Goal: Task Accomplishment & Management: Manage account settings

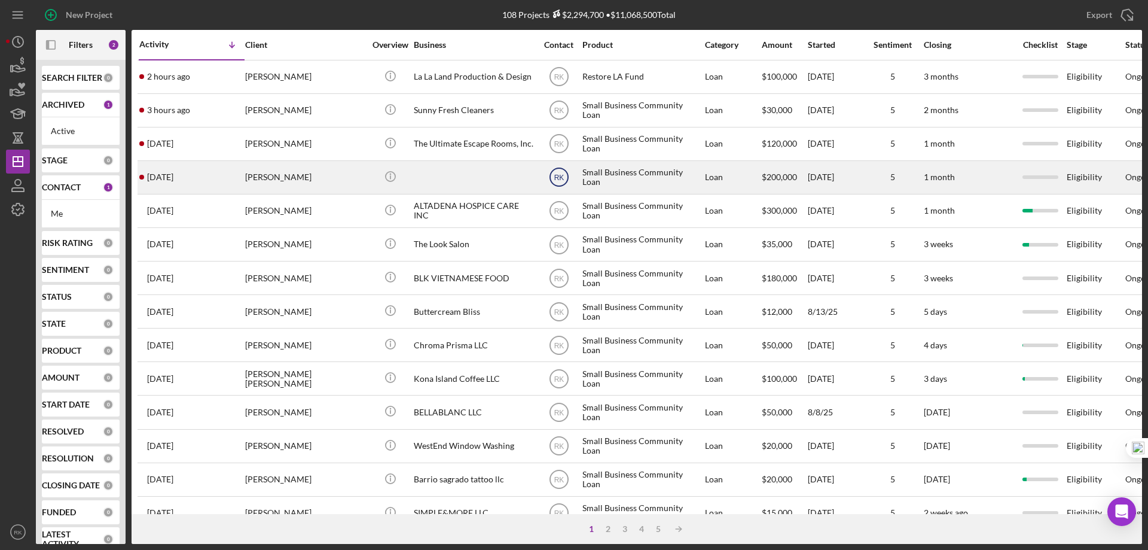
click at [562, 178] on text "RK" at bounding box center [559, 177] width 10 height 8
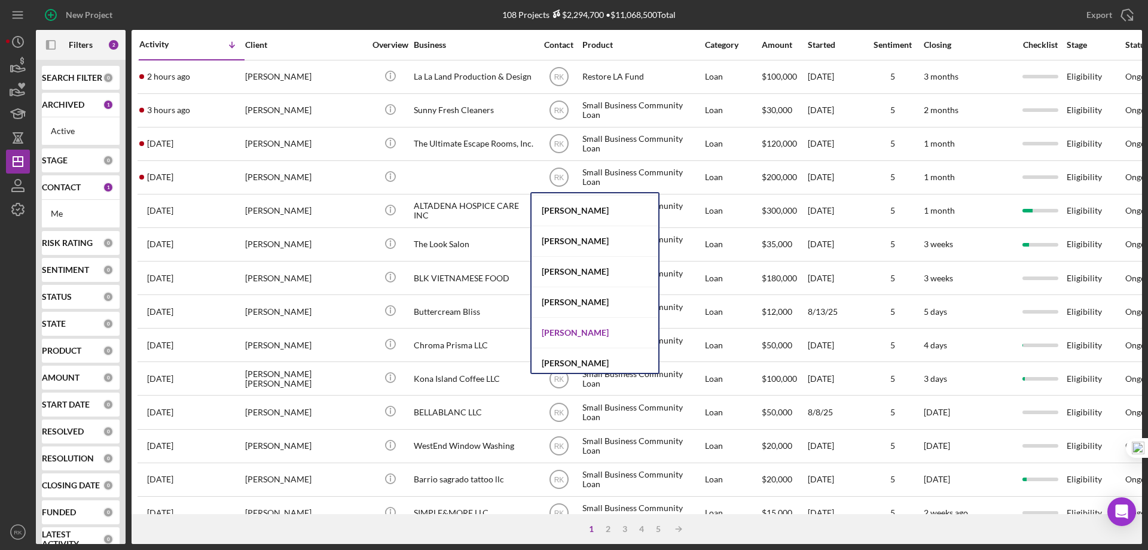
scroll to position [491, 0]
click at [586, 330] on div "Alberto Enriquez" at bounding box center [595, 327] width 127 height 31
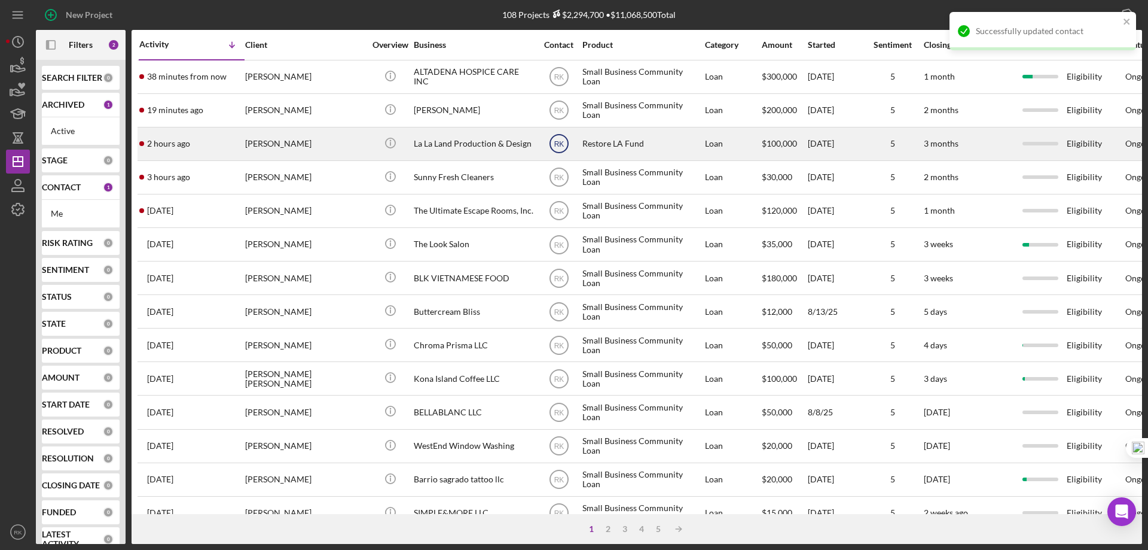
click at [554, 142] on text "RK" at bounding box center [559, 144] width 10 height 8
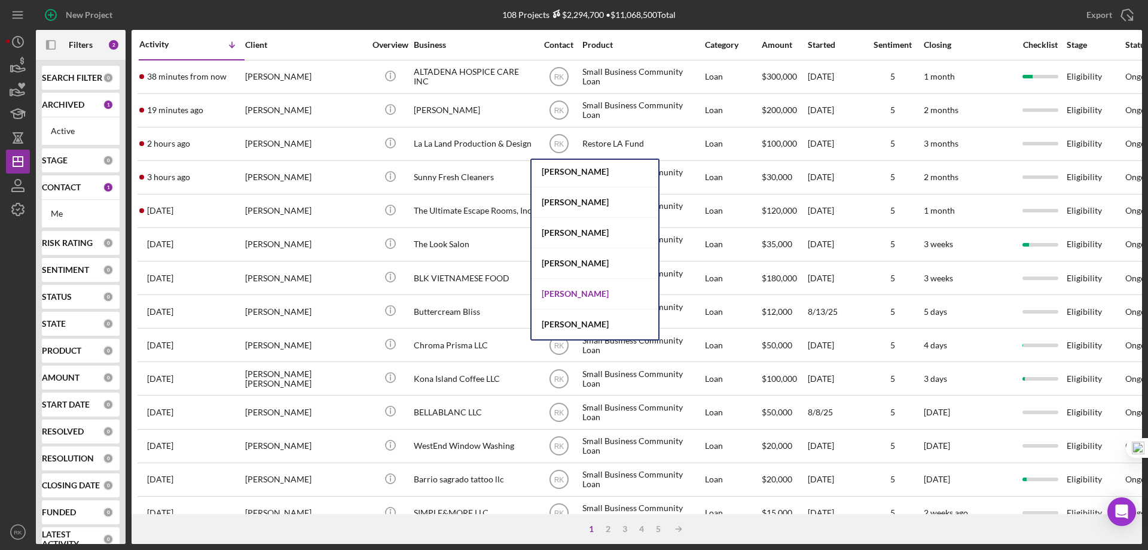
click at [593, 294] on div "Alberto Enriquez" at bounding box center [595, 294] width 127 height 31
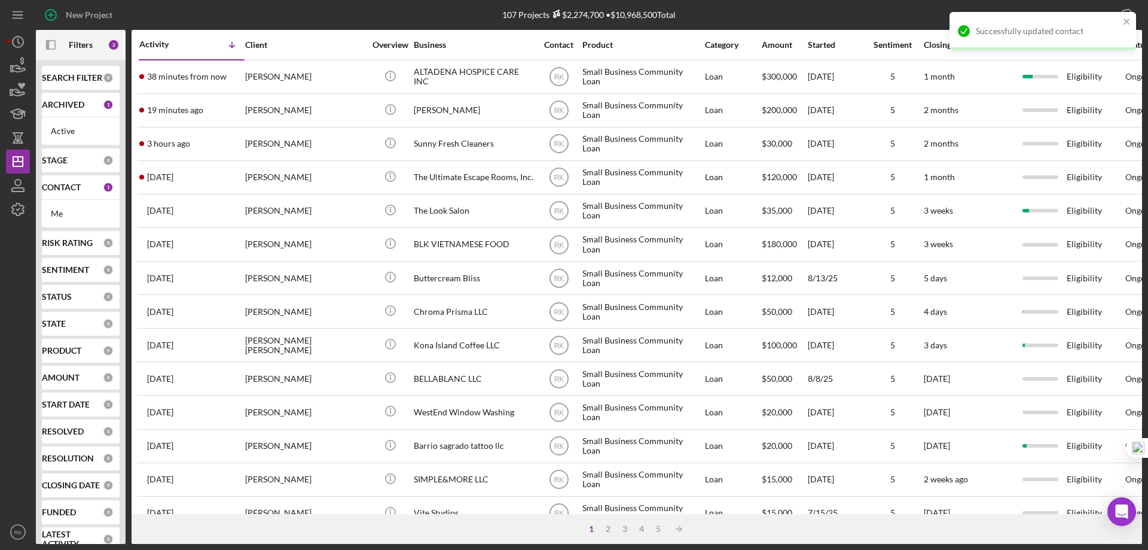
click at [560, 112] on text "RK" at bounding box center [559, 110] width 10 height 8
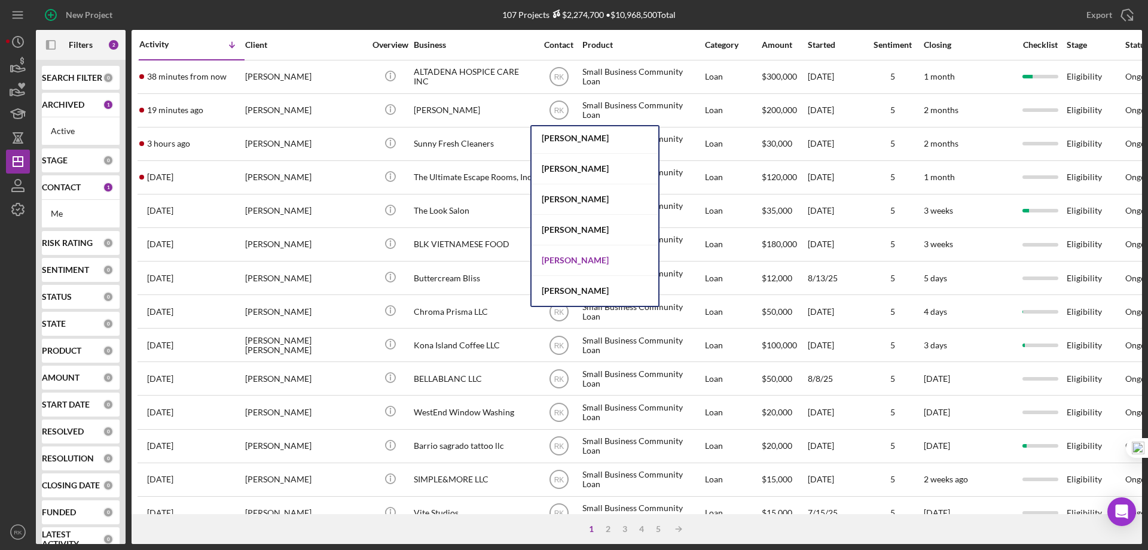
click at [583, 263] on div "Alberto Enriquez" at bounding box center [595, 260] width 127 height 31
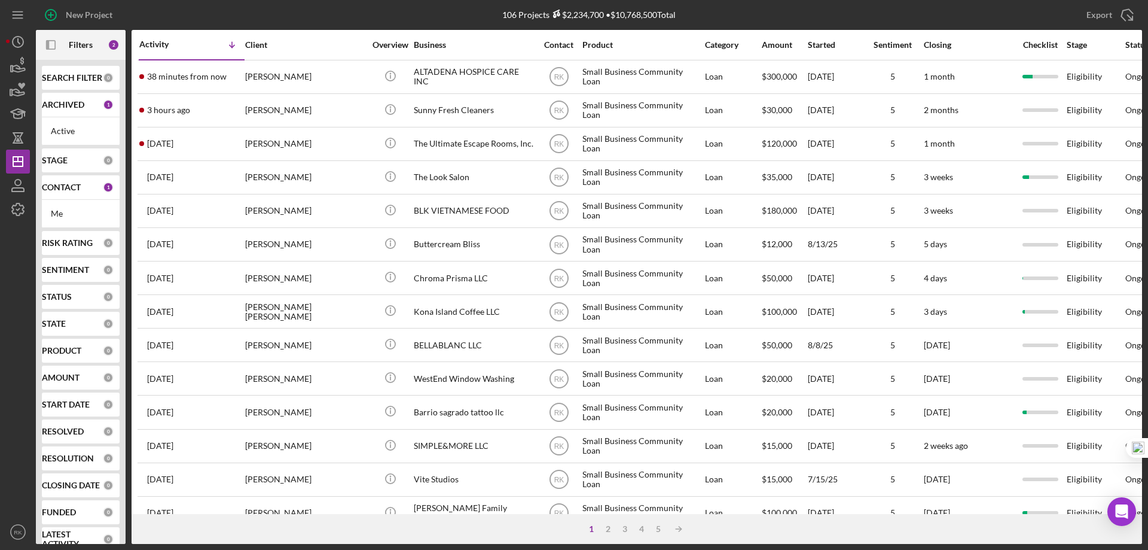
click at [62, 186] on b "CONTACT" at bounding box center [61, 187] width 39 height 10
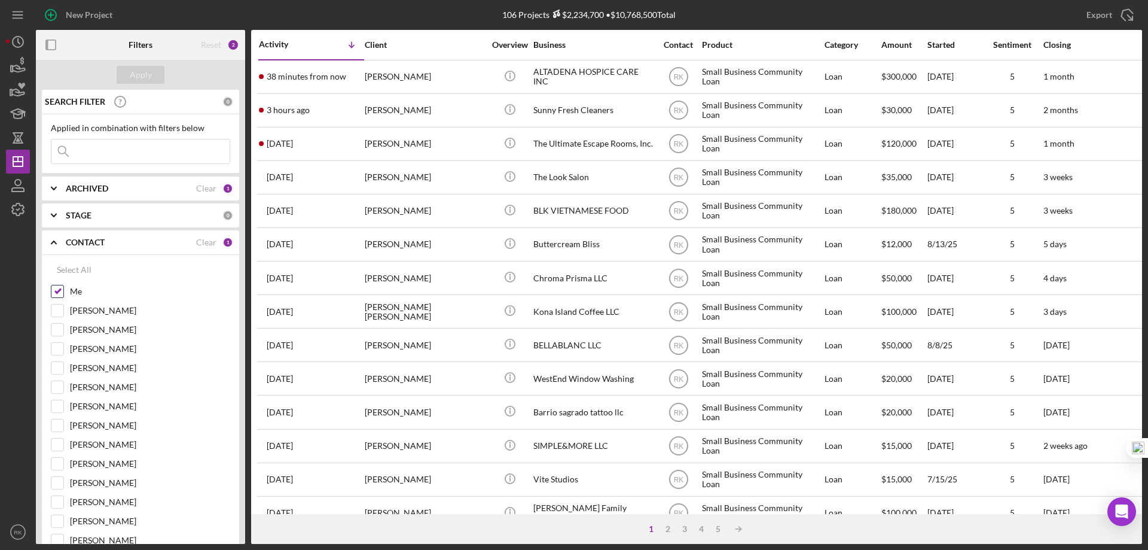
click at [58, 292] on input "Me" at bounding box center [57, 291] width 12 height 12
checkbox input "false"
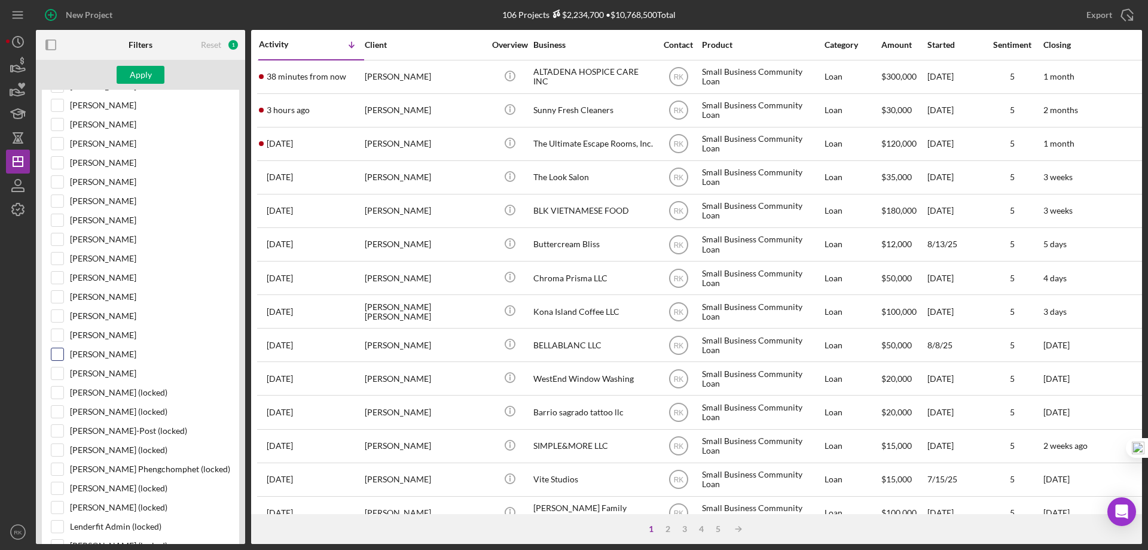
scroll to position [319, 0]
click at [60, 356] on input "Alberto Enriquez" at bounding box center [57, 355] width 12 height 12
click at [139, 75] on div "Apply" at bounding box center [141, 75] width 22 height 18
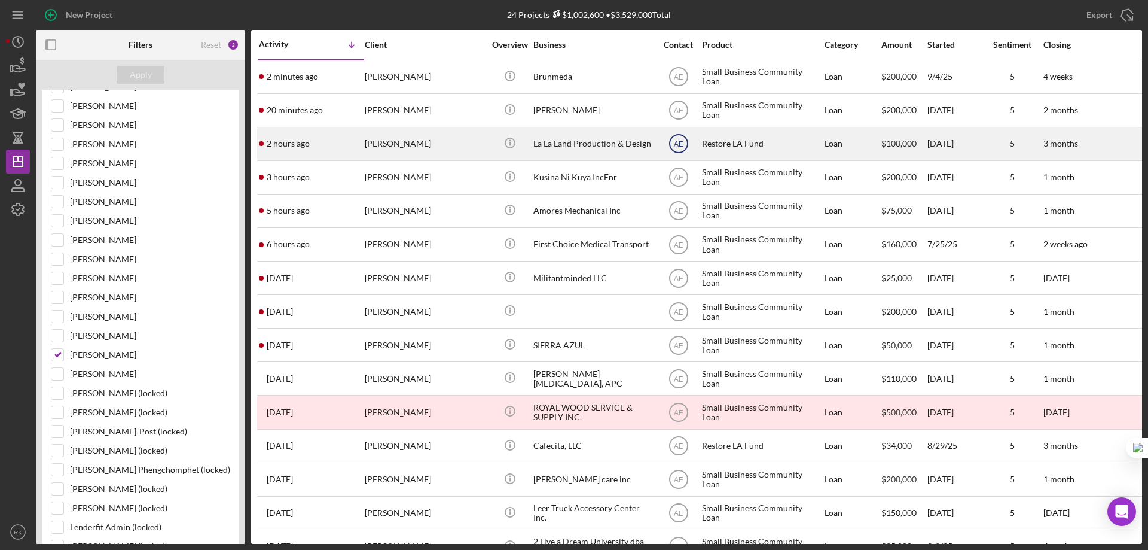
click at [676, 141] on text "AE" at bounding box center [678, 144] width 10 height 8
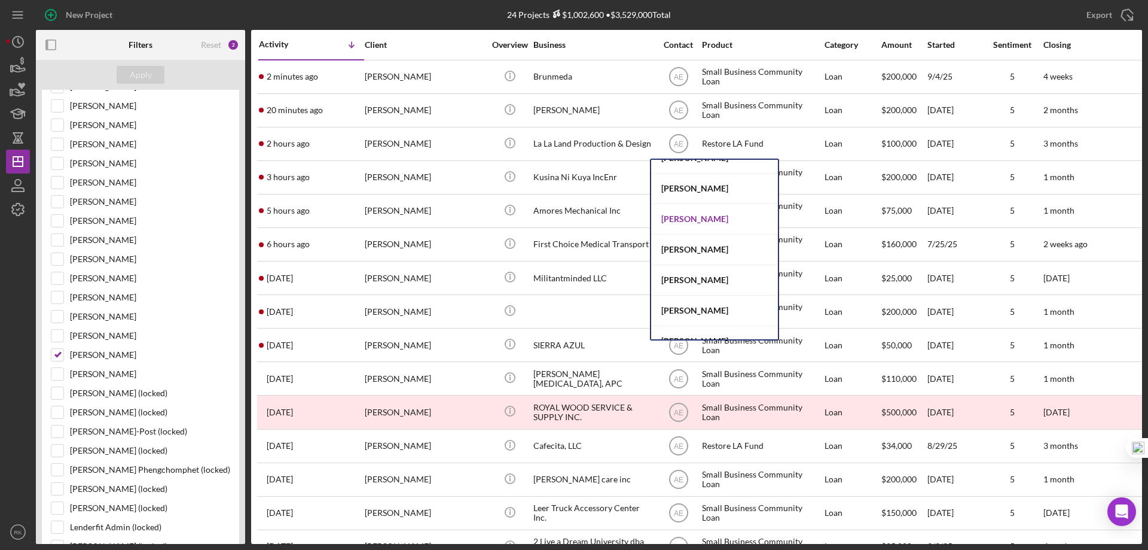
scroll to position [138, 0]
click at [693, 218] on div "[PERSON_NAME]" at bounding box center [714, 220] width 127 height 31
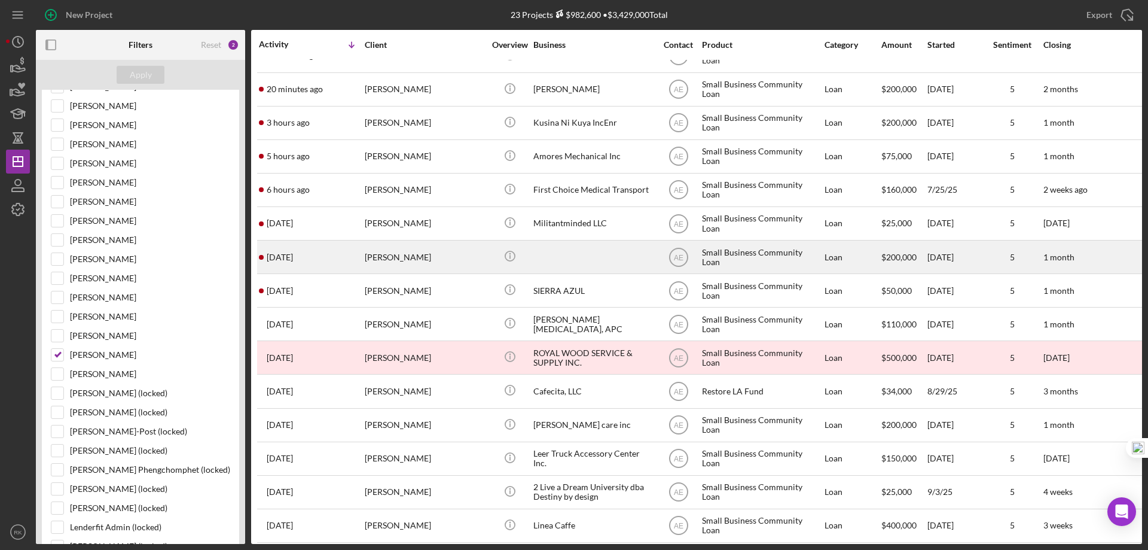
scroll to position [0, 0]
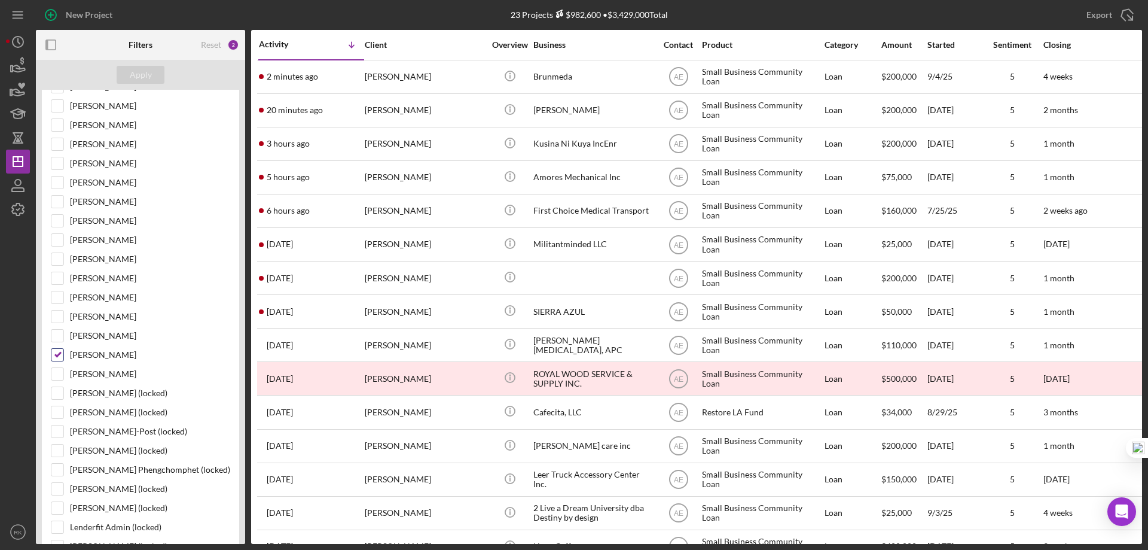
click at [60, 349] on input "Alberto Enriquez" at bounding box center [57, 355] width 12 height 12
checkbox input "false"
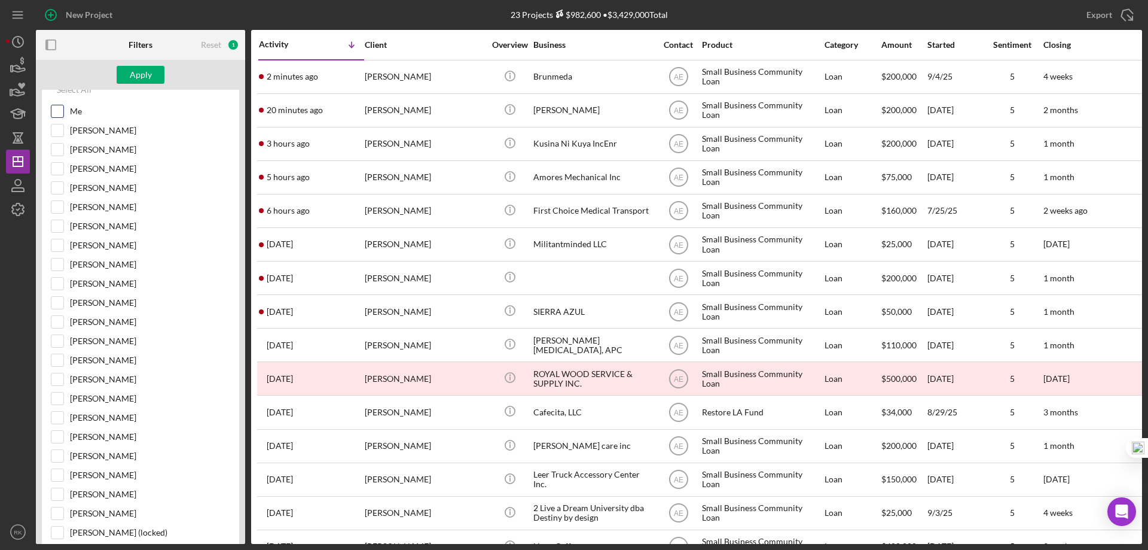
scroll to position [179, 0]
drag, startPoint x: 57, startPoint y: 115, endPoint x: 69, endPoint y: 109, distance: 13.9
click at [57, 115] on input "Me" at bounding box center [57, 112] width 12 height 12
checkbox input "true"
click at [142, 77] on div "Apply" at bounding box center [141, 75] width 22 height 18
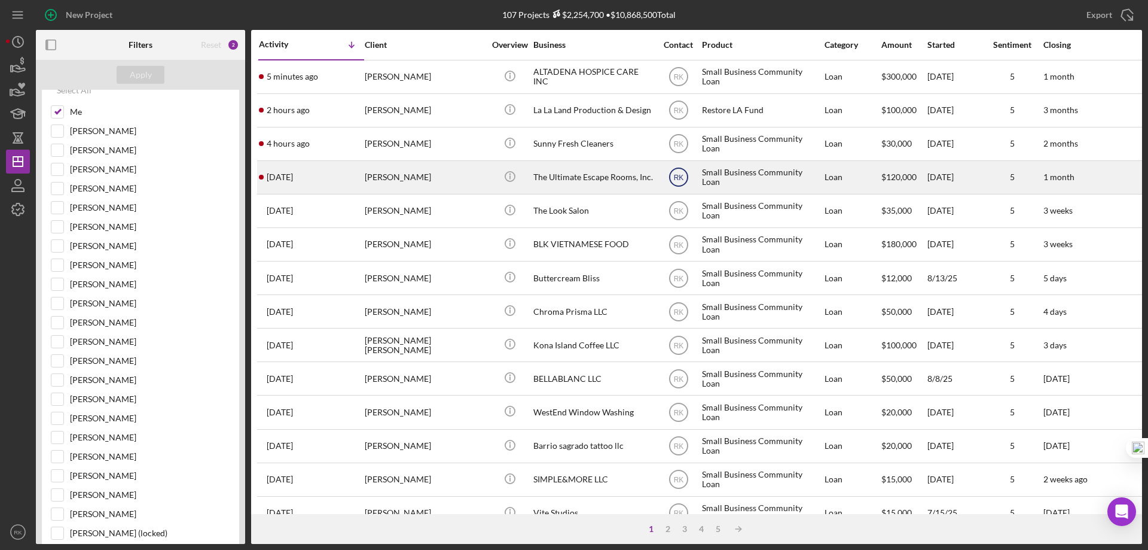
click at [681, 176] on text "RK" at bounding box center [678, 177] width 10 height 8
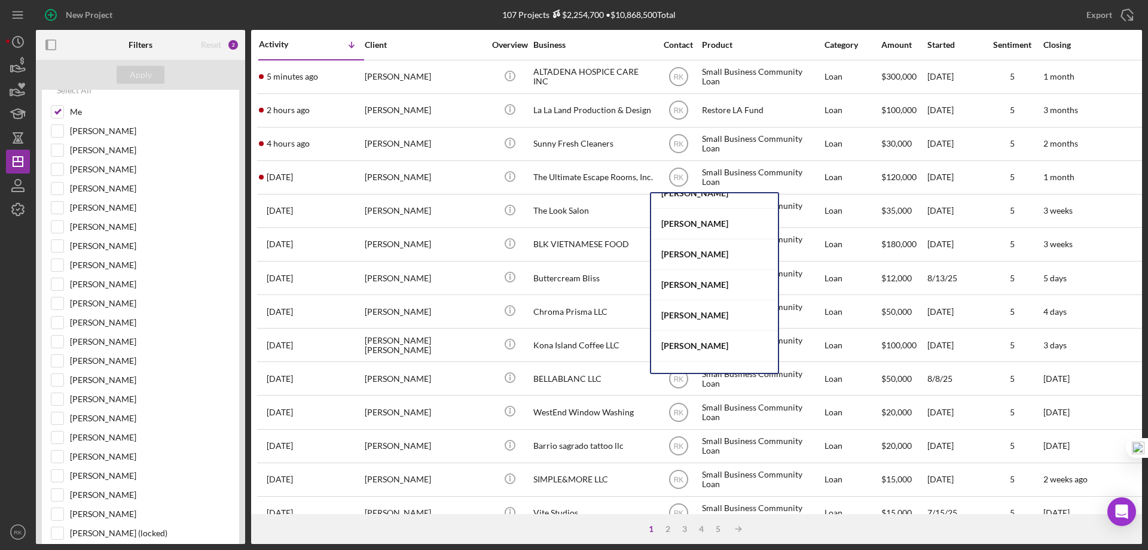
scroll to position [491, 0]
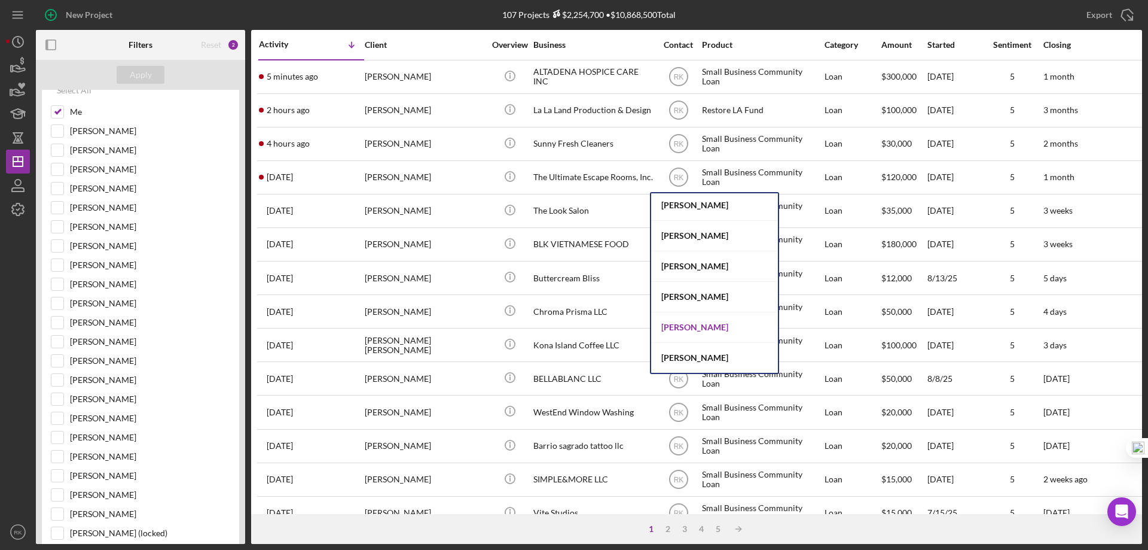
click at [694, 326] on div "Alberto Enriquez" at bounding box center [714, 327] width 127 height 31
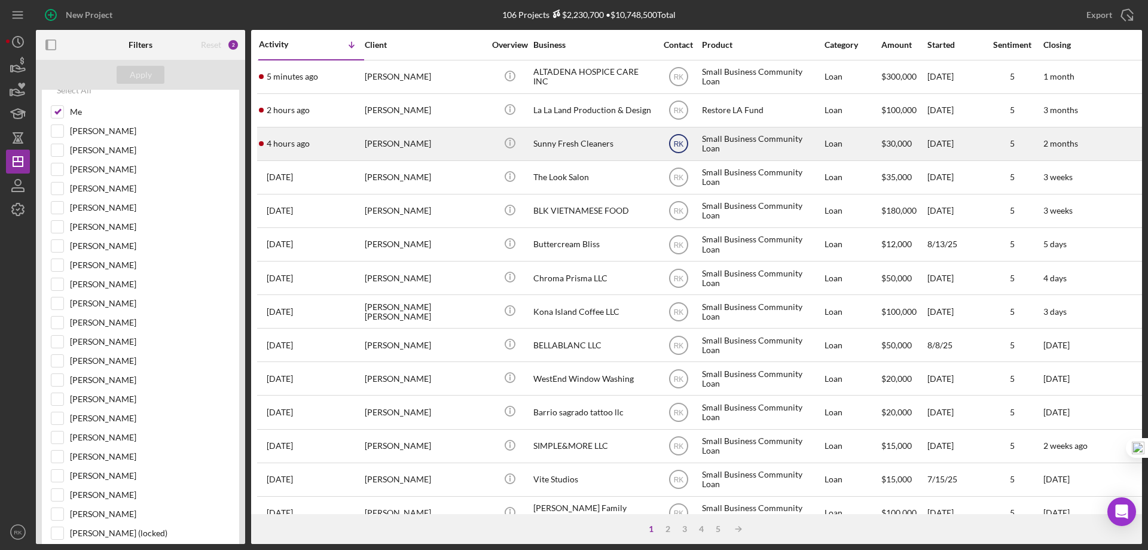
click at [679, 144] on text "RK" at bounding box center [678, 144] width 10 height 8
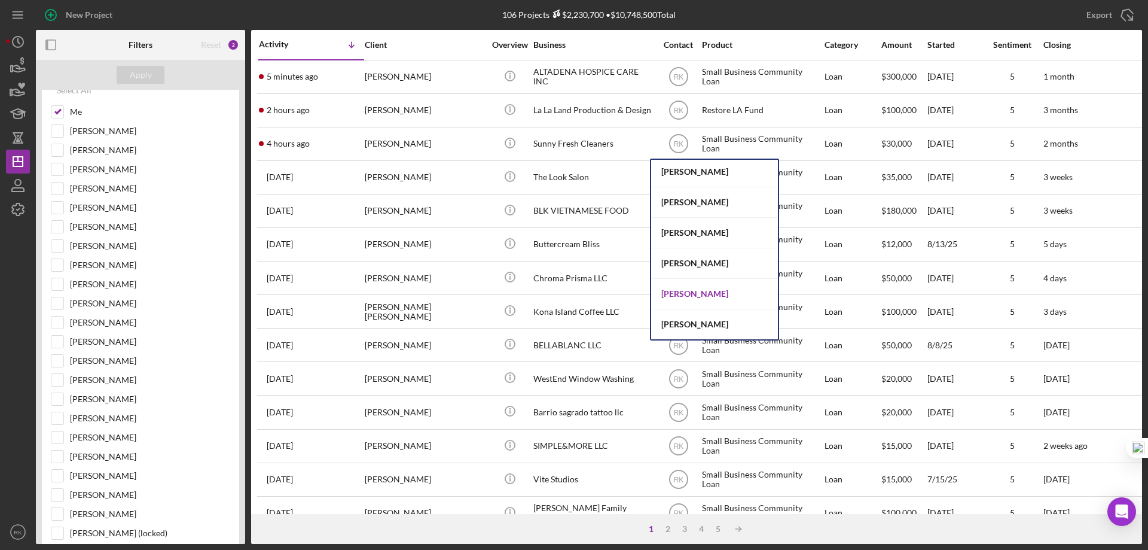
click at [687, 295] on div "Alberto Enriquez" at bounding box center [714, 294] width 127 height 31
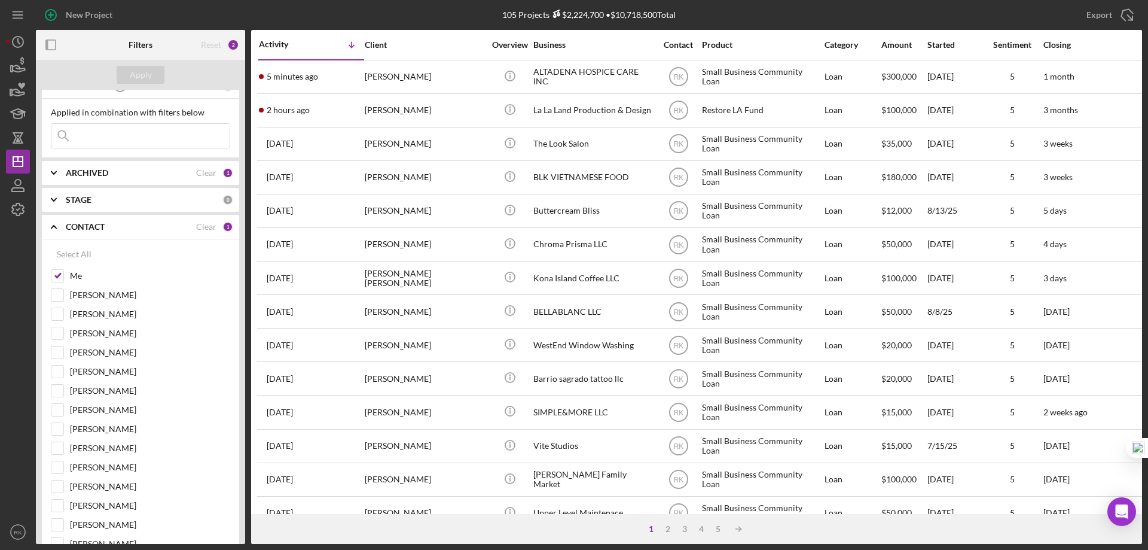
scroll to position [0, 0]
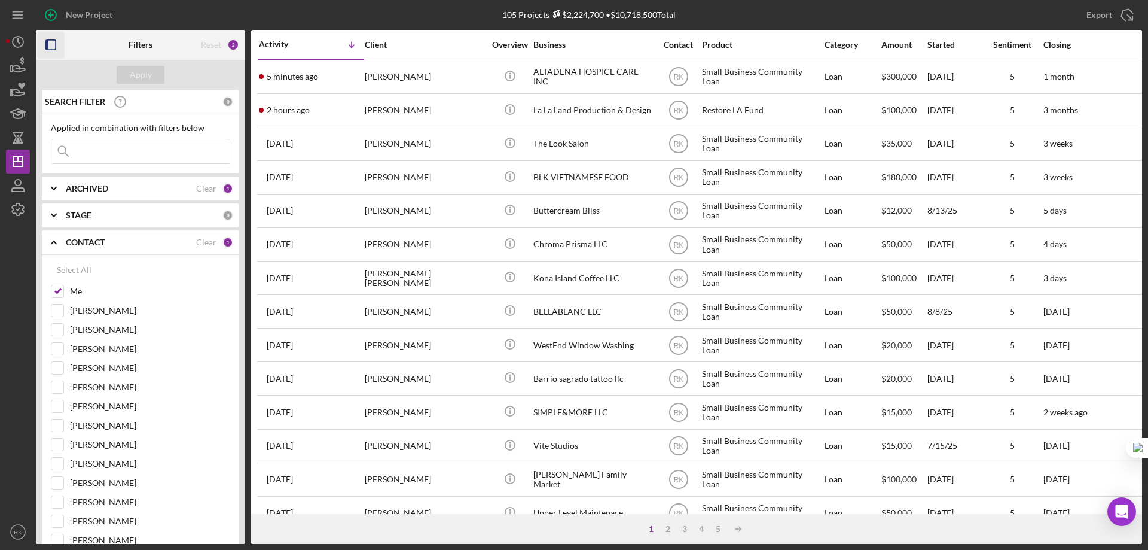
click at [46, 45] on rect "button" at bounding box center [51, 45] width 10 height 10
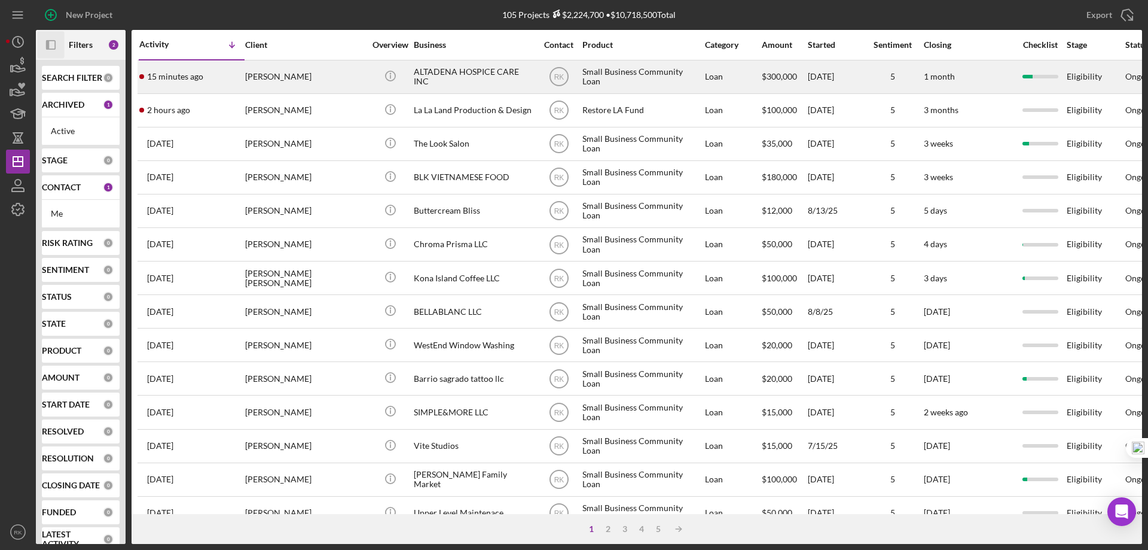
click at [440, 74] on div "ALTADENA HOSPICE CARE INC" at bounding box center [474, 77] width 120 height 32
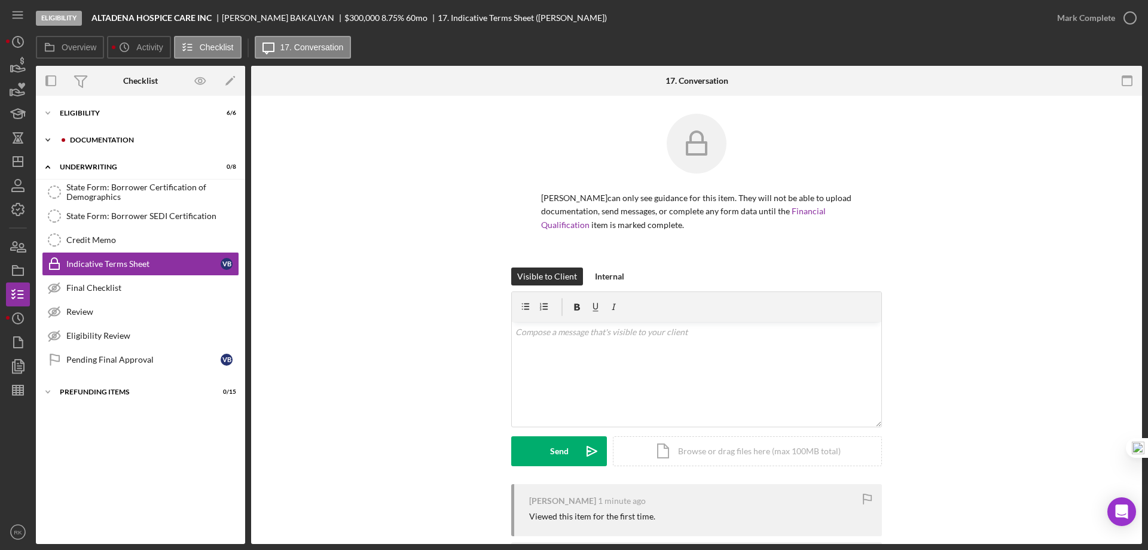
click at [100, 138] on div "Documentation" at bounding box center [150, 139] width 160 height 7
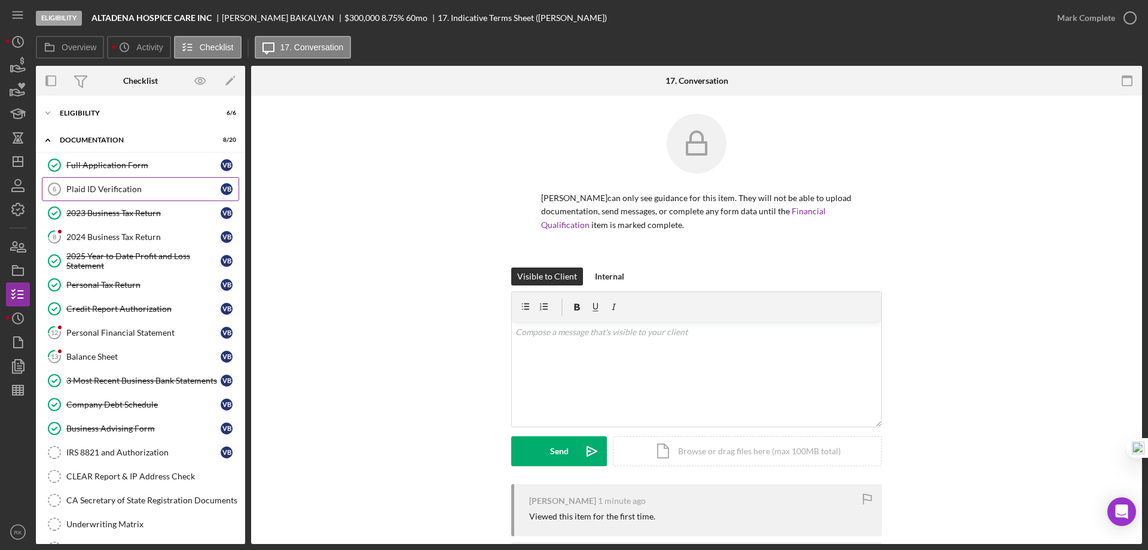
click at [109, 195] on link "Plaid ID Verification 6 Plaid ID Verification V B" at bounding box center [140, 189] width 197 height 24
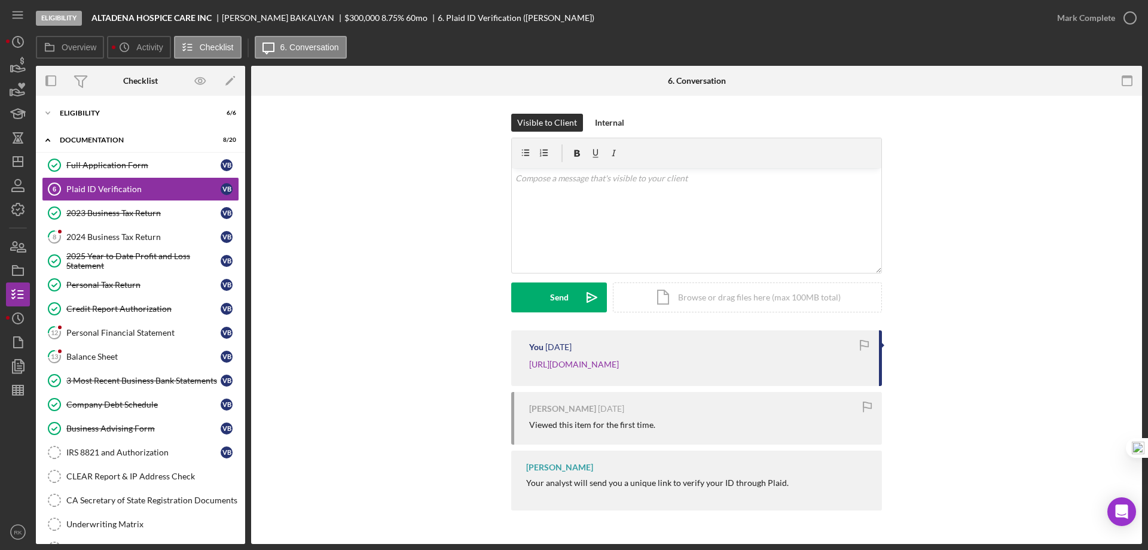
click at [572, 371] on p "https://verify.plaid.com/verify/idv_bnxBKhNEEM2ReC?key=ac088cc0df0c52d28cb4fcf2…" at bounding box center [574, 364] width 90 height 13
click at [572, 361] on link "https://verify.plaid.com/verify/idv_bnxBKhNEEM2ReC?key=ac088cc0df0c52d28cb4fcf2…" at bounding box center [574, 364] width 90 height 10
click at [154, 239] on div "2024 Business Tax Return" at bounding box center [143, 237] width 154 height 10
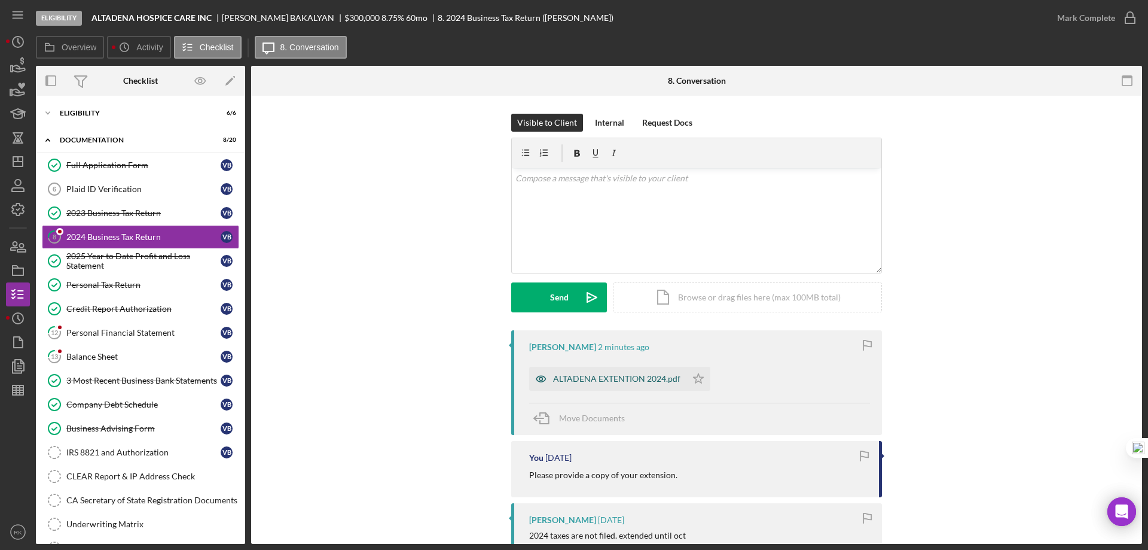
click at [629, 379] on div "ALTADENA EXTENTION 2024.pdf" at bounding box center [616, 379] width 127 height 10
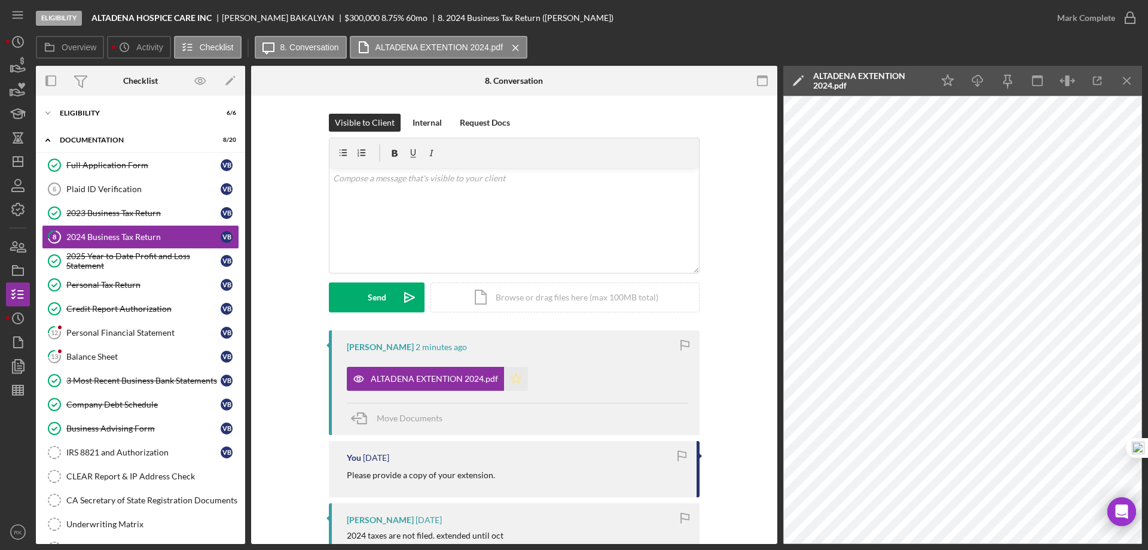
click at [515, 382] on polygon "button" at bounding box center [516, 378] width 10 height 10
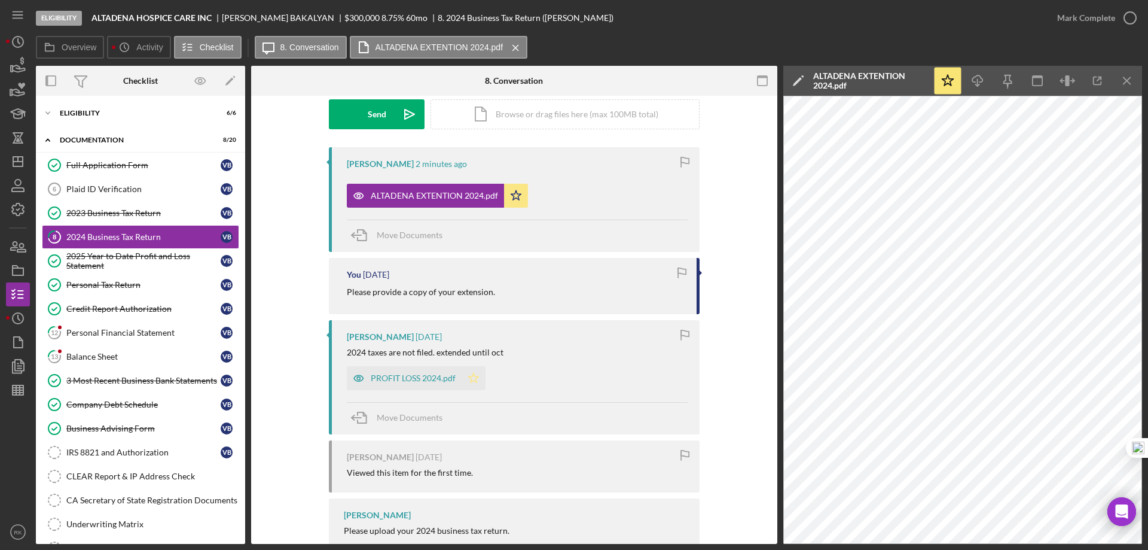
scroll to position [182, 0]
click at [469, 379] on icon "Icon/Star" at bounding box center [474, 379] width 24 height 24
click at [1136, 17] on icon "button" at bounding box center [1130, 18] width 30 height 30
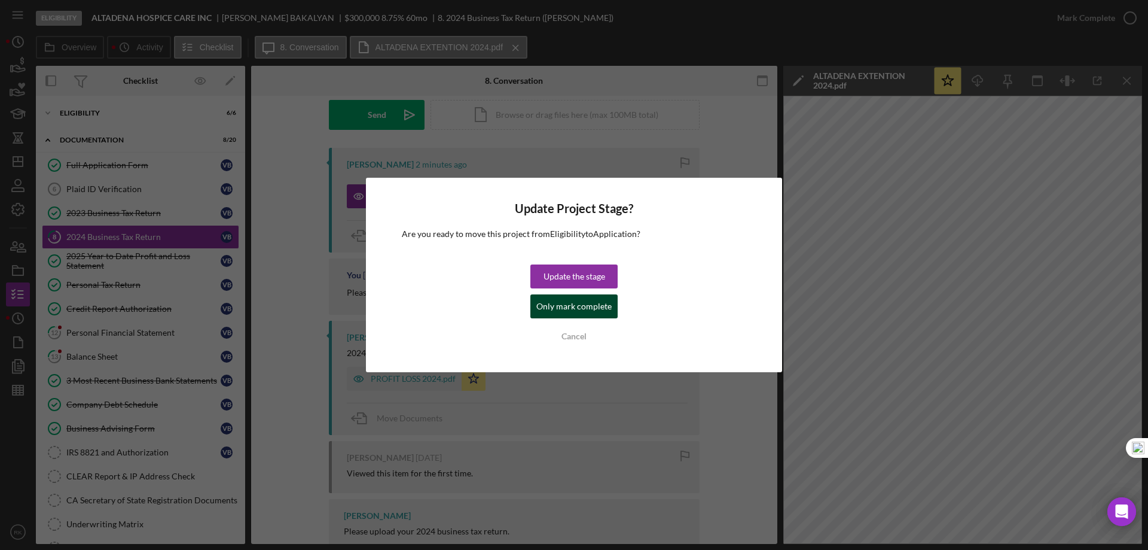
click at [583, 307] on div "Only mark complete" at bounding box center [573, 306] width 75 height 24
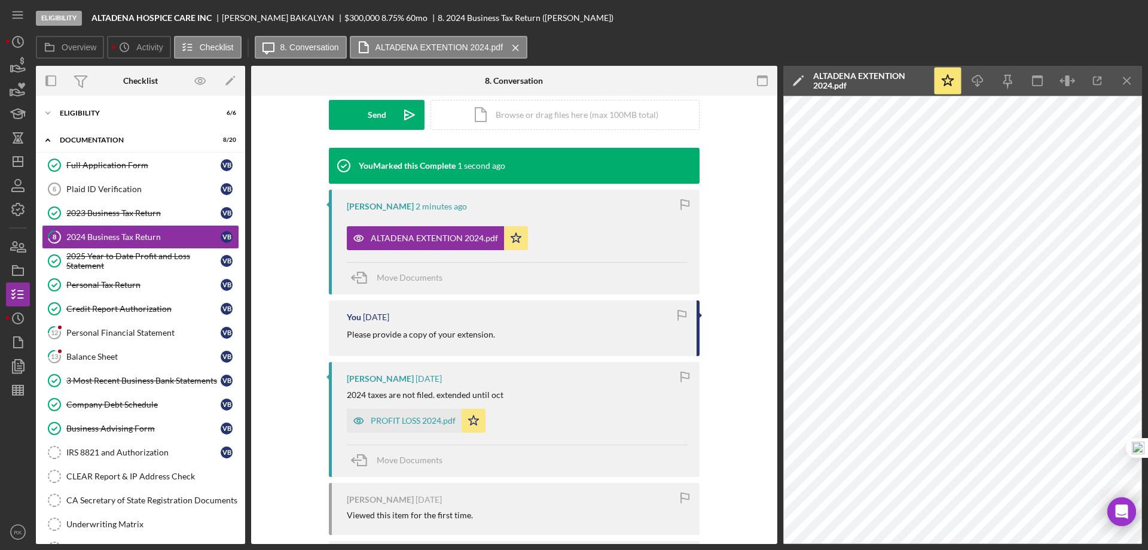
scroll to position [347, 0]
click at [142, 333] on div "Personal Financial Statement" at bounding box center [143, 333] width 154 height 10
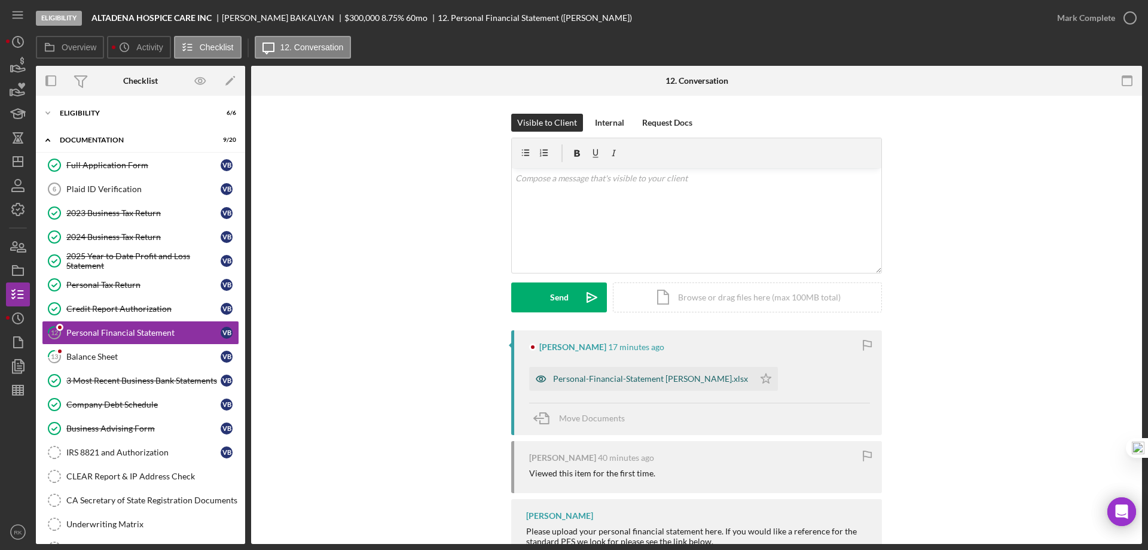
click at [619, 380] on div "Personal-Financial-Statement VARDAN.xlsx" at bounding box center [650, 379] width 195 height 10
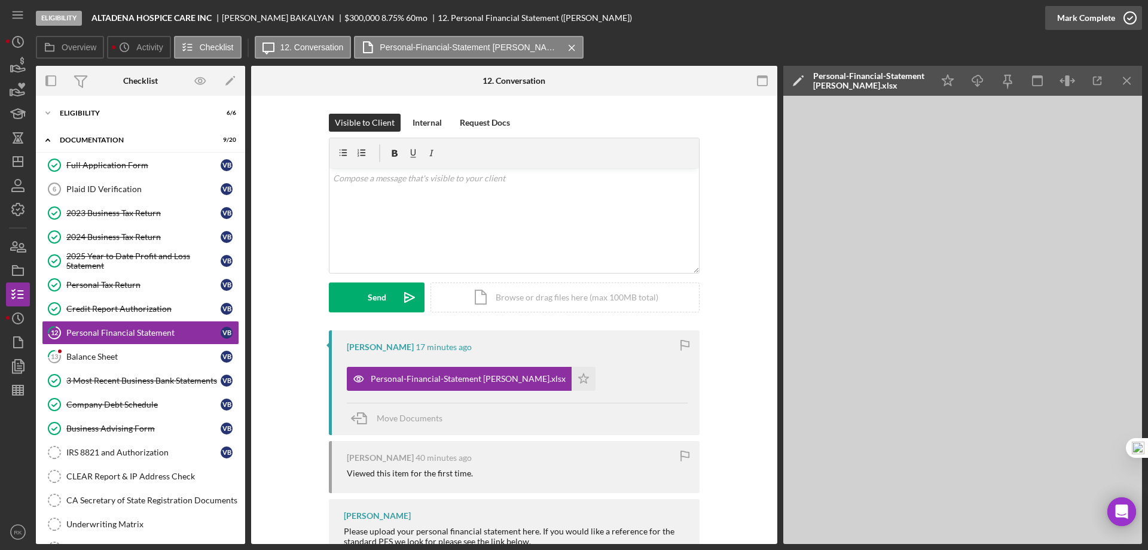
click at [1130, 20] on icon "button" at bounding box center [1130, 18] width 30 height 30
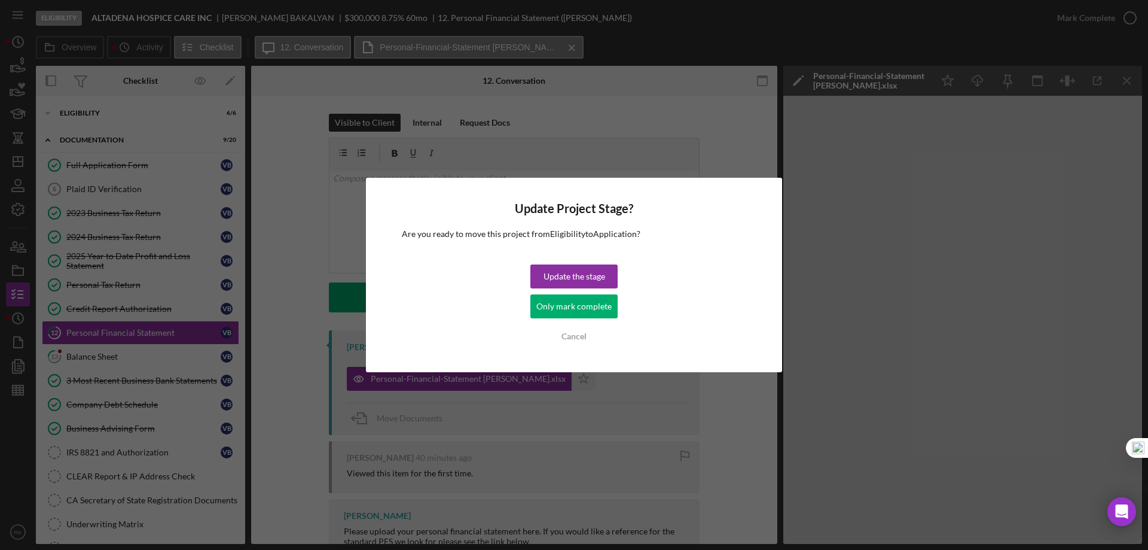
click at [581, 306] on div "Only mark complete" at bounding box center [573, 306] width 75 height 24
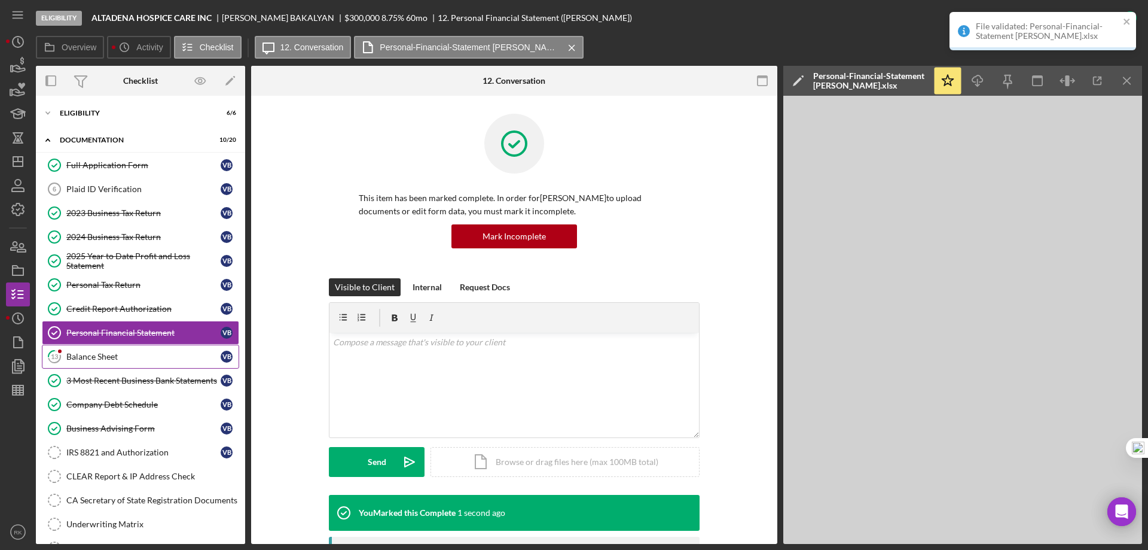
click at [125, 352] on div "Balance Sheet" at bounding box center [143, 357] width 154 height 10
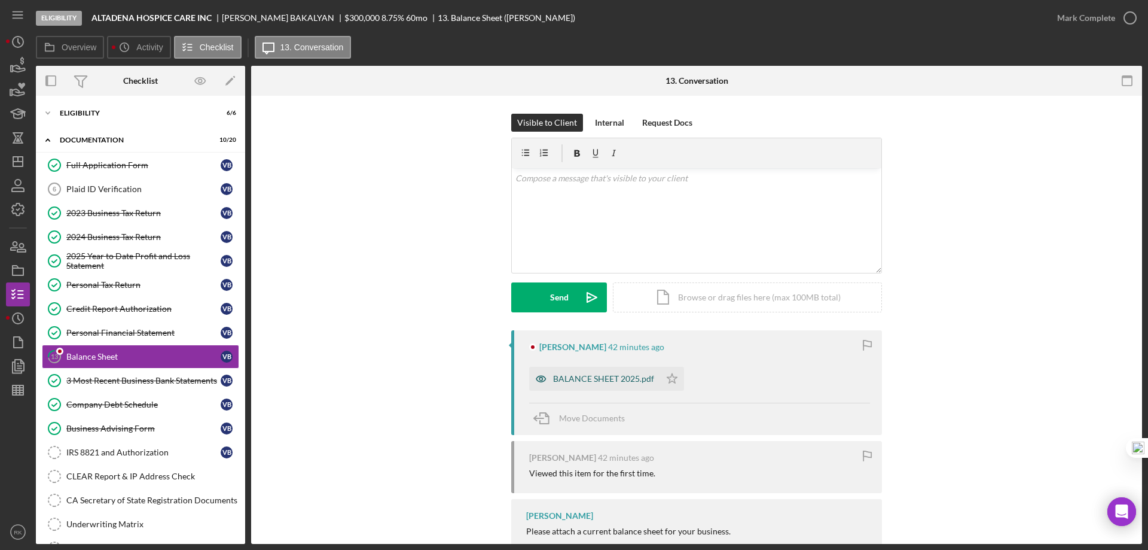
click at [606, 380] on div "BALANCE SHEET 2025.pdf" at bounding box center [603, 379] width 101 height 10
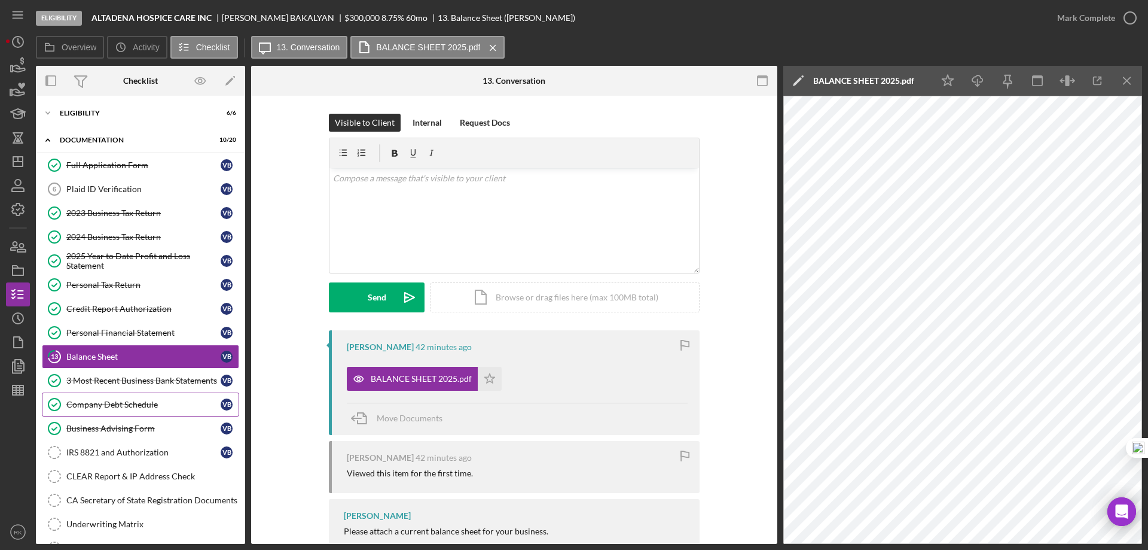
click at [136, 412] on link "Company Debt Schedule Company Debt Schedule V B" at bounding box center [140, 404] width 197 height 24
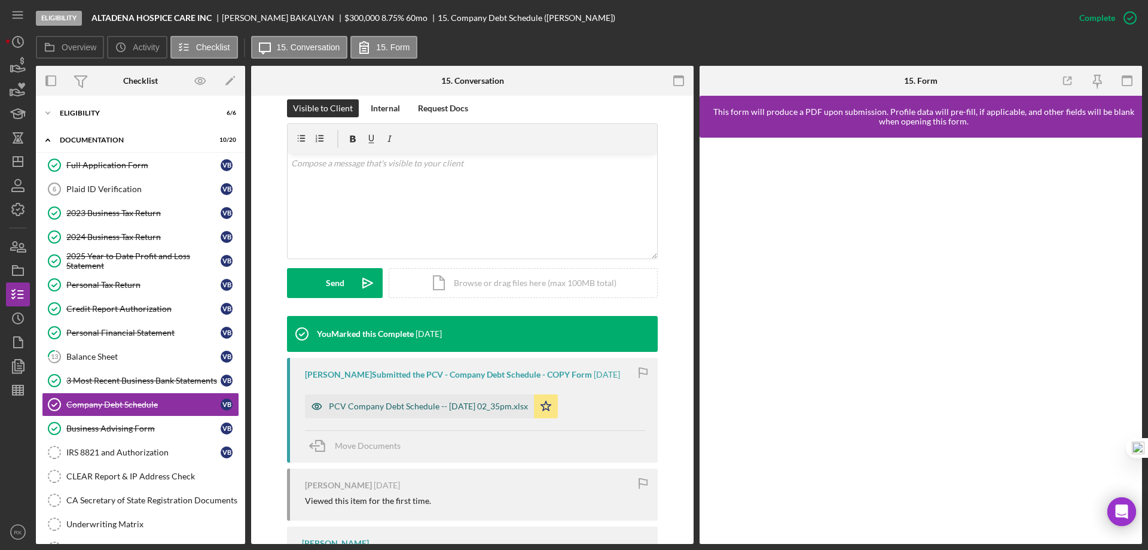
click at [414, 411] on div "PCV Company Debt Schedule -- 2025-09-19 02_35pm.xlsx" at bounding box center [428, 406] width 199 height 10
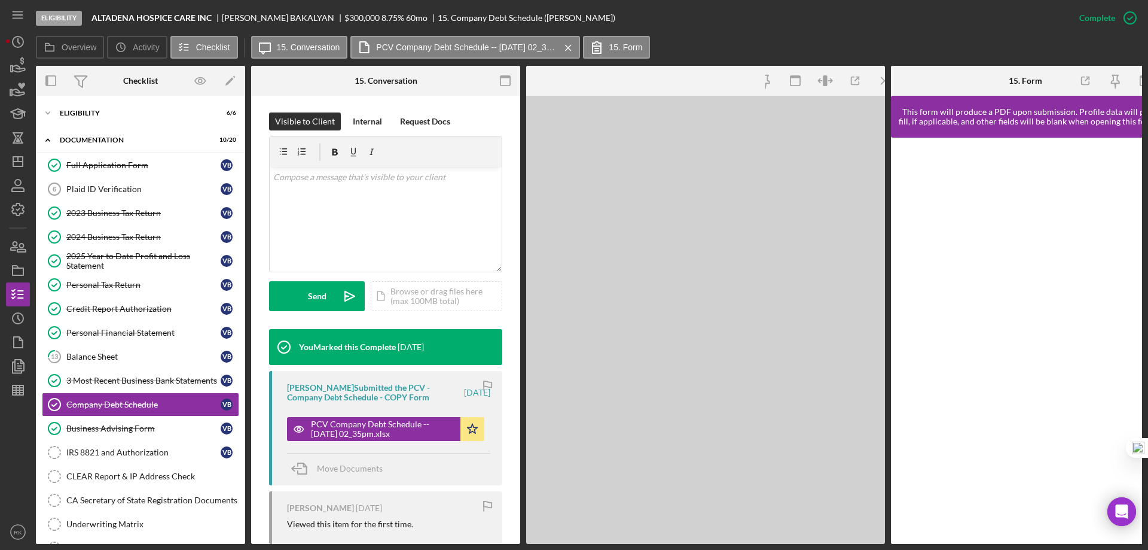
scroll to position [179, 0]
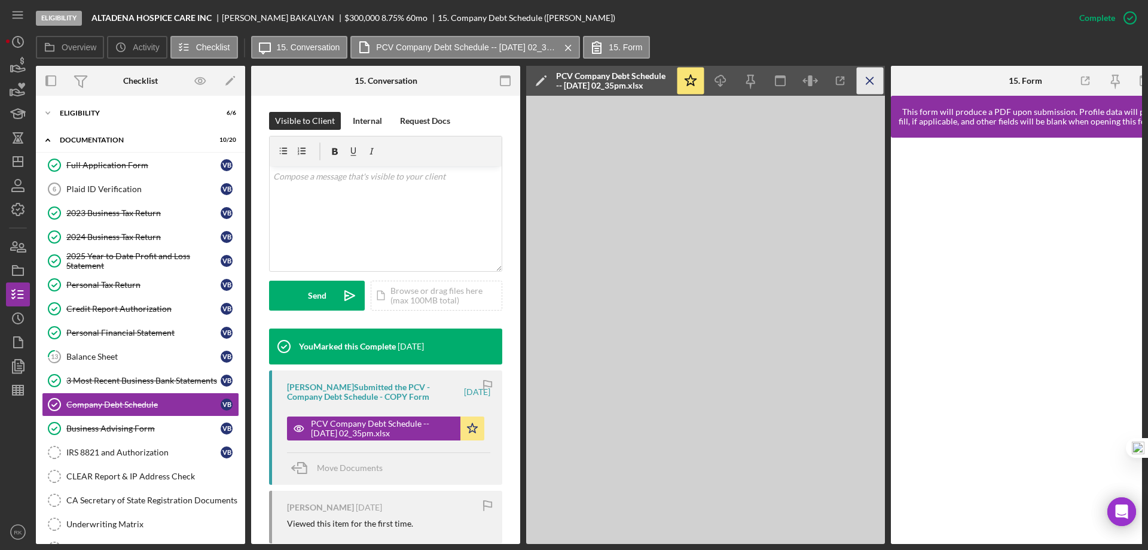
click at [868, 80] on icon "Icon/Menu Close" at bounding box center [870, 81] width 27 height 27
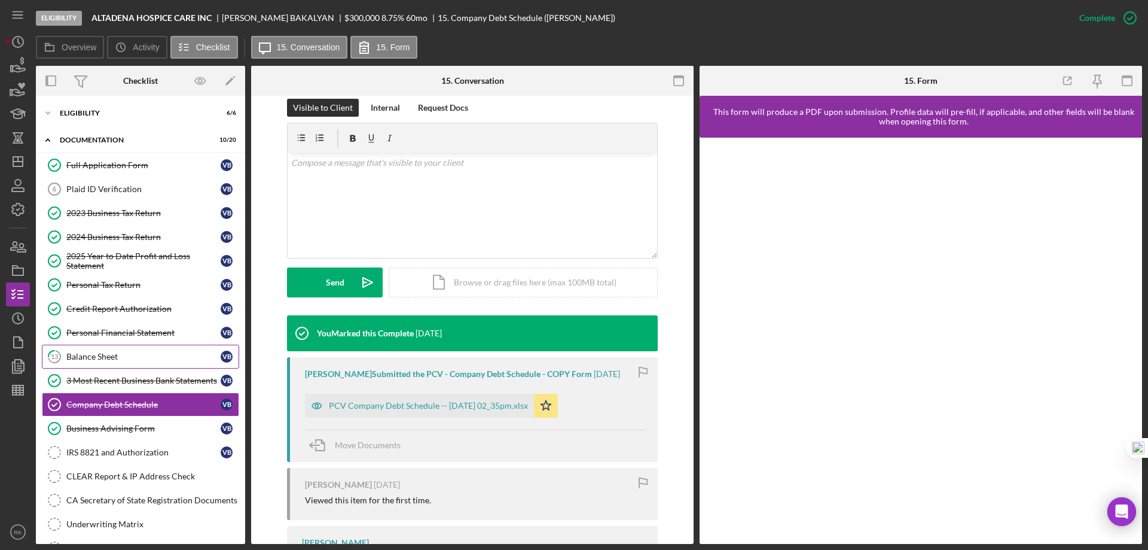
click at [114, 357] on div "Balance Sheet" at bounding box center [143, 357] width 154 height 10
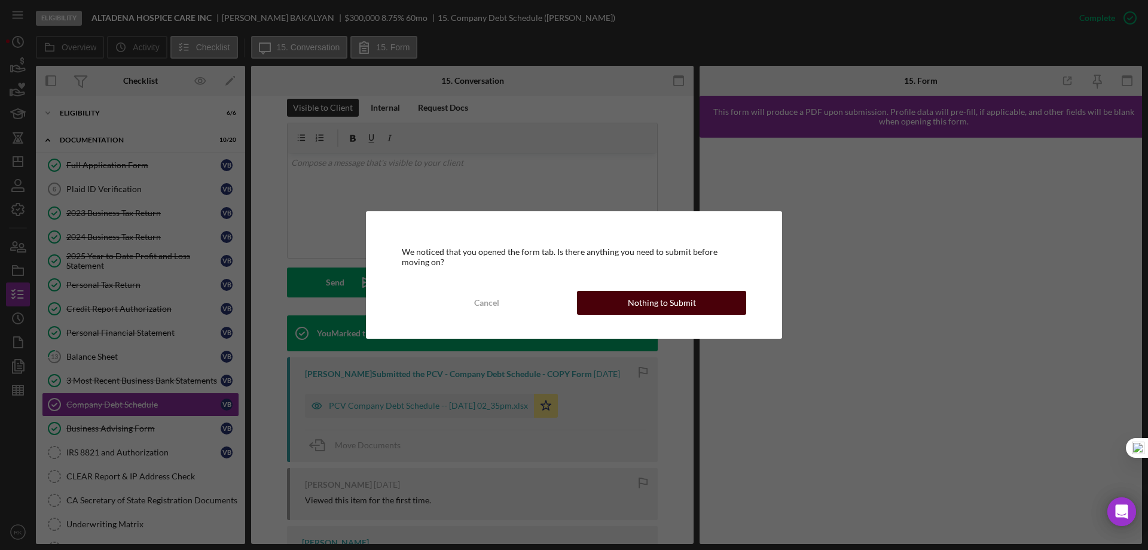
click at [641, 304] on div "Nothing to Submit" at bounding box center [662, 303] width 68 height 24
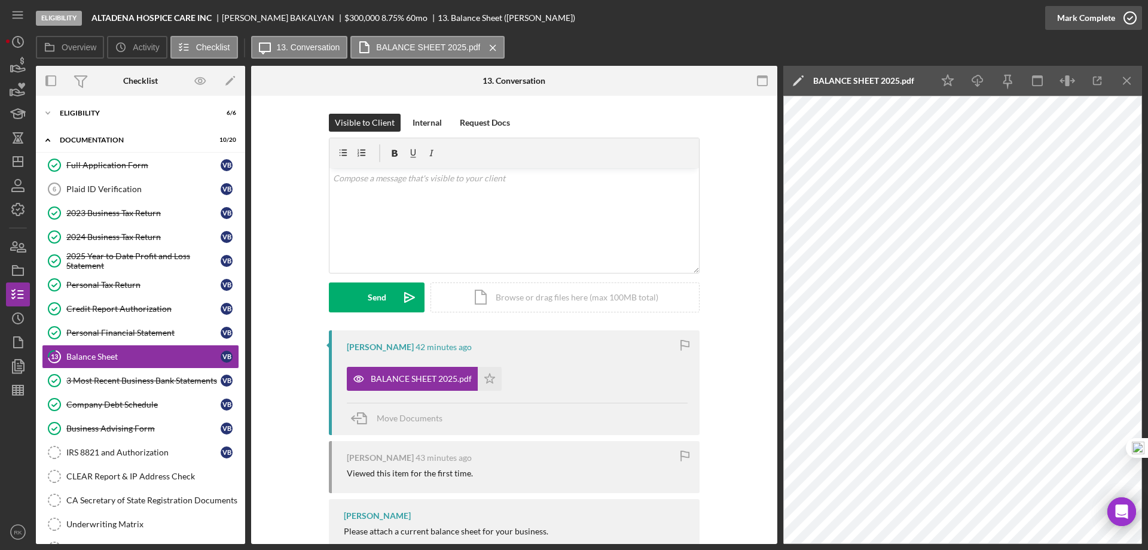
click at [1129, 18] on icon "button" at bounding box center [1130, 18] width 30 height 30
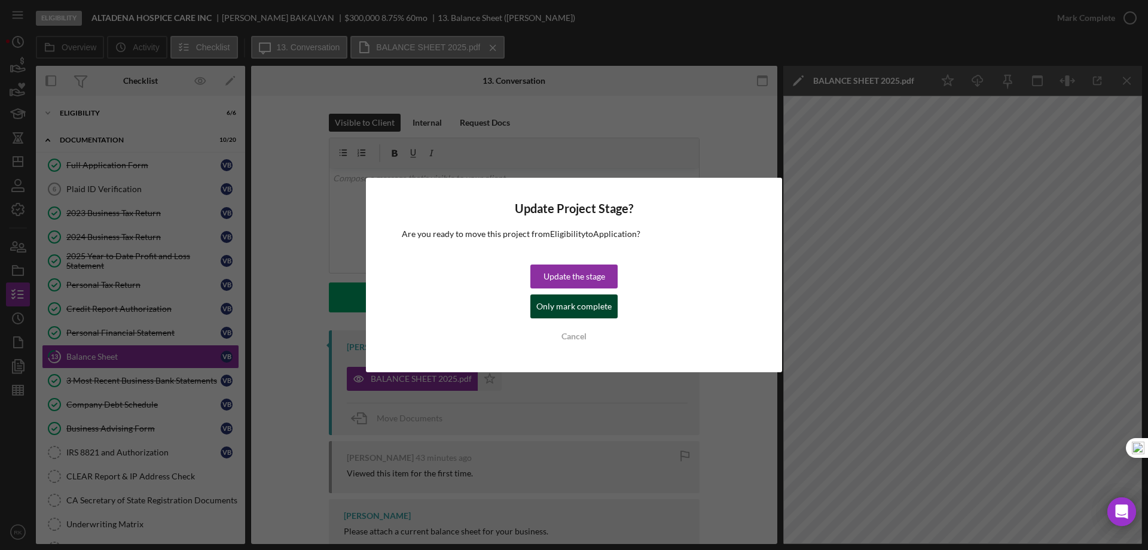
click at [567, 308] on div "Only mark complete" at bounding box center [573, 306] width 75 height 24
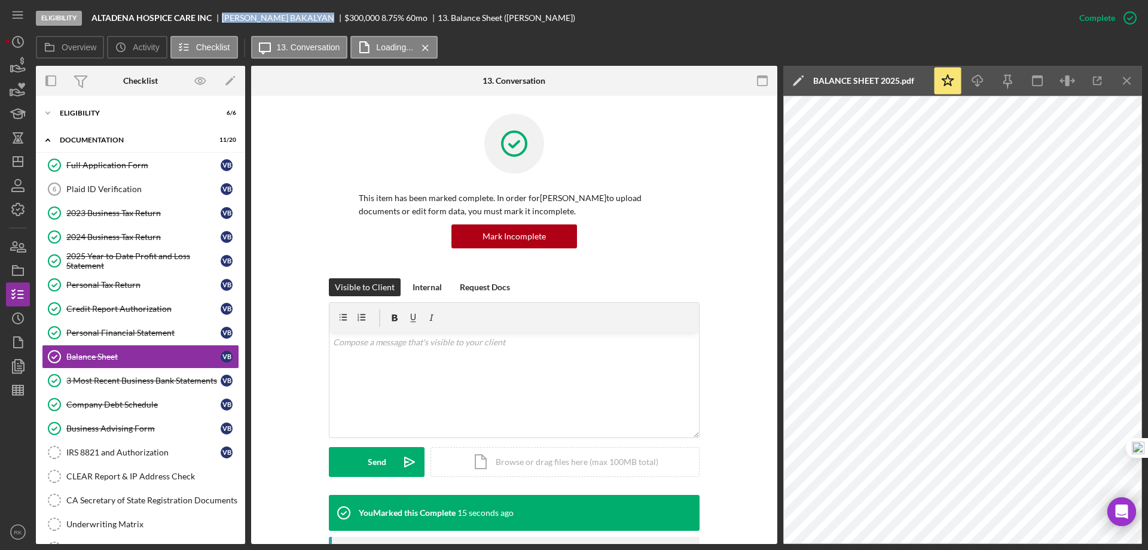
drag, startPoint x: 224, startPoint y: 16, endPoint x: 297, endPoint y: 18, distance: 73.0
click at [299, 18] on div "VARDAN BAKALYAN" at bounding box center [283, 18] width 123 height 10
copy div "VARDAN BAKALYAN"
click at [97, 120] on div "Icon/Expander Eligibility 6 / 6" at bounding box center [140, 113] width 209 height 24
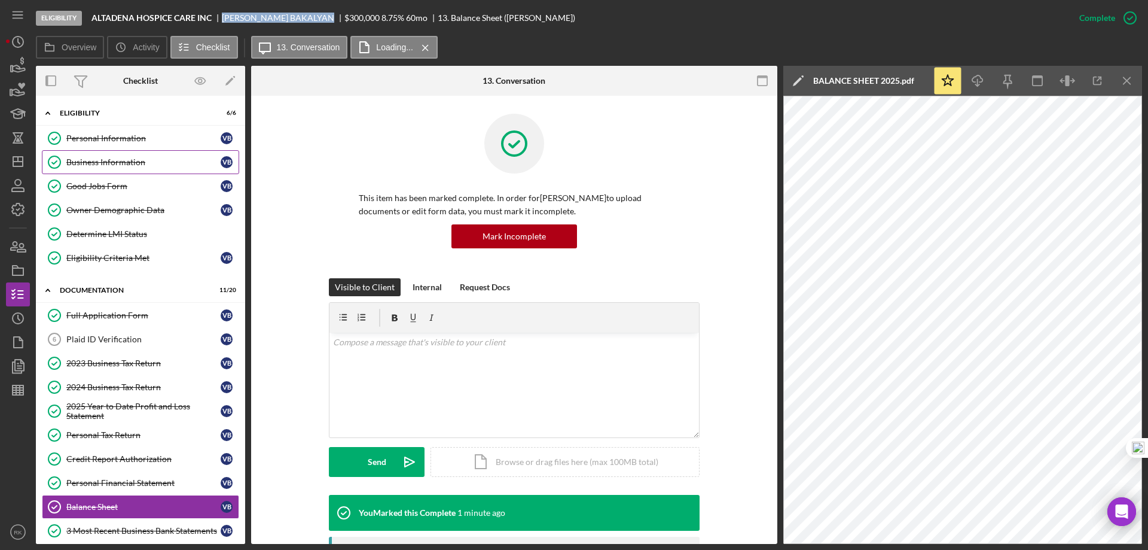
click at [106, 164] on div "Business Information" at bounding box center [143, 162] width 154 height 10
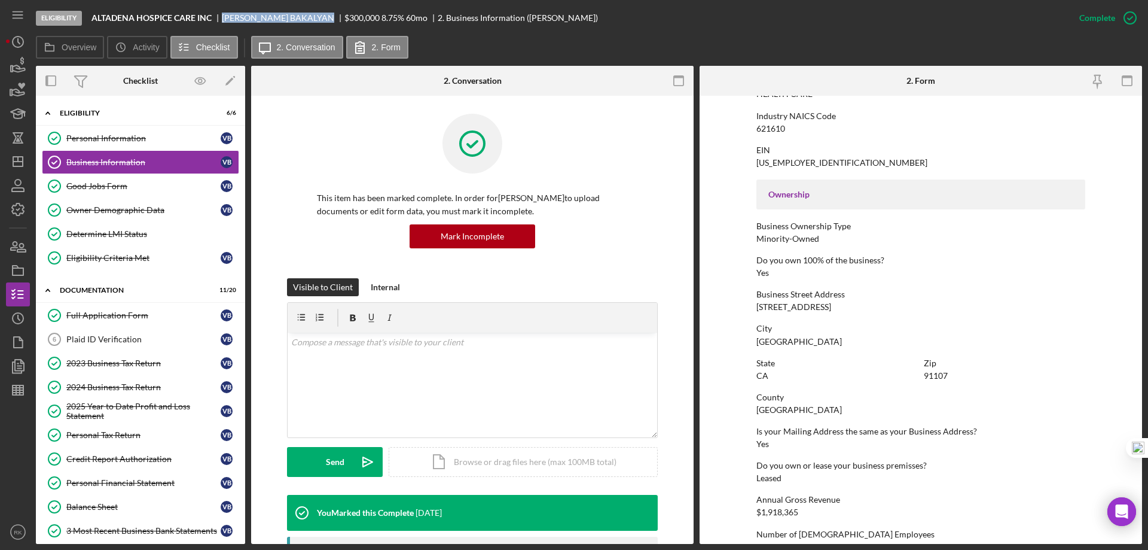
scroll to position [319, 0]
drag, startPoint x: 756, startPoint y: 306, endPoint x: 886, endPoint y: 303, distance: 129.8
click at [886, 303] on div "Business Street Address 133 N ALTADENA DR STE 385" at bounding box center [921, 300] width 329 height 22
copy div "133 N ALTADENA DR STE 385"
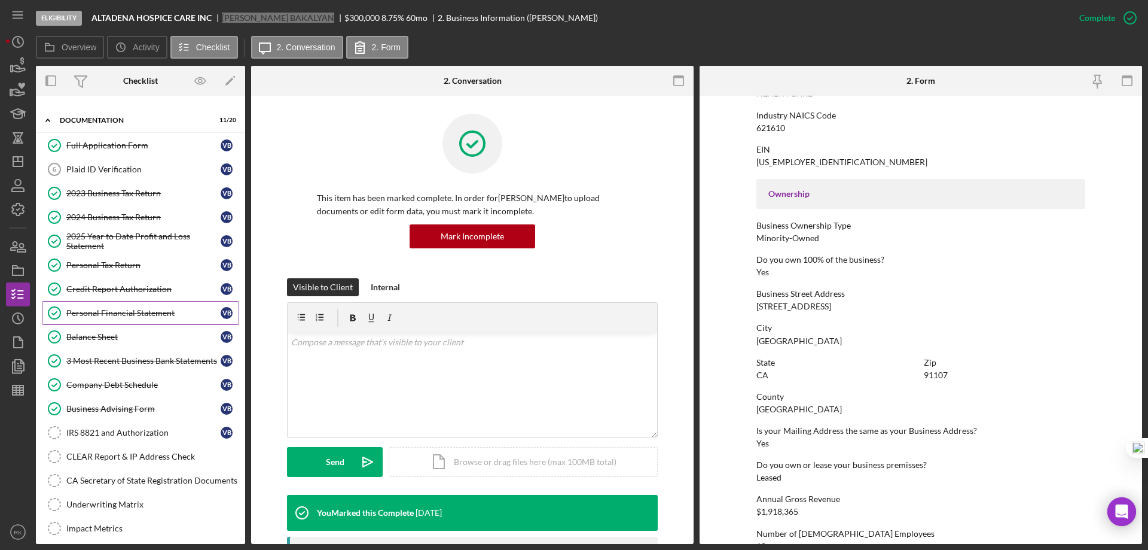
scroll to position [199, 0]
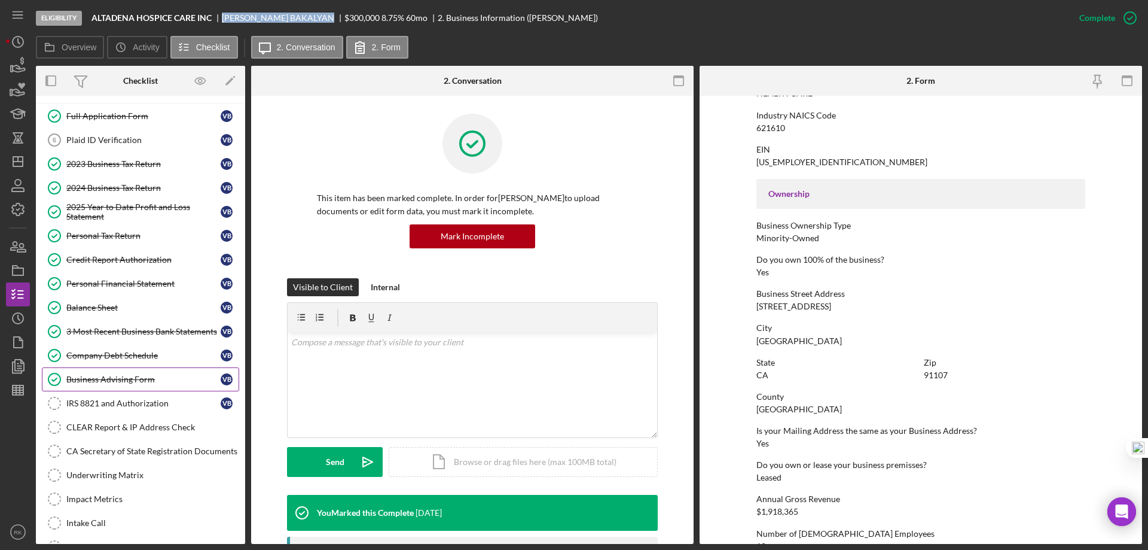
drag, startPoint x: 112, startPoint y: 357, endPoint x: 112, endPoint y: 368, distance: 11.4
click at [114, 356] on div "Company Debt Schedule" at bounding box center [143, 355] width 154 height 10
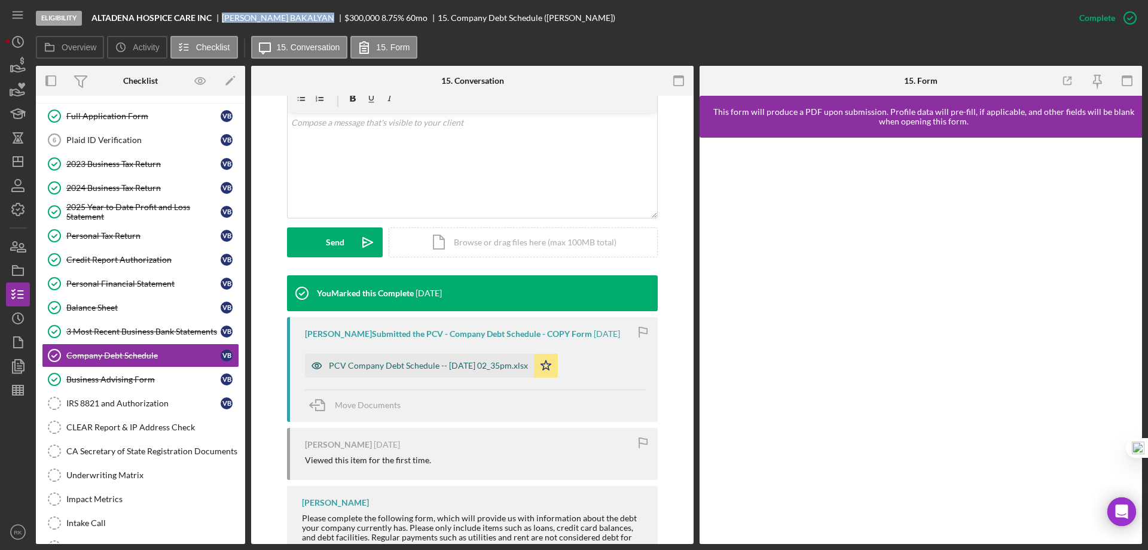
click at [407, 370] on div "PCV Company Debt Schedule -- 2025-09-19 02_35pm.xlsx" at bounding box center [428, 366] width 199 height 10
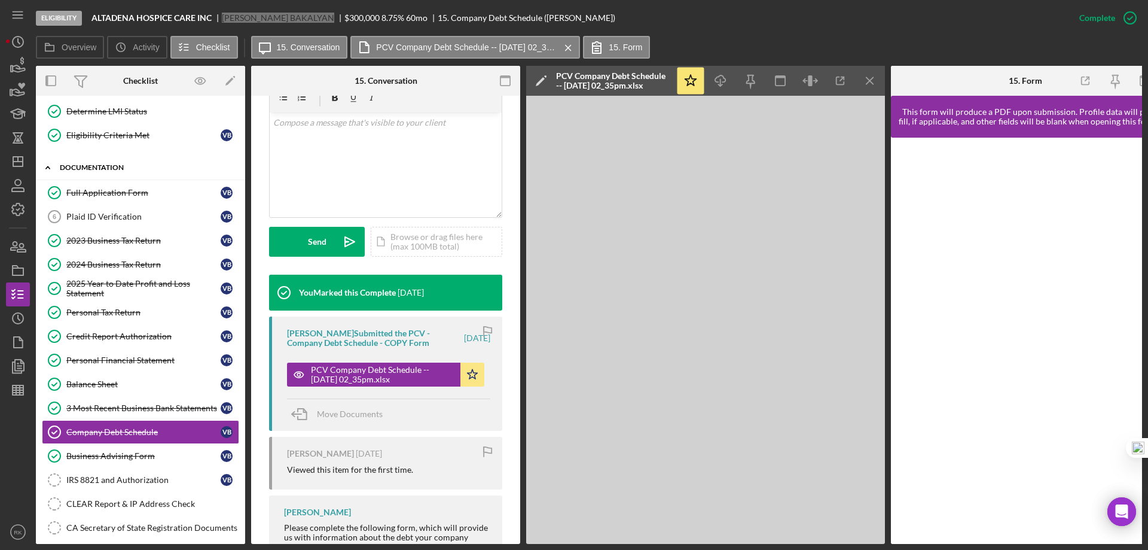
scroll to position [120, 0]
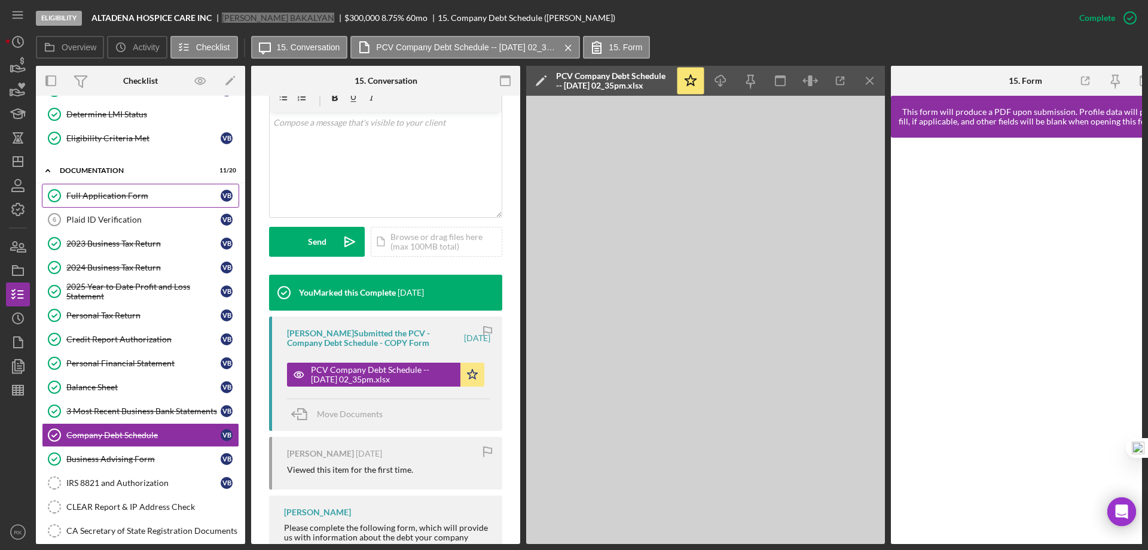
click at [100, 198] on div "Full Application Form" at bounding box center [143, 196] width 154 height 10
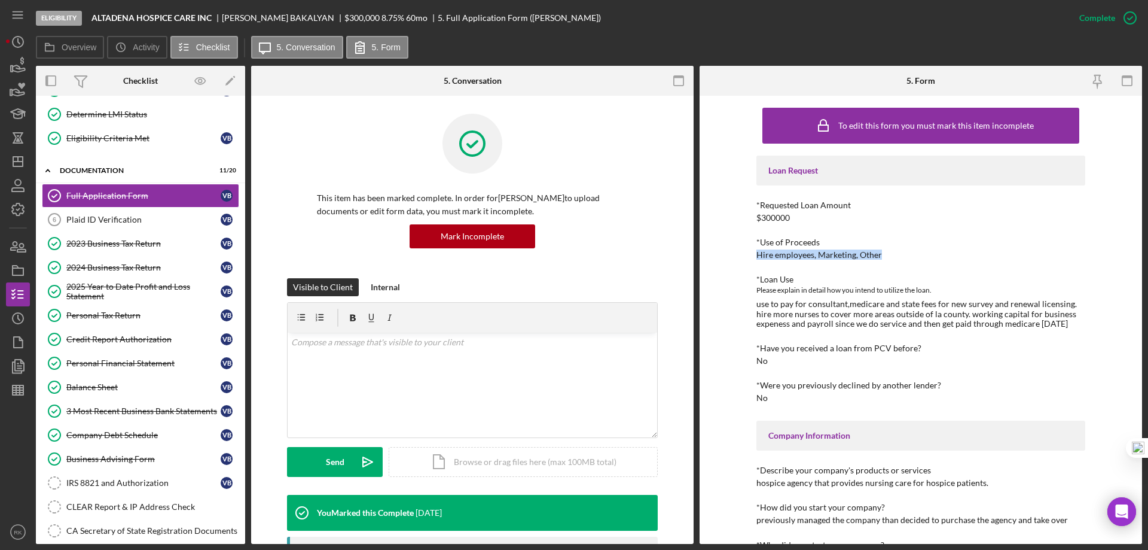
drag, startPoint x: 754, startPoint y: 254, endPoint x: 888, endPoint y: 253, distance: 133.4
click at [888, 253] on div "To edit this form you must mark this item incomplete Loan Request *Requested Lo…" at bounding box center [921, 320] width 443 height 448
copy div "Hire employees, Marketing, Other"
click at [111, 123] on link "Determine LMI Status Determine LMI Status" at bounding box center [140, 114] width 197 height 24
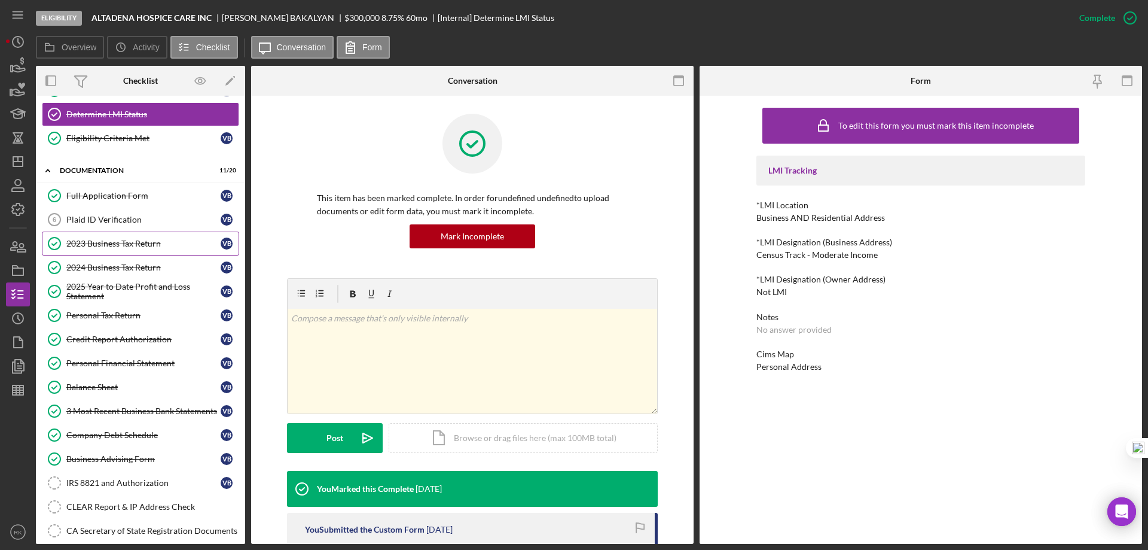
drag, startPoint x: 118, startPoint y: 245, endPoint x: 175, endPoint y: 249, distance: 57.6
click at [118, 245] on div "2023 Business Tax Return" at bounding box center [143, 244] width 154 height 10
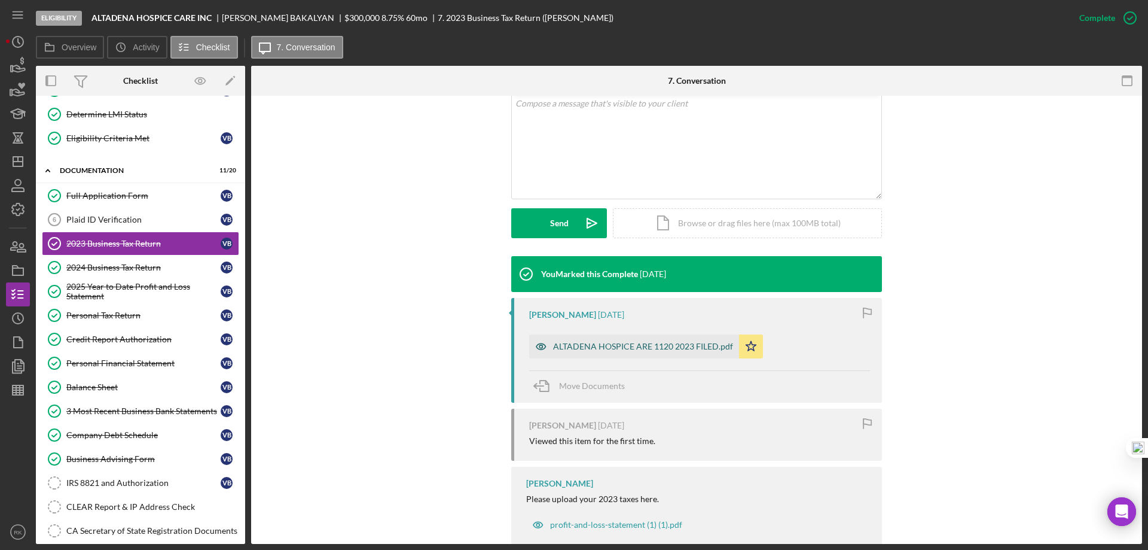
scroll to position [239, 0]
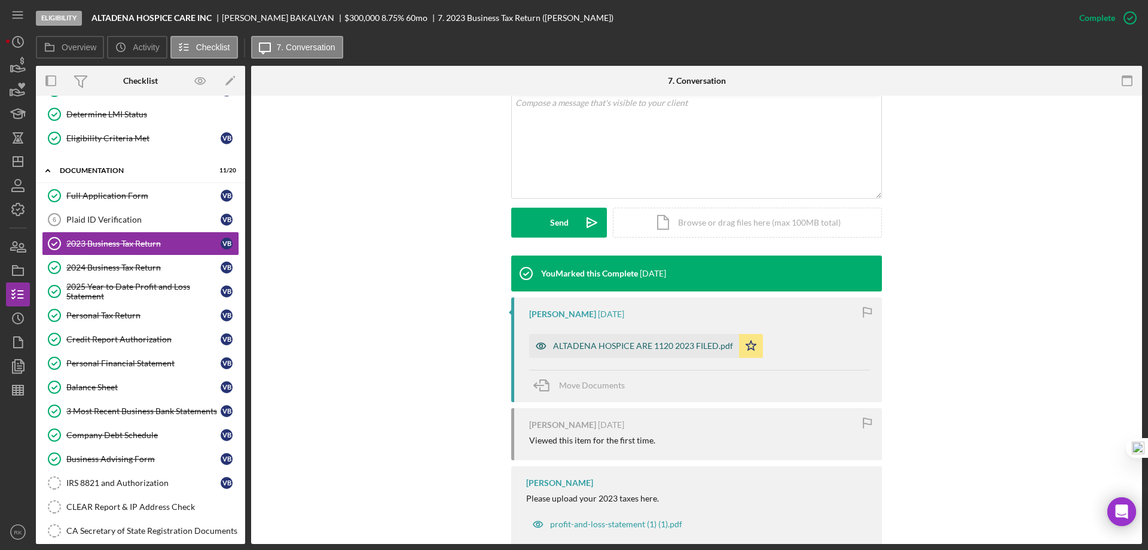
click at [611, 343] on div "ALTADENA HOSPICE ARE 1120 2023 FILED.pdf" at bounding box center [643, 346] width 180 height 10
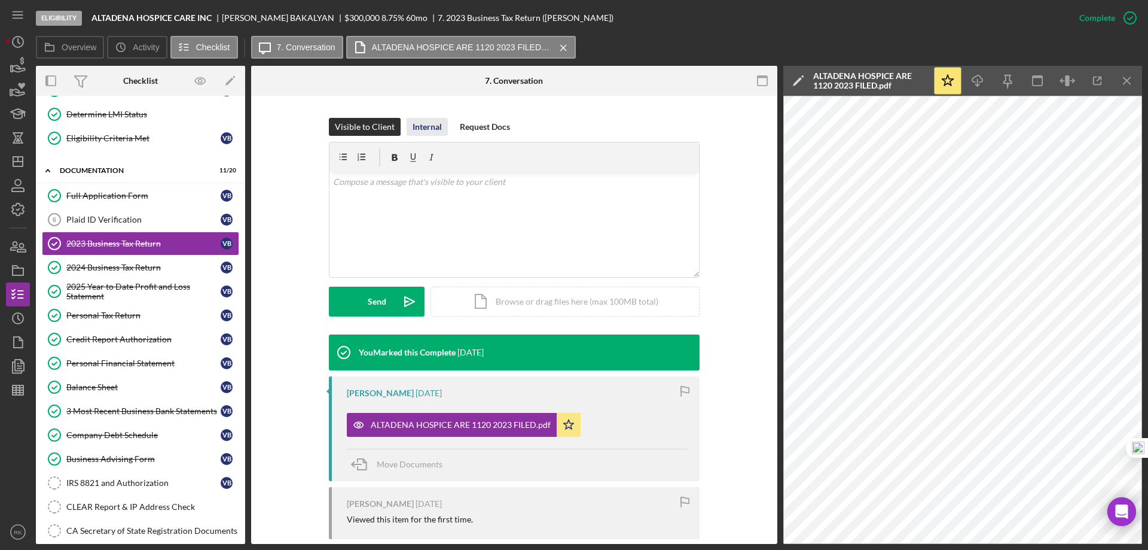
scroll to position [160, 0]
click at [423, 132] on div "Internal" at bounding box center [427, 127] width 29 height 18
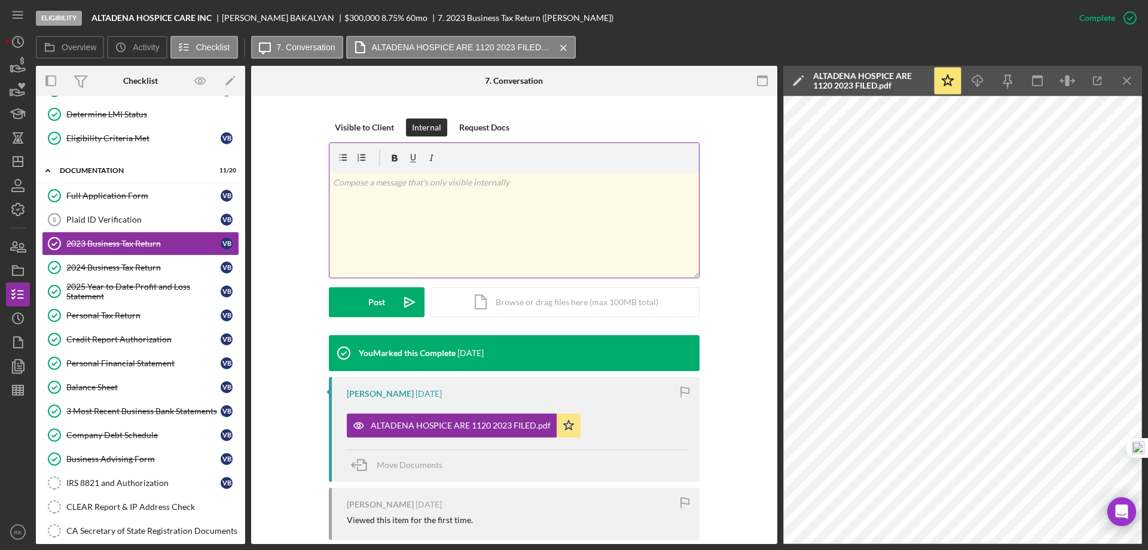
click at [413, 185] on p at bounding box center [514, 182] width 363 height 13
click at [374, 310] on div "Post" at bounding box center [376, 302] width 17 height 30
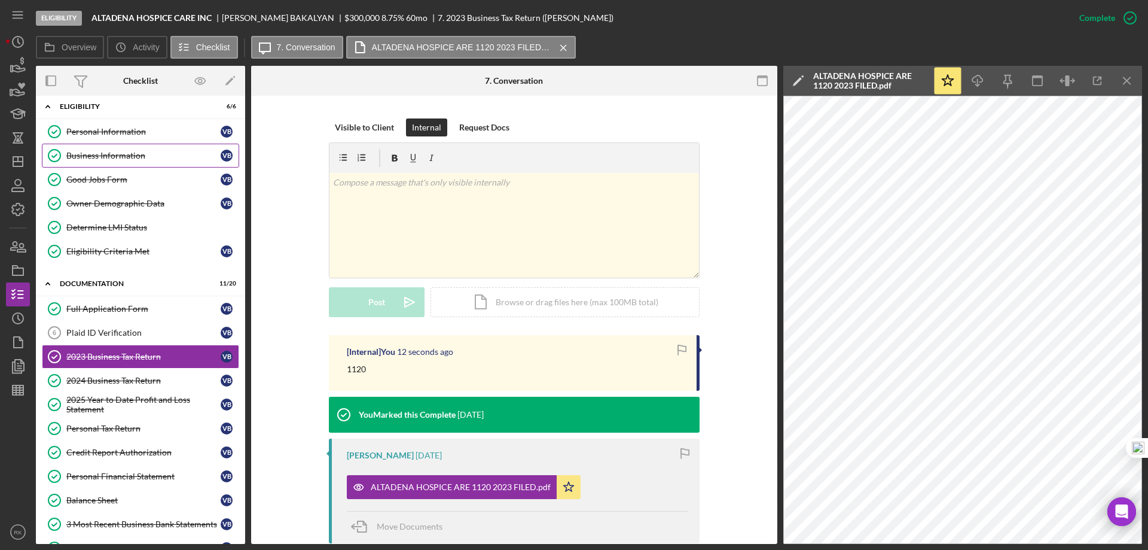
scroll to position [0, 0]
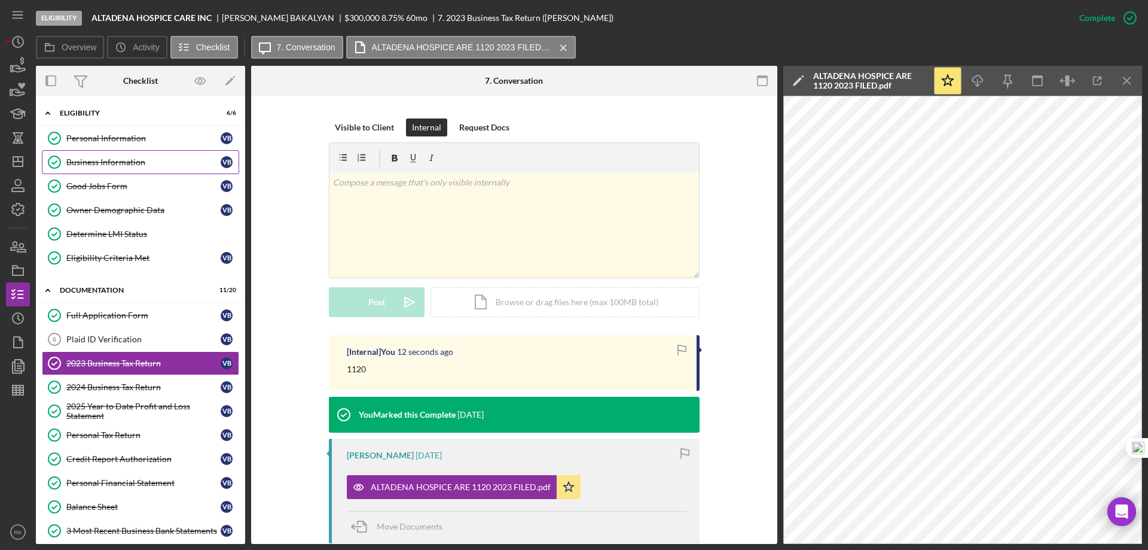
drag, startPoint x: 117, startPoint y: 161, endPoint x: 697, endPoint y: 221, distance: 582.6
click at [117, 160] on div "Business Information" at bounding box center [143, 162] width 154 height 10
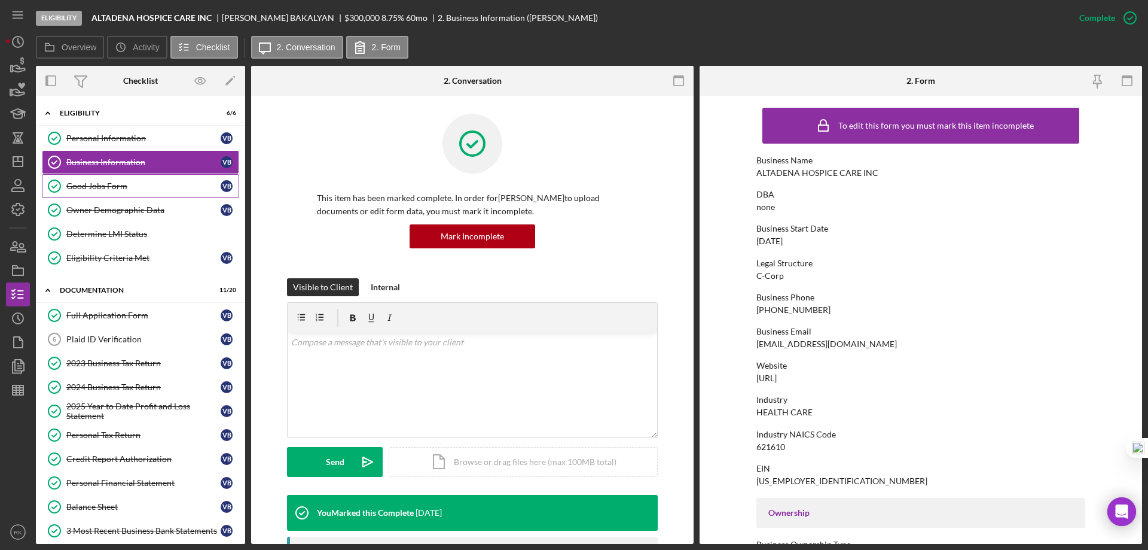
drag, startPoint x: 117, startPoint y: 192, endPoint x: 123, endPoint y: 191, distance: 6.0
click at [117, 192] on link "Good Jobs Form Good Jobs Form V B" at bounding box center [140, 186] width 197 height 24
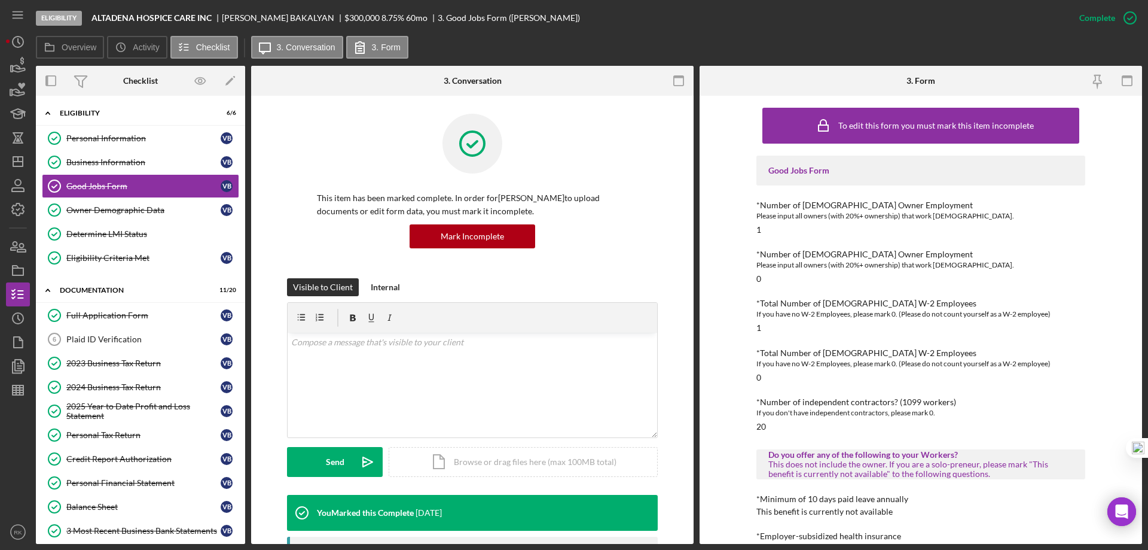
drag, startPoint x: 132, startPoint y: 368, endPoint x: 240, endPoint y: 348, distance: 110.6
click at [132, 368] on div "2023 Business Tax Return" at bounding box center [143, 363] width 154 height 10
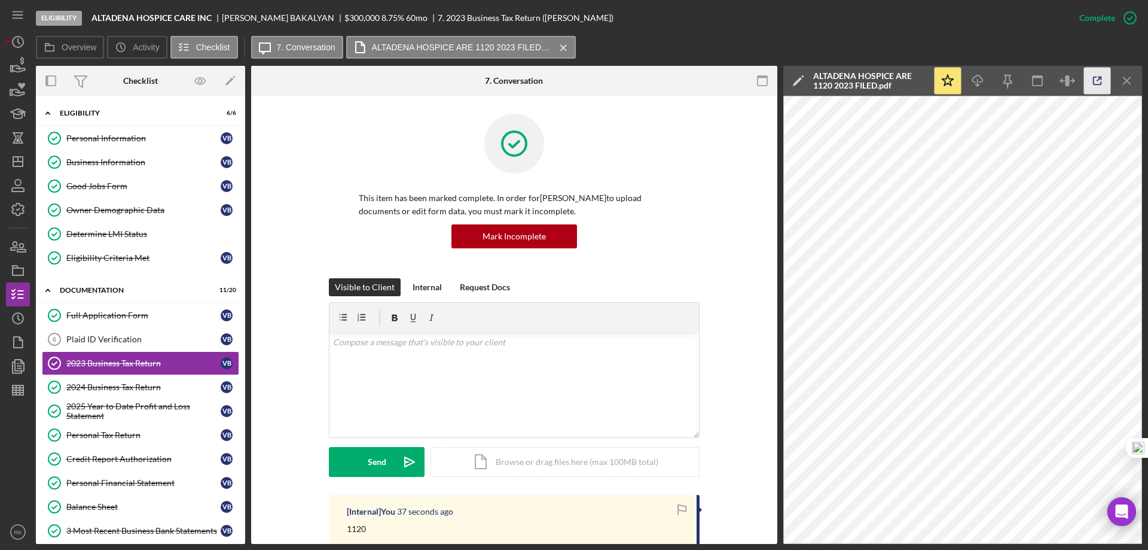
click at [1090, 84] on icon "button" at bounding box center [1097, 81] width 27 height 27
click at [139, 386] on div "2024 Business Tax Return" at bounding box center [143, 387] width 154 height 10
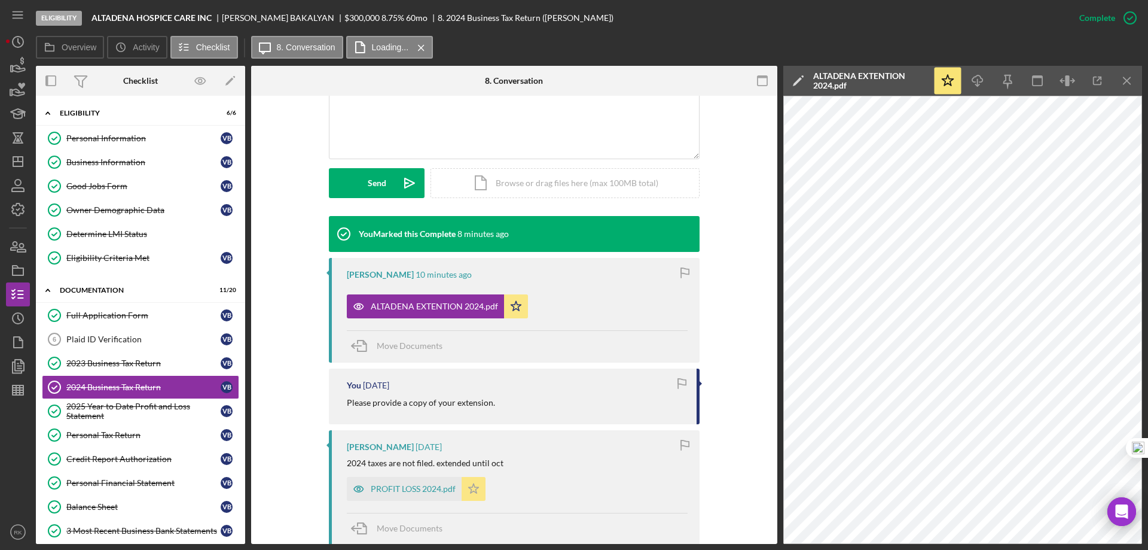
click at [403, 493] on div "PROFIT LOSS 2024.pdf" at bounding box center [413, 489] width 85 height 10
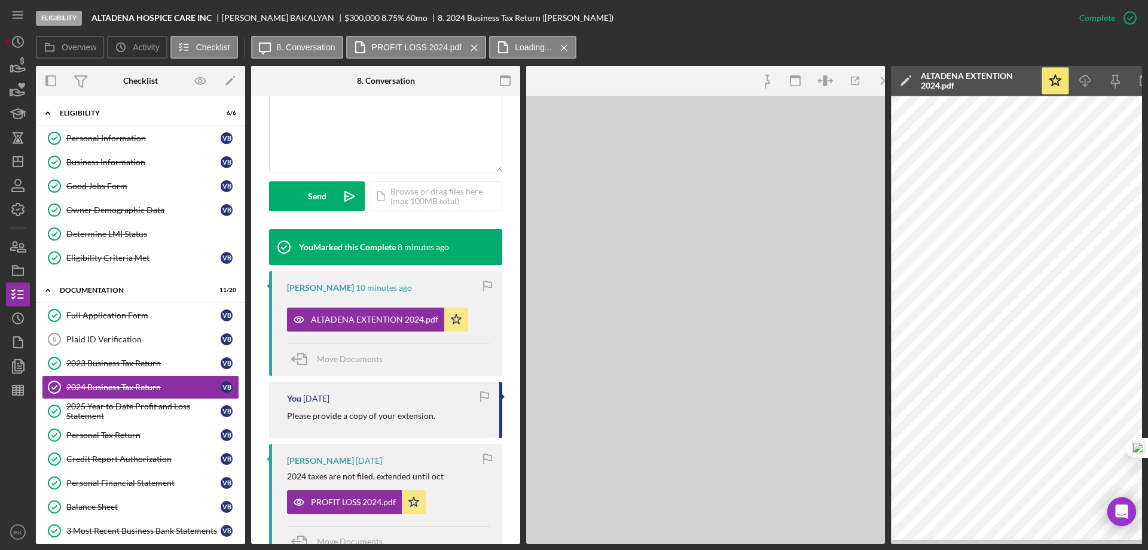
scroll to position [292, 0]
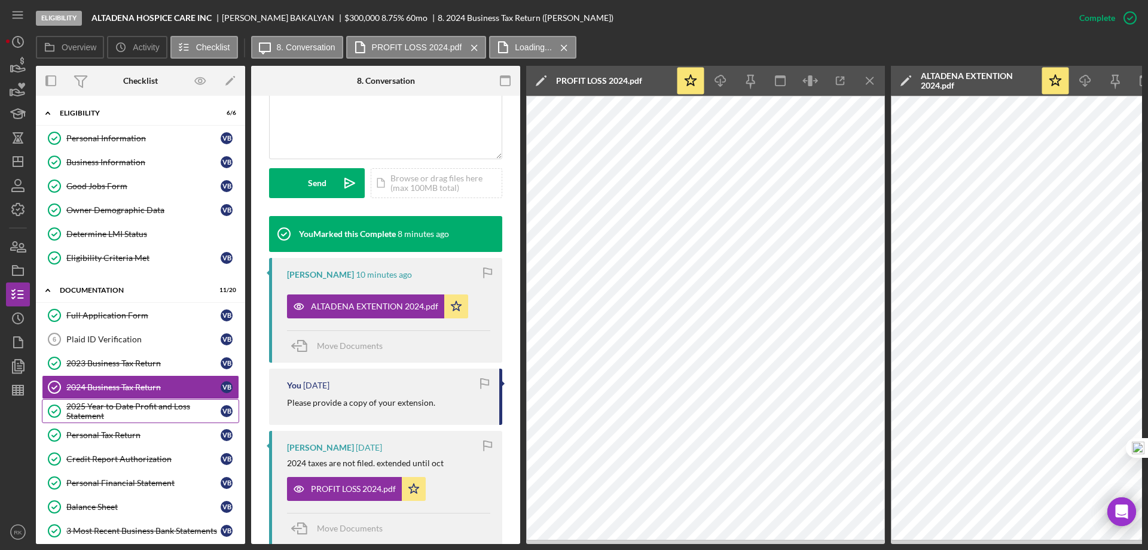
click at [119, 407] on div "2025 Year to Date Profit and Loss Statement" at bounding box center [143, 410] width 154 height 19
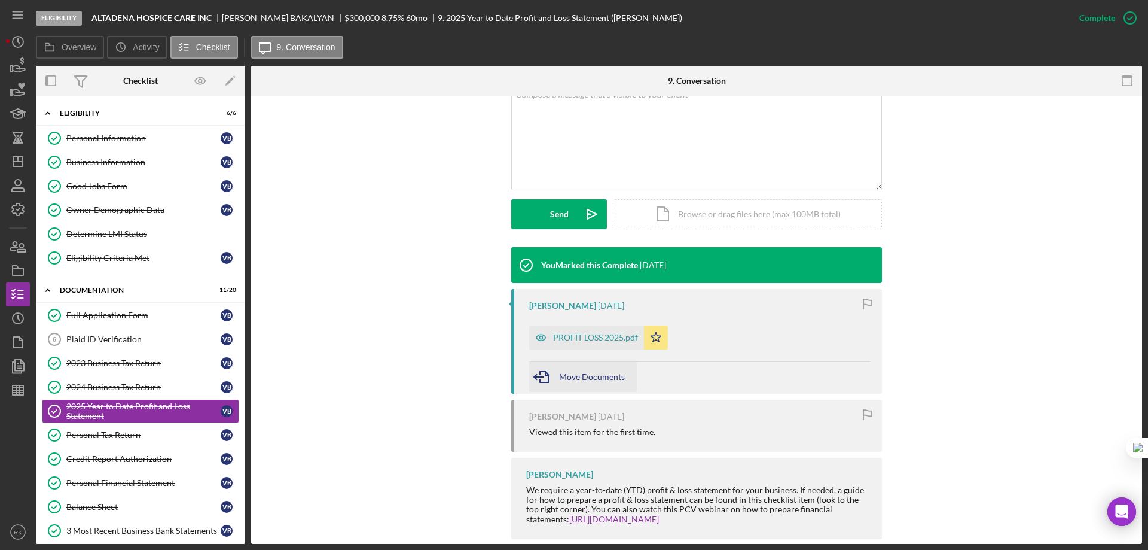
scroll to position [267, 0]
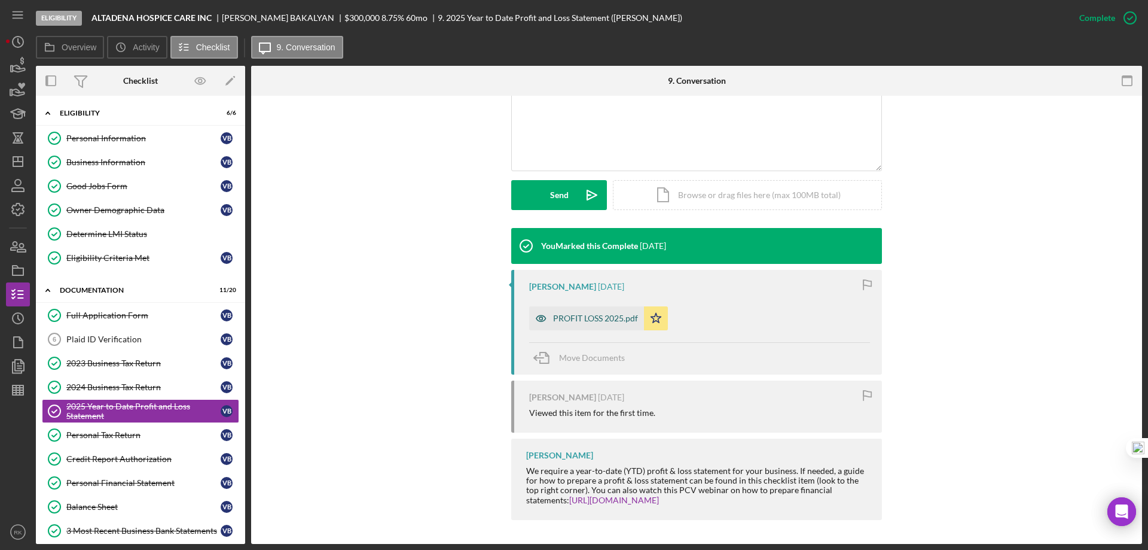
click at [578, 324] on div "PROFIT LOSS 2025.pdf" at bounding box center [586, 318] width 115 height 24
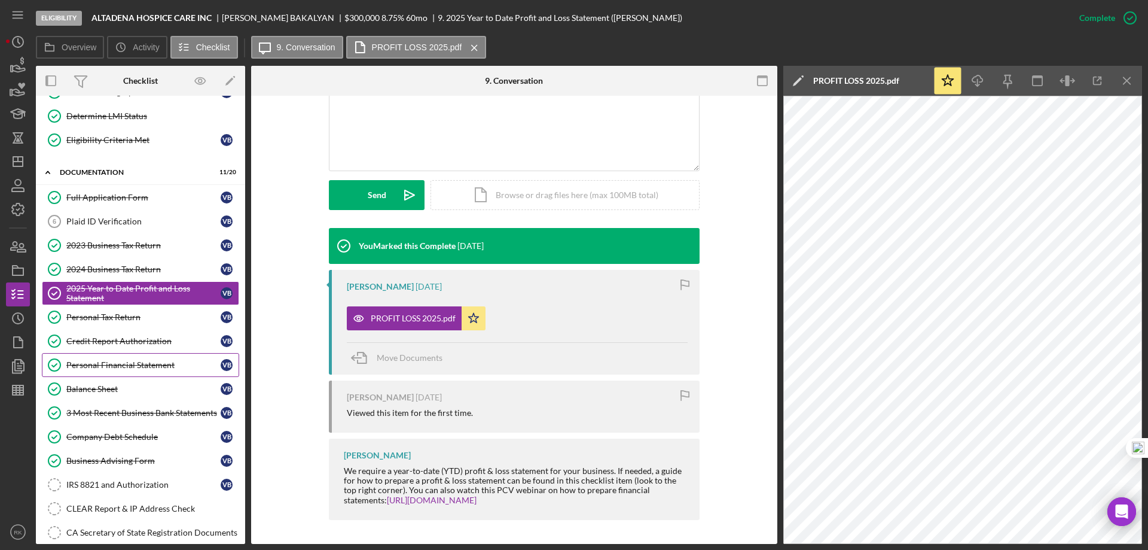
scroll to position [120, 0]
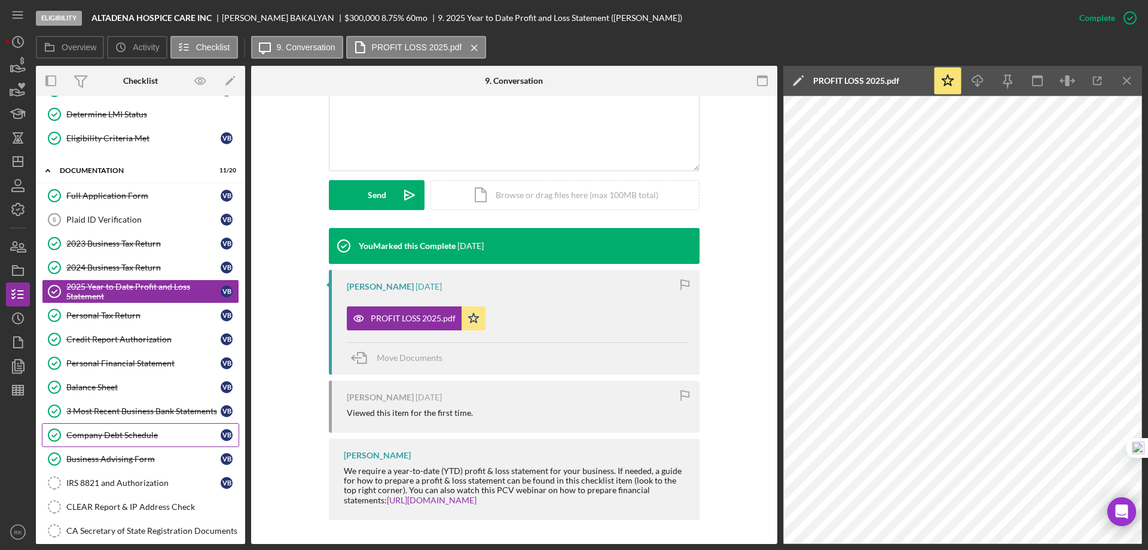
drag, startPoint x: 127, startPoint y: 430, endPoint x: 293, endPoint y: 410, distance: 167.5
click at [127, 430] on div "Company Debt Schedule" at bounding box center [143, 435] width 154 height 10
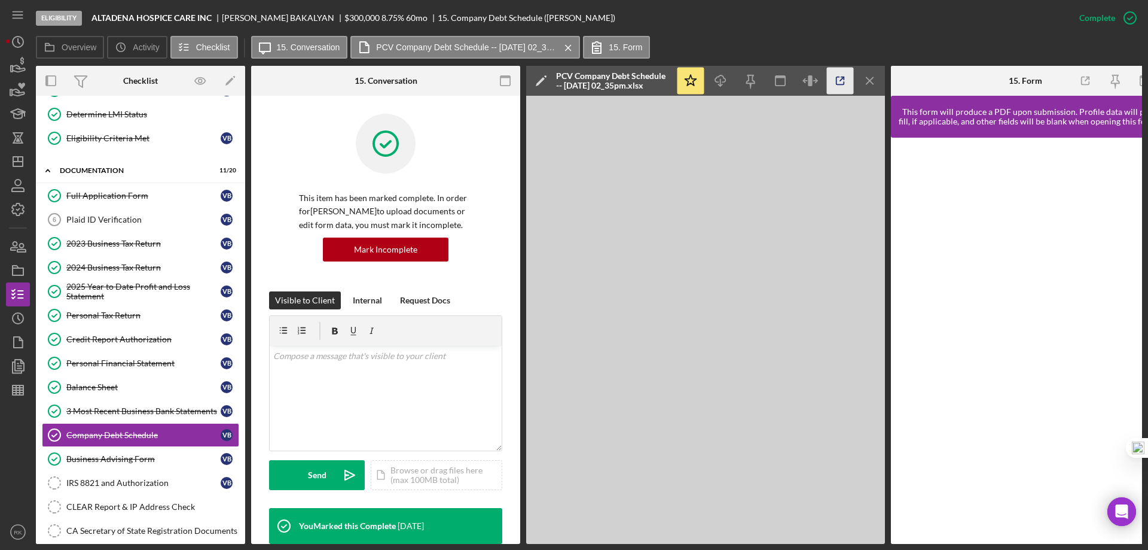
click at [844, 83] on icon "button" at bounding box center [841, 81] width 8 height 8
click at [128, 407] on div "3 Most Recent Business Bank Statements" at bounding box center [143, 411] width 154 height 10
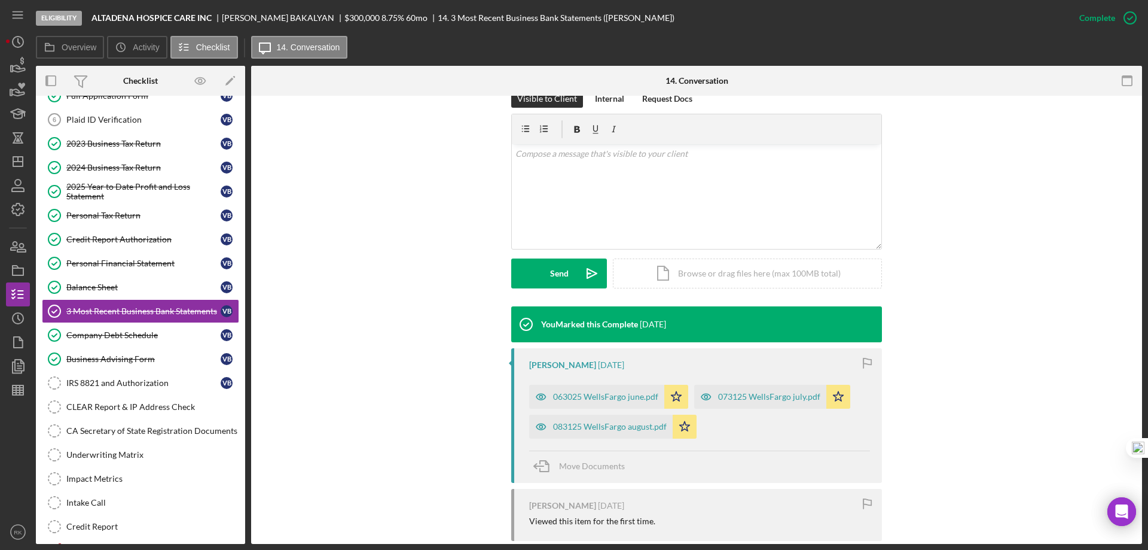
scroll to position [199, 0]
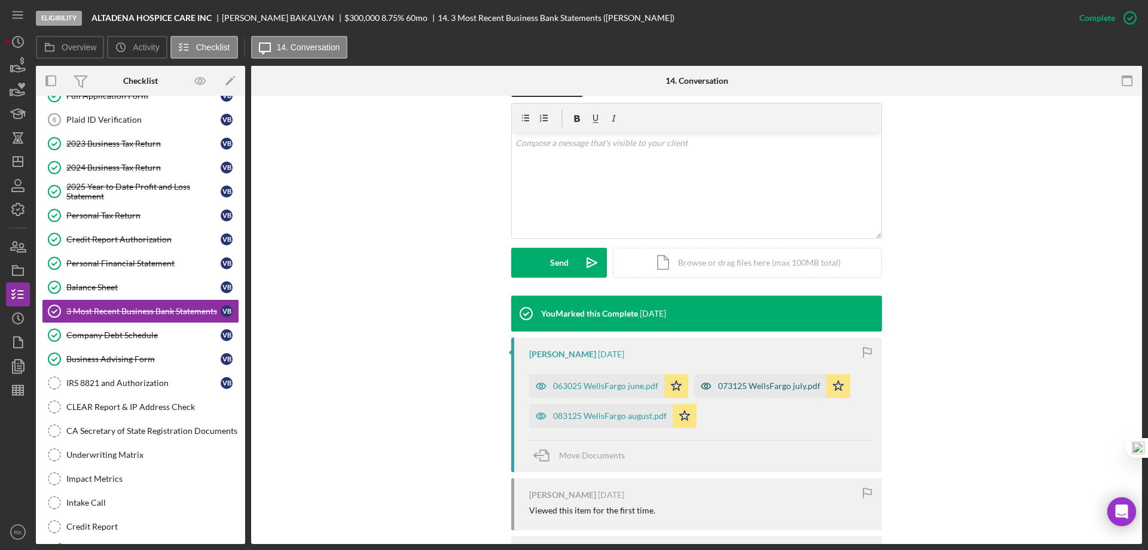
click at [578, 389] on div "063025 WellsFargo june.pdf" at bounding box center [605, 386] width 105 height 10
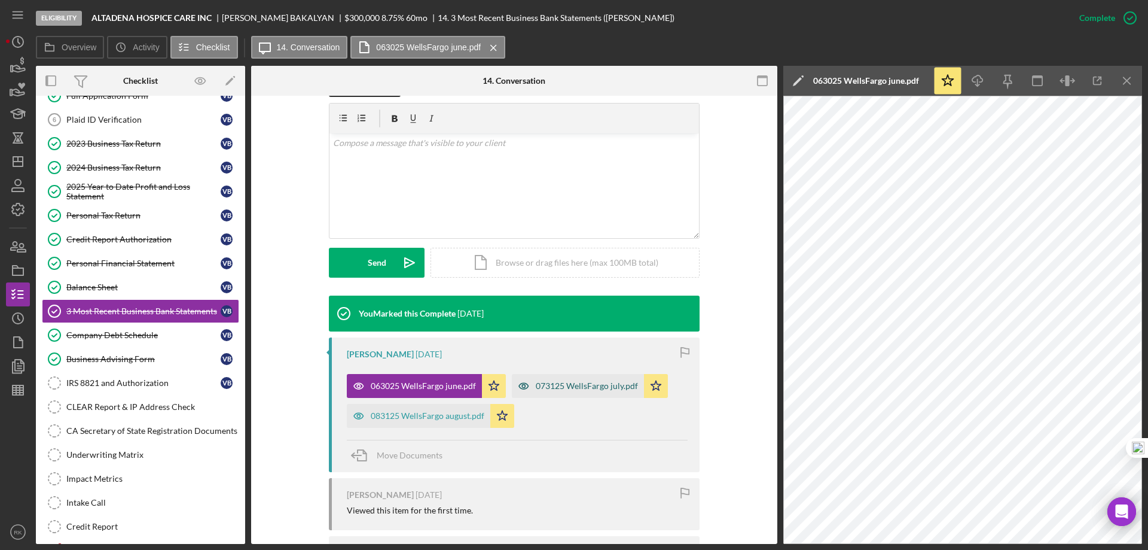
click at [567, 387] on div "073125 WellsFargo july.pdf" at bounding box center [587, 386] width 102 height 10
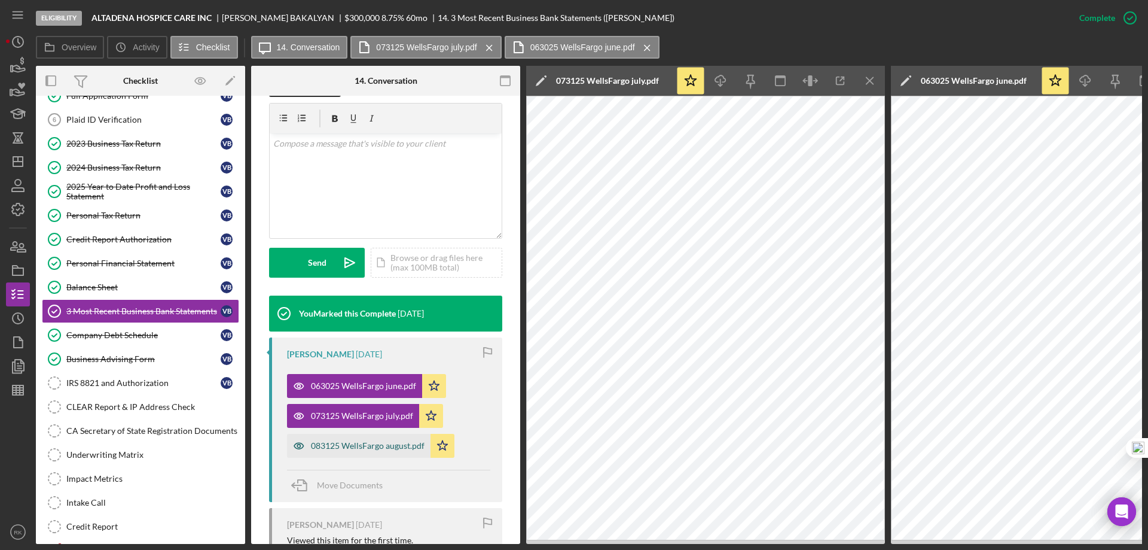
click at [359, 449] on div "083125 WellsFargo august.pdf" at bounding box center [368, 446] width 114 height 10
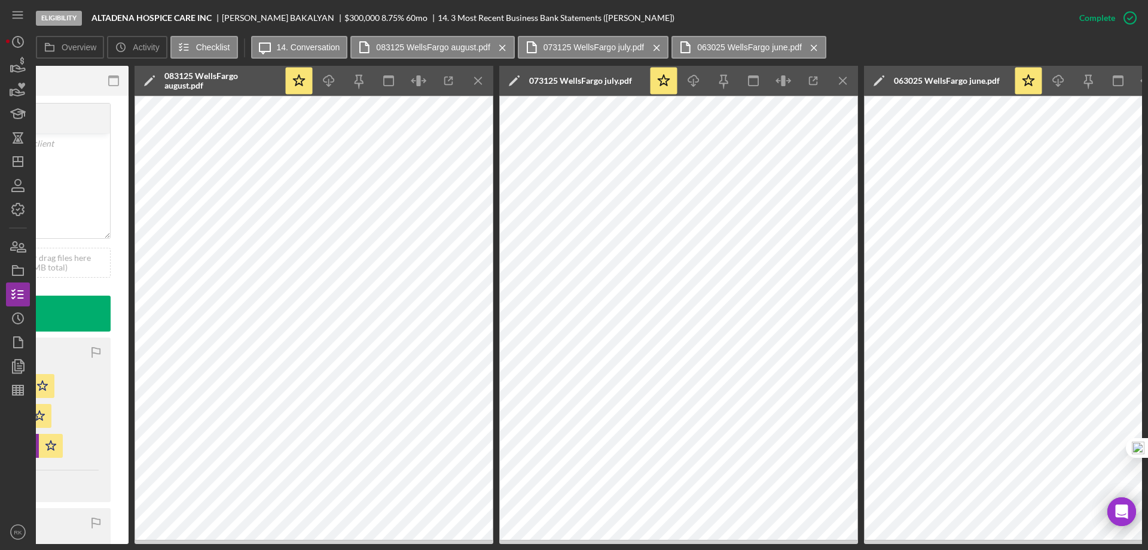
scroll to position [0, 472]
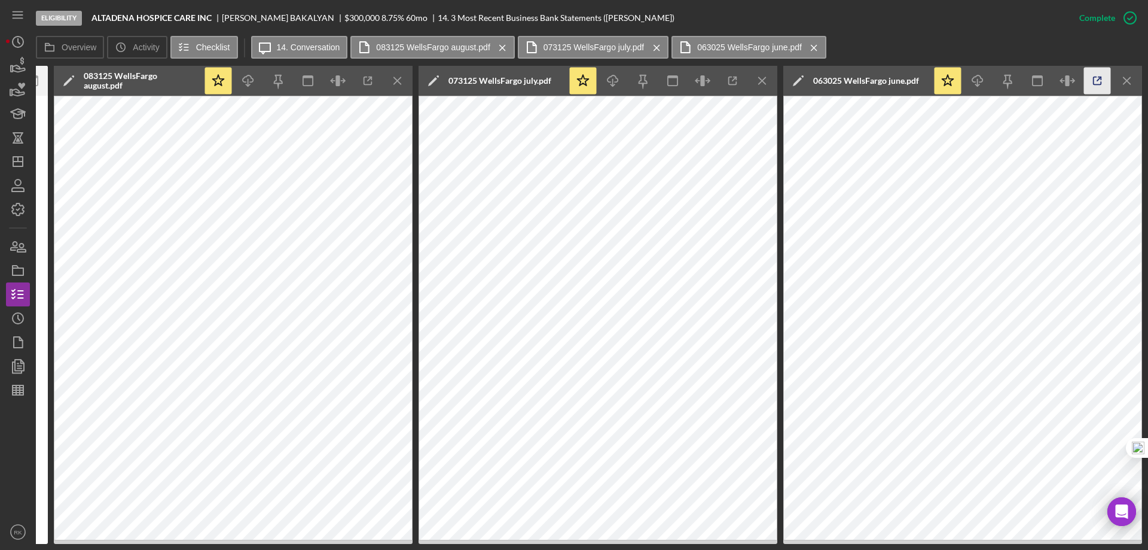
click at [1096, 83] on icon "button" at bounding box center [1097, 81] width 27 height 27
click at [733, 76] on icon "button" at bounding box center [732, 81] width 27 height 27
click at [370, 80] on line "button" at bounding box center [370, 79] width 4 height 4
click at [398, 82] on icon "Icon/Menu Close" at bounding box center [398, 81] width 27 height 27
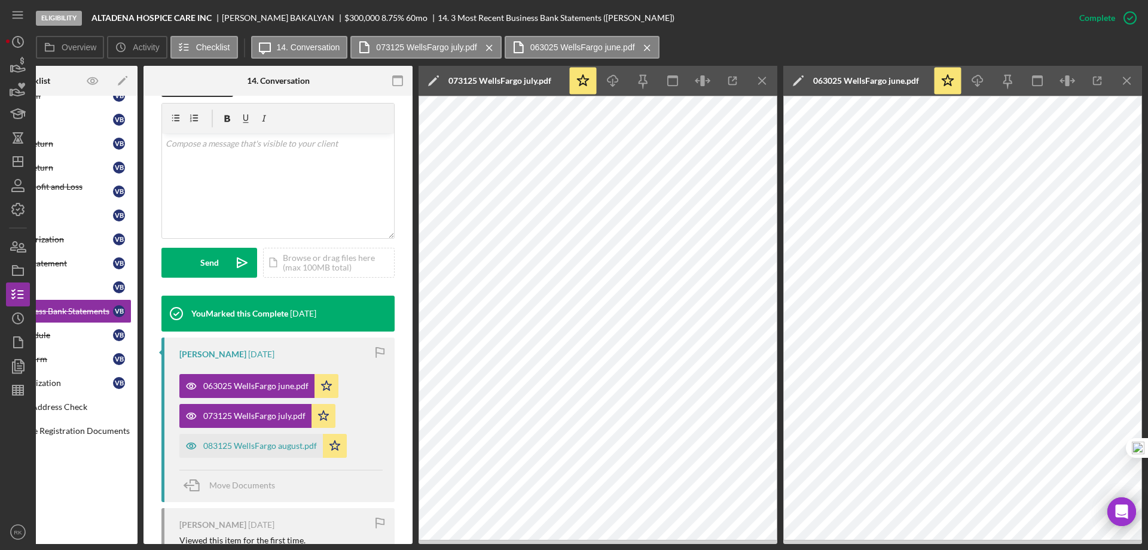
scroll to position [0, 108]
click at [759, 81] on icon "Icon/Menu Close" at bounding box center [762, 81] width 27 height 27
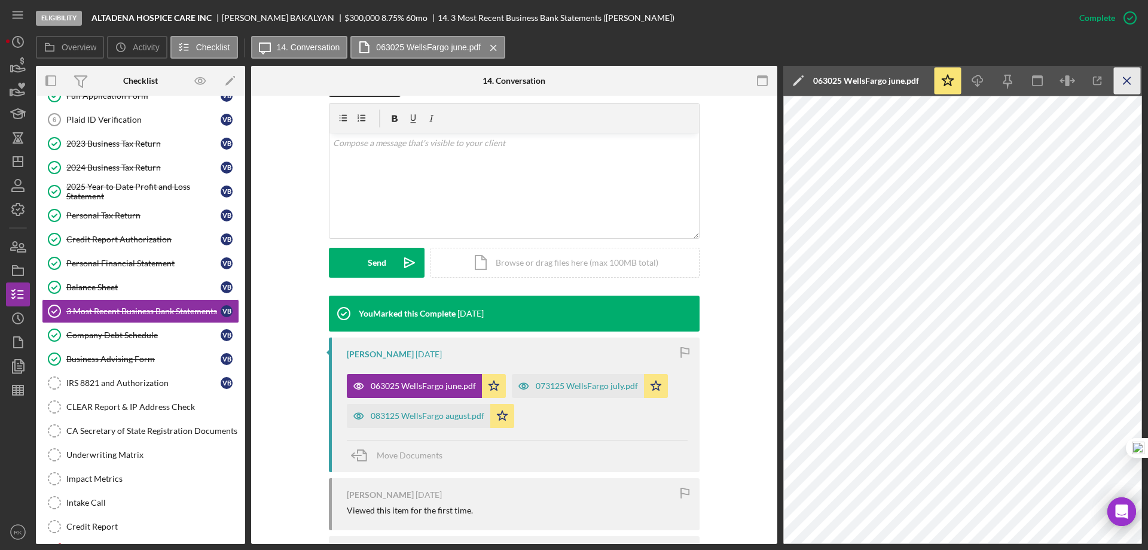
click at [1123, 79] on icon "Icon/Menu Close" at bounding box center [1127, 81] width 27 height 27
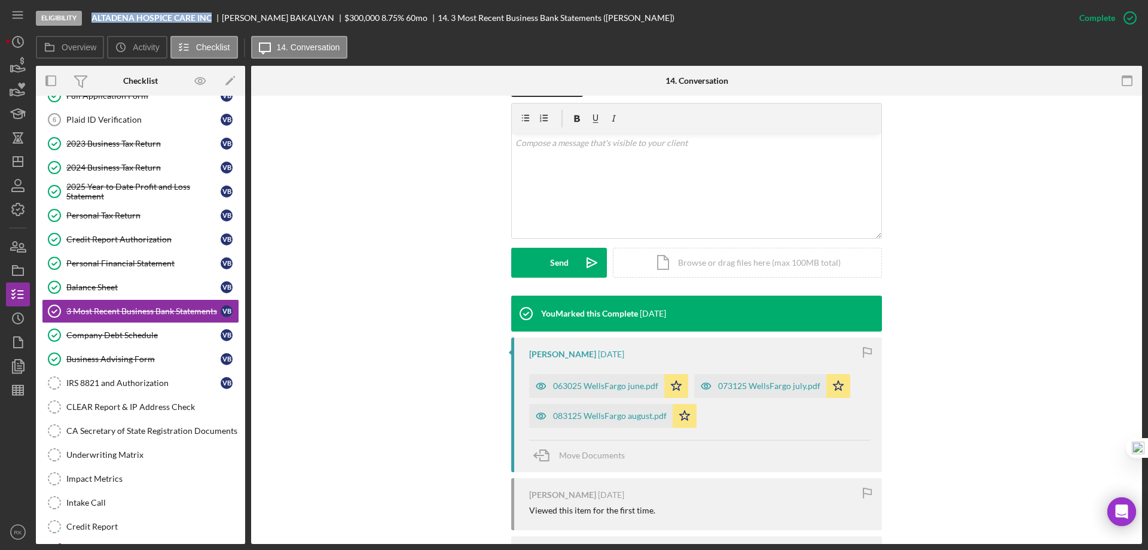
drag, startPoint x: 93, startPoint y: 18, endPoint x: 212, endPoint y: 19, distance: 119.0
click at [212, 19] on b "ALTADENA HOSPICE CARE INC" at bounding box center [152, 18] width 120 height 10
copy b "ALTADENA HOSPICE CARE INC"
click at [135, 431] on div "CA Secretary of State Registration Documents" at bounding box center [152, 431] width 172 height 10
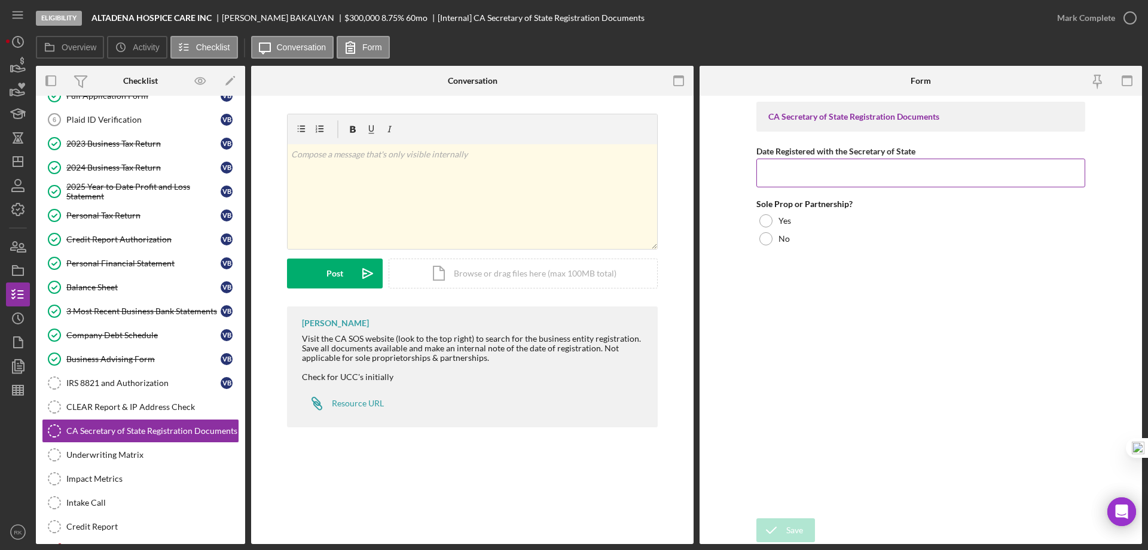
click at [812, 173] on input "Date Registered with the Secretary of State" at bounding box center [921, 172] width 329 height 29
type input "8/10/2020"
click at [856, 331] on div "CA Secretary of State Registration Documents Date Registered with the Secretary…" at bounding box center [921, 307] width 329 height 410
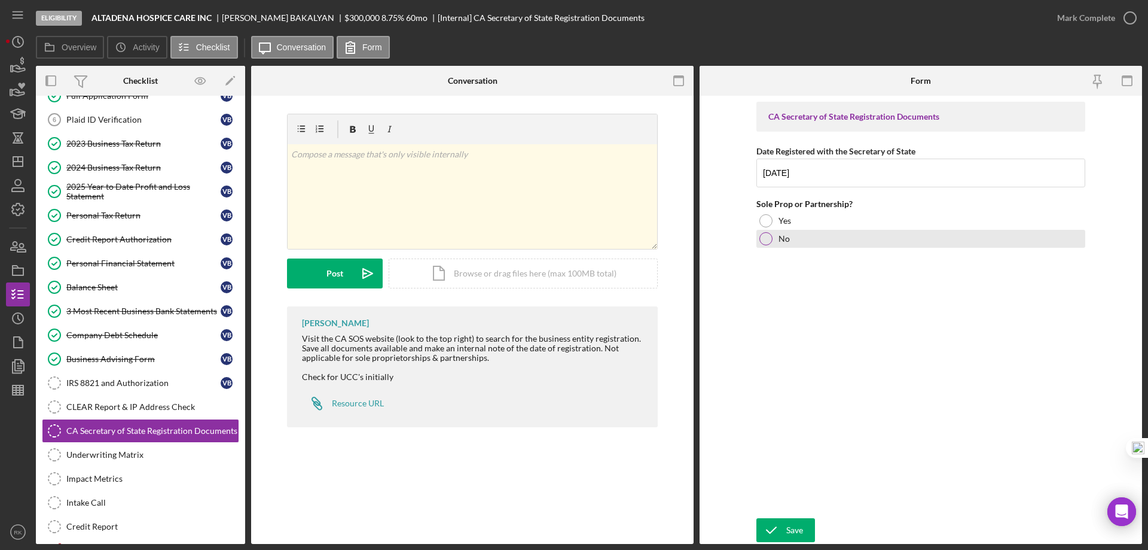
click at [770, 239] on div at bounding box center [766, 238] width 13 height 13
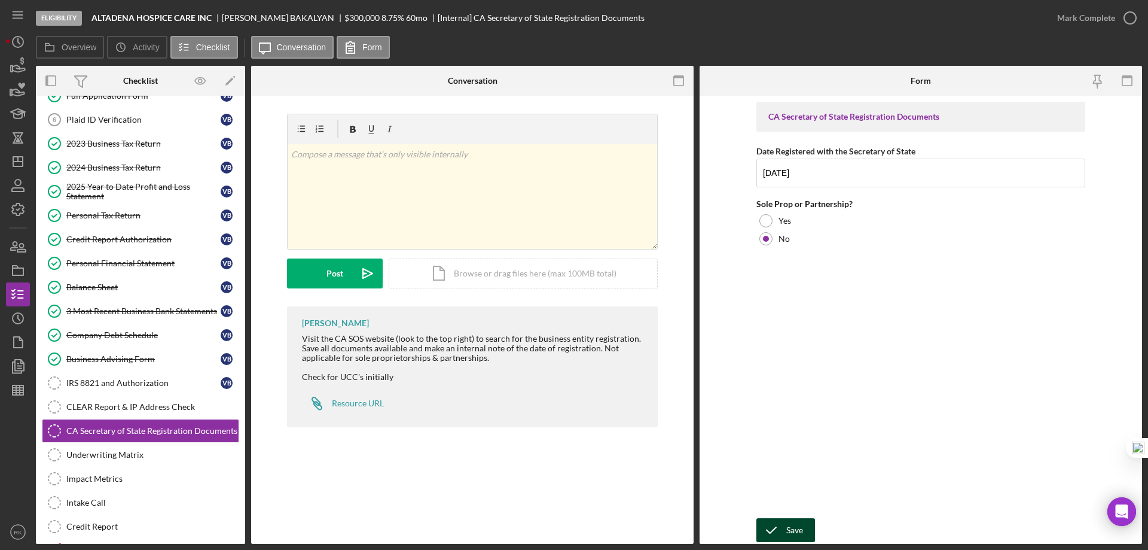
click at [793, 526] on div "Save" at bounding box center [794, 530] width 17 height 24
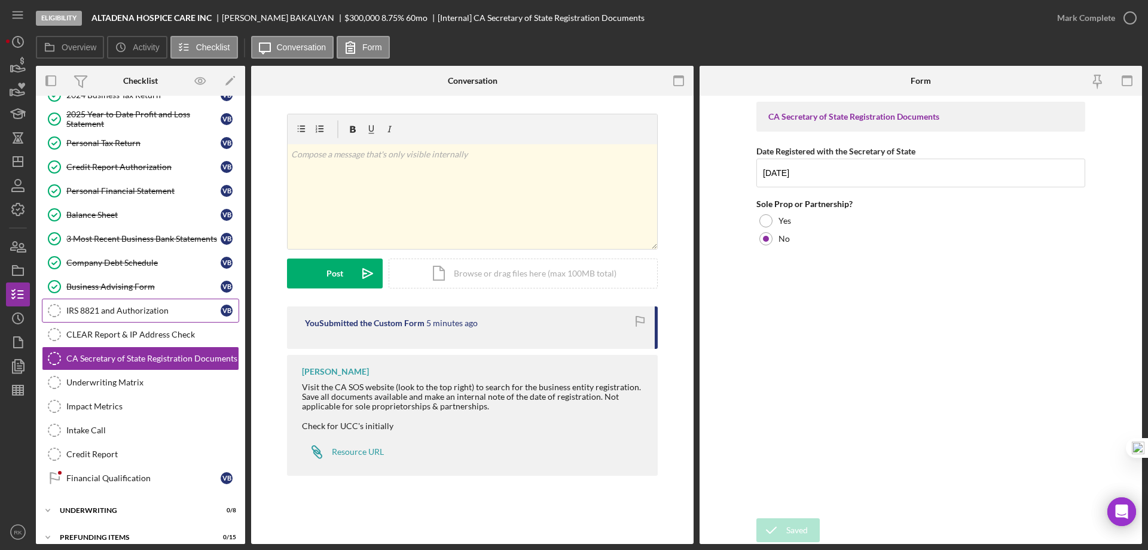
scroll to position [304, 0]
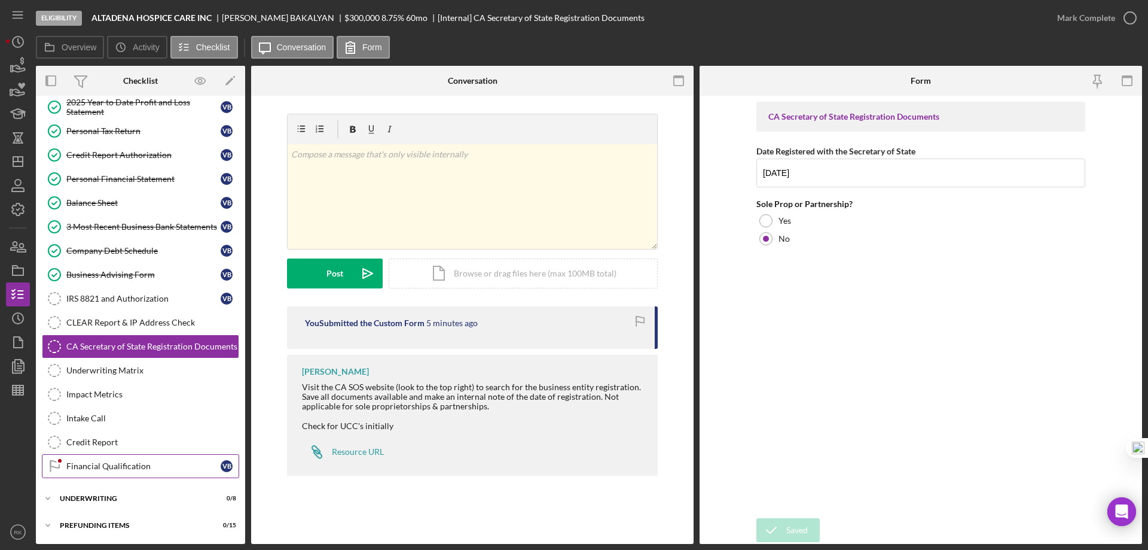
click at [134, 467] on div "Financial Qualification" at bounding box center [143, 466] width 154 height 10
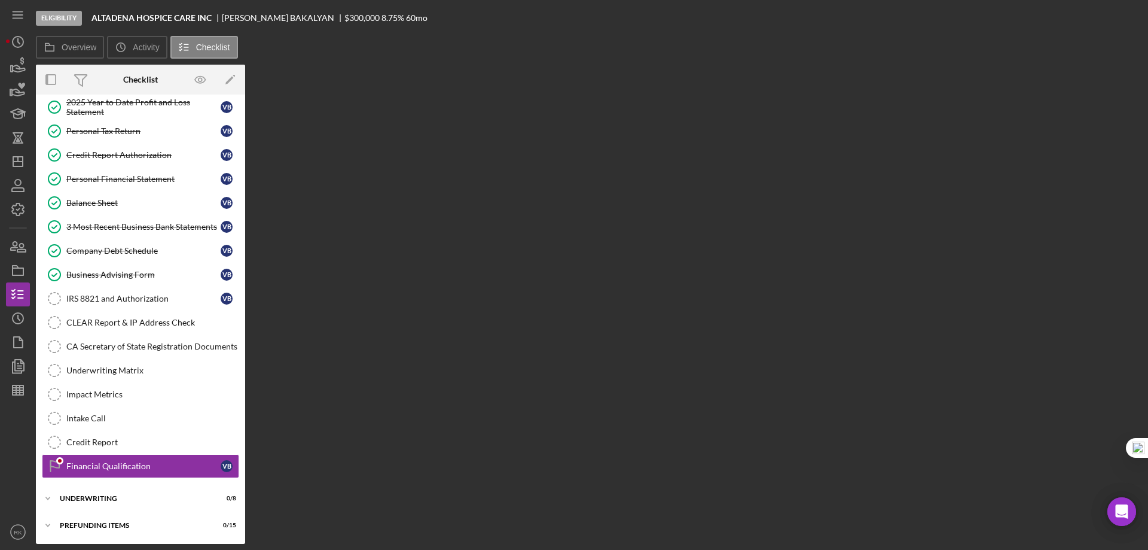
scroll to position [304, 0]
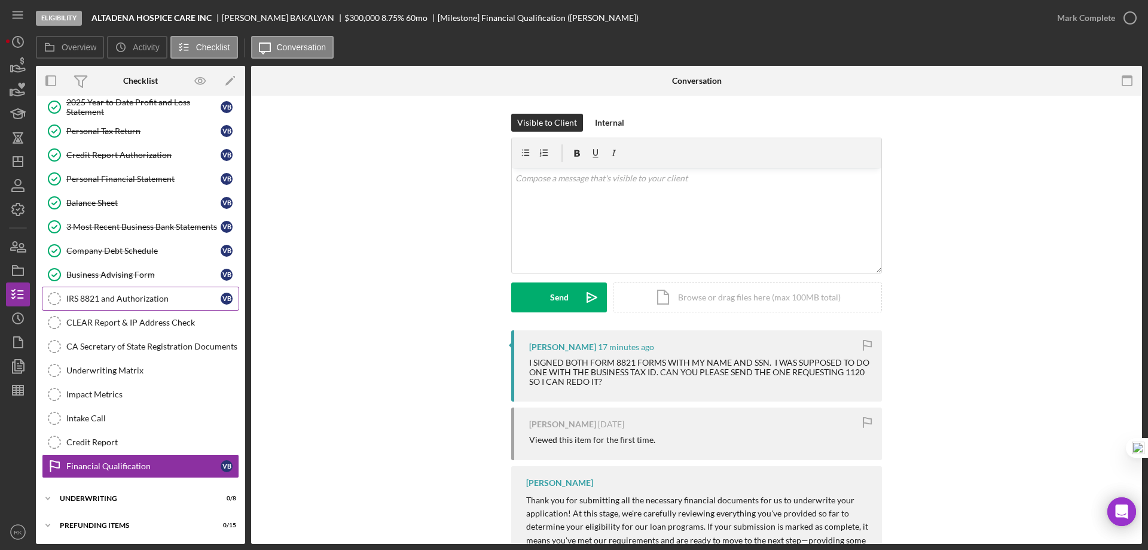
click at [115, 304] on link "IRS 8821 and Authorization IRS 8821 and Authorization V B" at bounding box center [140, 298] width 197 height 24
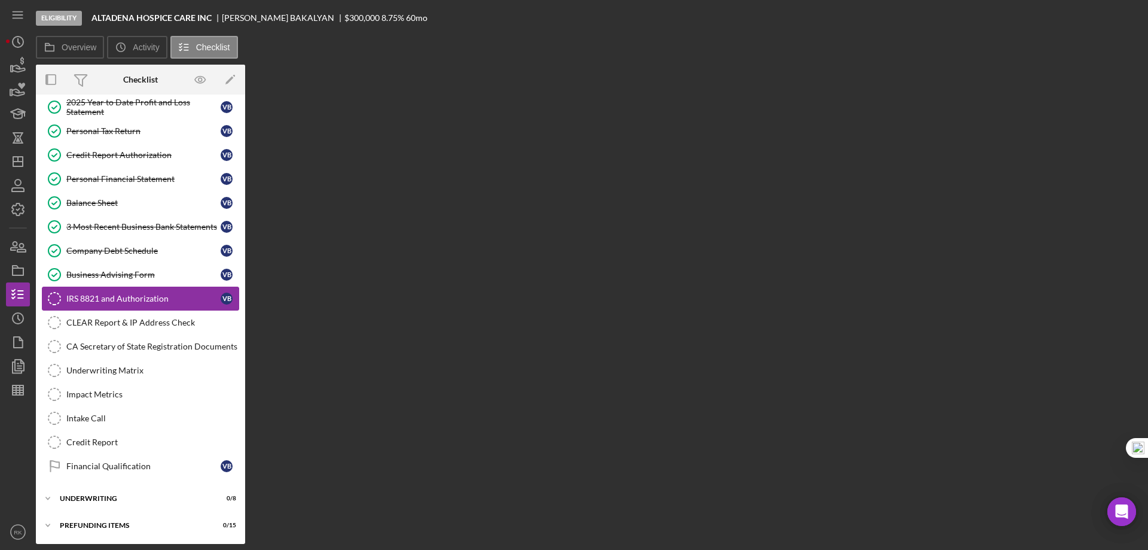
scroll to position [304, 0]
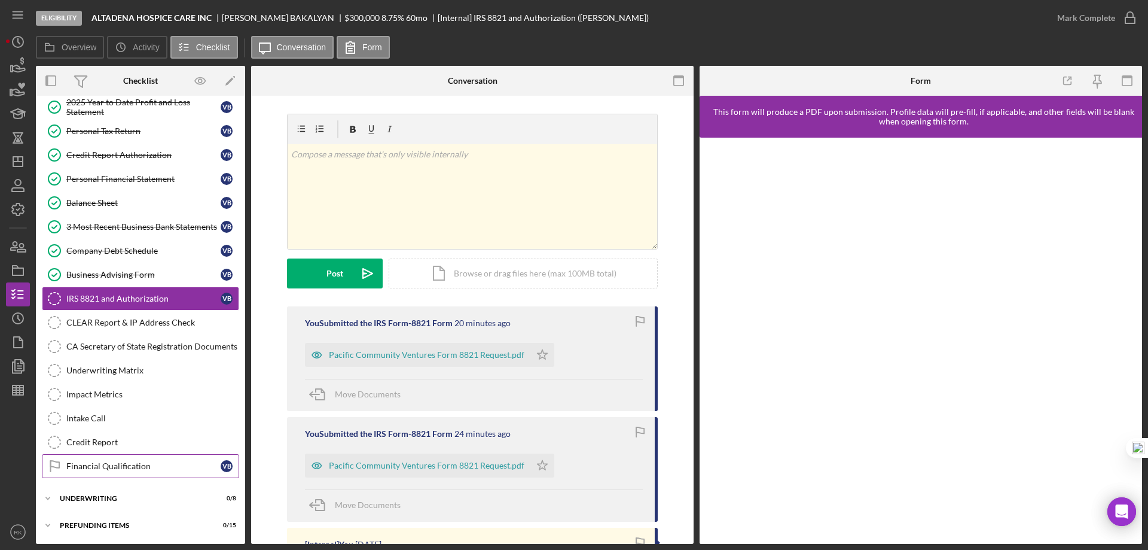
click at [118, 459] on link "Financial Qualification Financial Qualification V B" at bounding box center [140, 466] width 197 height 24
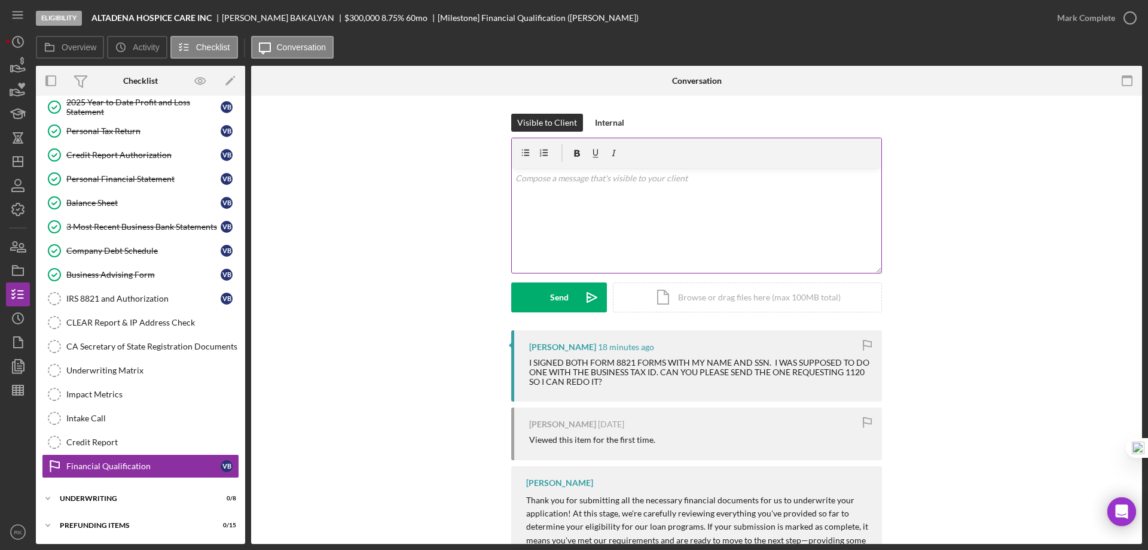
click at [547, 188] on div "v Color teal Color pink Remove color Add row above Add row below Add column bef…" at bounding box center [697, 220] width 370 height 105
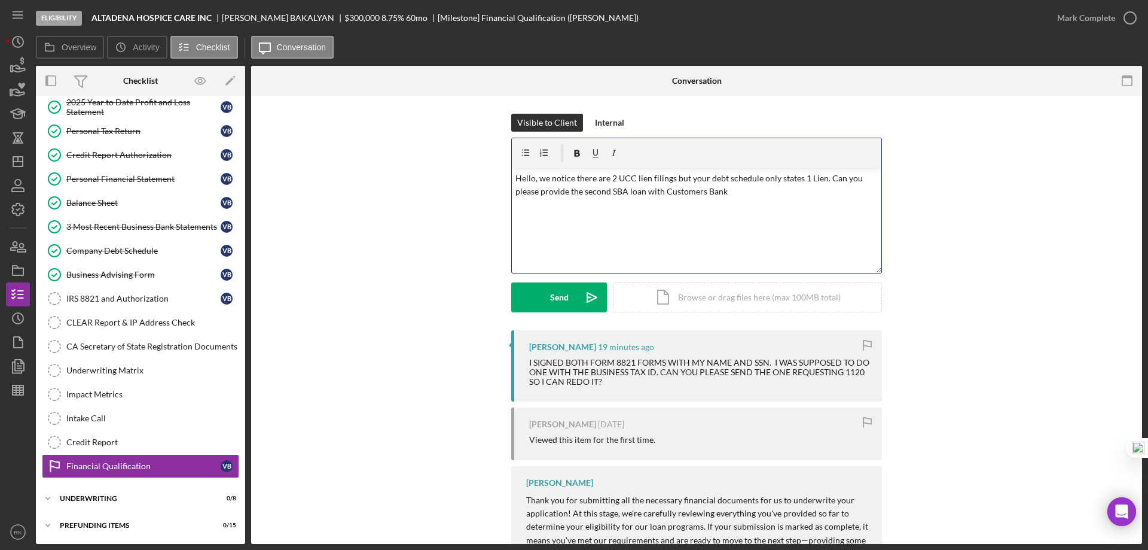
click at [582, 191] on p "Hello, we notice there are 2 UCC lien filings but your debt schedule only state…" at bounding box center [697, 185] width 363 height 27
click at [546, 209] on p "Hello, we notice there are 2 UCC lien filings but your debt schedule only state…" at bounding box center [697, 192] width 363 height 40
click at [572, 178] on p "Hello, we notice there are 2 UCC lien filings but your debt schedule only state…" at bounding box center [697, 192] width 363 height 40
click at [613, 231] on div "v Color teal Color pink Remove color Add row above Add row below Add column bef…" at bounding box center [697, 220] width 370 height 105
click at [652, 178] on p "Hello, we noticed there are 2 UCC lien filings but your debt schedule only stat…" at bounding box center [697, 192] width 363 height 40
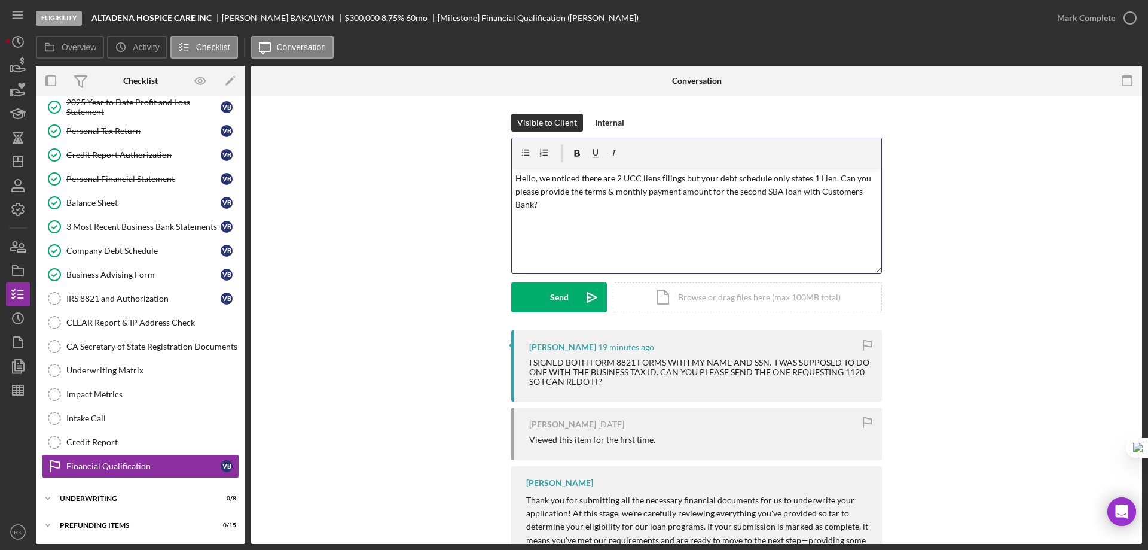
drag, startPoint x: 676, startPoint y: 177, endPoint x: 688, endPoint y: 197, distance: 23.6
click at [676, 178] on p "Hello, we noticed there are 2 UCC liens filings but your debt schedule only sta…" at bounding box center [697, 192] width 363 height 40
click at [667, 212] on div "v Color teal Color pink Remove color Add row above Add row below Add column bef…" at bounding box center [697, 220] width 370 height 105
click at [764, 176] on p "Hello, we noticed there are 2 UCC liens filing but your debt schedule only stat…" at bounding box center [697, 192] width 363 height 40
click at [555, 206] on p "Hello, we noticed there are 2 UCC liens filing but your debt schedule form only…" at bounding box center [697, 192] width 363 height 40
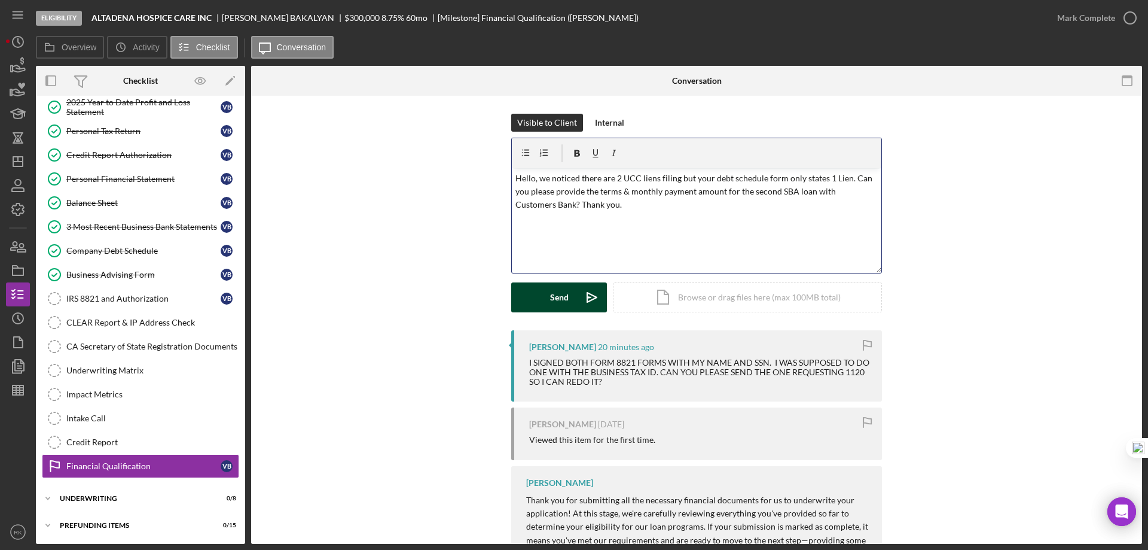
click at [550, 298] on div "Send" at bounding box center [559, 297] width 19 height 30
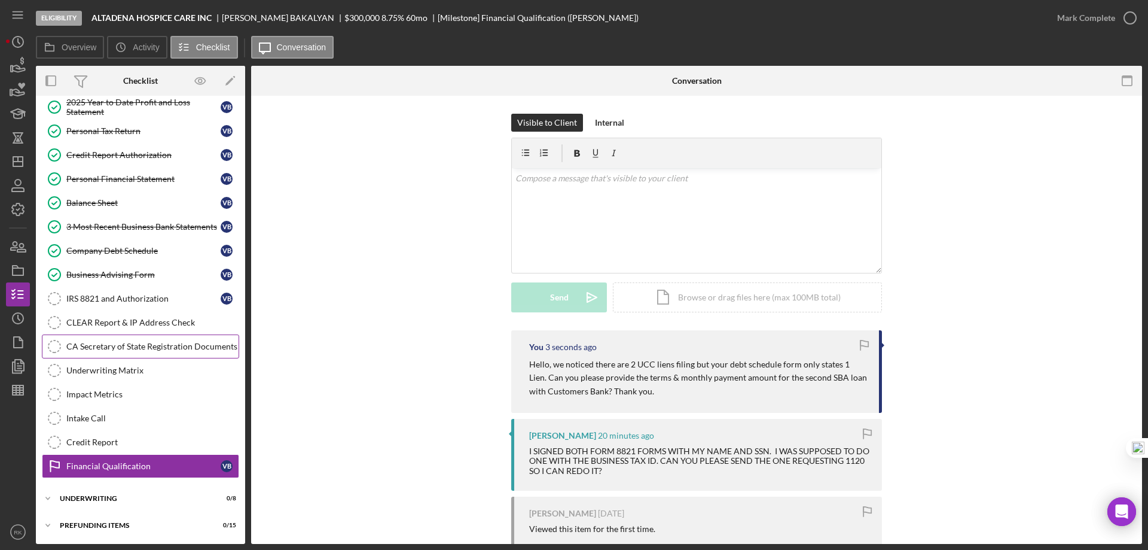
click at [154, 341] on div "CA Secretary of State Registration Documents" at bounding box center [152, 346] width 172 height 10
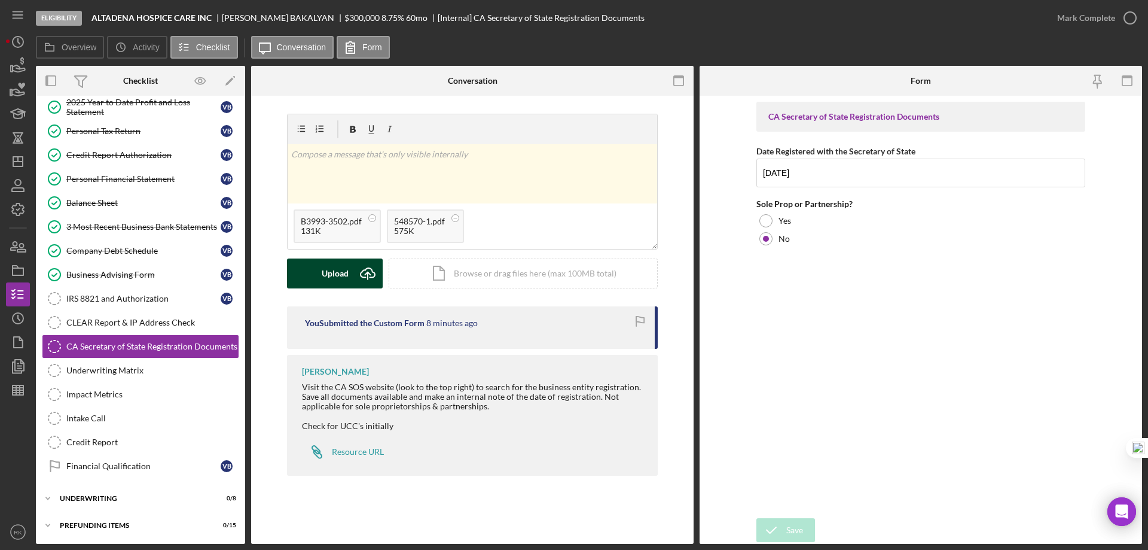
click at [347, 278] on div "Upload" at bounding box center [335, 273] width 27 height 30
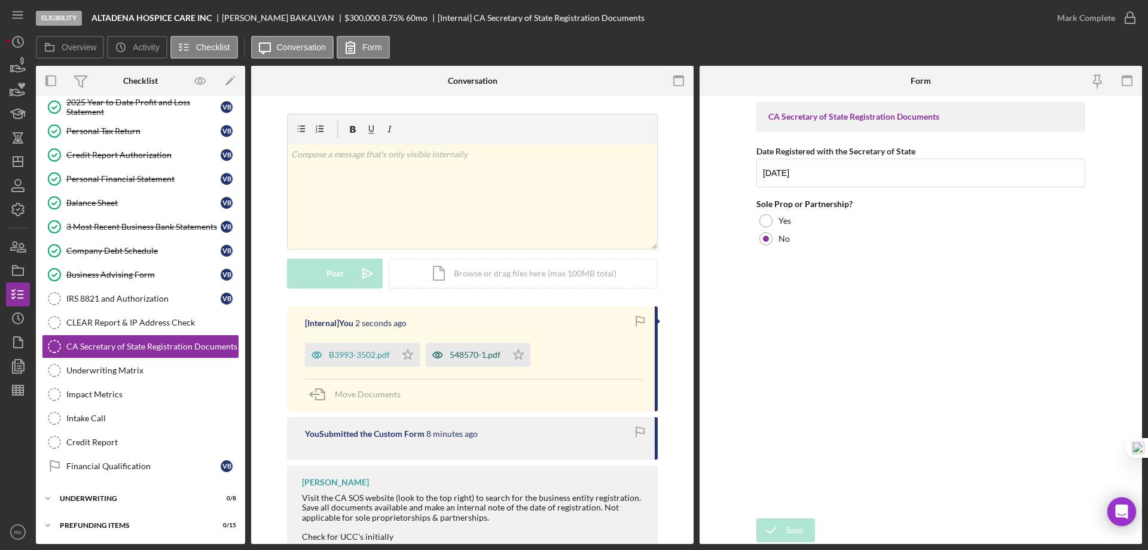
click at [404, 352] on icon "Icon/Star" at bounding box center [408, 355] width 24 height 24
click at [519, 355] on polygon "button" at bounding box center [519, 354] width 10 height 10
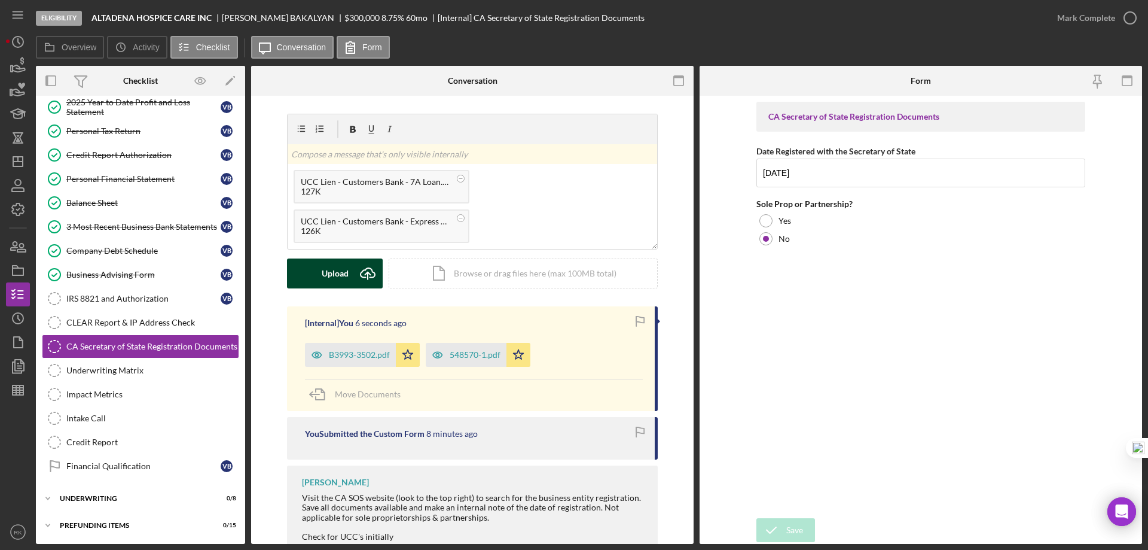
click at [344, 267] on div "Upload" at bounding box center [335, 273] width 27 height 30
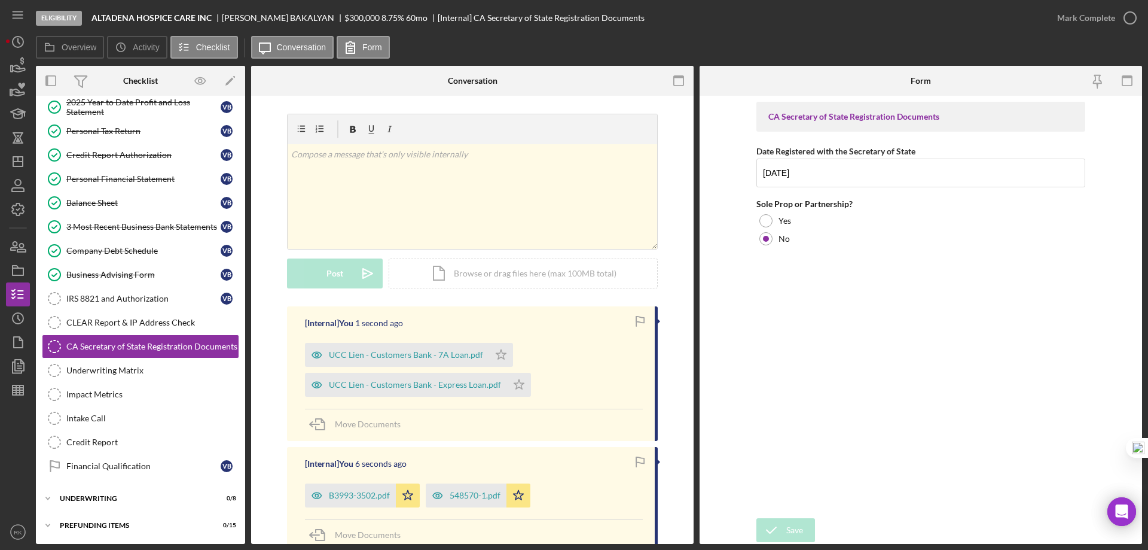
drag, startPoint x: 500, startPoint y: 352, endPoint x: 509, endPoint y: 369, distance: 19.0
click at [500, 352] on icon "Icon/Star" at bounding box center [501, 355] width 24 height 24
click at [519, 386] on icon "Icon/Star" at bounding box center [519, 385] width 24 height 24
click at [419, 181] on div "v Color teal Color pink Remove color Add row above Add row below Add column bef…" at bounding box center [473, 196] width 370 height 105
click at [123, 465] on div "Financial Qualification" at bounding box center [143, 466] width 154 height 10
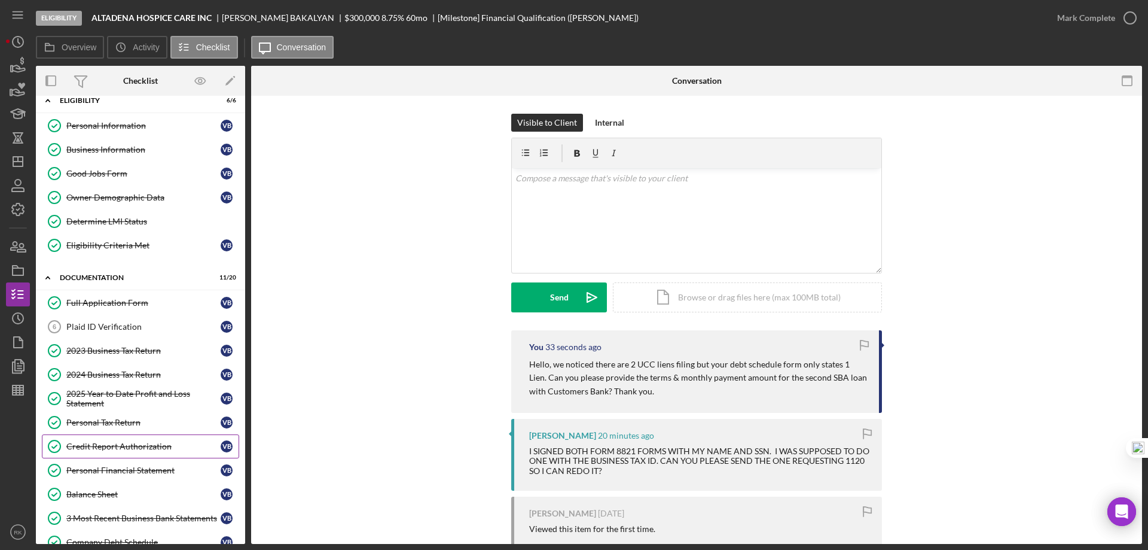
scroll to position [5, 0]
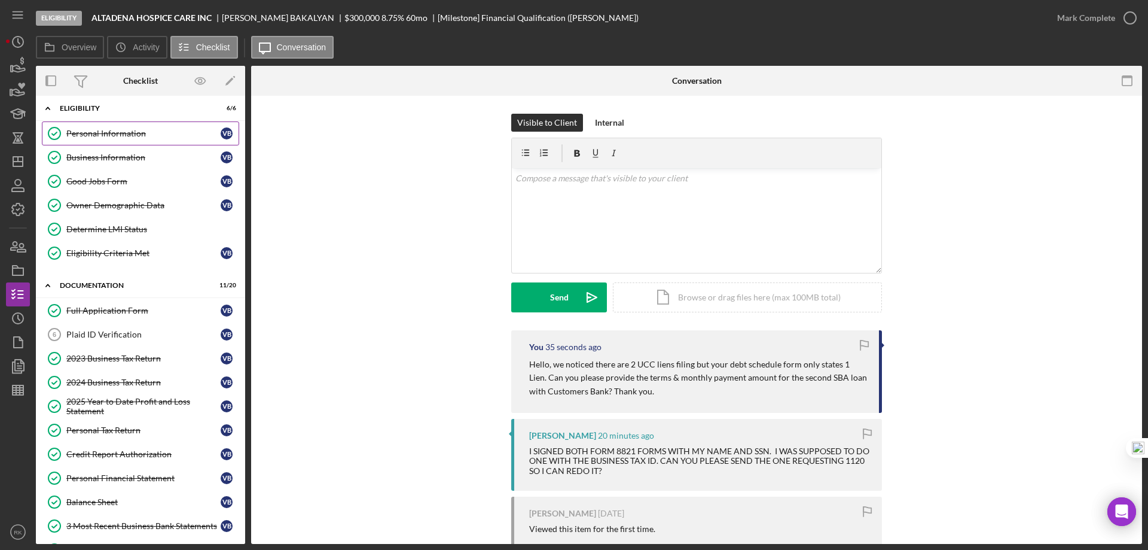
click at [102, 139] on link "Personal Information Personal Information V B" at bounding box center [140, 133] width 197 height 24
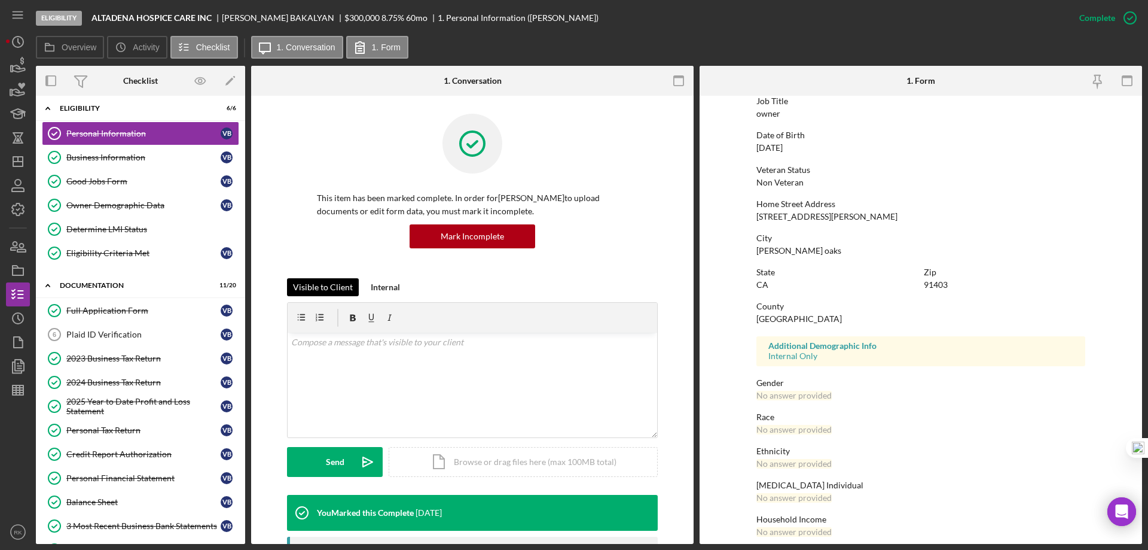
scroll to position [100, 0]
click at [113, 208] on div "Owner Demographic Data" at bounding box center [143, 205] width 154 height 10
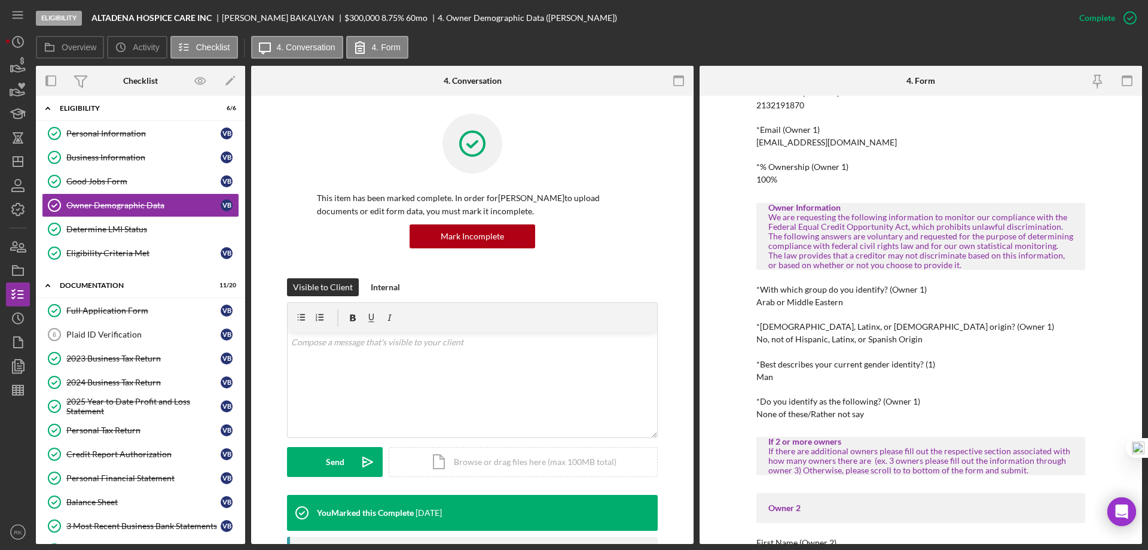
scroll to position [299, 0]
drag, startPoint x: 84, startPoint y: 138, endPoint x: 111, endPoint y: 135, distance: 27.0
click at [84, 138] on div "Personal Information" at bounding box center [143, 134] width 154 height 10
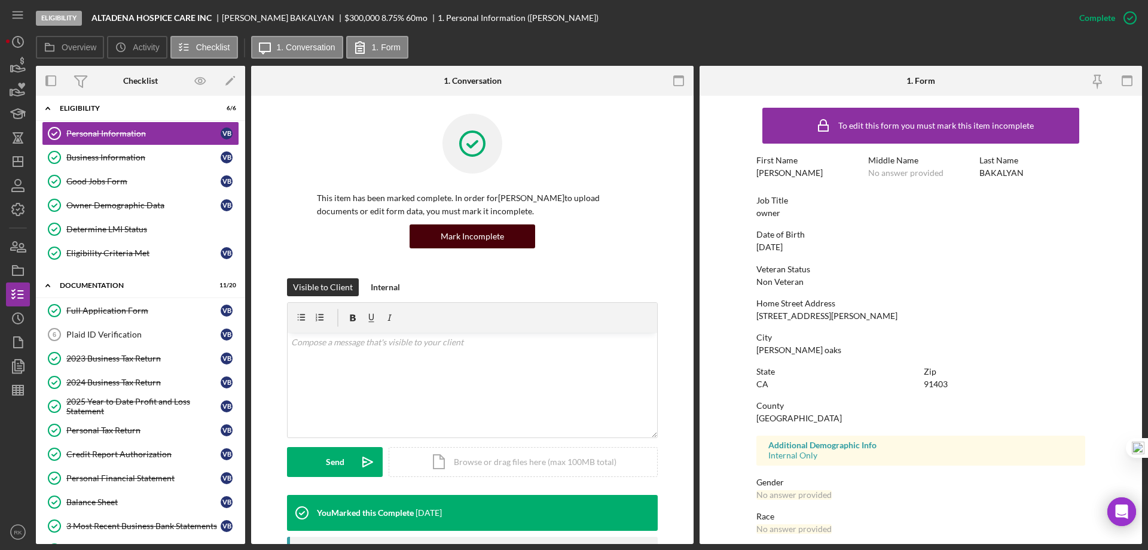
click at [485, 246] on div "Mark Incomplete" at bounding box center [472, 236] width 63 height 24
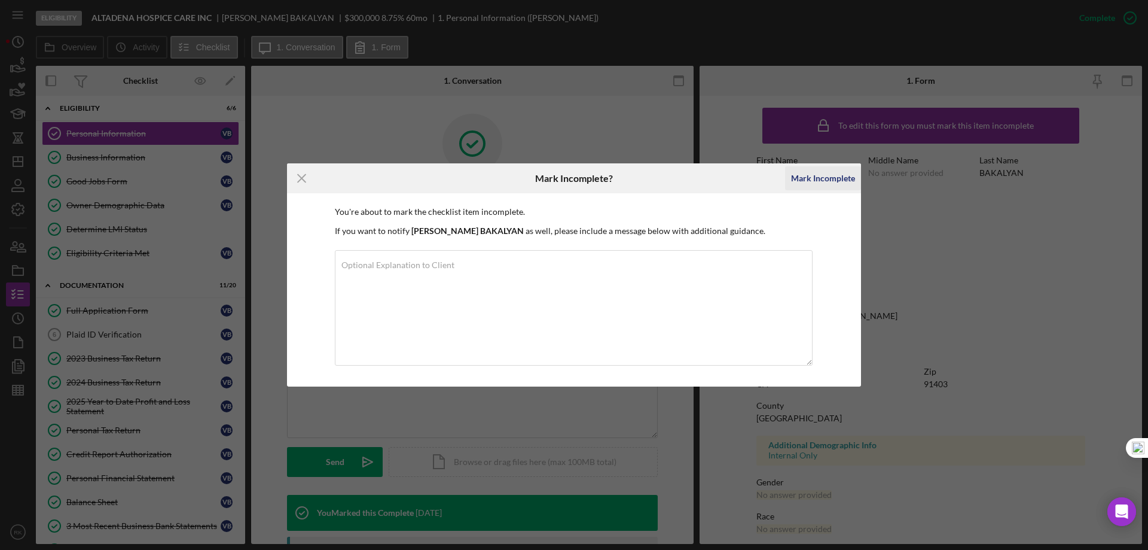
click at [821, 185] on div "Mark Incomplete" at bounding box center [823, 178] width 64 height 24
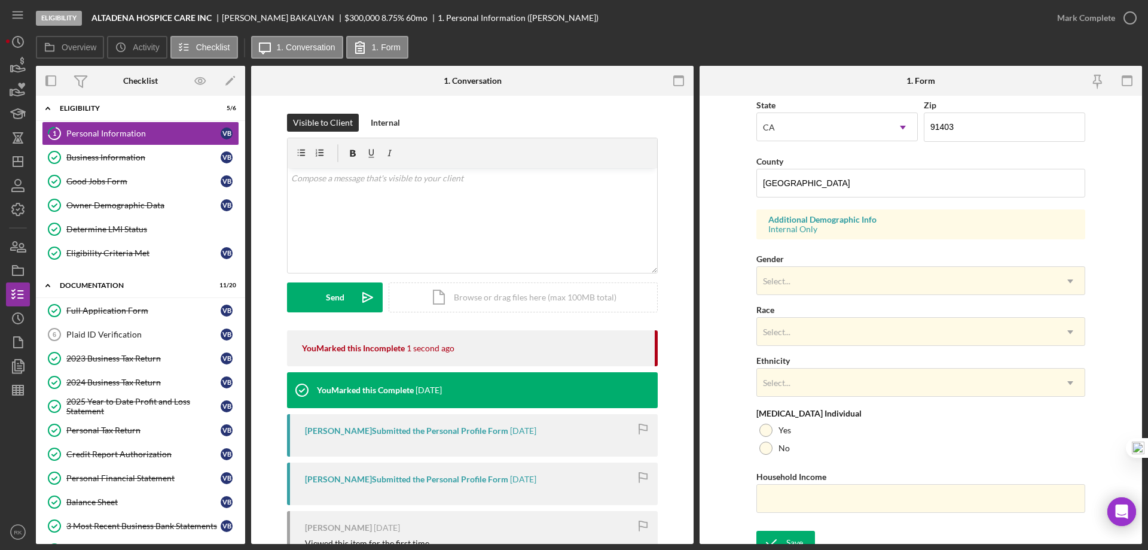
scroll to position [339, 0]
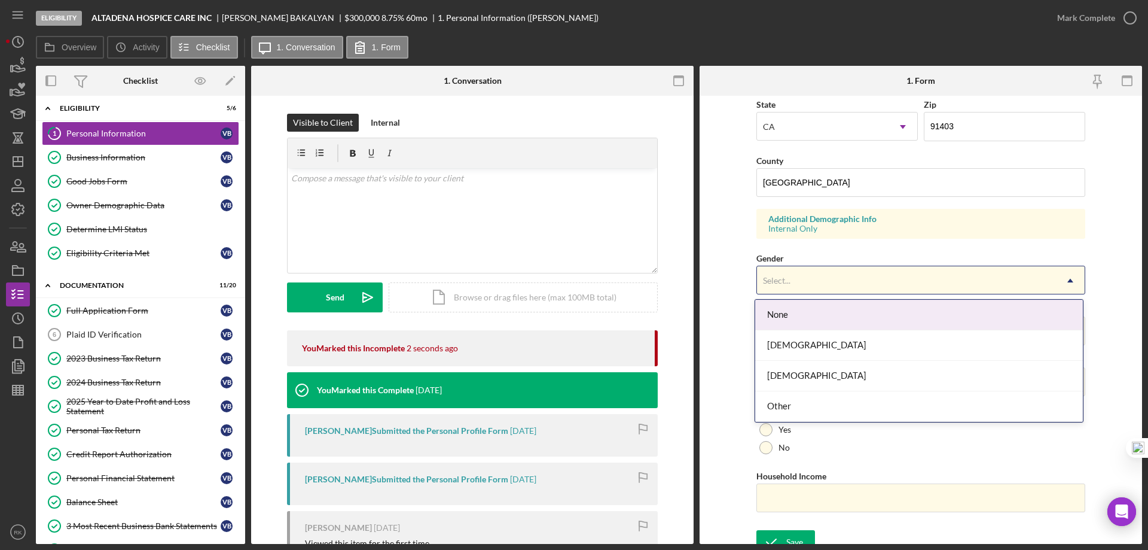
click at [822, 287] on div "Select..." at bounding box center [906, 281] width 299 height 28
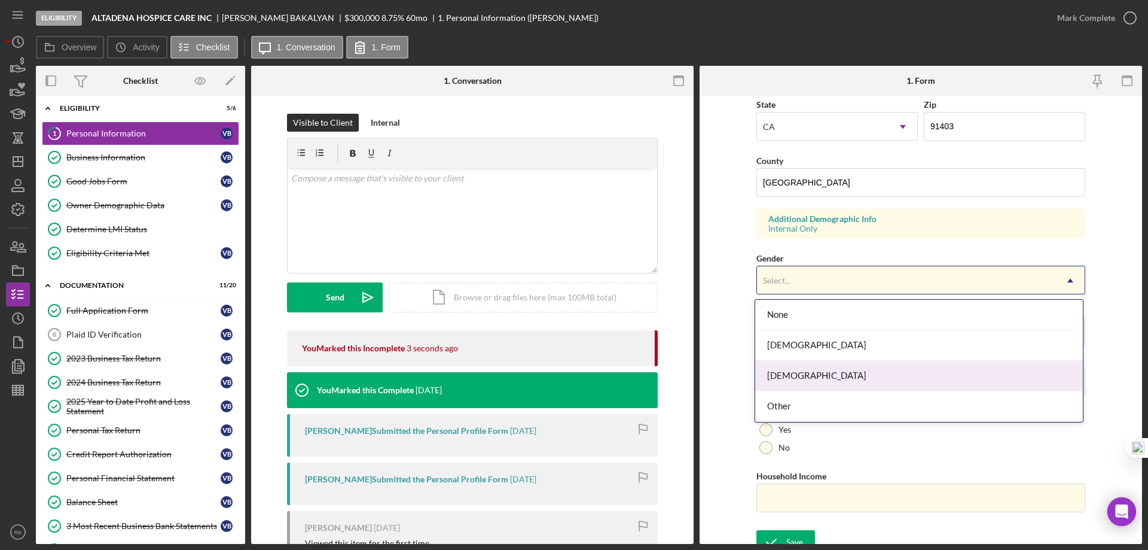
click at [793, 374] on div "Male" at bounding box center [919, 376] width 328 height 31
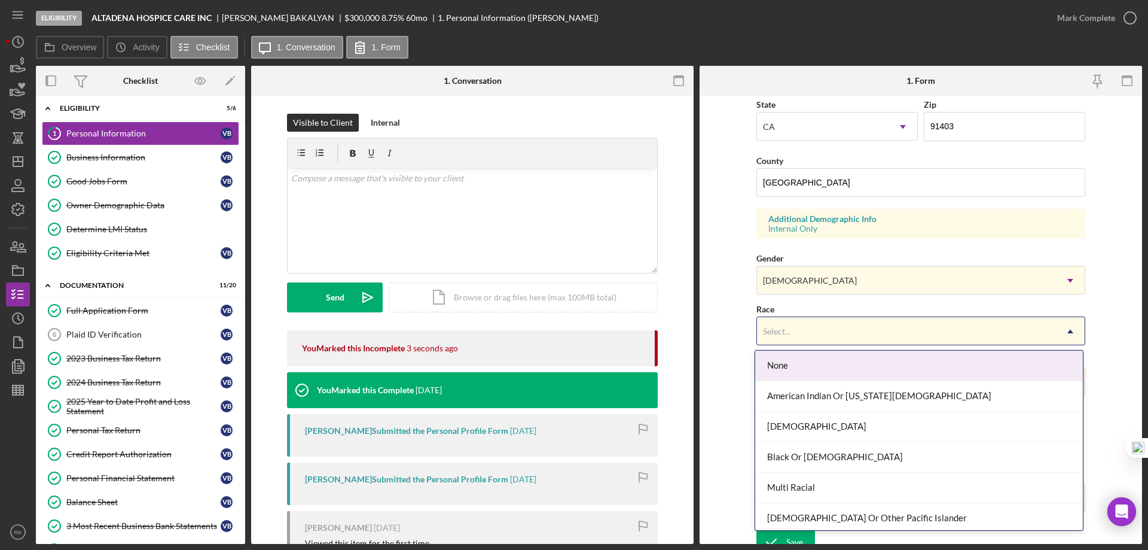
click at [791, 332] on div "Select..." at bounding box center [777, 332] width 31 height 10
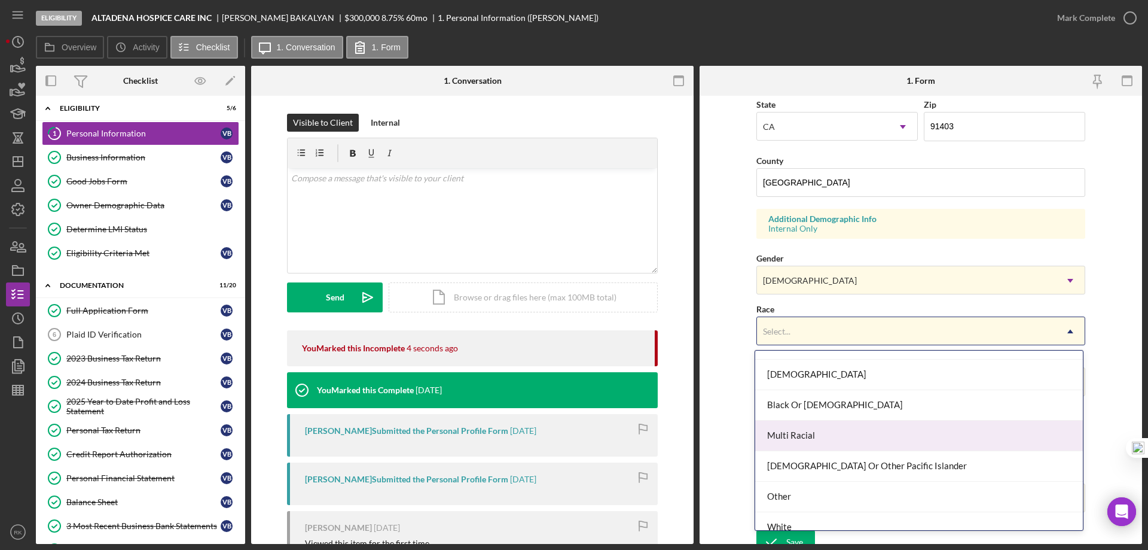
scroll to position [65, 0]
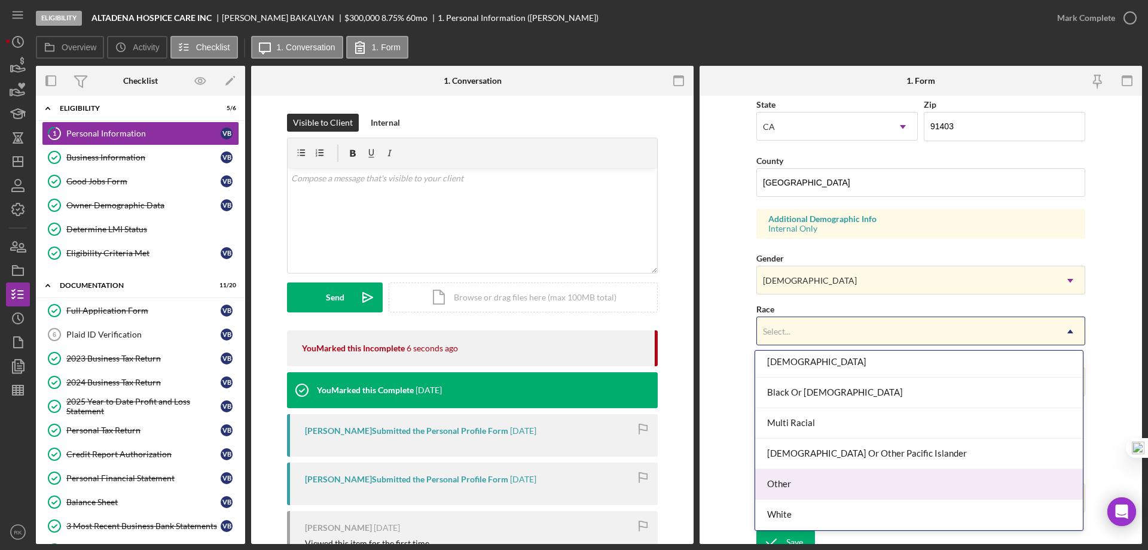
drag, startPoint x: 789, startPoint y: 486, endPoint x: 799, endPoint y: 461, distance: 27.1
click at [788, 485] on div "Other" at bounding box center [919, 484] width 328 height 31
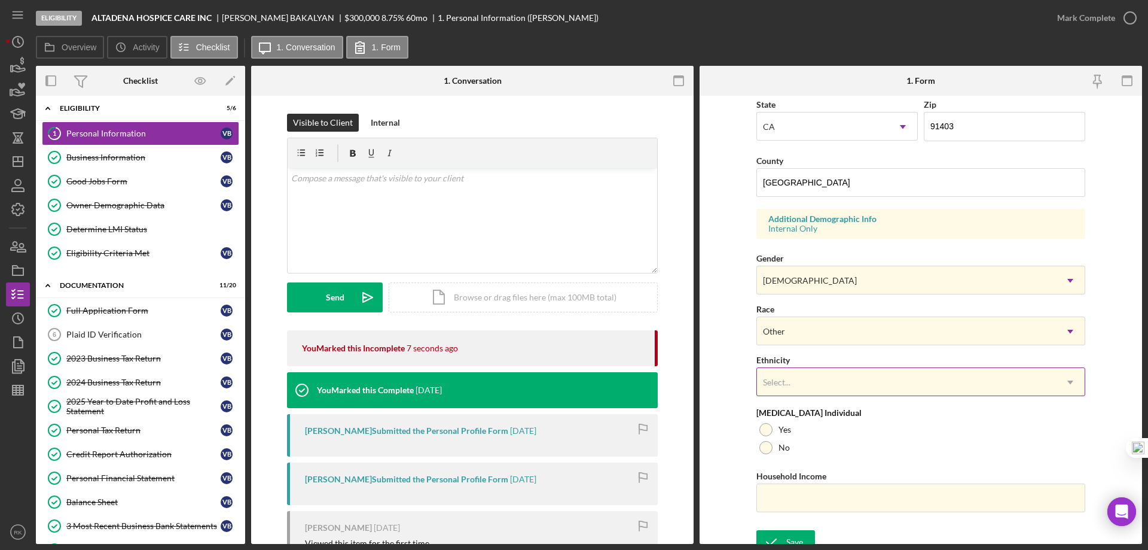
click at [794, 385] on div "Select..." at bounding box center [906, 382] width 299 height 28
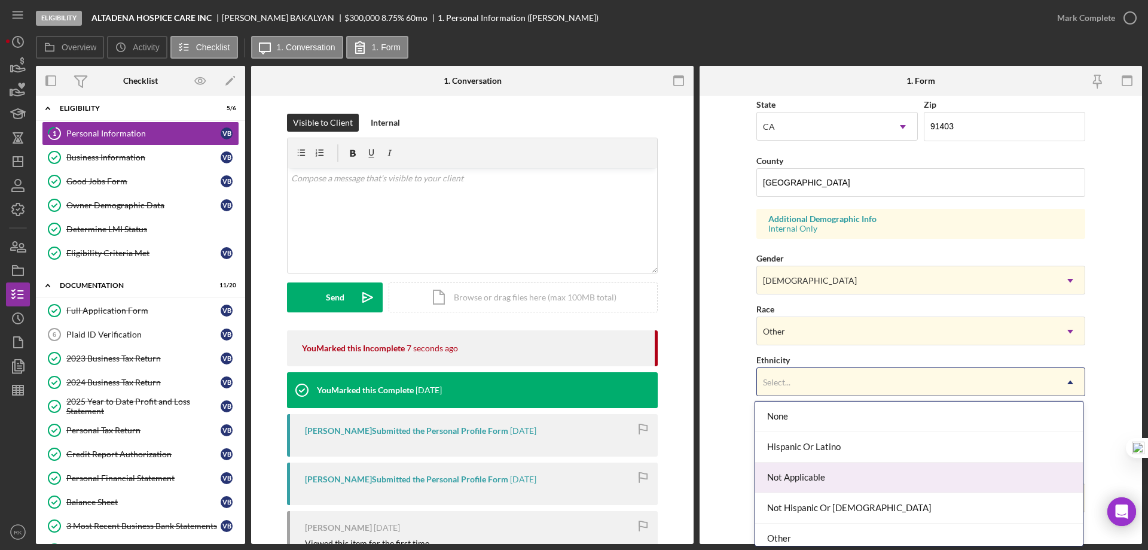
scroll to position [8, 0]
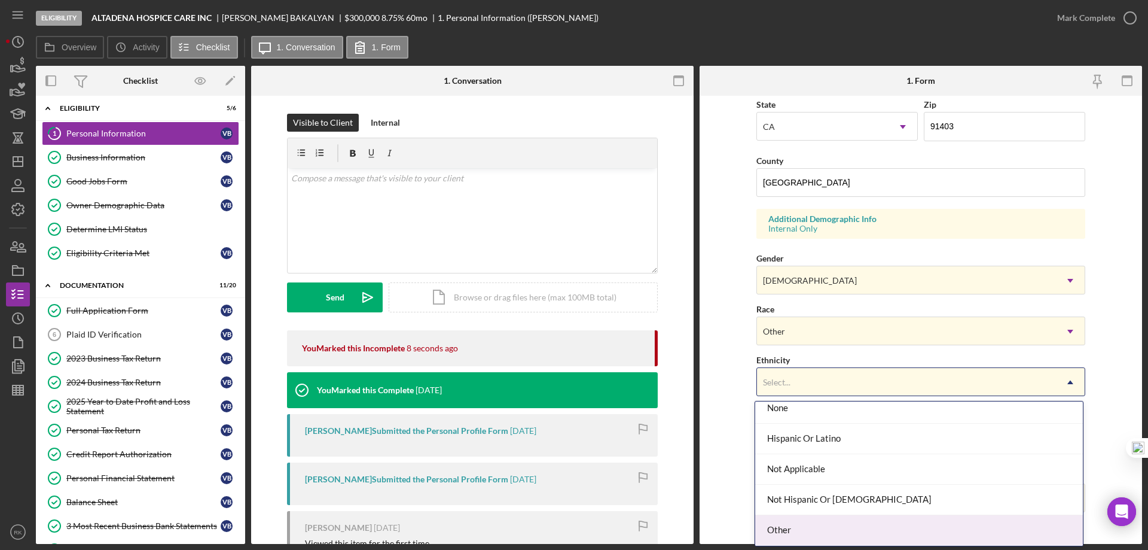
click at [791, 529] on div "Other" at bounding box center [919, 530] width 328 height 31
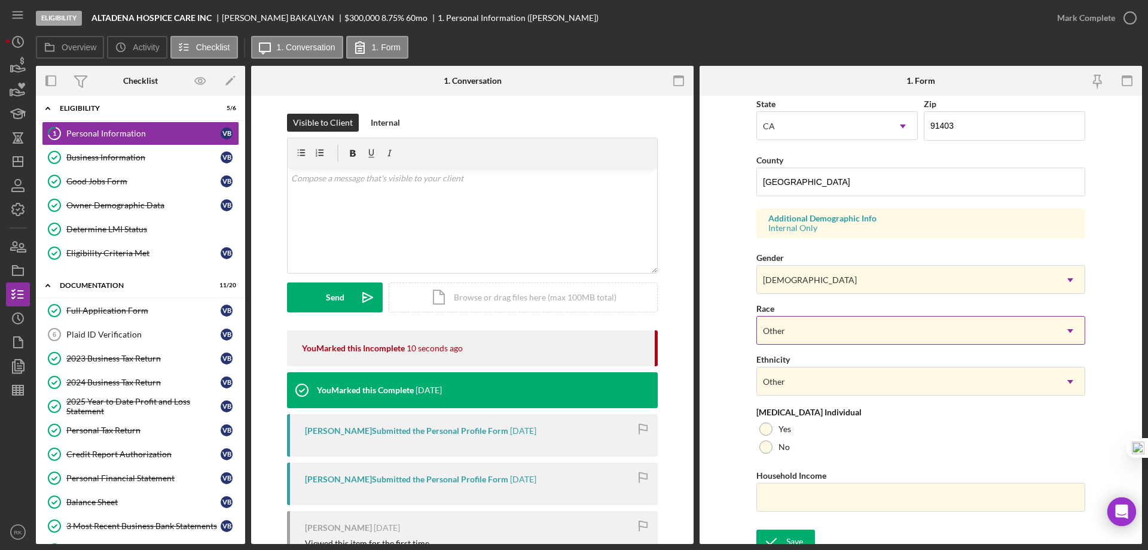
click at [831, 328] on div "Other" at bounding box center [906, 331] width 299 height 28
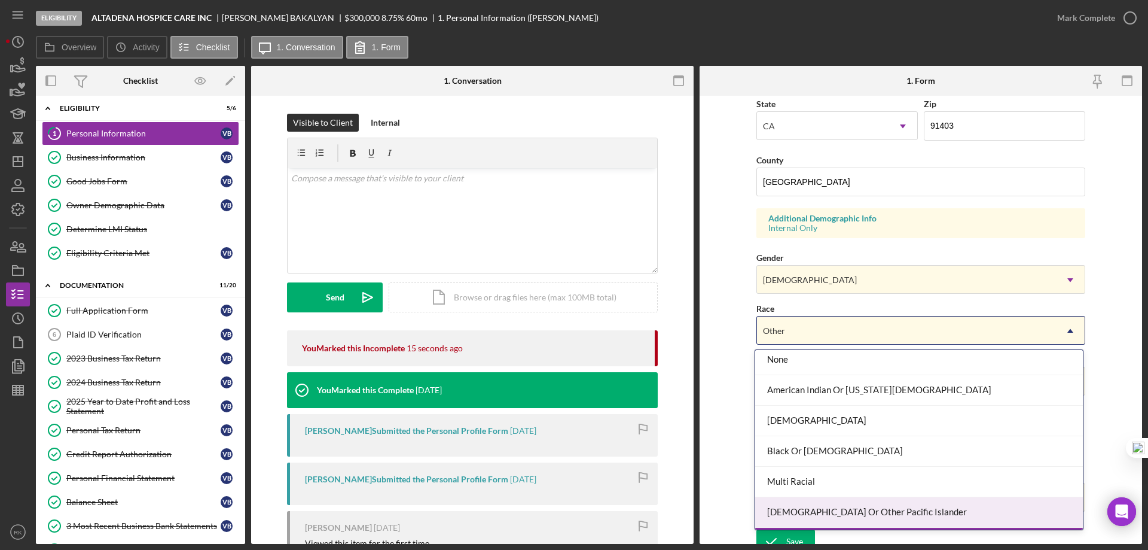
scroll to position [0, 0]
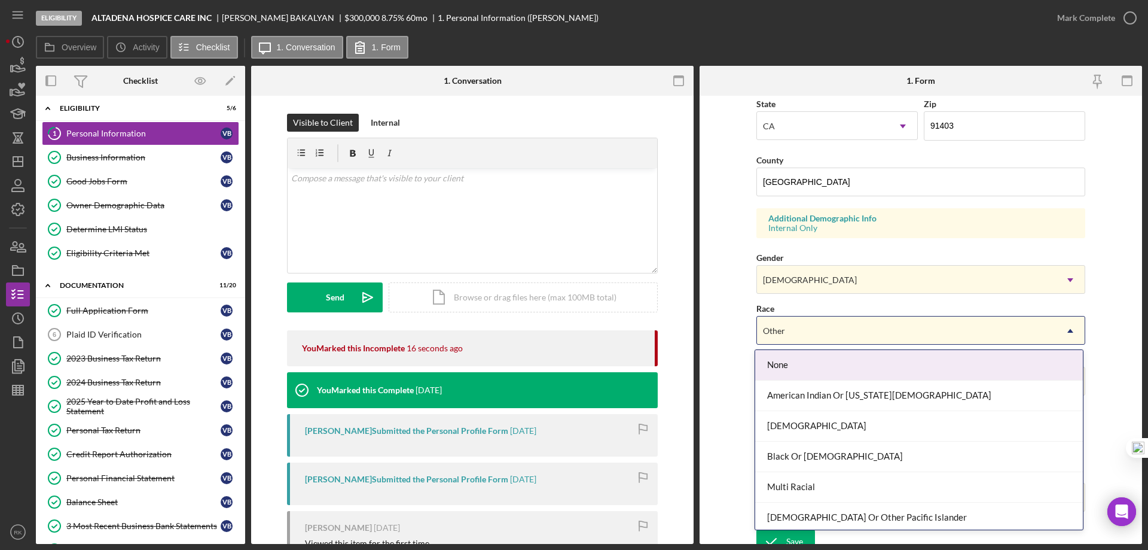
click at [716, 321] on form "First Name VARDAN Middle Name Last Name BAKALYAN Job Title owner Date of Birth …" at bounding box center [921, 320] width 443 height 448
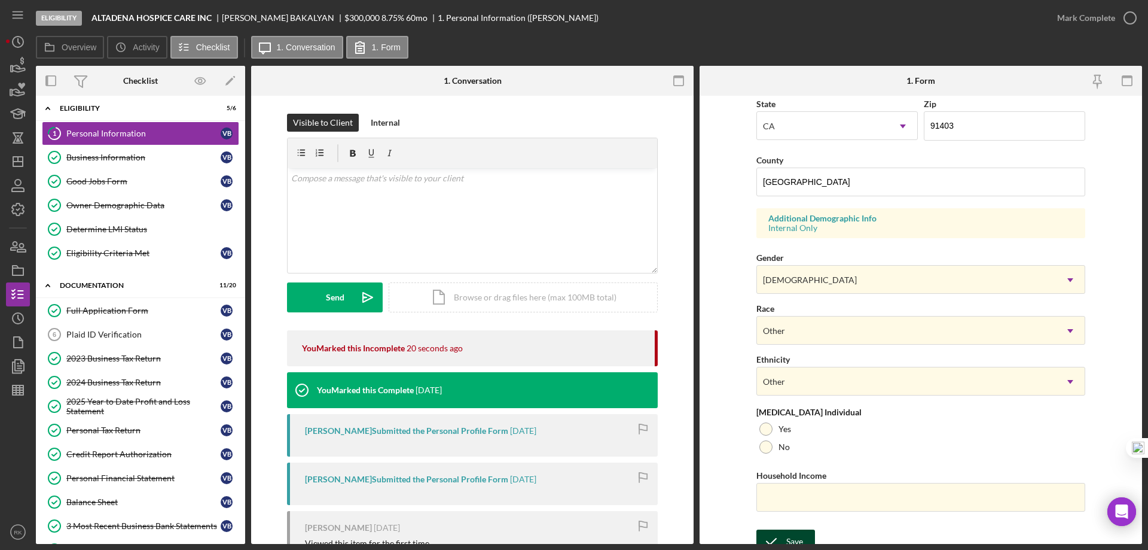
click at [795, 533] on div "Save" at bounding box center [794, 541] width 17 height 24
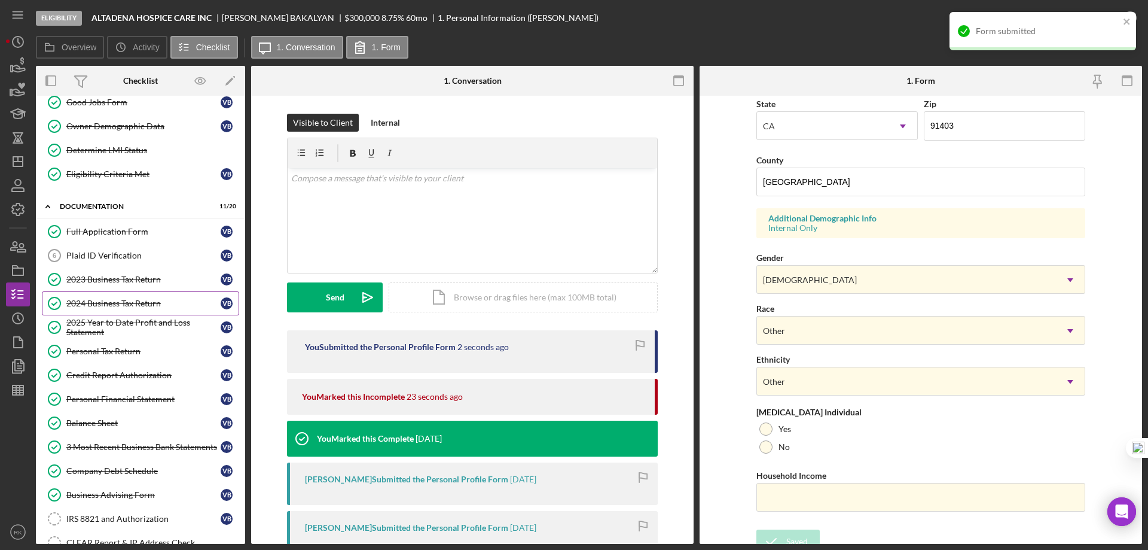
scroll to position [84, 0]
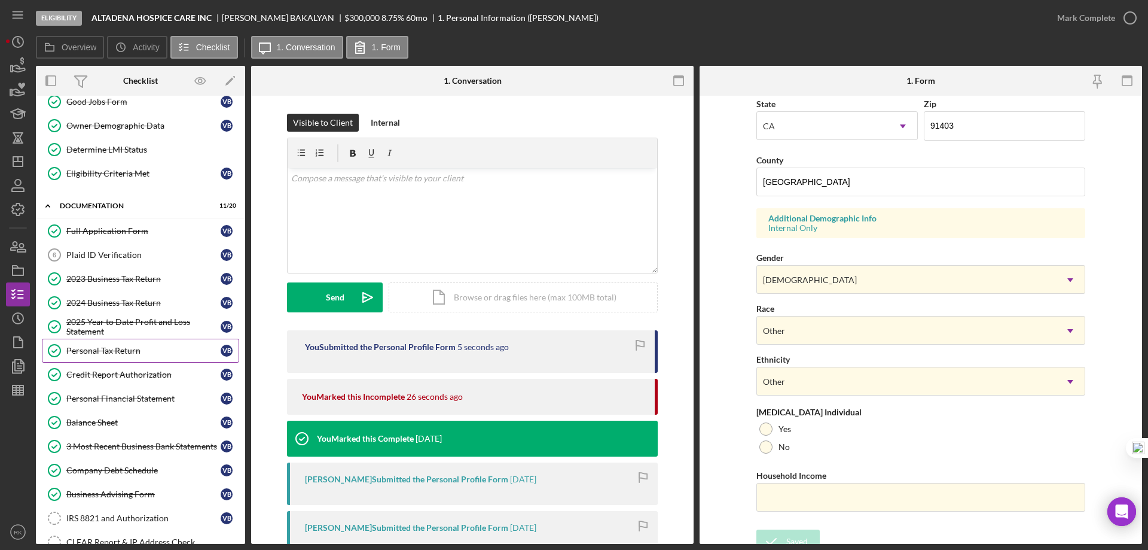
click at [106, 353] on div "Personal Tax Return" at bounding box center [143, 351] width 154 height 10
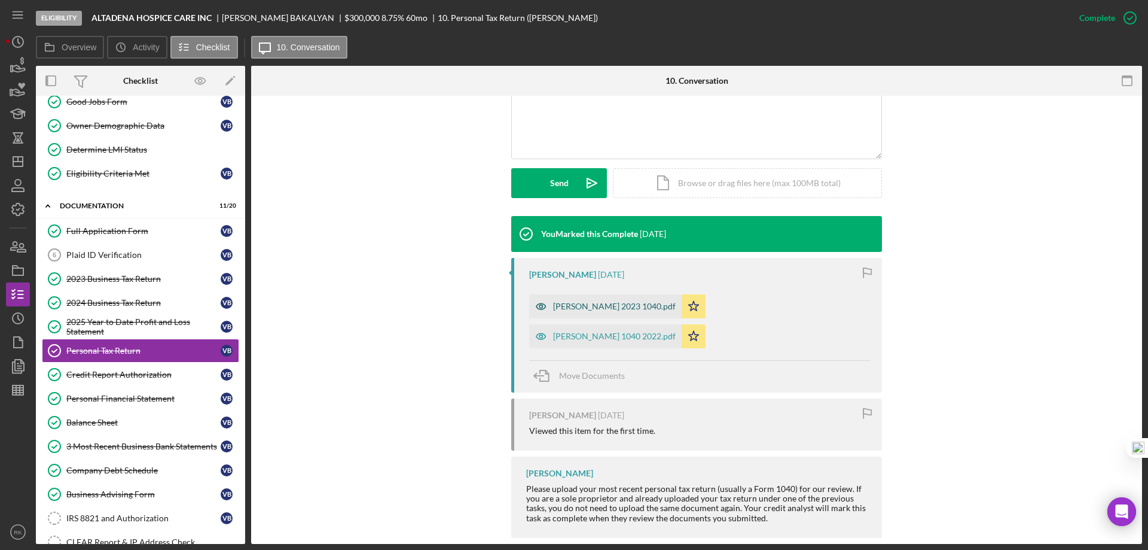
scroll to position [297, 0]
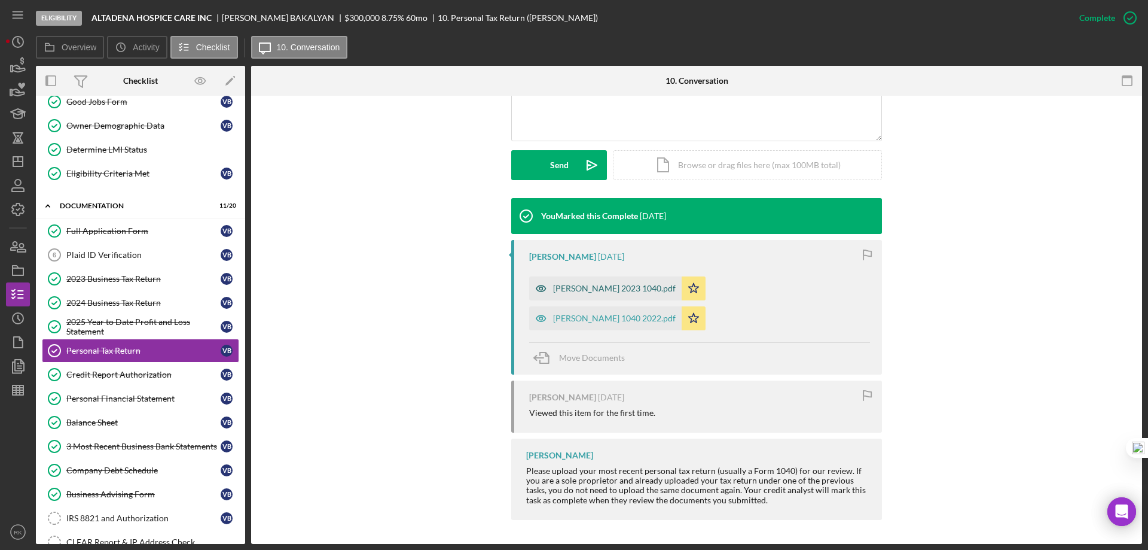
click at [602, 291] on div "vardan bakalyan 2023 1040.pdf" at bounding box center [614, 288] width 123 height 10
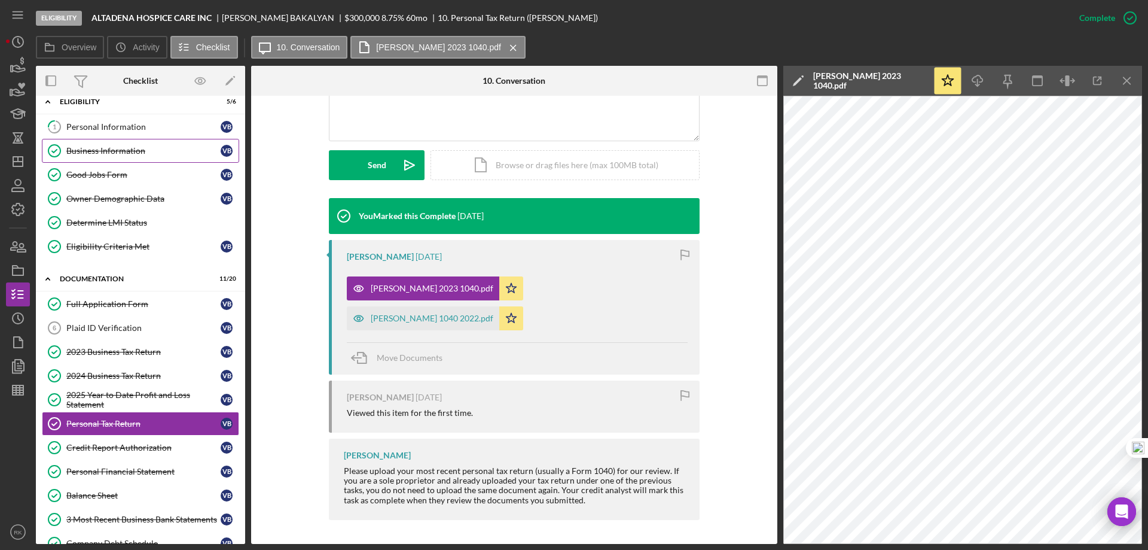
scroll to position [0, 0]
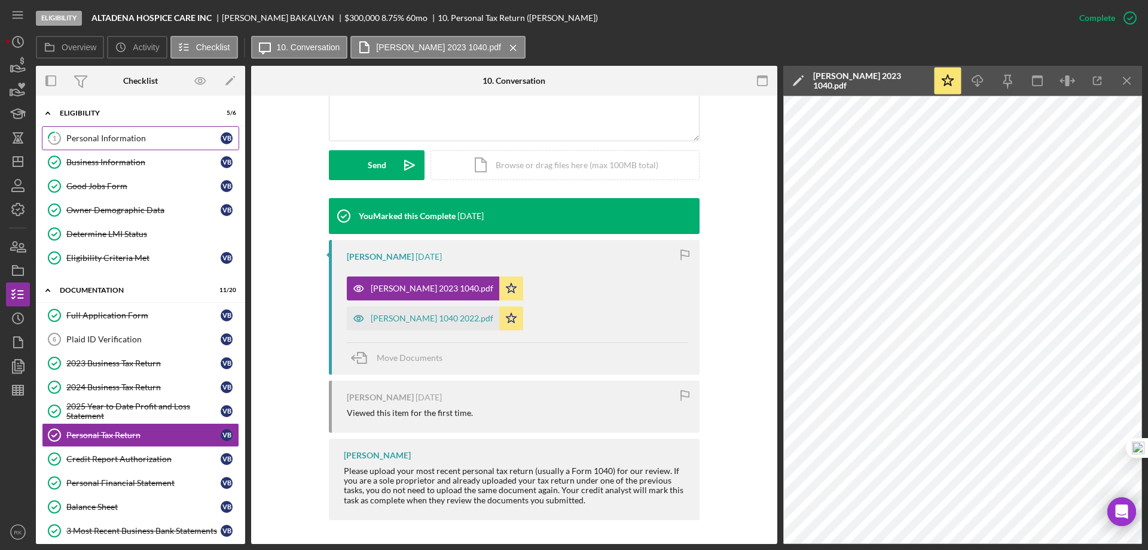
click at [144, 147] on link "1 Personal Information V B" at bounding box center [140, 138] width 197 height 24
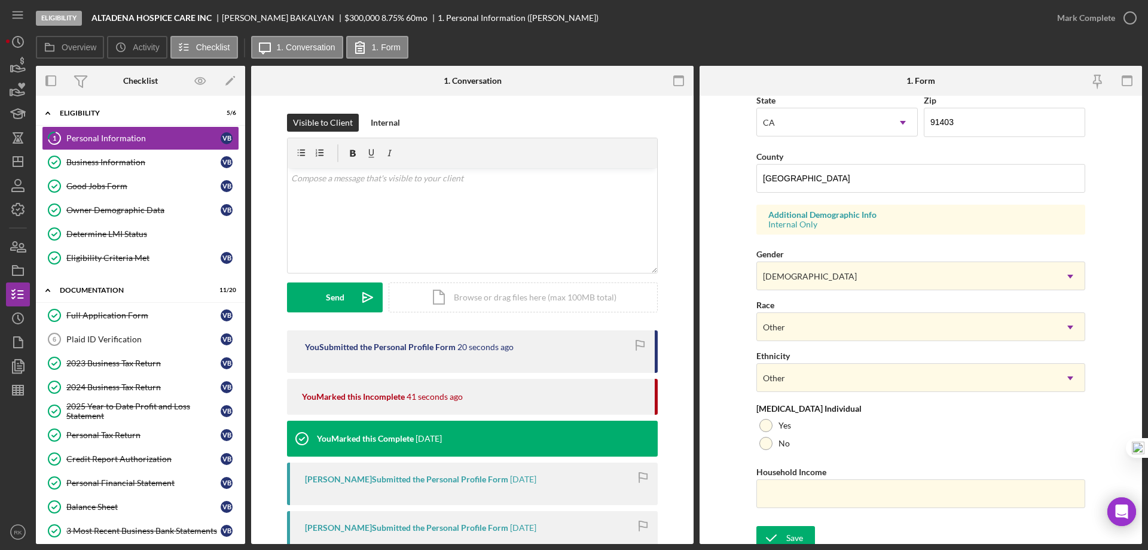
scroll to position [350, 0]
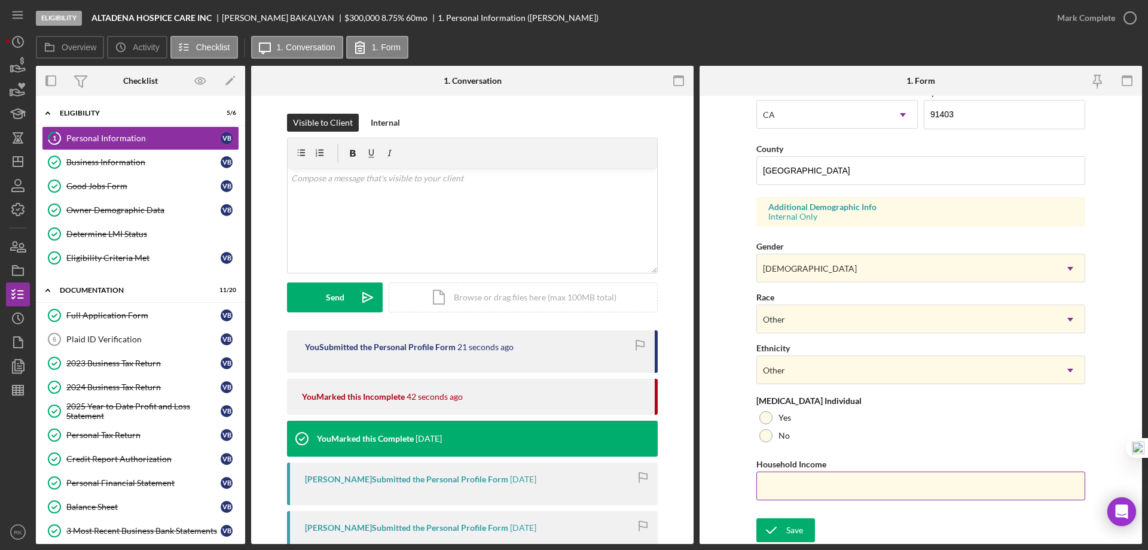
click at [793, 483] on input "Household Income" at bounding box center [921, 485] width 329 height 29
type input "$220,195"
drag, startPoint x: 781, startPoint y: 524, endPoint x: 792, endPoint y: 528, distance: 12.1
click at [781, 523] on icon "submit" at bounding box center [772, 530] width 30 height 30
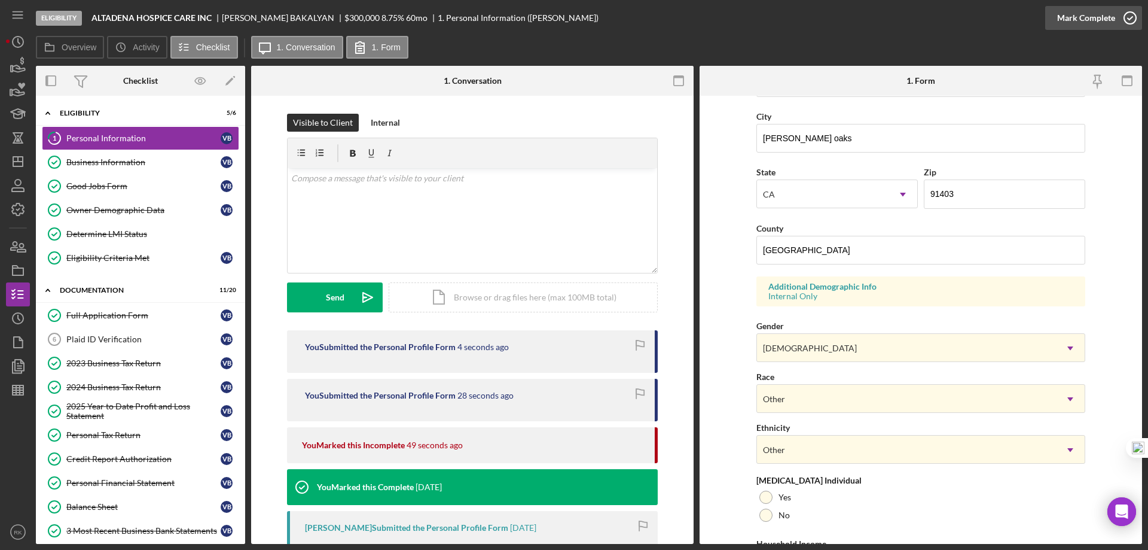
click at [1132, 16] on icon "button" at bounding box center [1130, 18] width 30 height 30
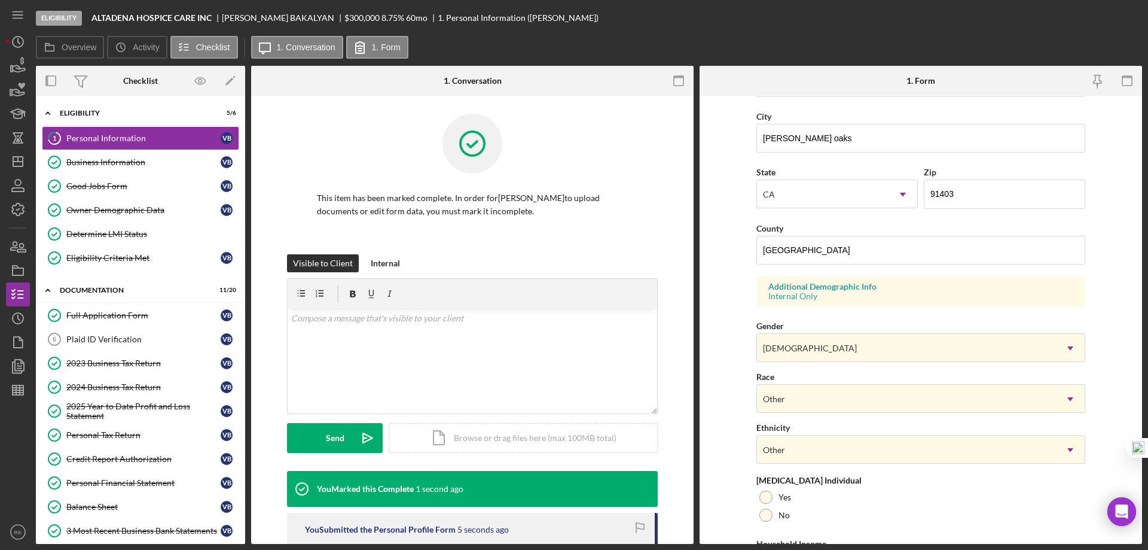
scroll to position [110, 0]
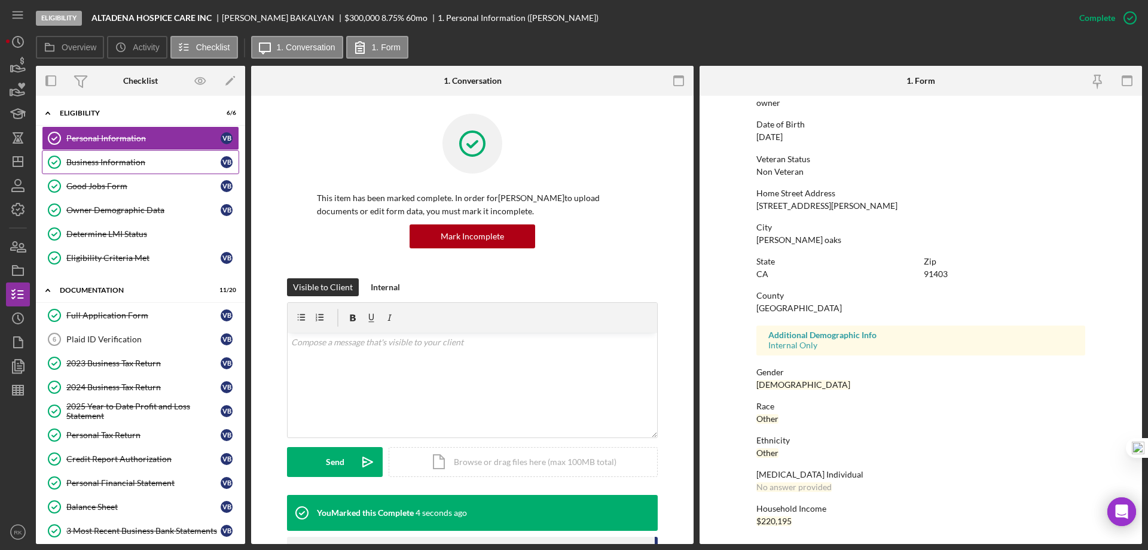
click at [133, 167] on link "Business Information Business Information V B" at bounding box center [140, 162] width 197 height 24
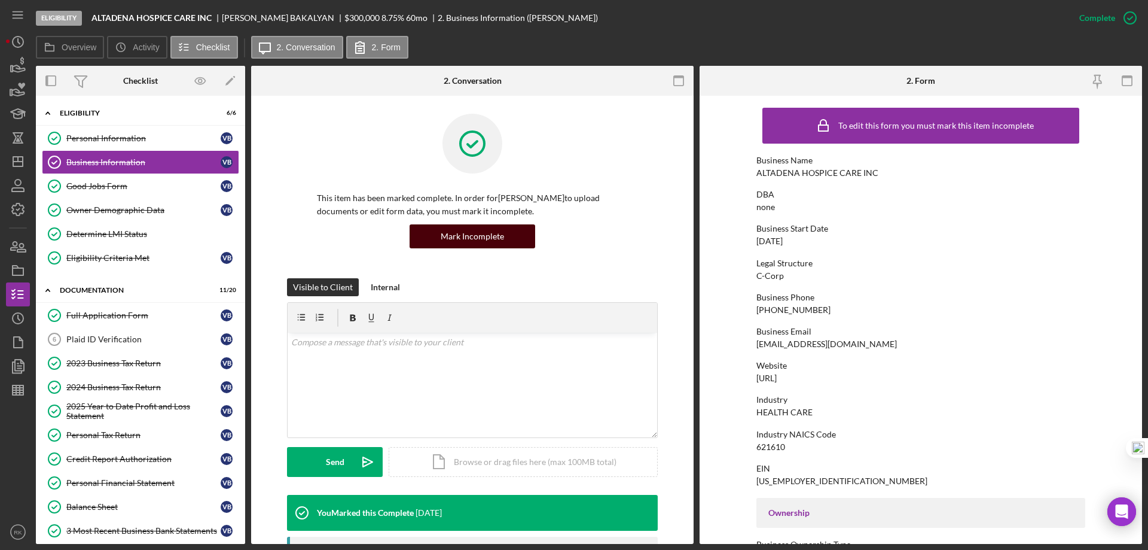
click at [460, 237] on div "Mark Incomplete" at bounding box center [472, 236] width 63 height 24
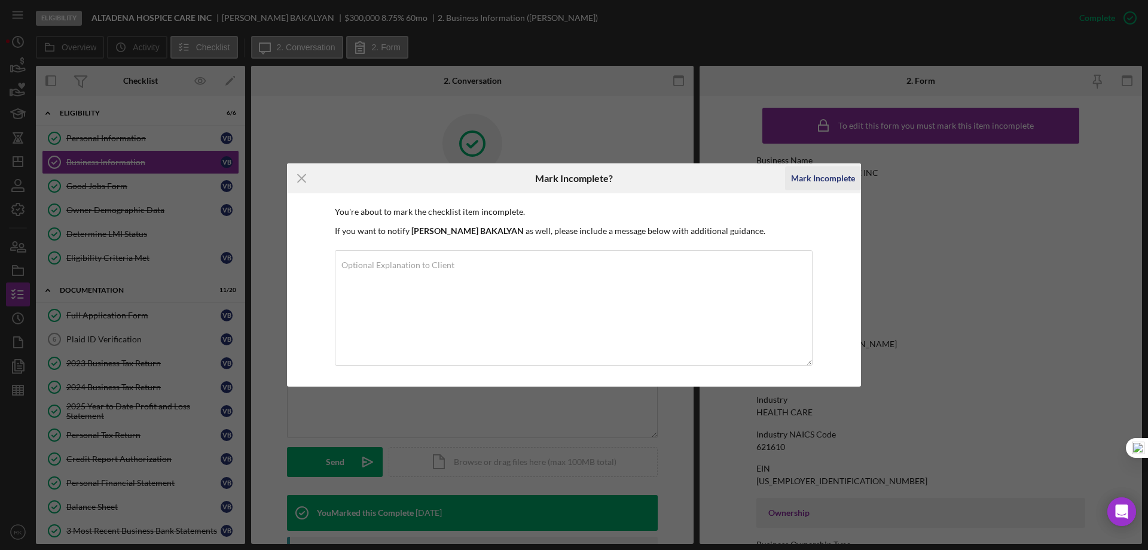
click at [820, 171] on div "Mark Incomplete" at bounding box center [823, 178] width 64 height 24
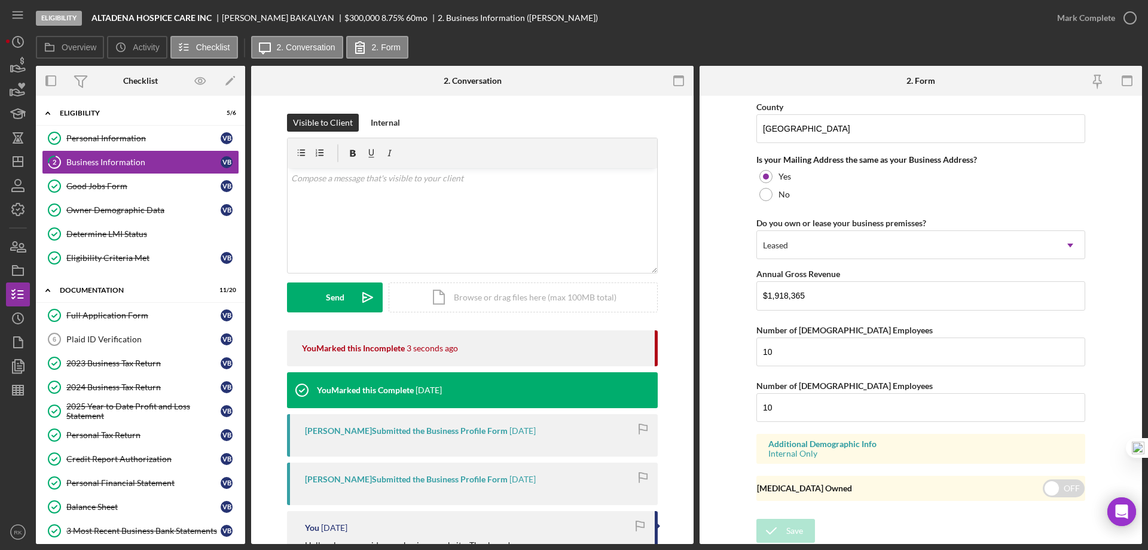
scroll to position [880, 0]
click at [817, 298] on input "$1,918,365" at bounding box center [921, 294] width 329 height 29
type input "$1,918,366"
click at [780, 532] on icon "submit" at bounding box center [772, 530] width 30 height 30
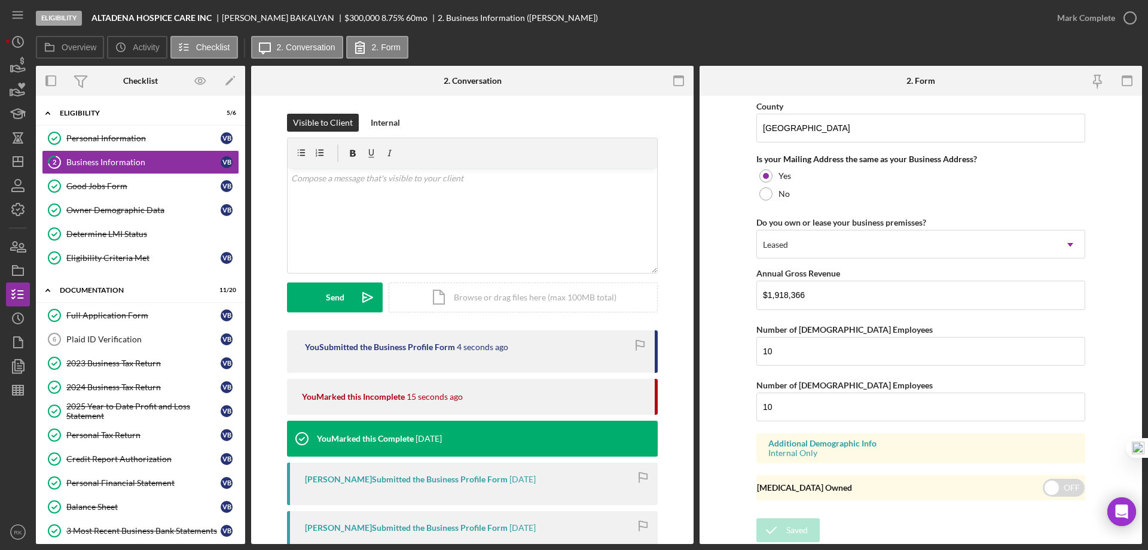
click at [0, 0] on icon "button" at bounding box center [0, 0] width 0 height 0
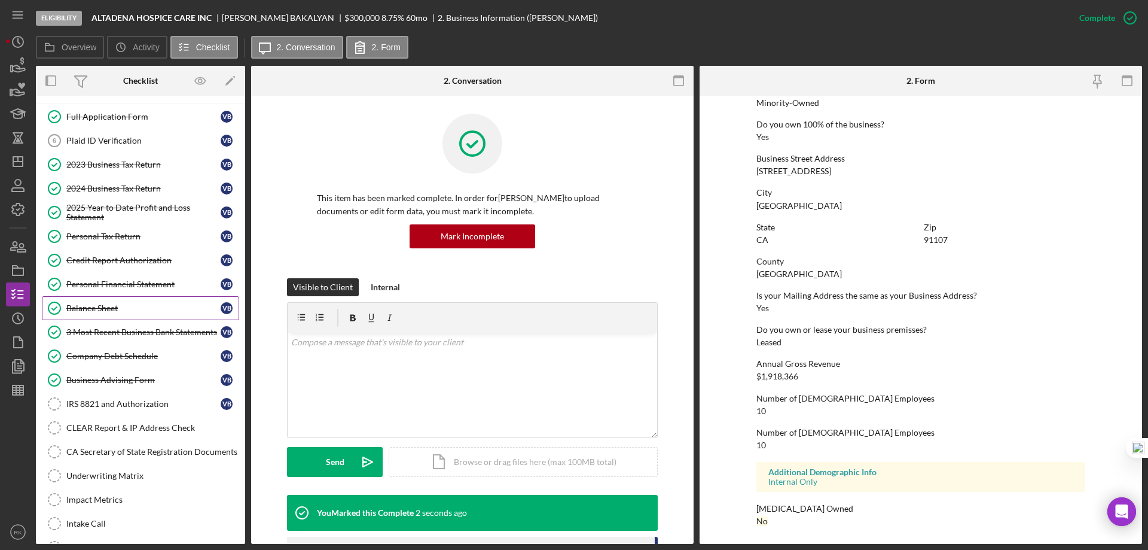
scroll to position [199, 0]
click at [133, 452] on div "CA Secretary of State Registration Documents" at bounding box center [152, 451] width 172 height 10
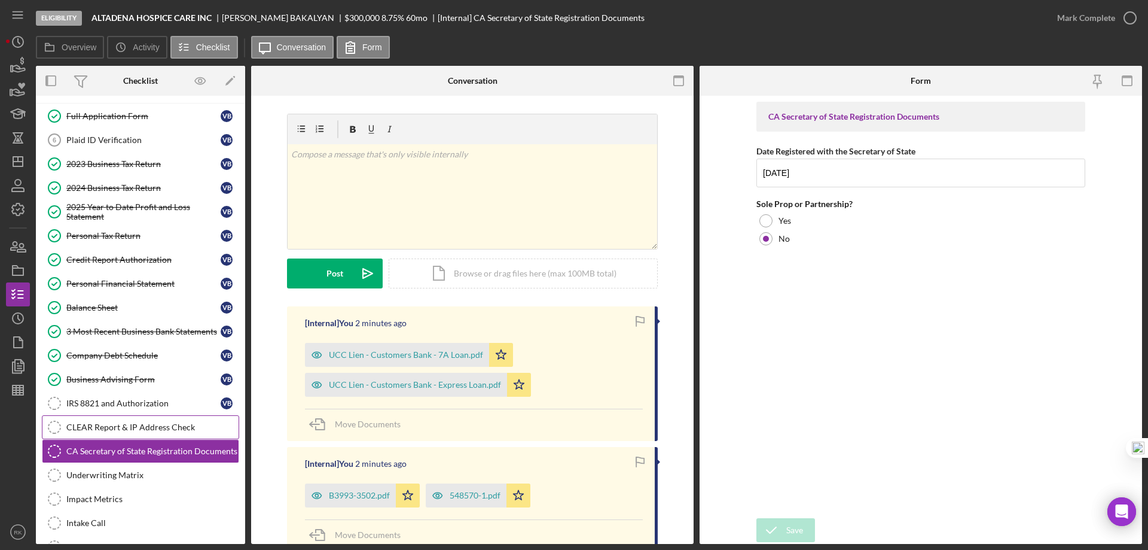
click at [148, 429] on div "CLEAR Report & IP Address Check" at bounding box center [152, 427] width 172 height 10
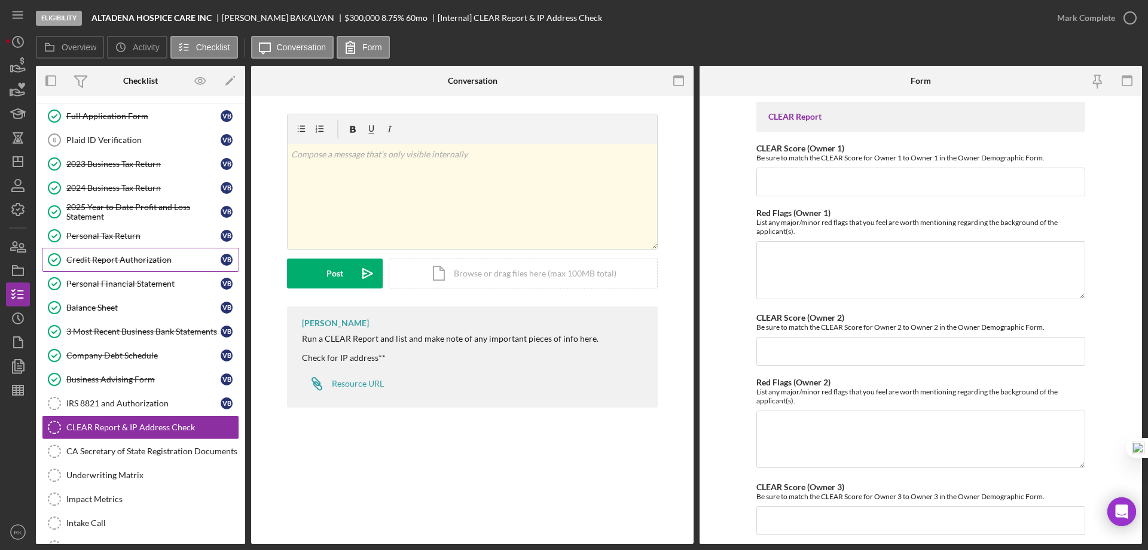
click at [127, 260] on div "Credit Report Authorization" at bounding box center [143, 260] width 154 height 10
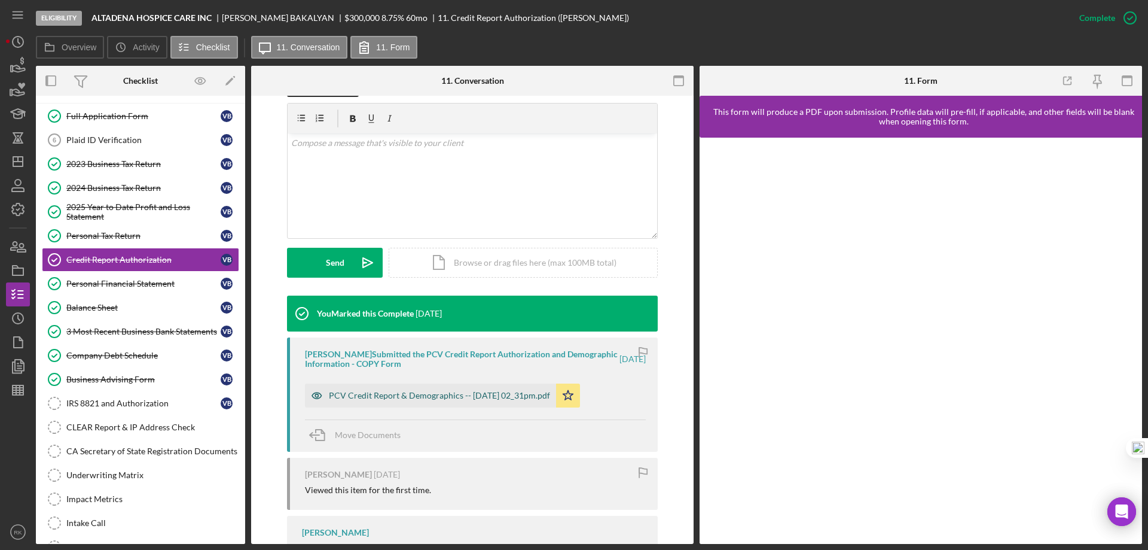
click at [413, 400] on div "PCV Credit Report & Demographics -- 2025-09-19 02_31pm.pdf" at bounding box center [439, 396] width 221 height 10
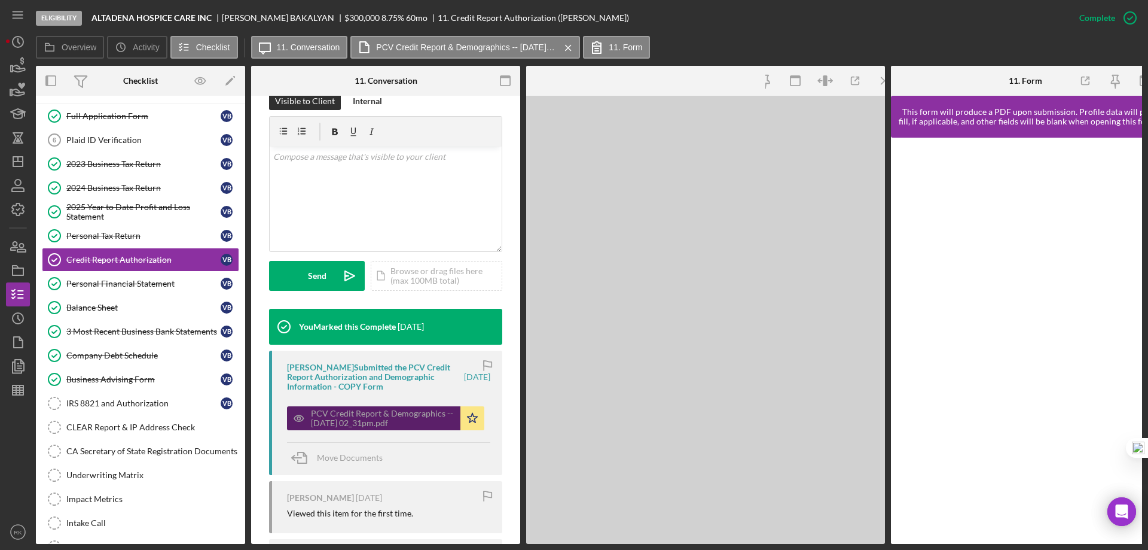
scroll to position [212, 0]
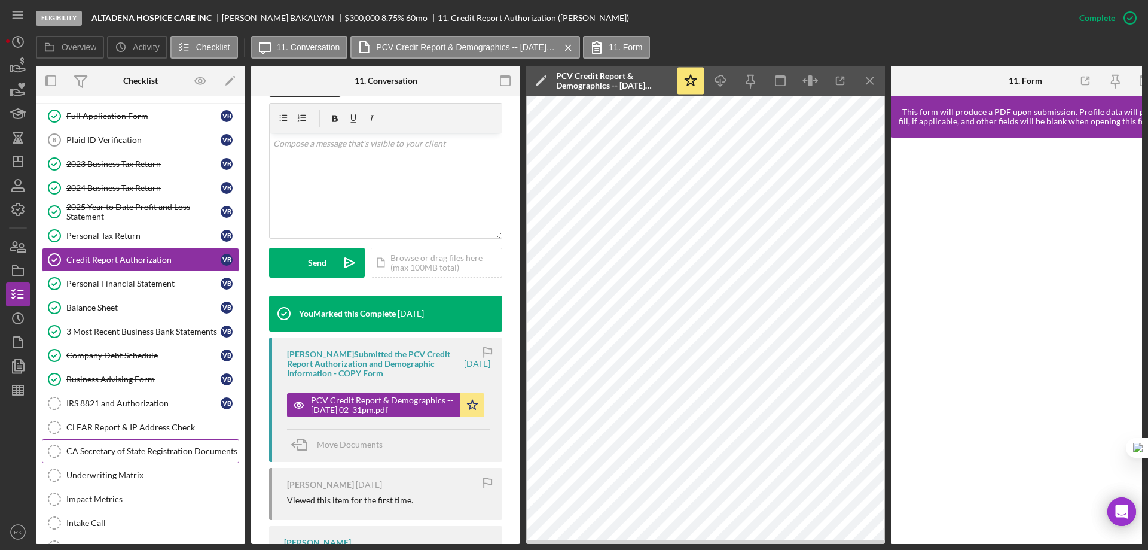
click at [110, 426] on div "CLEAR Report & IP Address Check" at bounding box center [152, 427] width 172 height 10
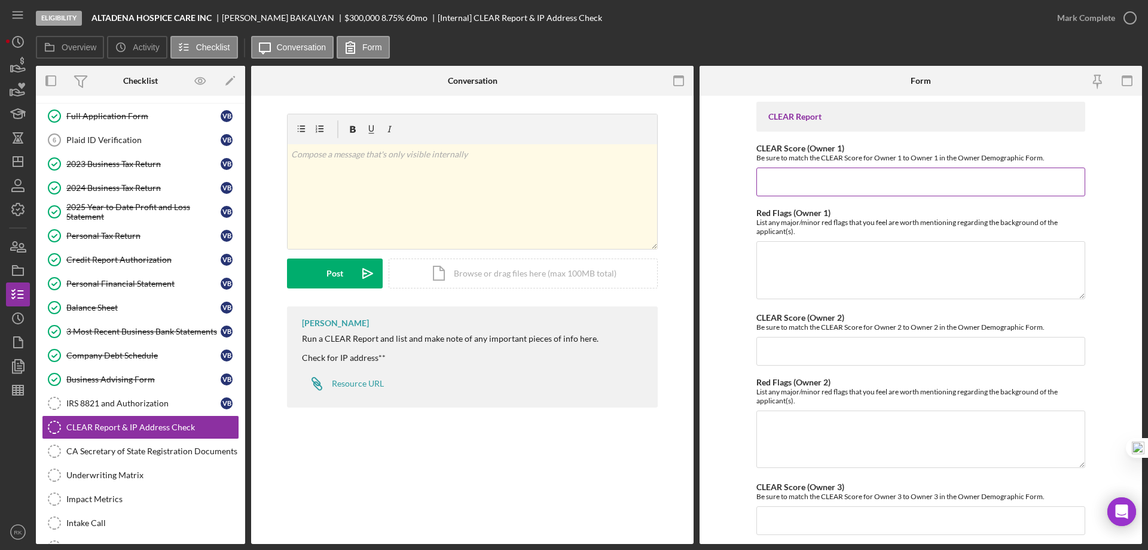
click at [797, 172] on input "CLEAR Score (Owner 1)" at bounding box center [921, 181] width 329 height 29
type input "35"
drag, startPoint x: 801, startPoint y: 271, endPoint x: 780, endPoint y: 256, distance: 25.7
click at [800, 270] on textarea "Red Flags (Owner 1)" at bounding box center [921, 269] width 329 height 57
click at [779, 253] on textarea "Red Flags (Owner 1)" at bounding box center [921, 269] width 329 height 57
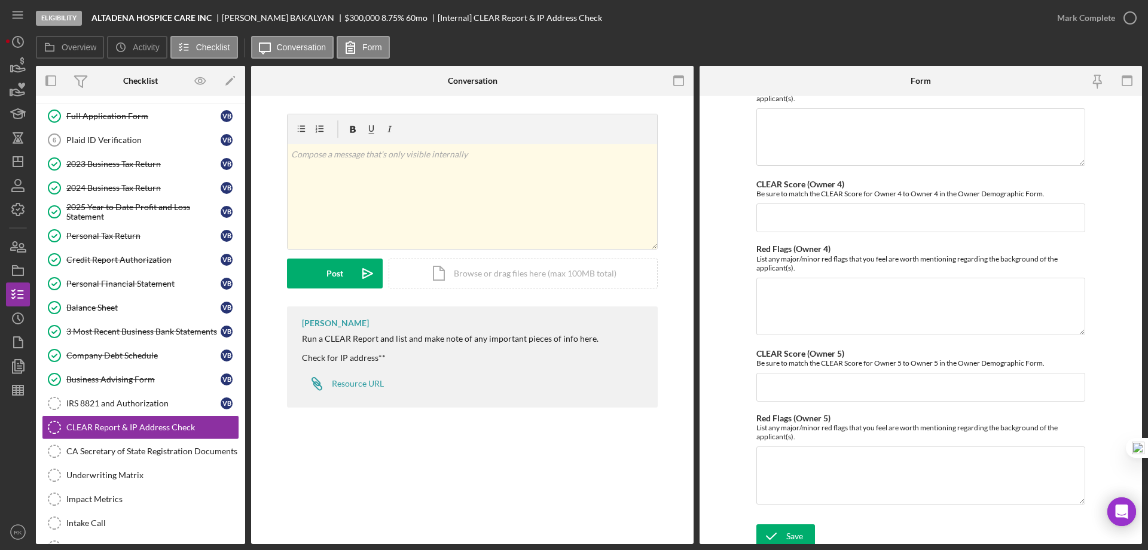
scroll to position [477, 0]
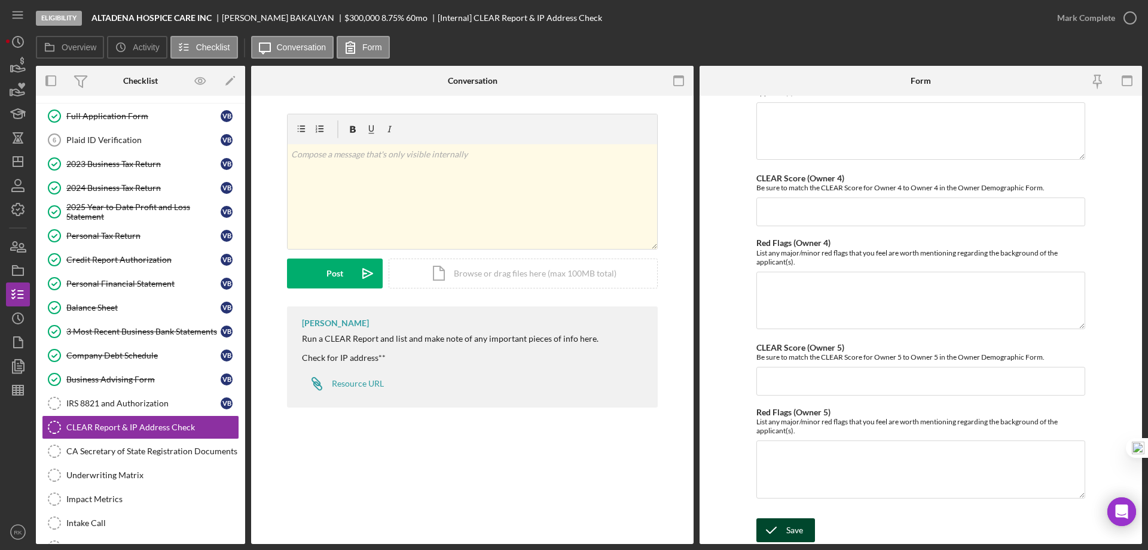
type textarea "None"
click at [798, 527] on div "Save" at bounding box center [794, 530] width 17 height 24
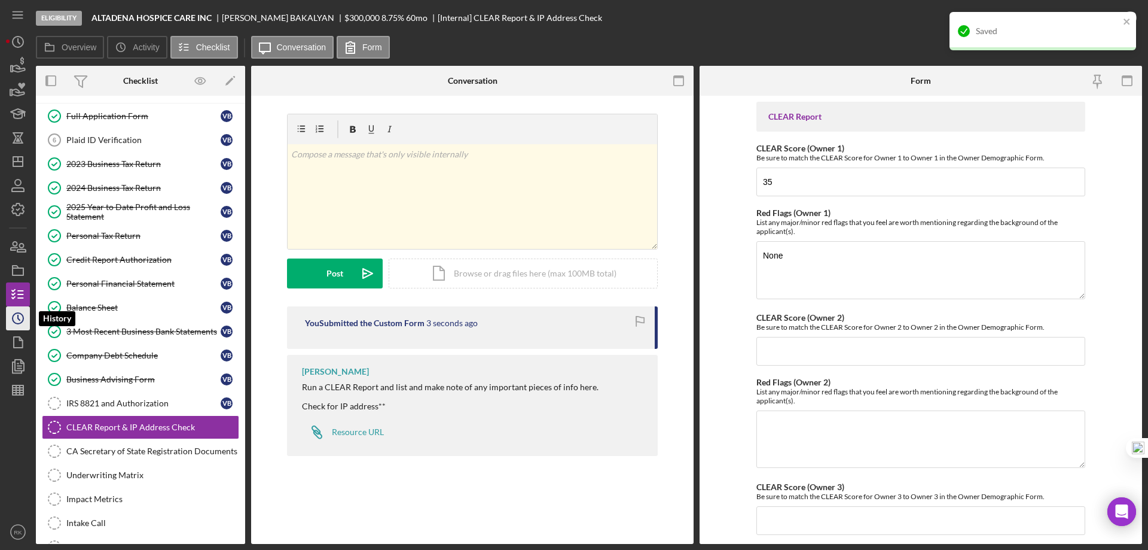
scroll to position [196, 0]
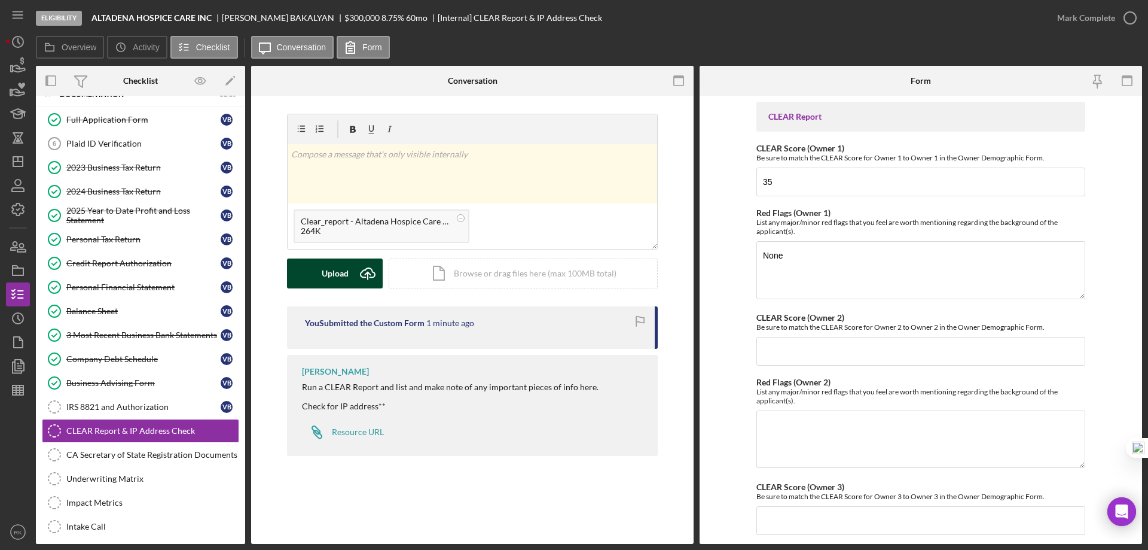
click at [357, 275] on icon "Icon/Upload" at bounding box center [368, 273] width 30 height 30
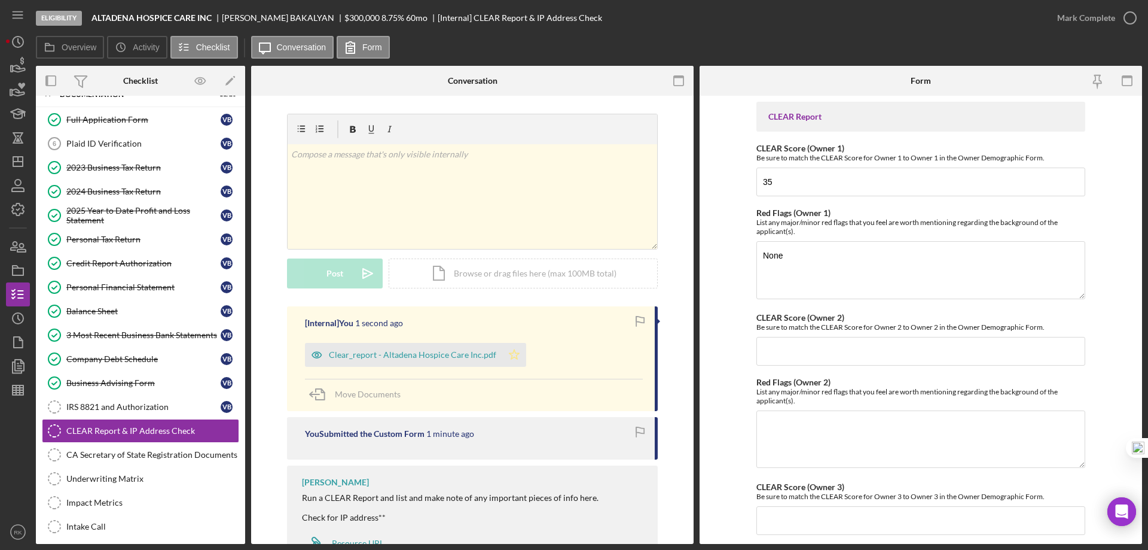
click at [508, 353] on icon "Icon/Star" at bounding box center [514, 355] width 24 height 24
click at [1130, 21] on icon "button" at bounding box center [1130, 18] width 30 height 30
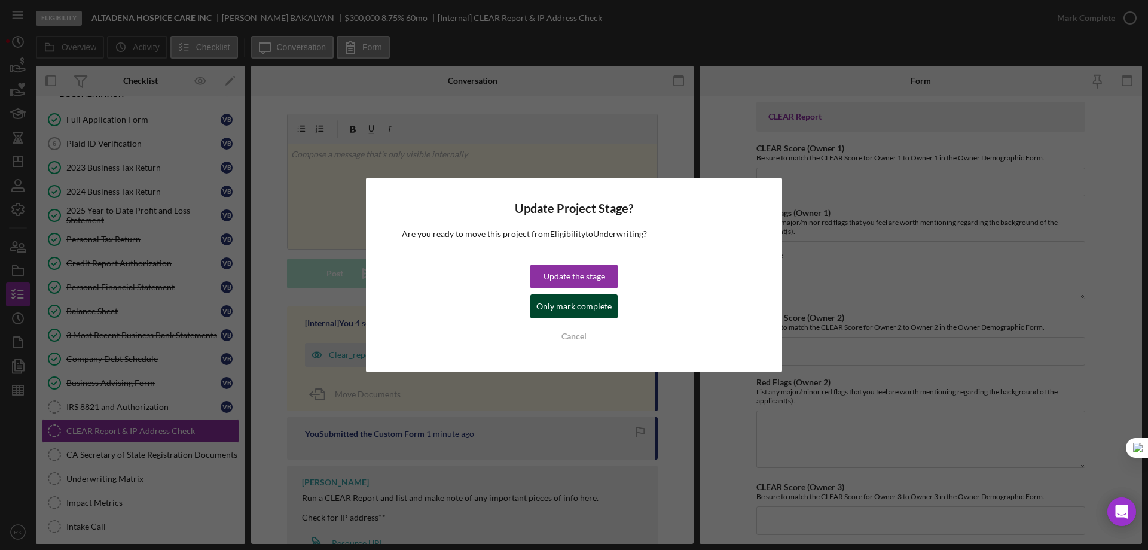
click at [589, 309] on div "Only mark complete" at bounding box center [573, 306] width 75 height 24
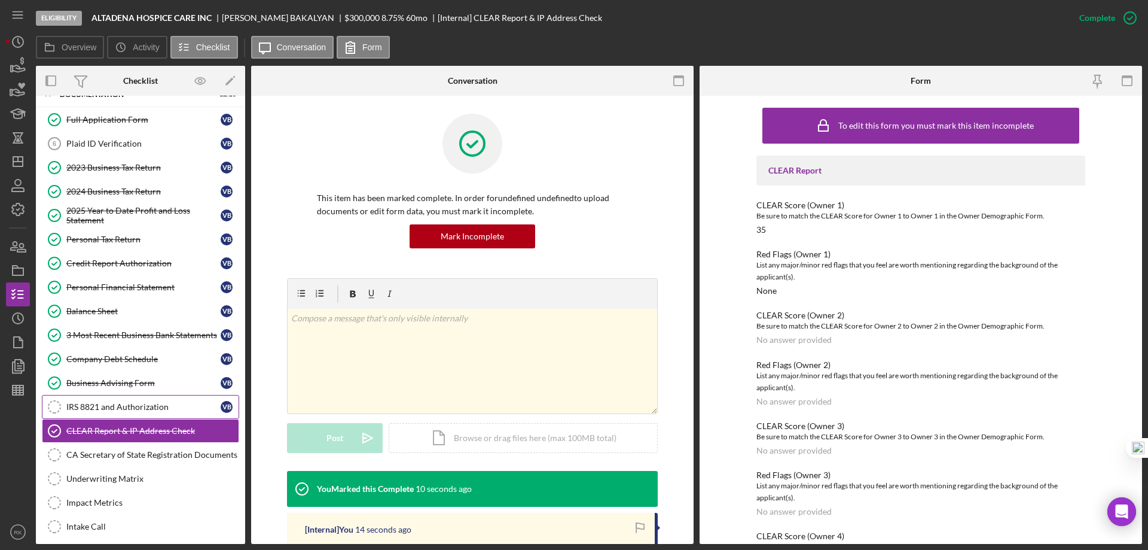
click at [121, 408] on div "IRS 8821 and Authorization" at bounding box center [143, 407] width 154 height 10
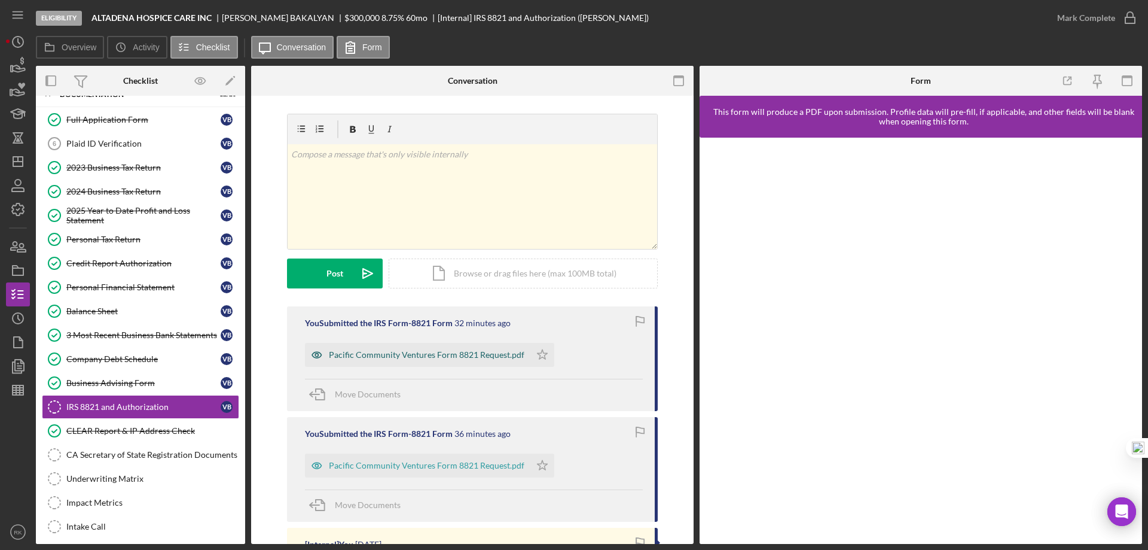
click at [450, 356] on div "Pacific Community Ventures Form 8821 Request.pdf" at bounding box center [427, 355] width 196 height 10
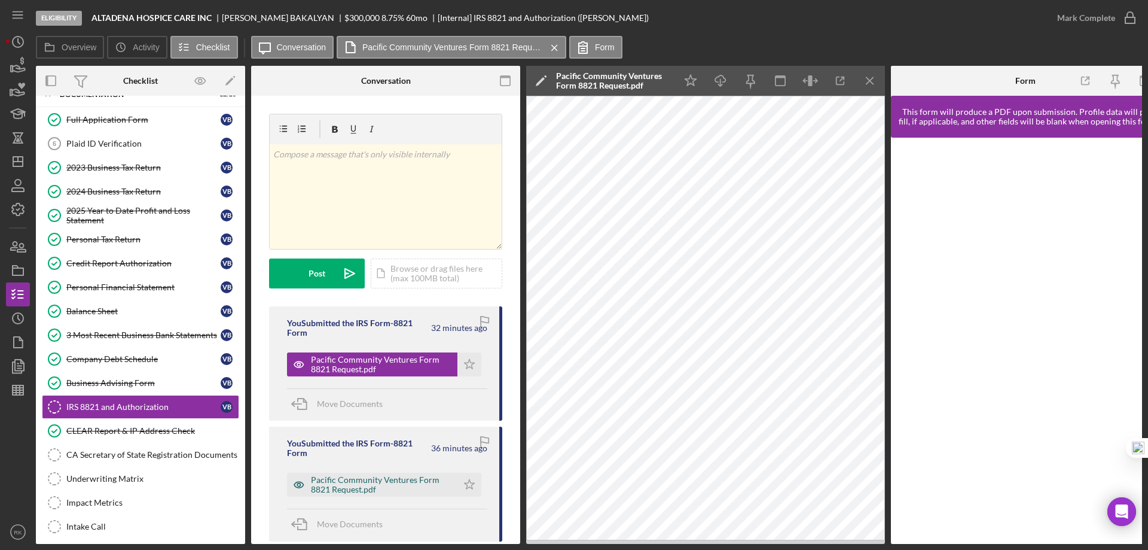
click at [374, 483] on div "Pacific Community Ventures Form 8821 Request.pdf" at bounding box center [381, 484] width 141 height 19
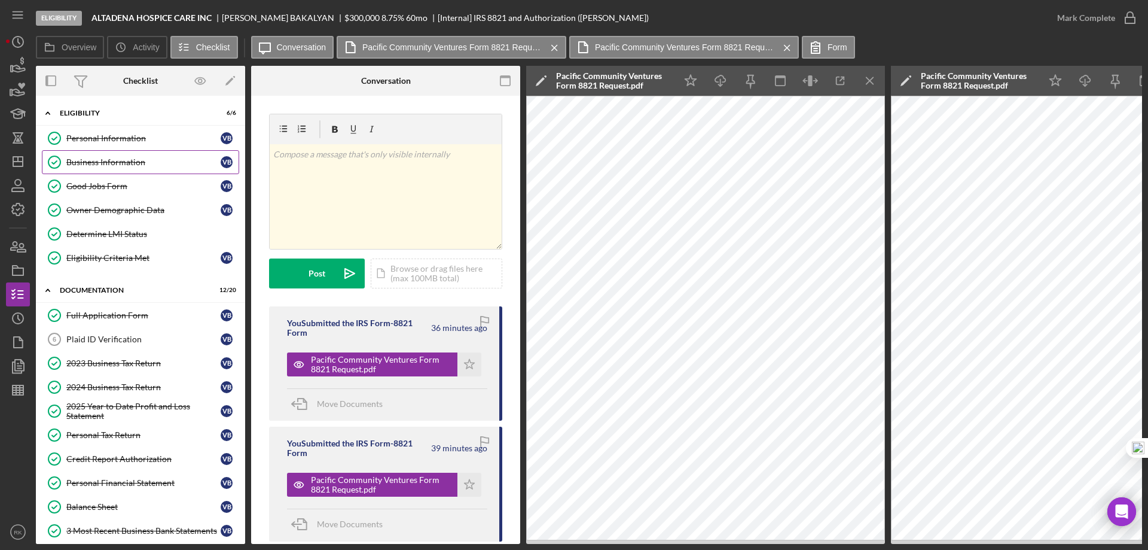
drag, startPoint x: 118, startPoint y: 160, endPoint x: 137, endPoint y: 172, distance: 22.6
click at [118, 160] on div "Business Information" at bounding box center [143, 162] width 154 height 10
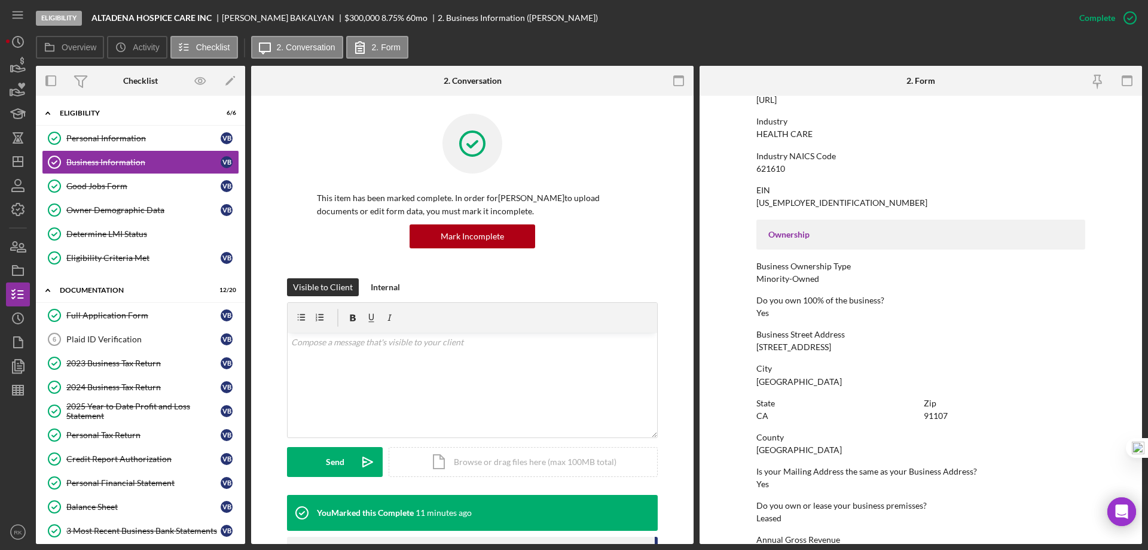
scroll to position [279, 0]
click at [133, 367] on div "2023 Business Tax Return" at bounding box center [143, 363] width 154 height 10
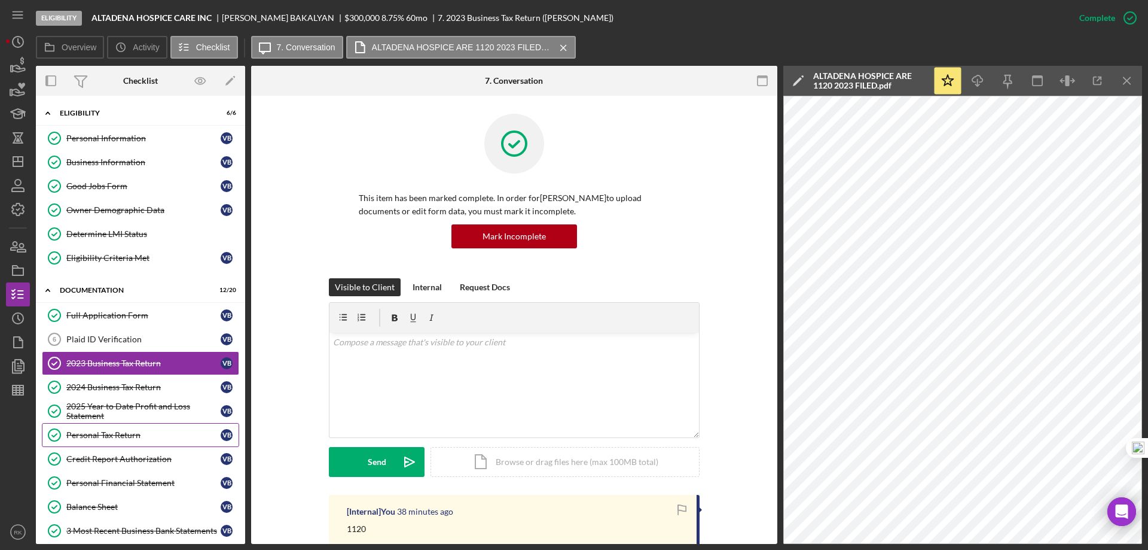
drag, startPoint x: 140, startPoint y: 453, endPoint x: 208, endPoint y: 444, distance: 68.7
click at [140, 453] on link "Credit Report Authorization Credit Report Authorization V B" at bounding box center [140, 459] width 197 height 24
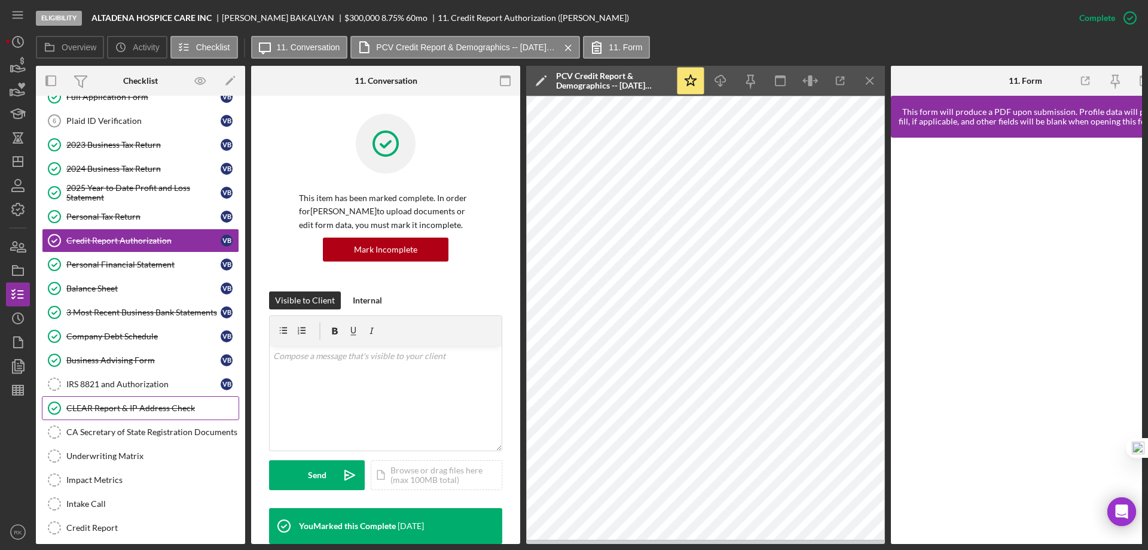
scroll to position [219, 0]
drag, startPoint x: 130, startPoint y: 383, endPoint x: 290, endPoint y: 344, distance: 164.3
click at [130, 383] on div "IRS 8821 and Authorization" at bounding box center [143, 384] width 154 height 10
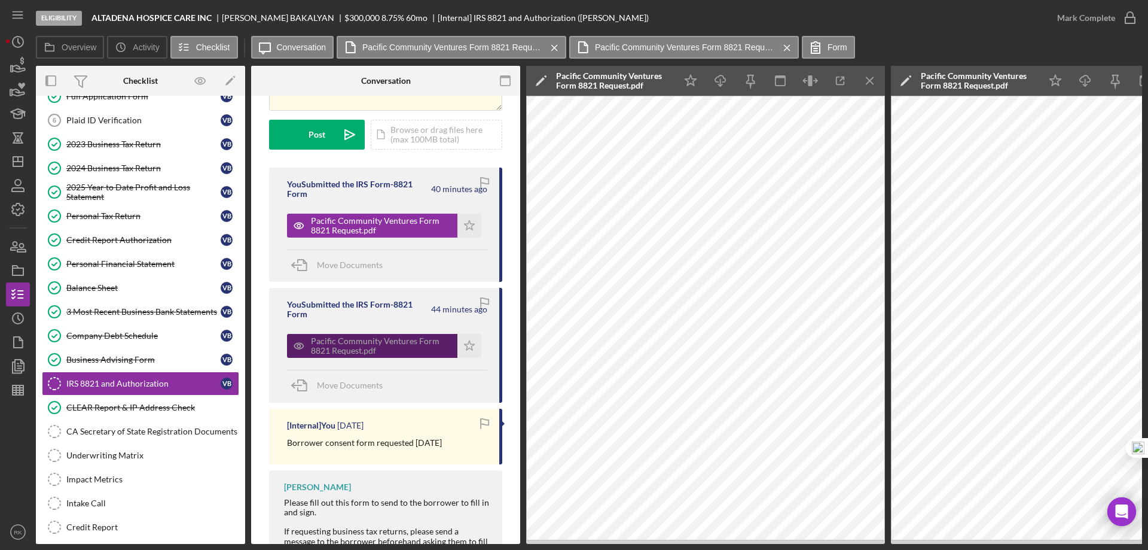
scroll to position [139, 0]
click at [365, 346] on div "Pacific Community Ventures Form 8821 Request.pdf" at bounding box center [381, 345] width 141 height 19
click at [870, 78] on icon "Icon/Menu Close" at bounding box center [870, 81] width 27 height 27
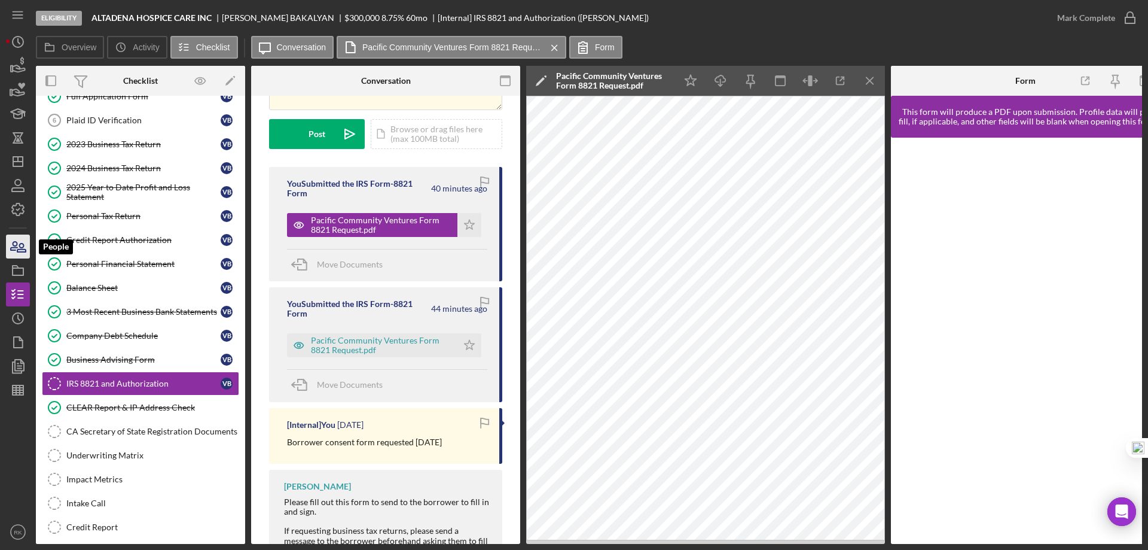
click at [14, 247] on icon "button" at bounding box center [14, 246] width 7 height 8
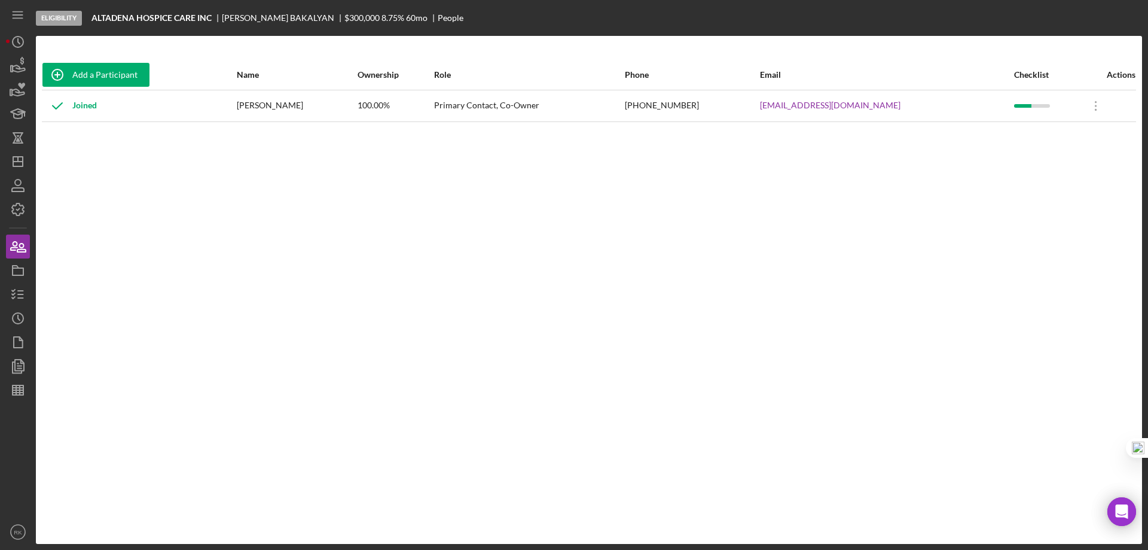
drag, startPoint x: 734, startPoint y: 106, endPoint x: 887, endPoint y: 105, distance: 153.1
click at [905, 99] on td "ALTADENAHOSPICECARE@YAHOO.COM" at bounding box center [887, 106] width 254 height 32
copy link "ALTADENAHOSPICECARE@YAHOO.COM"
click at [14, 190] on icon "button" at bounding box center [18, 185] width 30 height 30
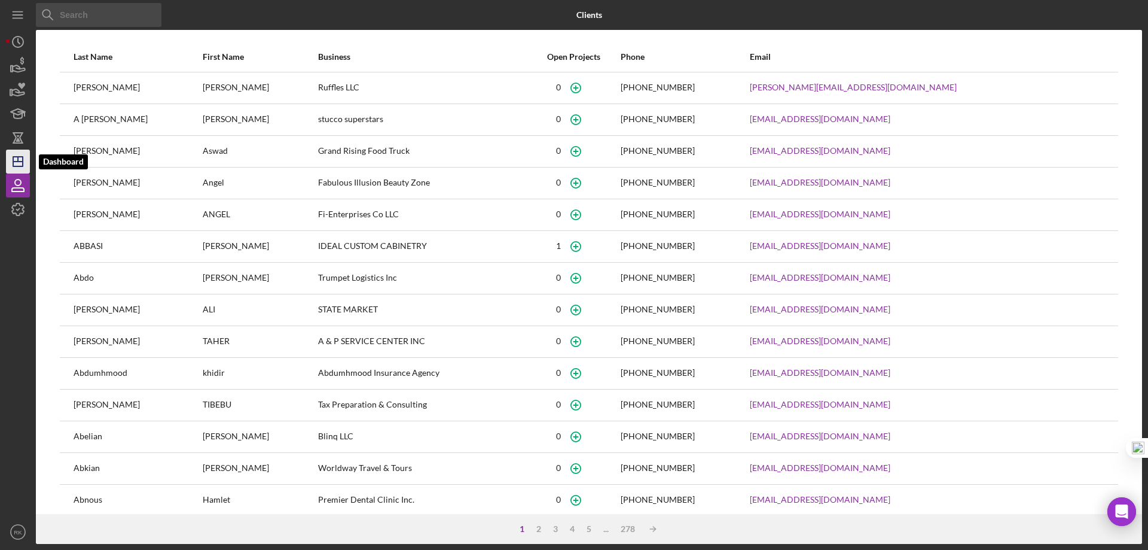
click at [20, 155] on icon "Icon/Dashboard" at bounding box center [18, 162] width 30 height 30
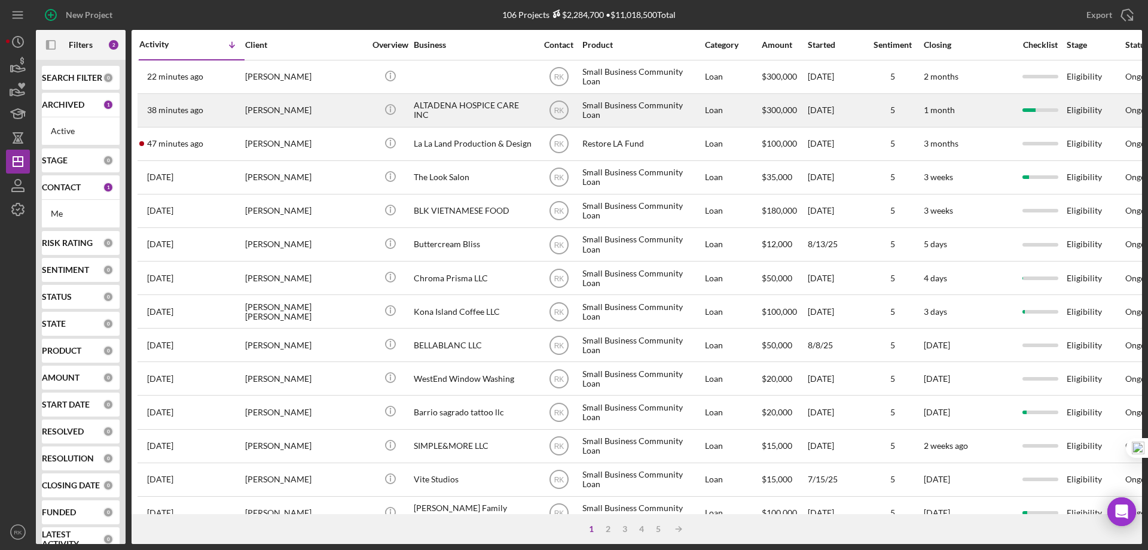
click at [440, 112] on div "ALTADENA HOSPICE CARE INC" at bounding box center [474, 110] width 120 height 32
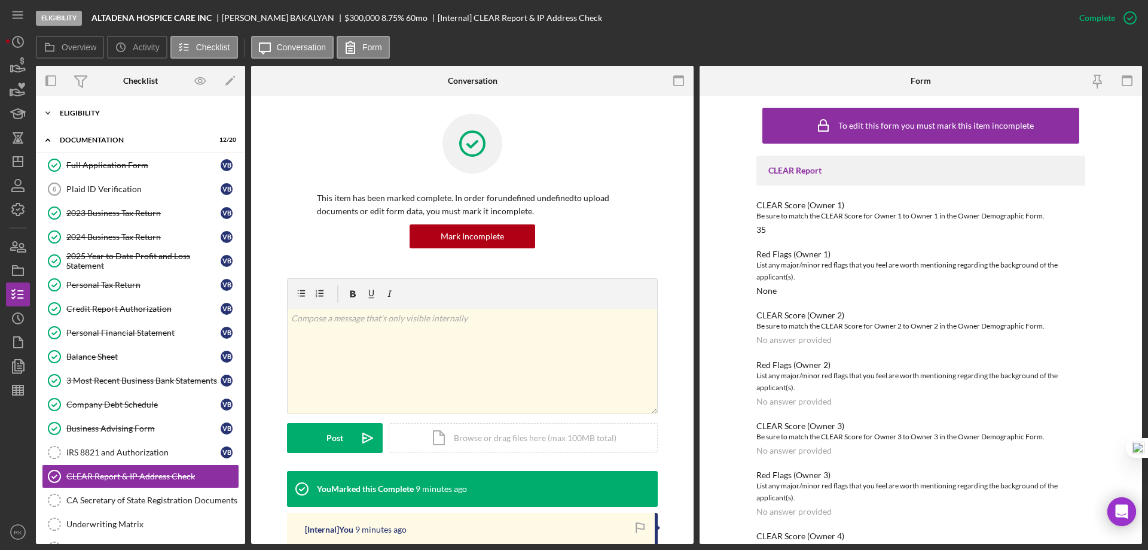
click at [86, 119] on div "Icon/Expander Eligibility 6 / 6" at bounding box center [140, 113] width 209 height 24
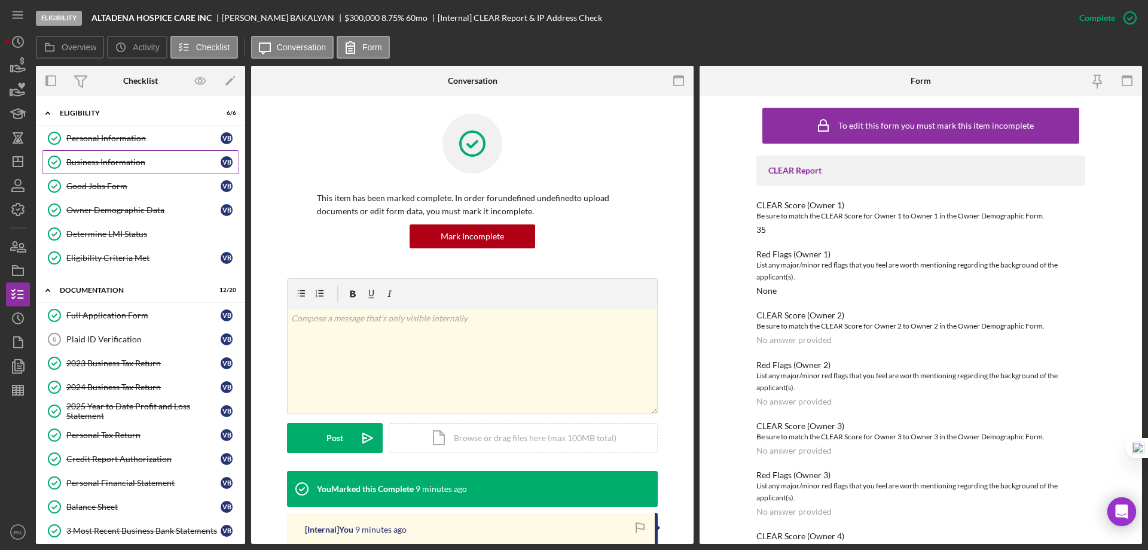
click at [105, 158] on div "Business Information" at bounding box center [143, 162] width 154 height 10
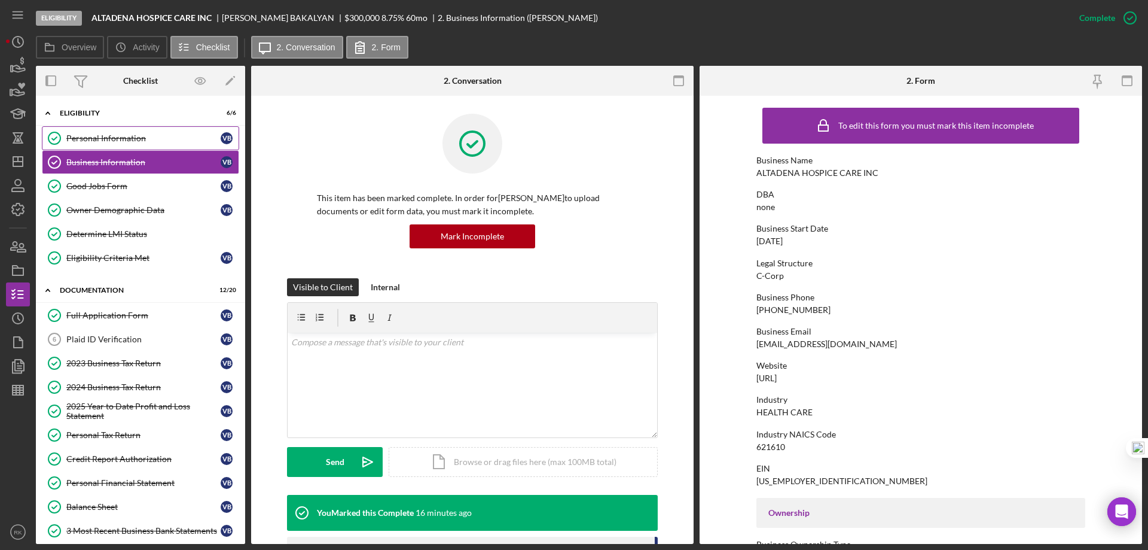
click at [108, 135] on div "Personal Information" at bounding box center [143, 138] width 154 height 10
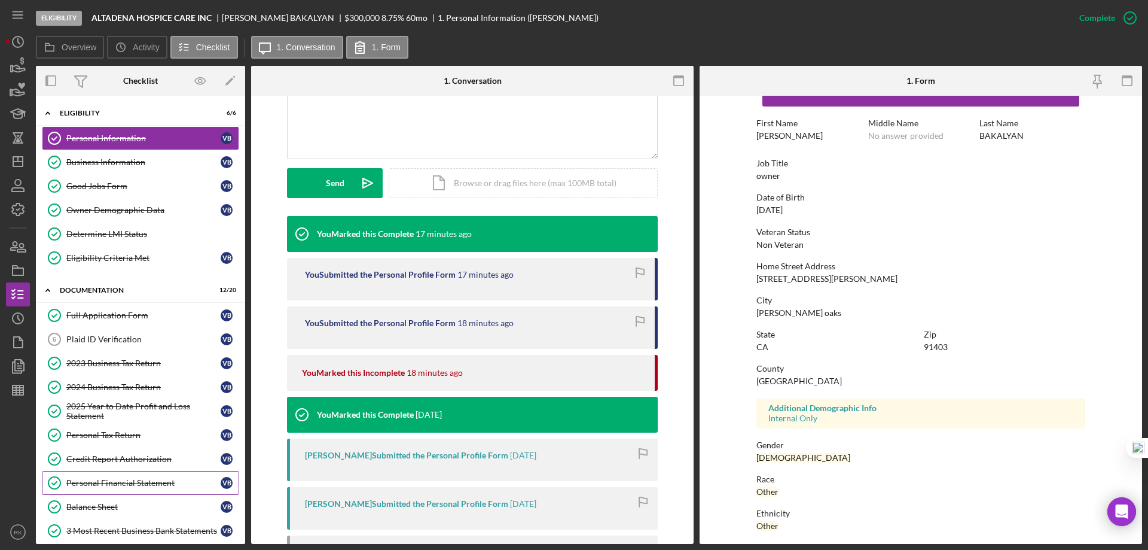
scroll to position [279, 0]
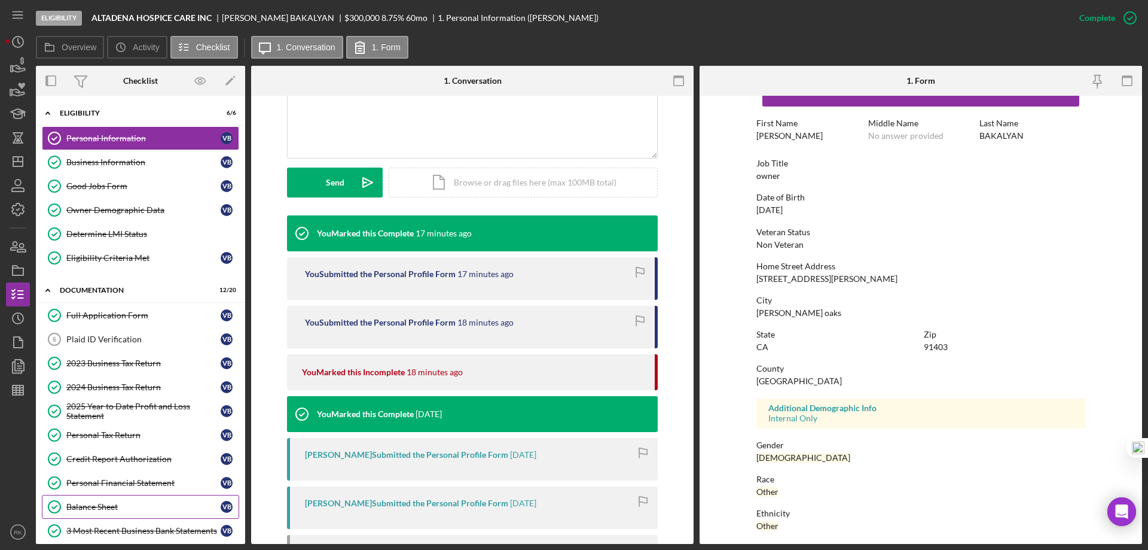
drag, startPoint x: 121, startPoint y: 524, endPoint x: 127, endPoint y: 505, distance: 20.2
click at [121, 526] on div "3 Most Recent Business Bank Statements" at bounding box center [143, 531] width 154 height 10
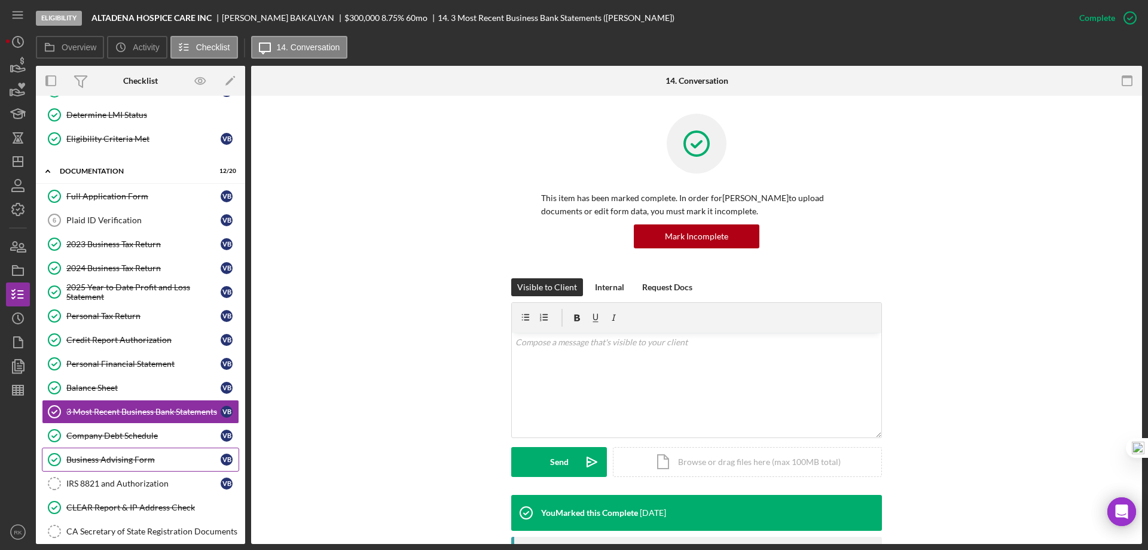
scroll to position [120, 0]
click at [130, 526] on div "CA Secretary of State Registration Documents" at bounding box center [152, 531] width 172 height 10
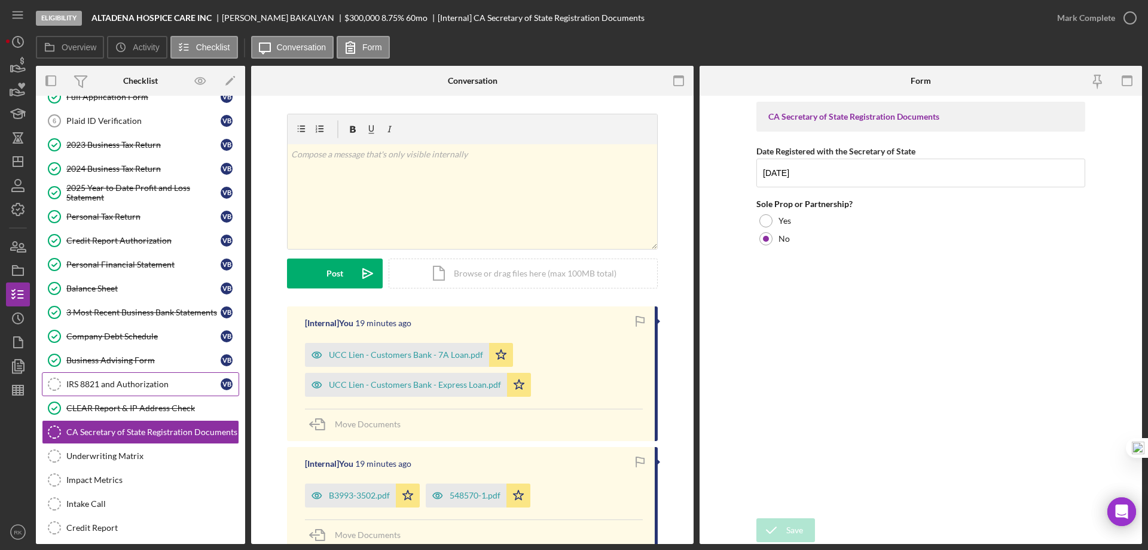
scroll to position [219, 0]
click at [120, 386] on div "IRS 8821 and Authorization" at bounding box center [143, 384] width 154 height 10
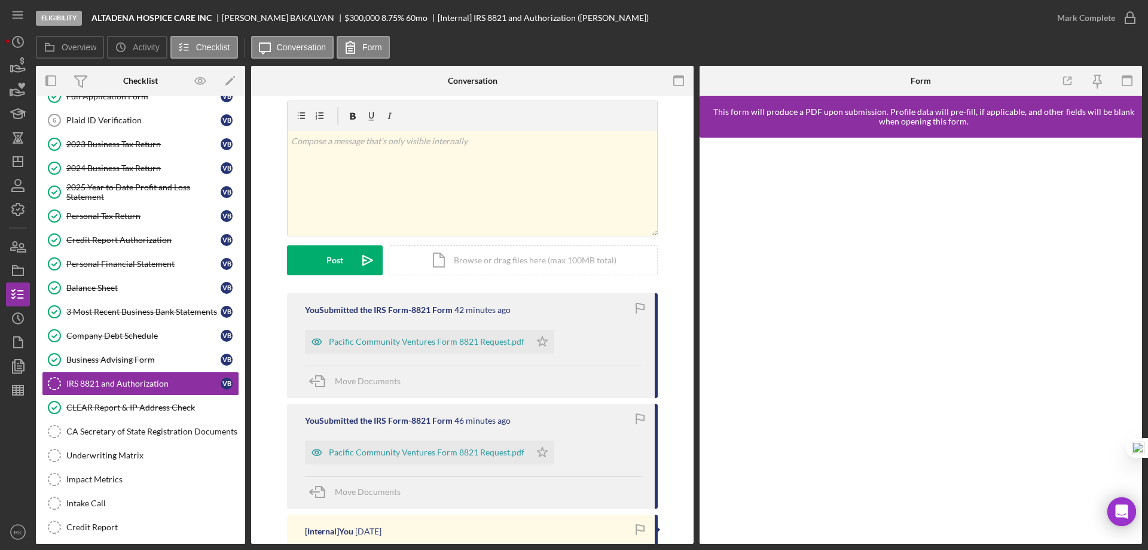
scroll to position [80, 0]
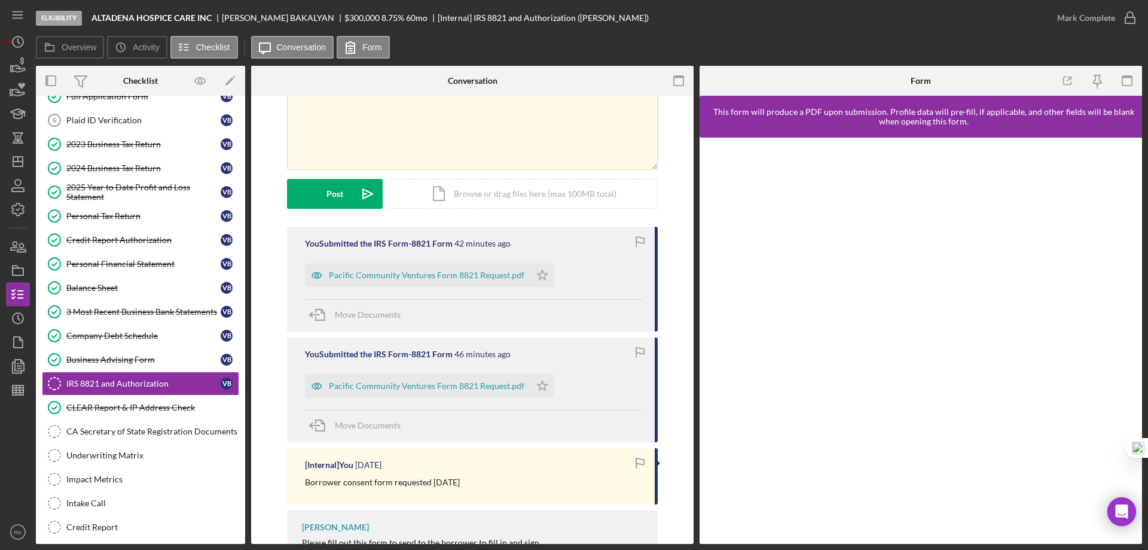
click at [423, 456] on div "[Internal] You 3 days ago Borrower consent form requested 9/19/2025" at bounding box center [472, 476] width 371 height 56
drag, startPoint x: 413, startPoint y: 389, endPoint x: 419, endPoint y: 388, distance: 6.0
click at [416, 389] on div "Pacific Community Ventures Form 8821 Request.pdf" at bounding box center [427, 386] width 196 height 10
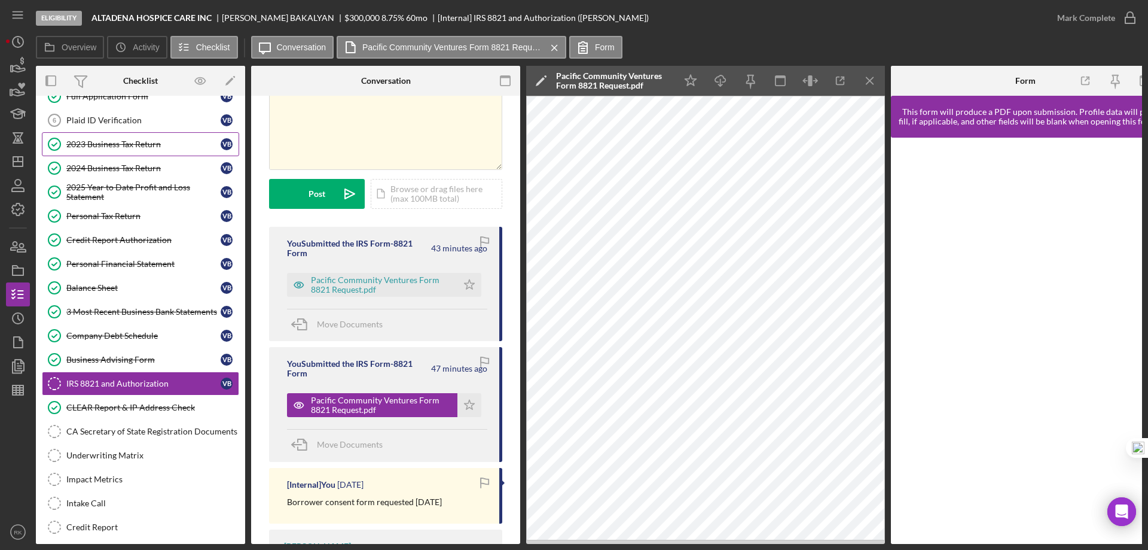
click at [104, 147] on div "2023 Business Tax Return" at bounding box center [143, 144] width 154 height 10
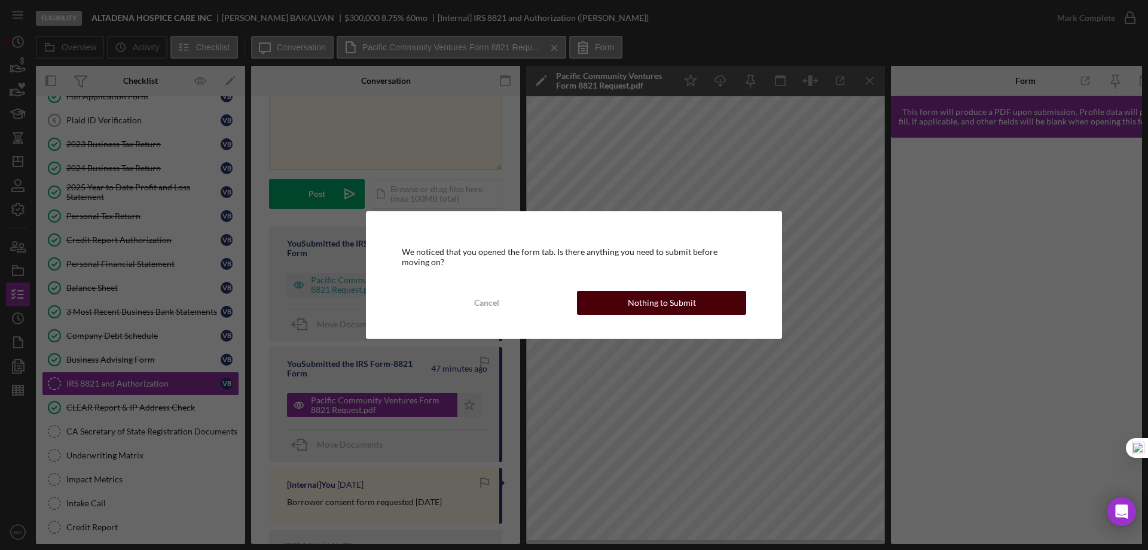
click at [709, 301] on button "Nothing to Submit" at bounding box center [661, 303] width 169 height 24
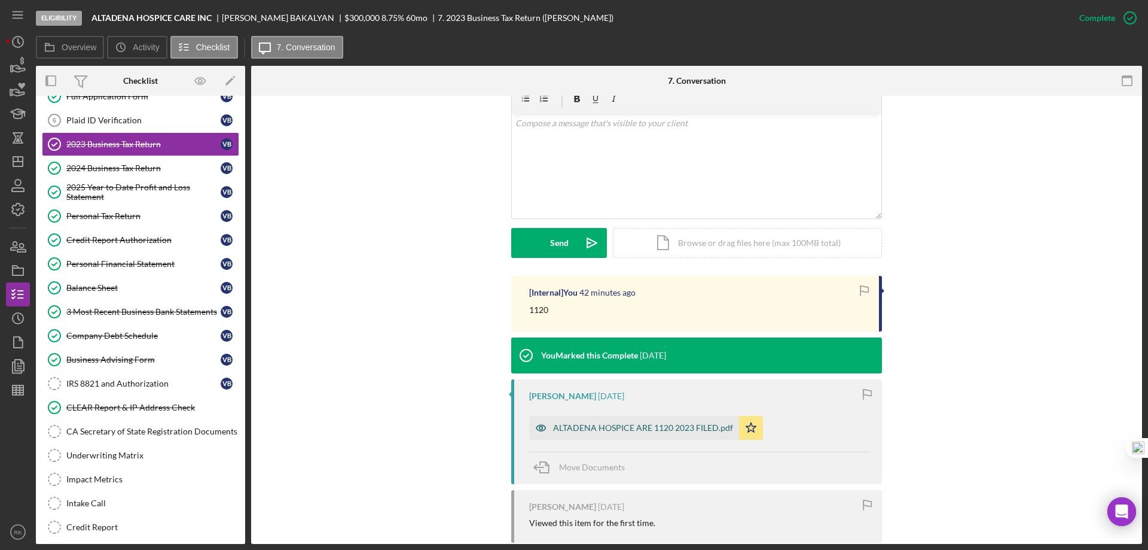
scroll to position [219, 0]
click at [606, 431] on div "ALTADENA HOSPICE ARE 1120 2023 FILED.pdf" at bounding box center [643, 427] width 180 height 10
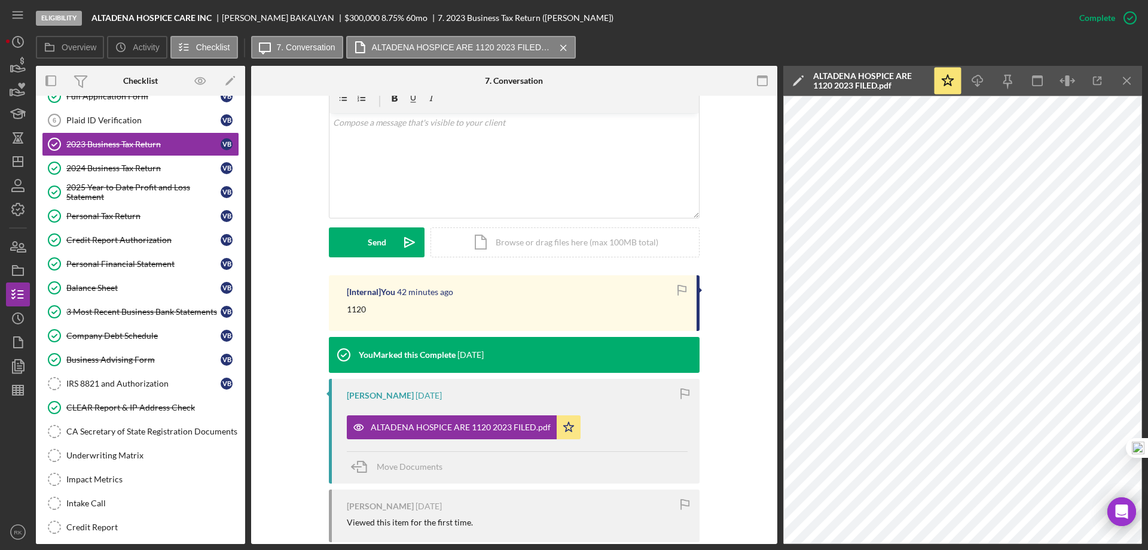
drag, startPoint x: 121, startPoint y: 387, endPoint x: 256, endPoint y: 318, distance: 151.9
click at [121, 387] on div "IRS 8821 and Authorization" at bounding box center [143, 384] width 154 height 10
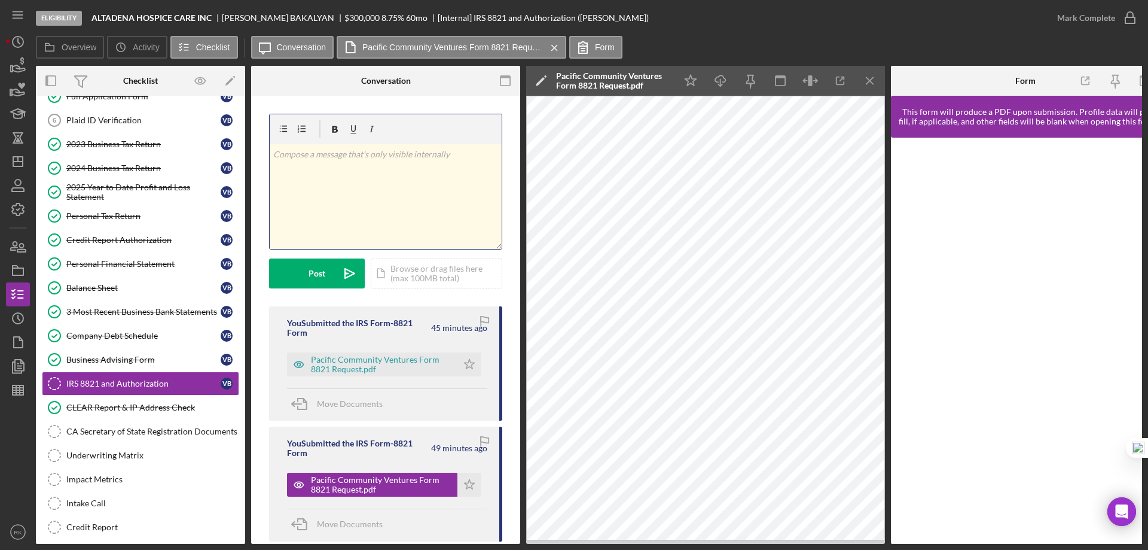
click at [363, 162] on div "v Color teal Color pink Remove color Add row above Add row below Add column bef…" at bounding box center [386, 196] width 232 height 105
click at [327, 279] on button "Post Icon/icon-invite-send" at bounding box center [317, 273] width 96 height 30
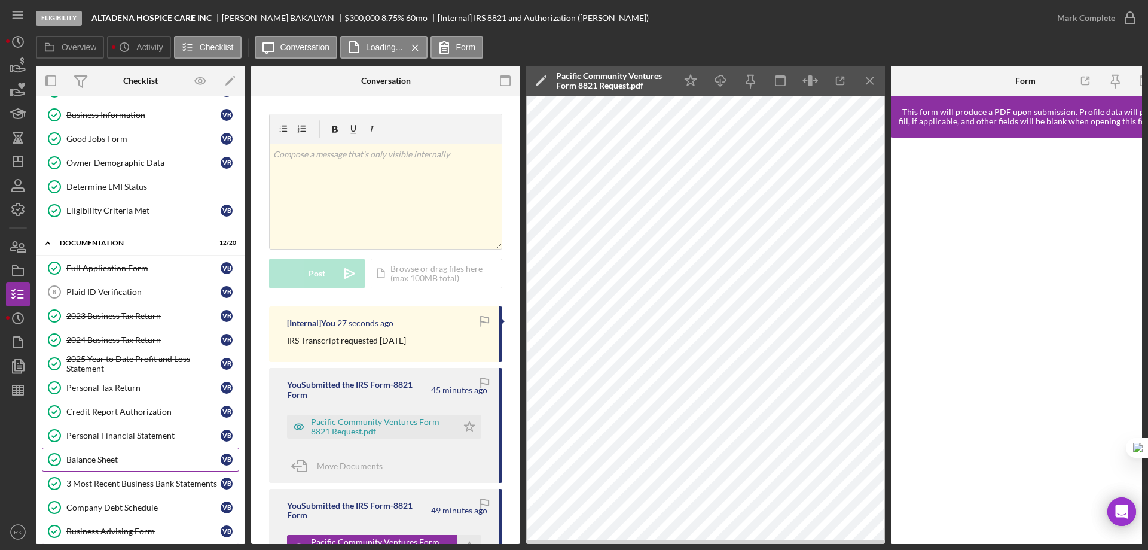
scroll to position [39, 0]
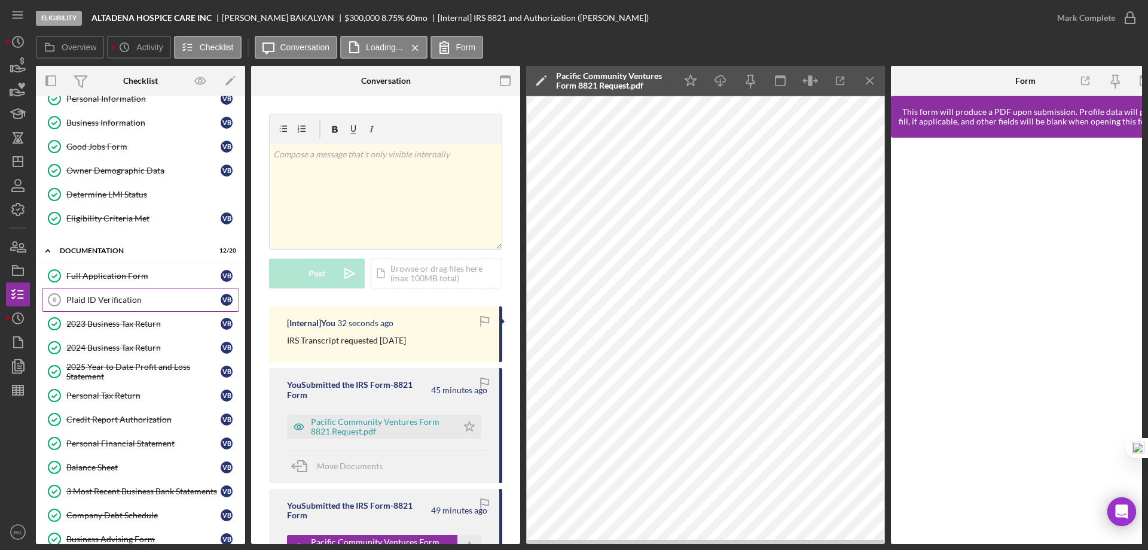
drag, startPoint x: 142, startPoint y: 291, endPoint x: 192, endPoint y: 299, distance: 50.3
click at [142, 291] on link "Plaid ID Verification 6 Plaid ID Verification V B" at bounding box center [140, 300] width 197 height 24
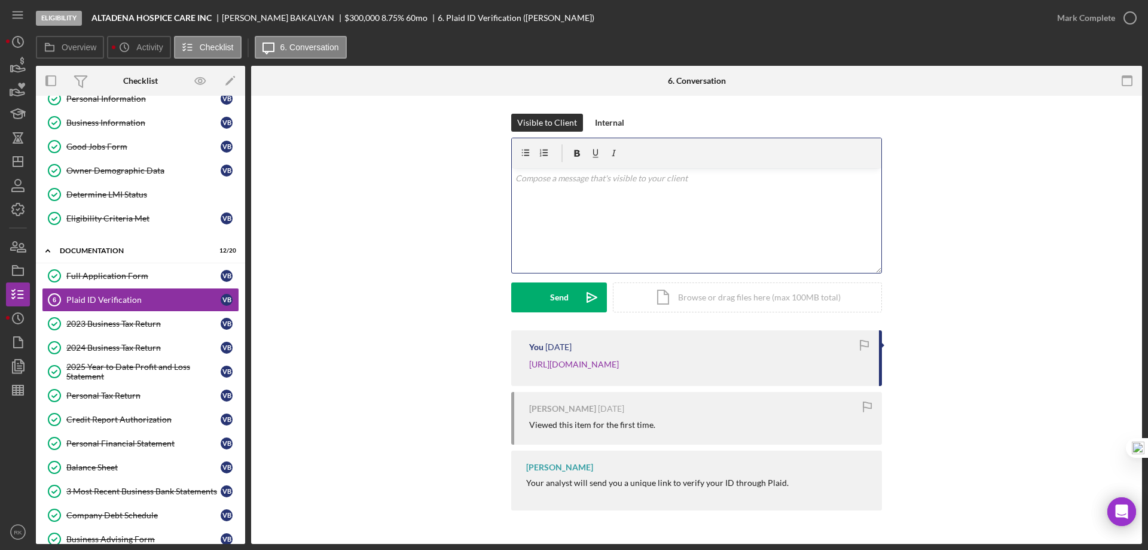
click at [574, 195] on div "v Color teal Color pink Remove color Add row above Add row below Add column bef…" at bounding box center [697, 220] width 370 height 105
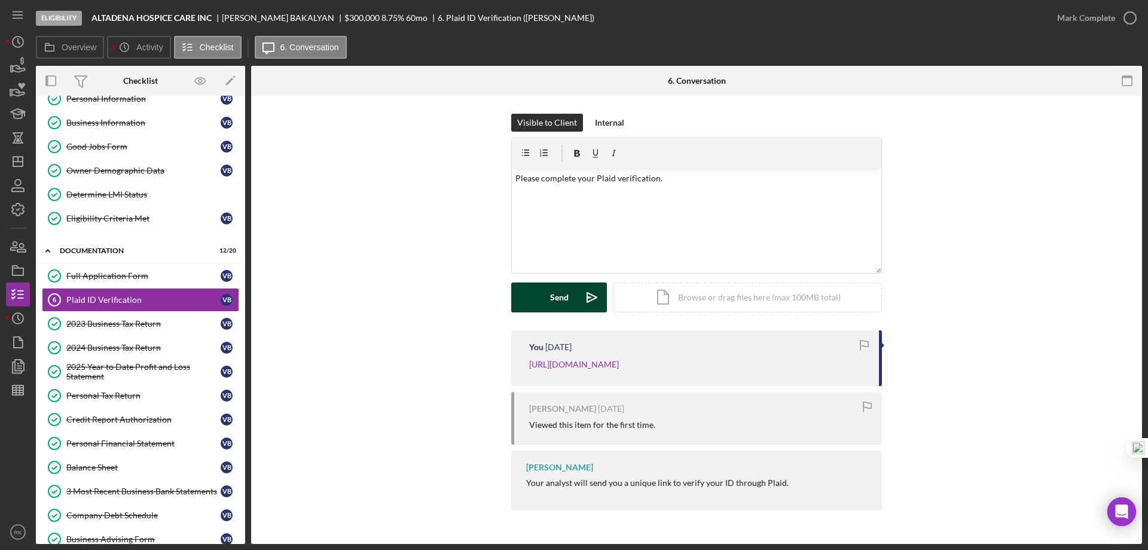
click at [560, 290] on div "Send" at bounding box center [559, 297] width 19 height 30
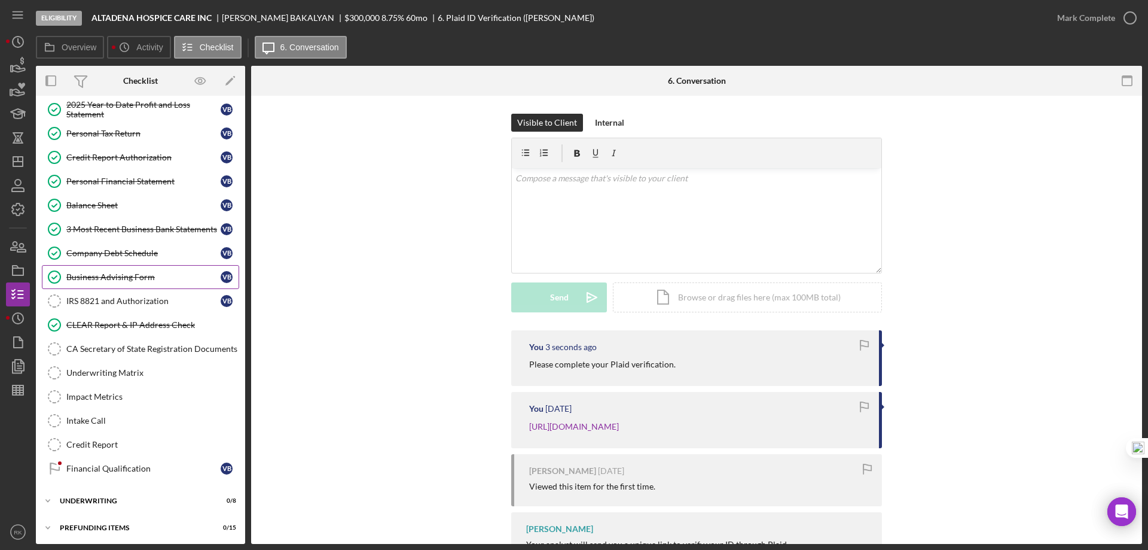
scroll to position [304, 0]
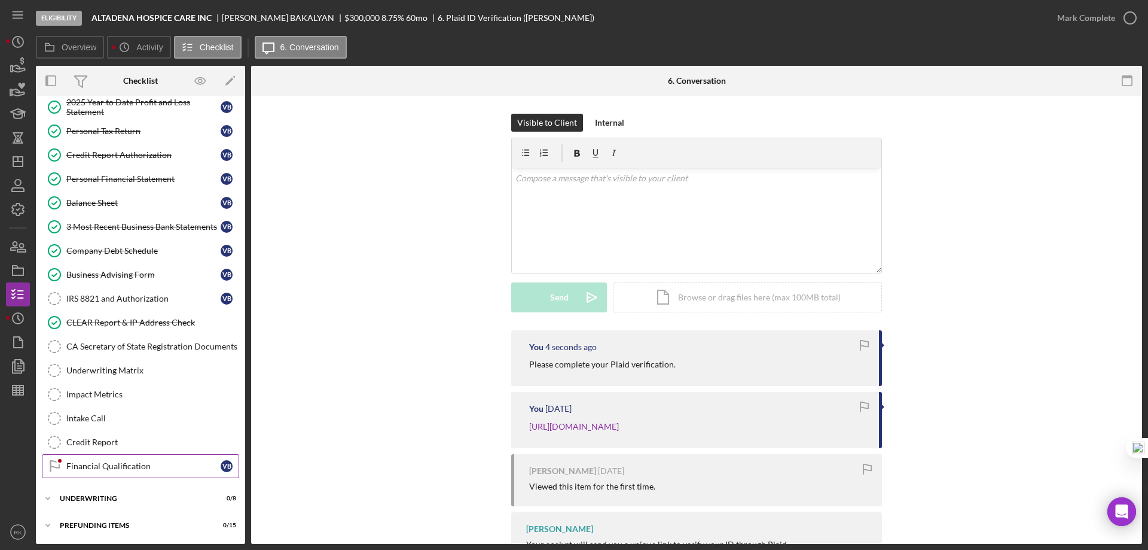
click at [117, 471] on link "Financial Qualification Financial Qualification V B" at bounding box center [140, 466] width 197 height 24
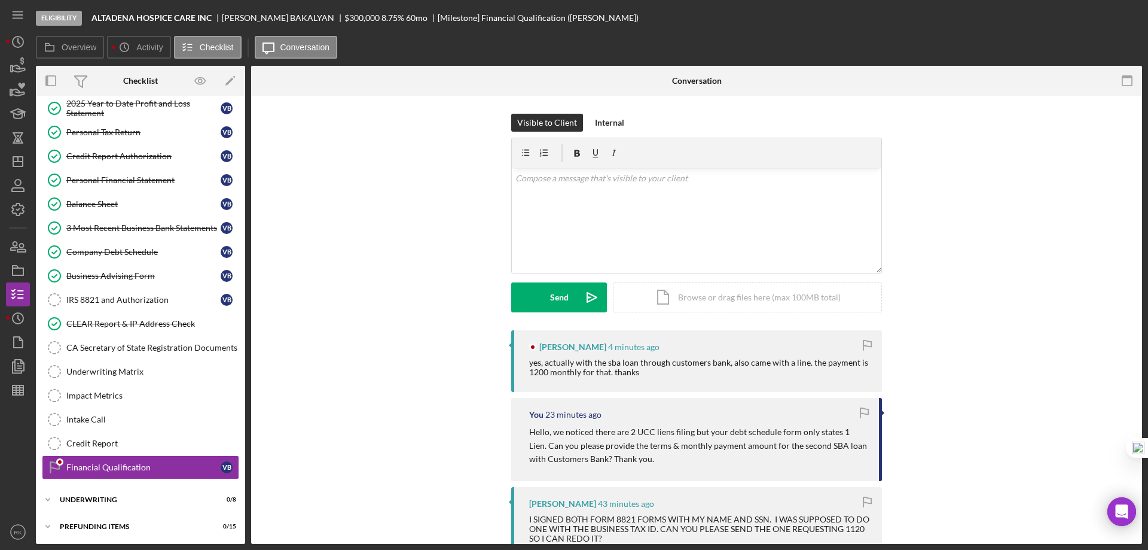
scroll to position [304, 0]
click at [554, 185] on div "v Color teal Color pink Remove color Add row above Add row below Add column bef…" at bounding box center [697, 220] width 370 height 105
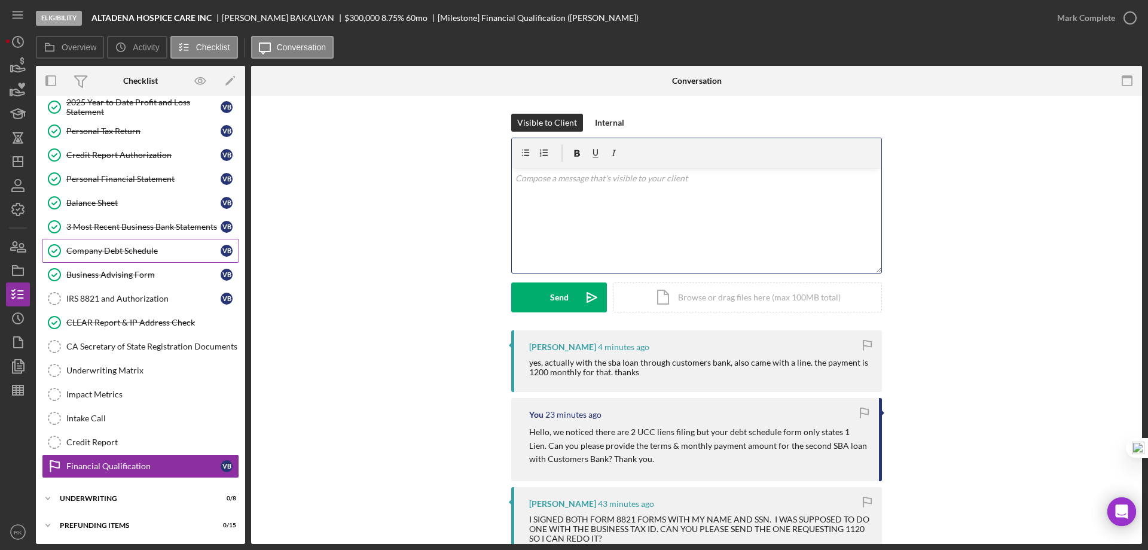
click at [103, 252] on div "Company Debt Schedule" at bounding box center [143, 251] width 154 height 10
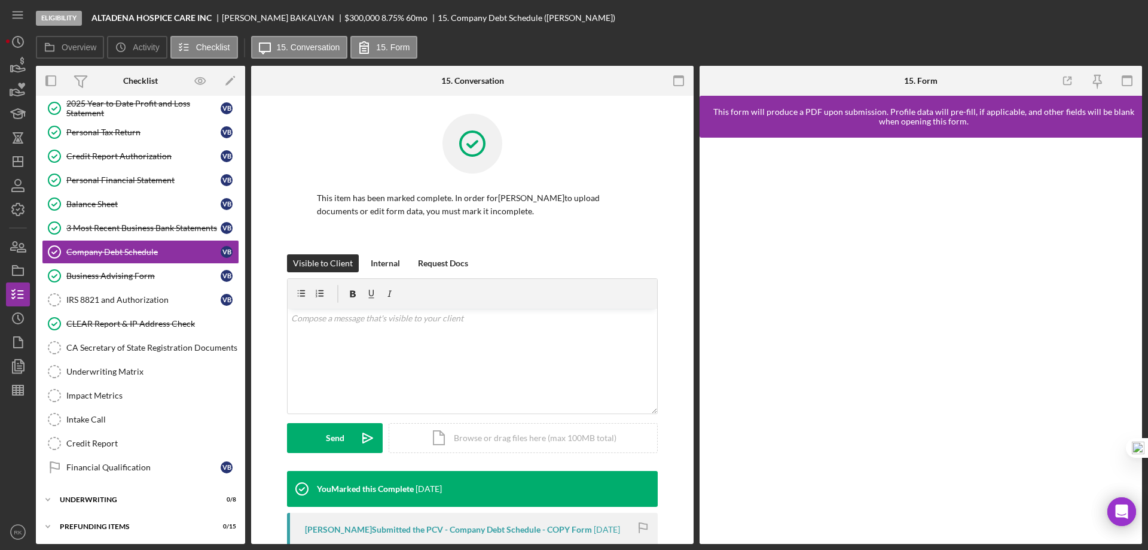
scroll to position [304, 0]
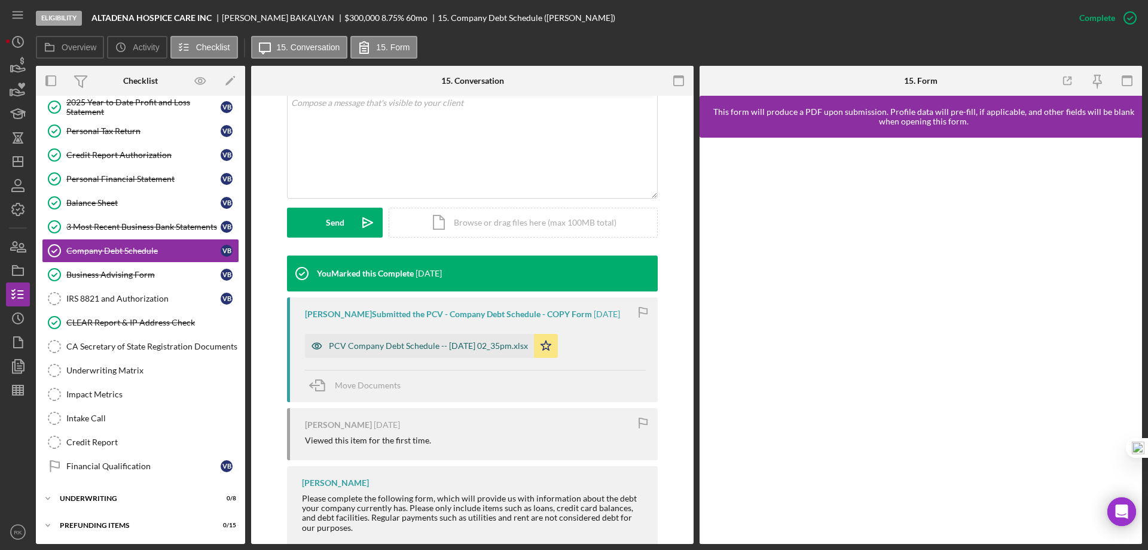
click at [426, 350] on div "PCV Company Debt Schedule -- 2025-09-19 02_35pm.xlsx" at bounding box center [428, 346] width 199 height 10
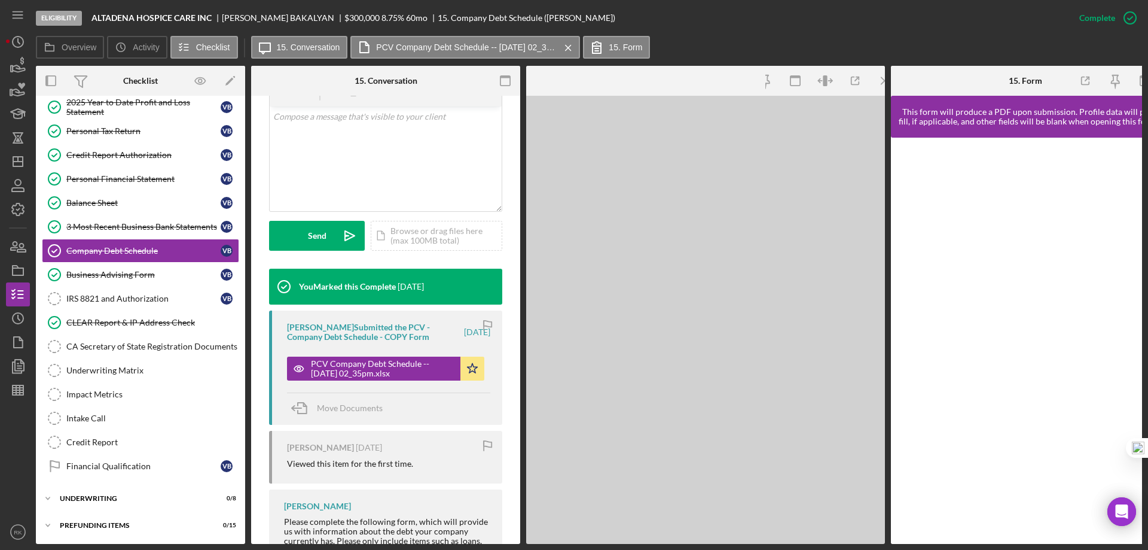
scroll to position [253, 0]
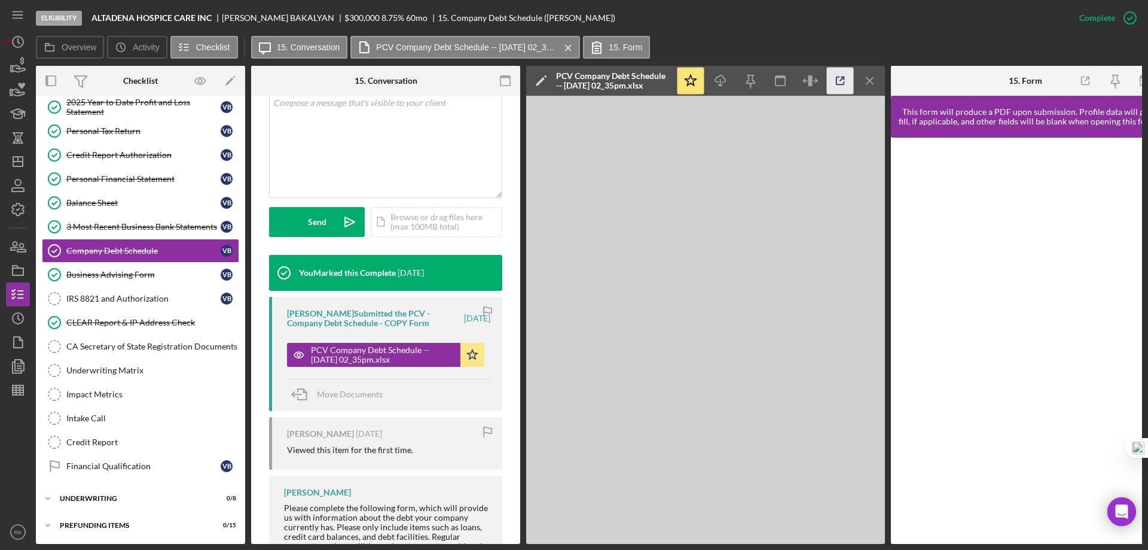
click at [837, 81] on icon "button" at bounding box center [840, 81] width 27 height 27
drag, startPoint x: 114, startPoint y: 466, endPoint x: 273, endPoint y: 407, distance: 169.5
click at [115, 466] on div "Financial Qualification" at bounding box center [143, 466] width 154 height 10
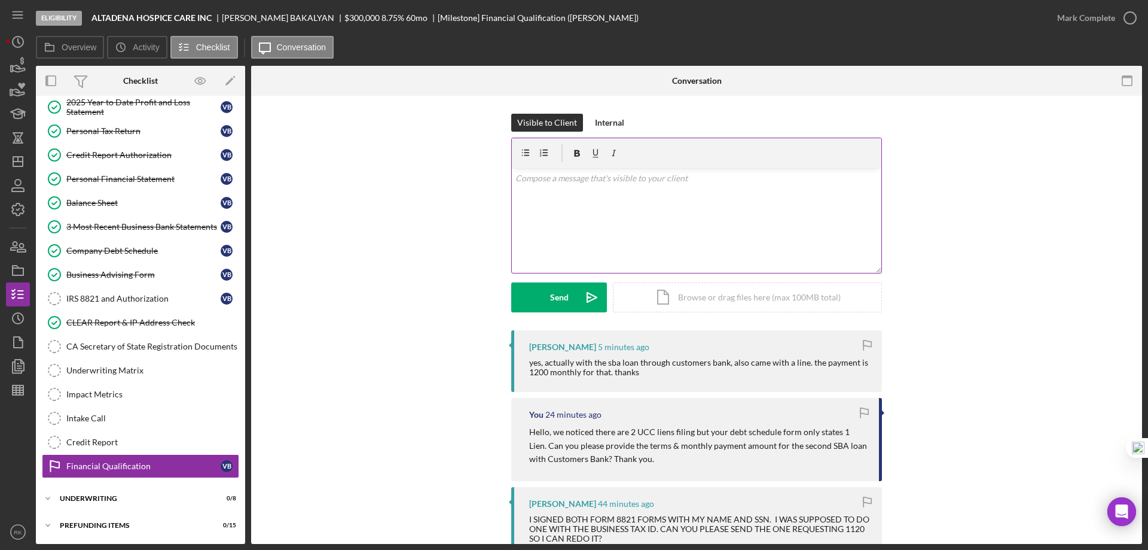
click at [566, 180] on p at bounding box center [697, 178] width 363 height 13
click at [538, 153] on icon "button" at bounding box center [544, 153] width 27 height 27
click at [669, 178] on p "Please provide the following:" at bounding box center [697, 178] width 363 height 13
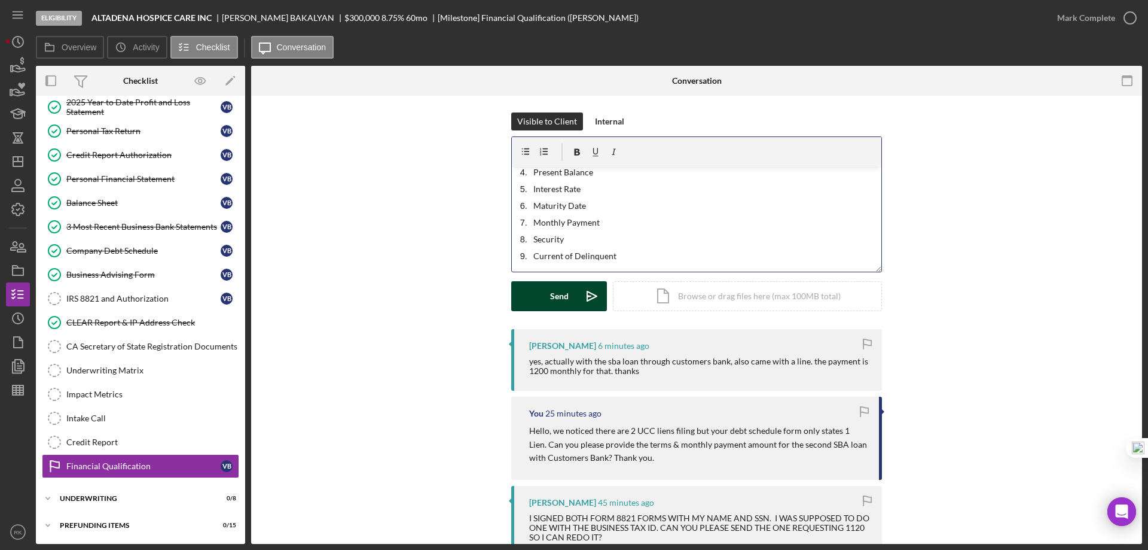
scroll to position [2, 0]
click at [562, 296] on div "Send" at bounding box center [559, 295] width 19 height 30
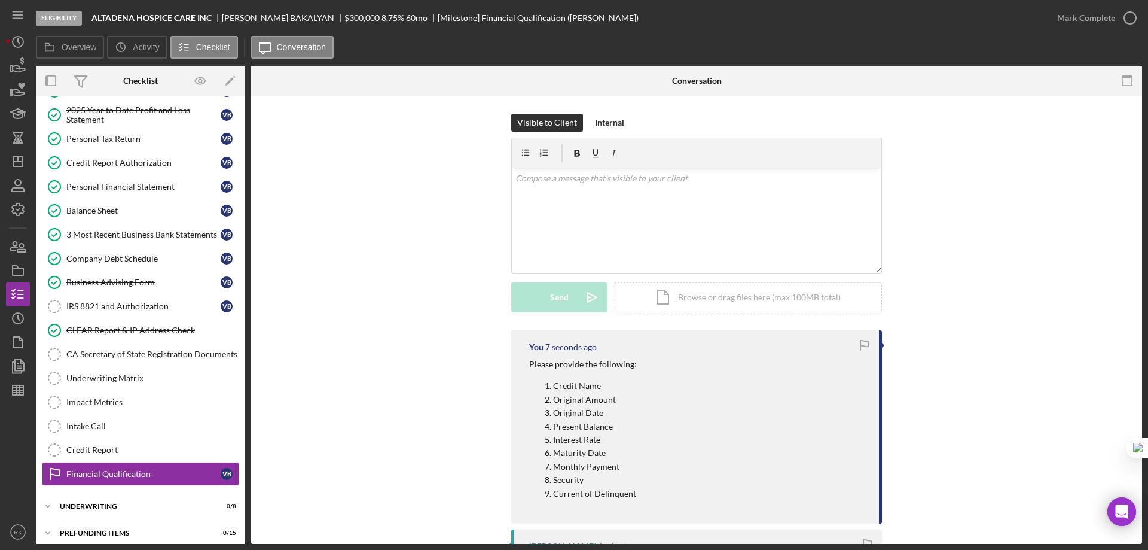
scroll to position [294, 0]
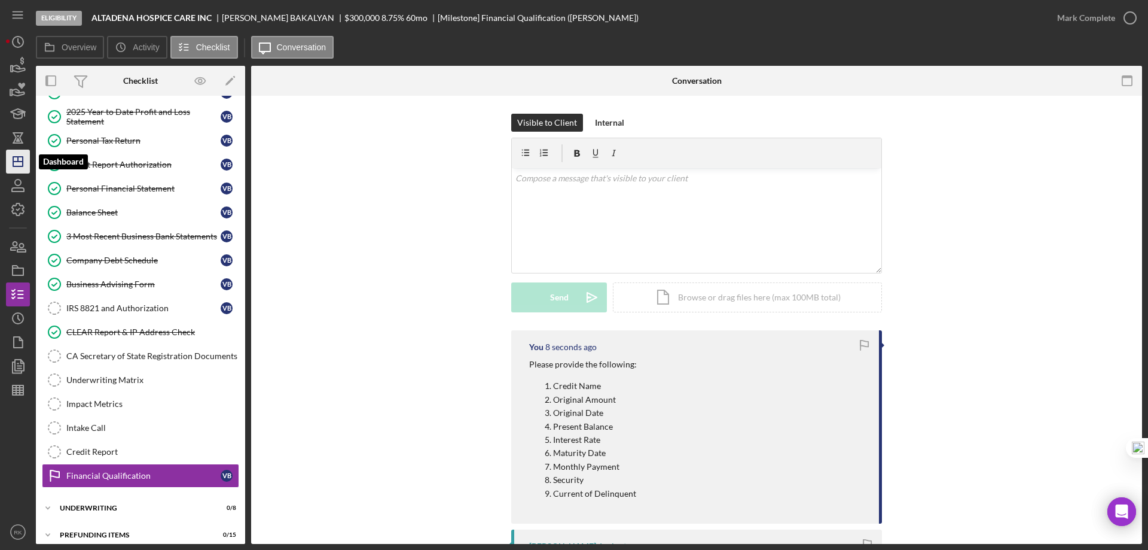
click at [22, 161] on line "button" at bounding box center [18, 161] width 10 height 0
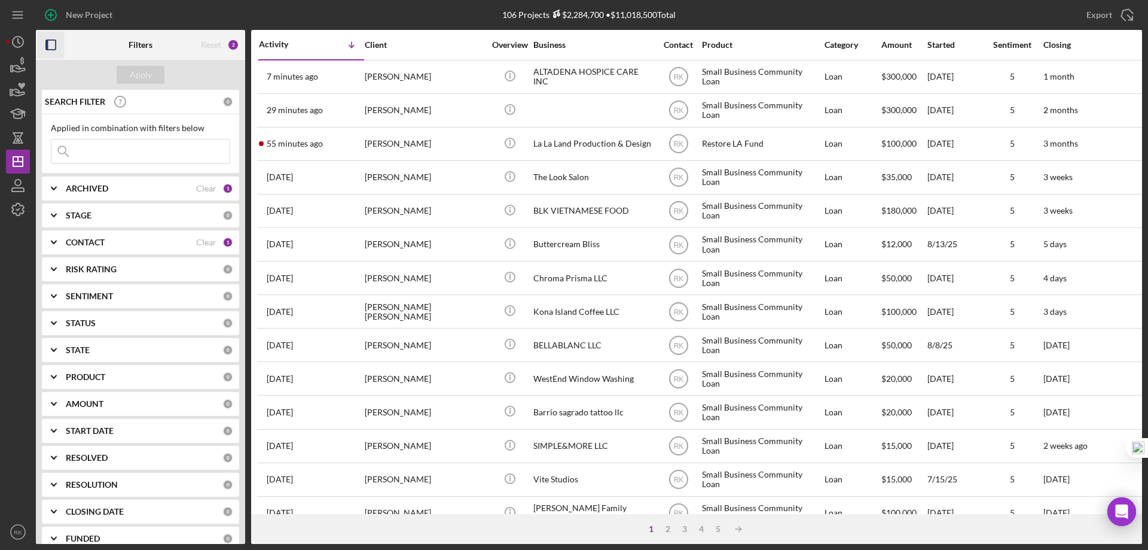
click at [52, 46] on icon "button" at bounding box center [51, 45] width 27 height 27
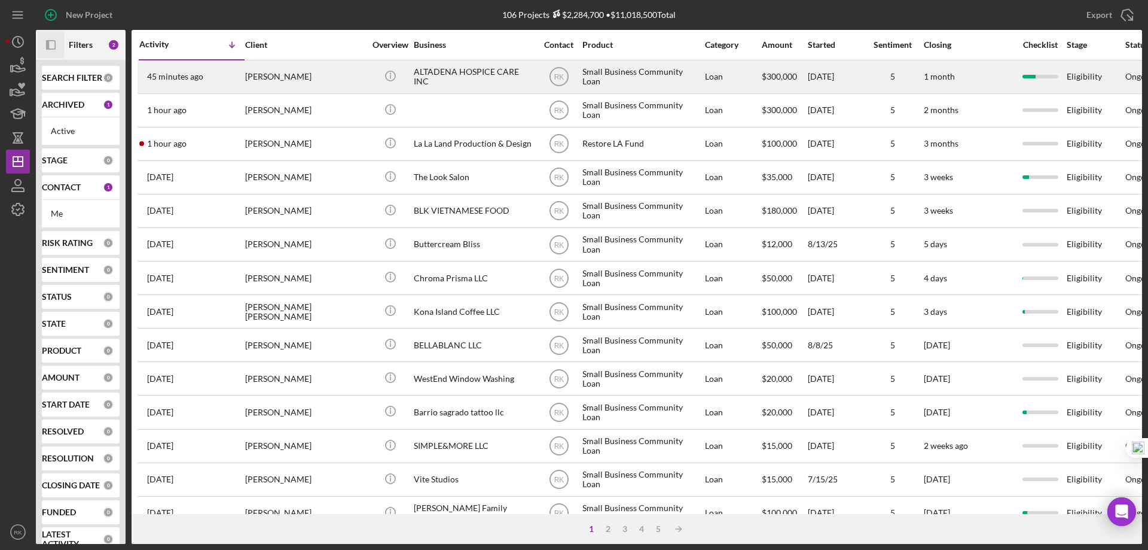
click at [282, 83] on div "VARDAN BAKALYAN" at bounding box center [305, 77] width 120 height 32
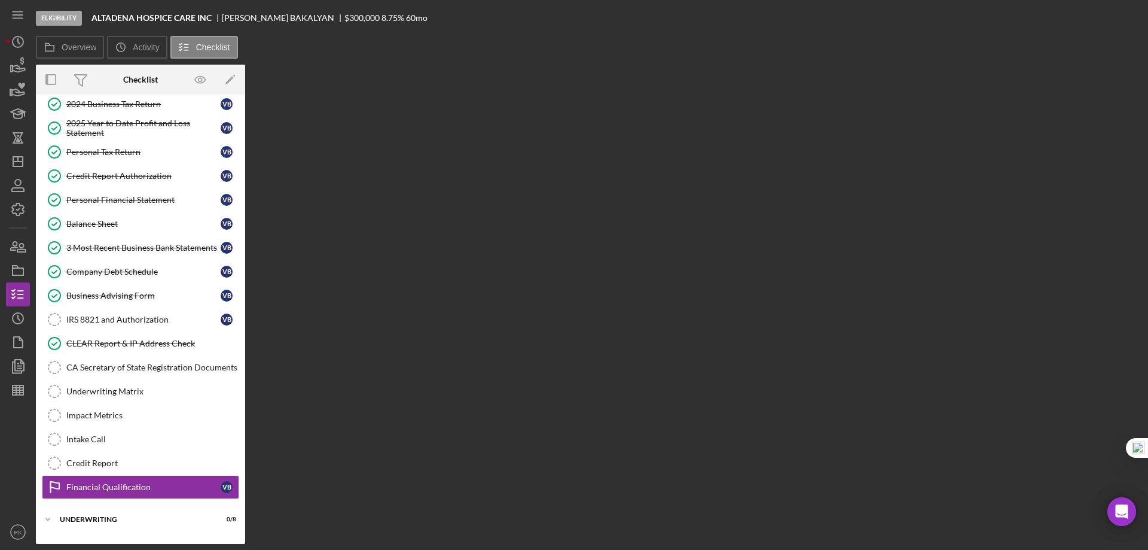
scroll to position [153, 0]
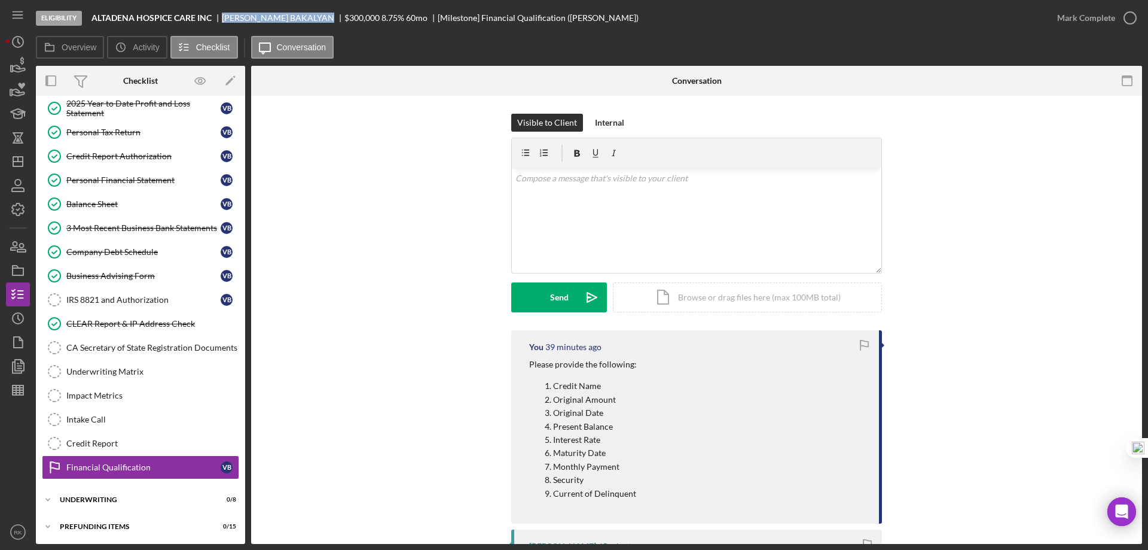
drag, startPoint x: 224, startPoint y: 17, endPoint x: 301, endPoint y: 16, distance: 76.6
click at [301, 16] on div "VARDAN BAKALYAN" at bounding box center [283, 18] width 123 height 10
copy div "VARDAN BAKALYAN"
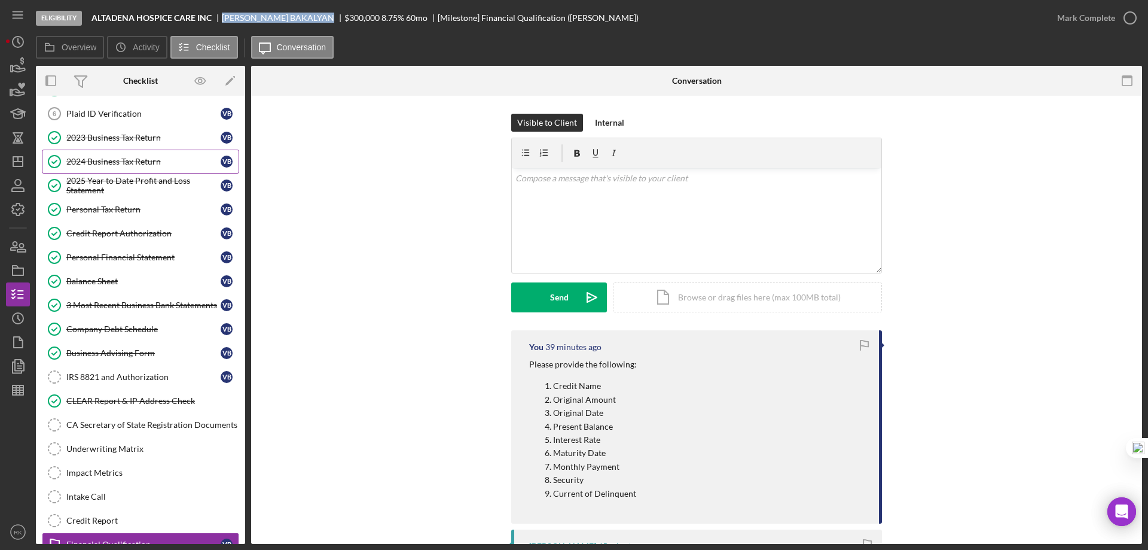
scroll to position [73, 0]
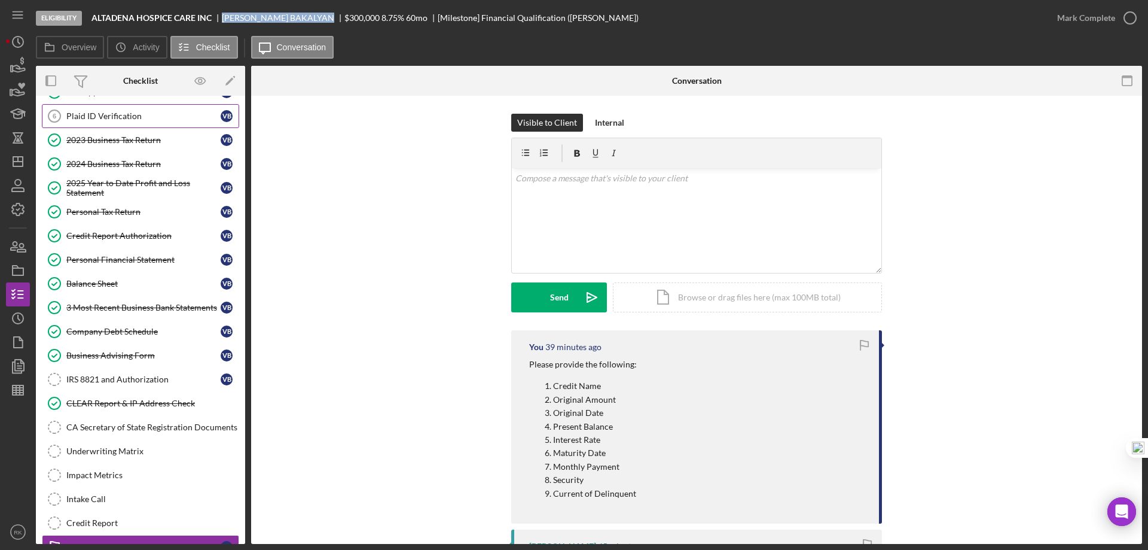
click at [113, 126] on link "Plaid ID Verification 6 Plaid ID Verification V B" at bounding box center [140, 116] width 197 height 24
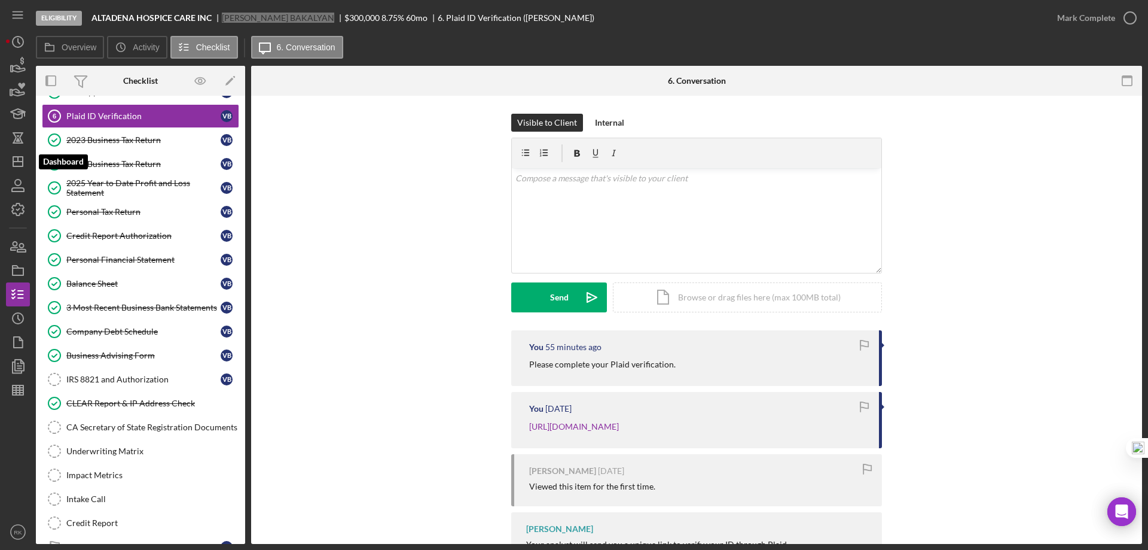
drag, startPoint x: 23, startPoint y: 167, endPoint x: 30, endPoint y: 169, distance: 7.0
click at [23, 167] on icon "Icon/Dashboard" at bounding box center [18, 162] width 30 height 30
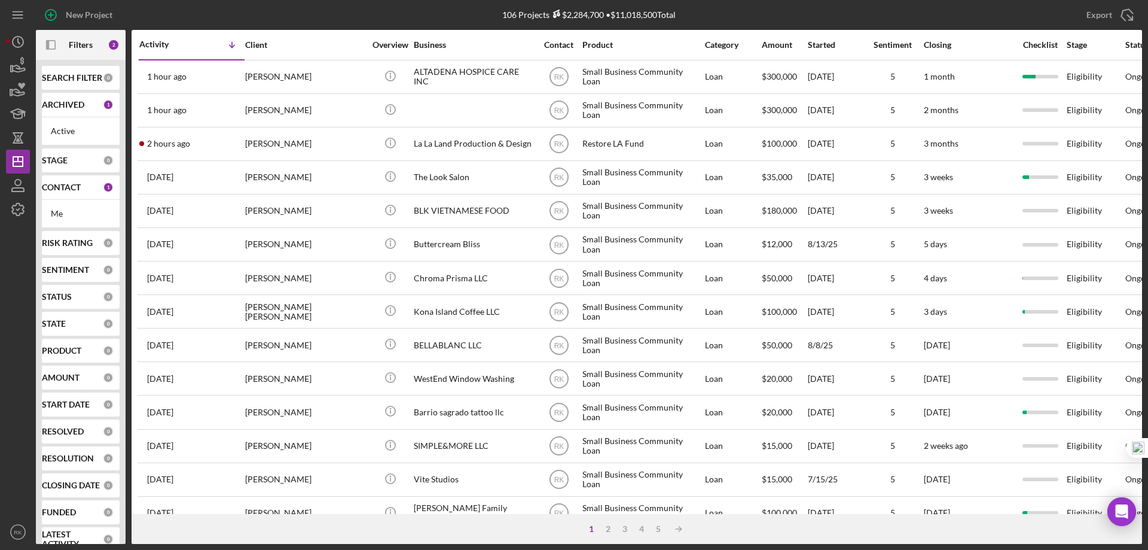
click at [63, 193] on div "CONTACT 1" at bounding box center [78, 187] width 72 height 24
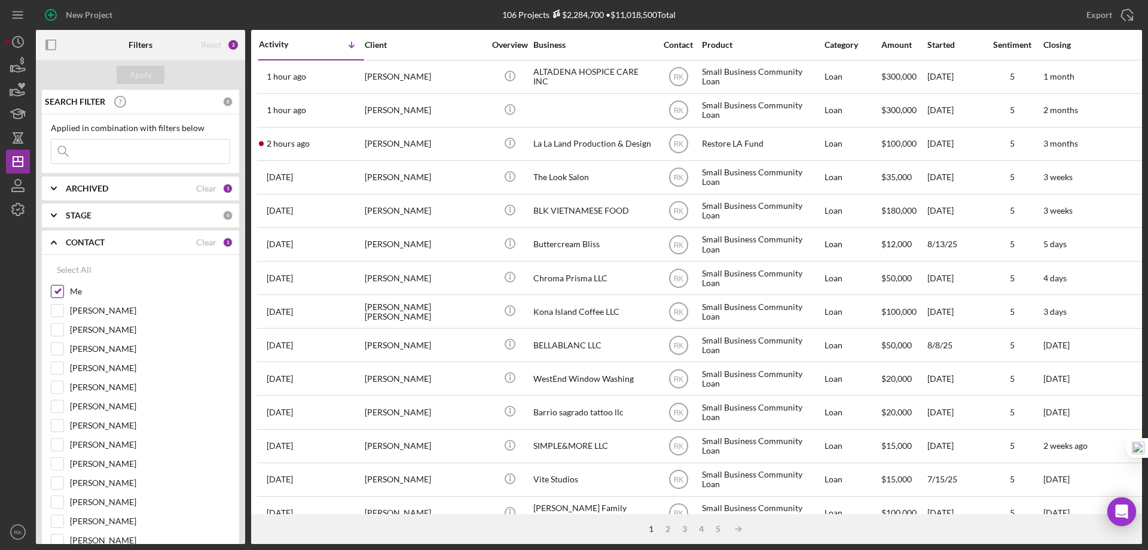
click at [59, 291] on input "Me" at bounding box center [57, 291] width 12 height 12
checkbox input "false"
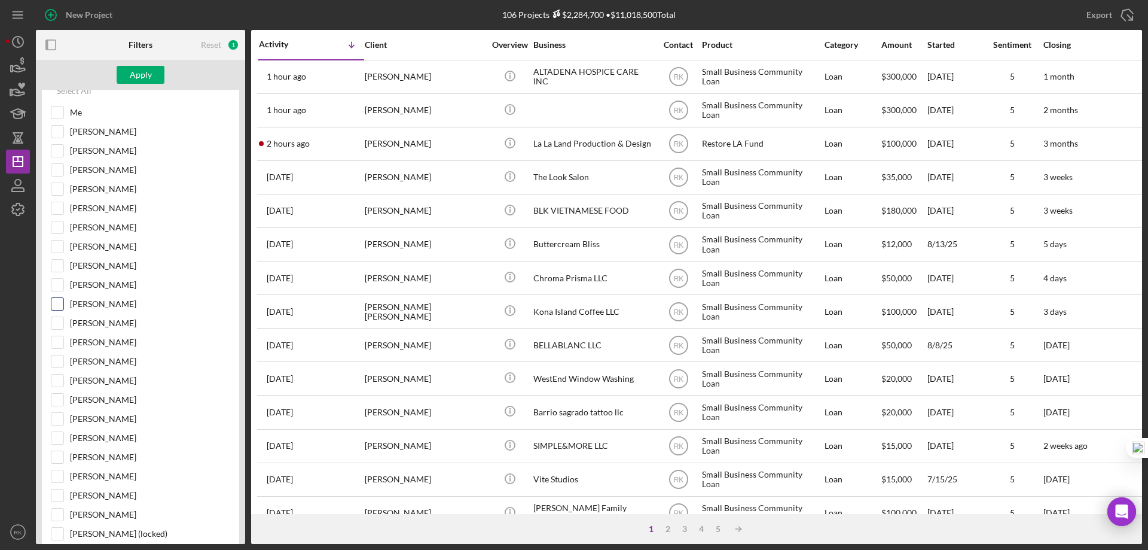
scroll to position [179, 0]
click at [63, 268] on div at bounding box center [57, 264] width 13 height 13
drag, startPoint x: 56, startPoint y: 264, endPoint x: 78, endPoint y: 251, distance: 25.7
click at [56, 264] on input "Yash Abichandani" at bounding box center [57, 265] width 12 height 12
checkbox input "true"
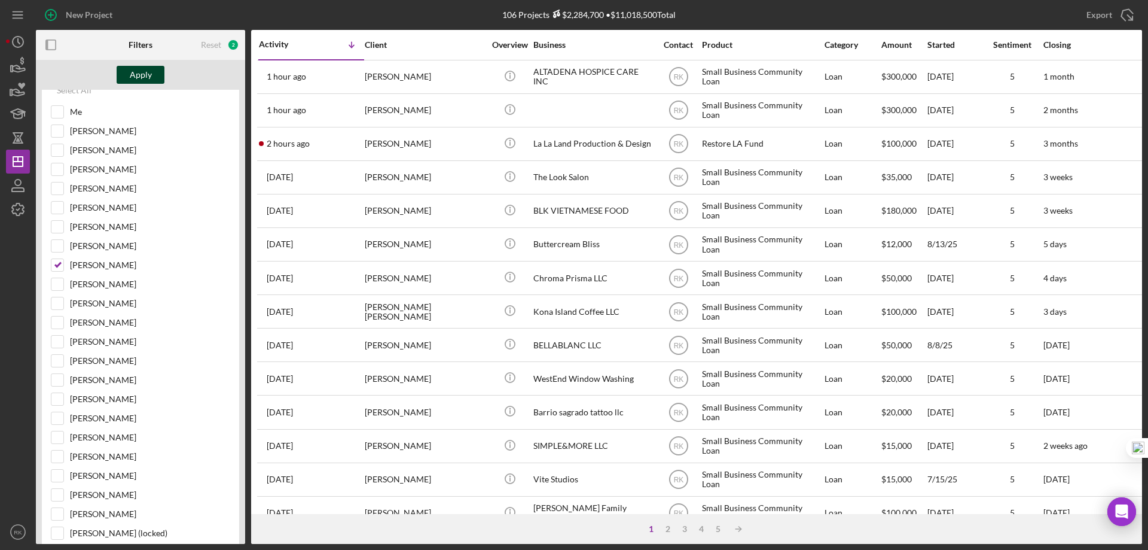
click at [135, 77] on div "Apply" at bounding box center [141, 75] width 22 height 18
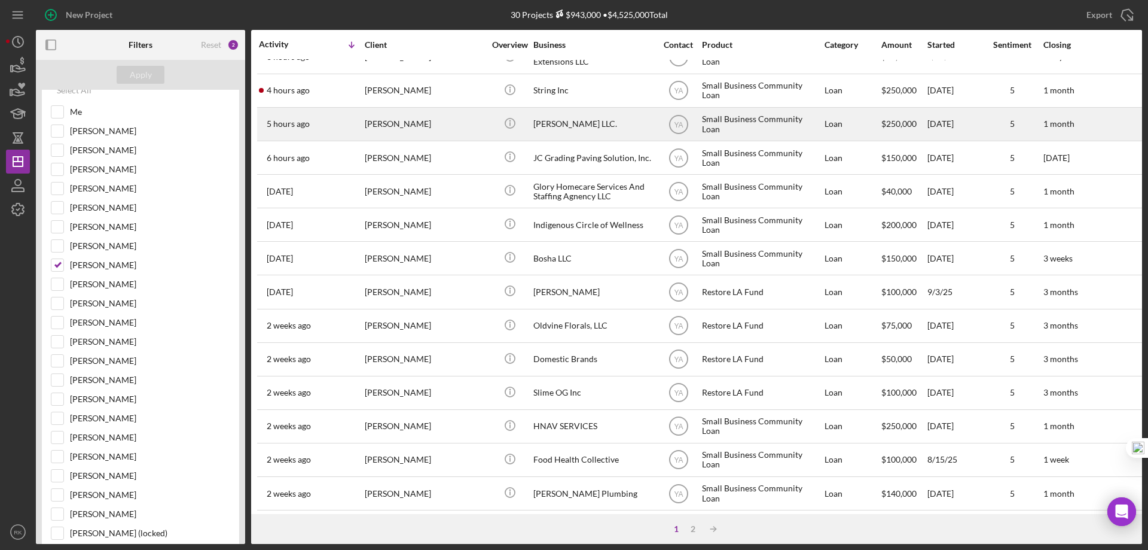
scroll to position [120, 0]
click at [571, 124] on div "Bruce Waynne LLC." at bounding box center [593, 125] width 120 height 32
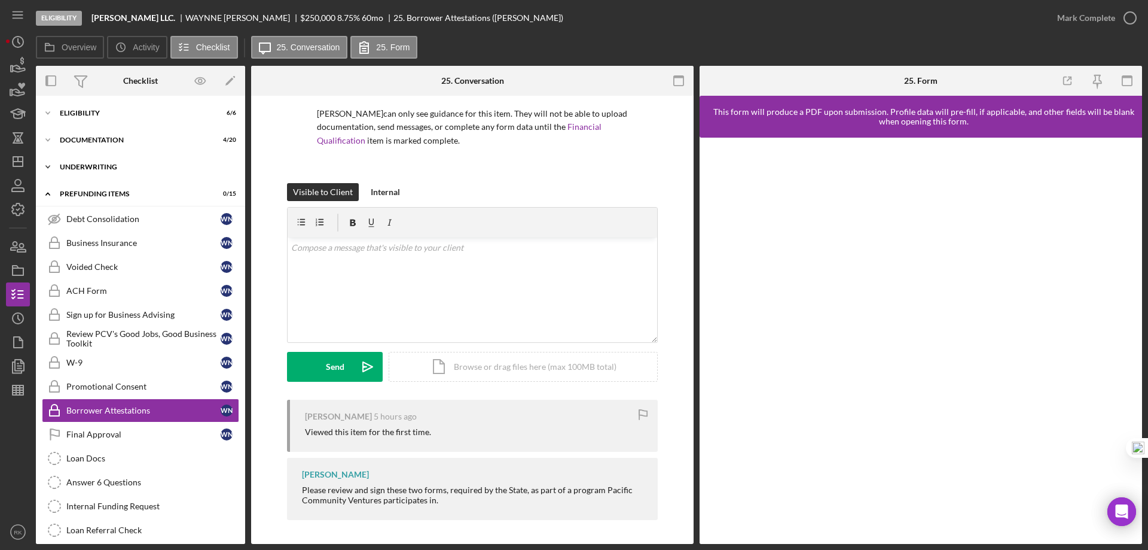
click at [77, 167] on div "Underwriting" at bounding box center [145, 166] width 170 height 7
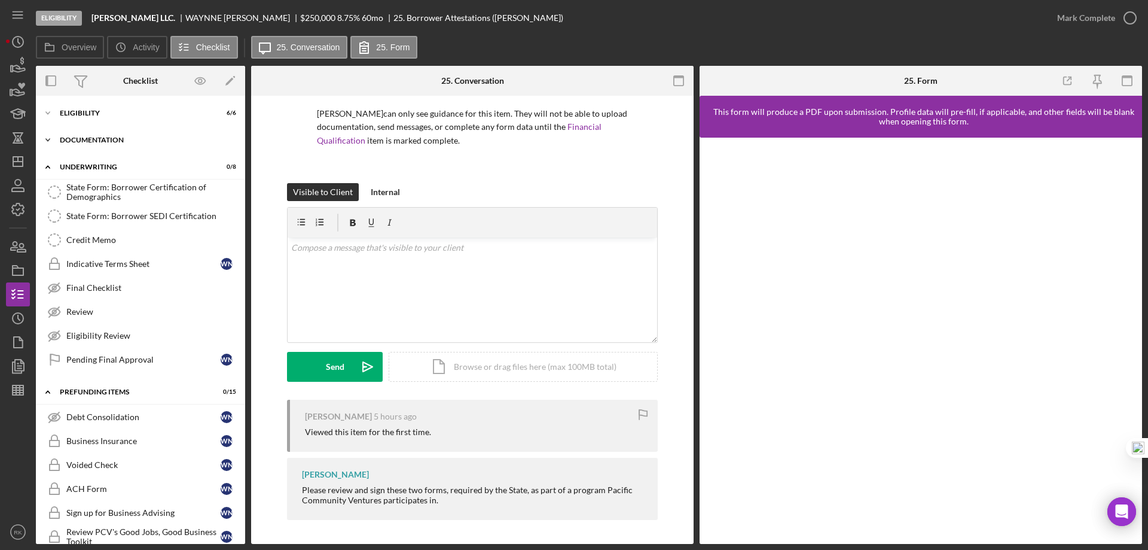
click at [76, 148] on div "Icon/Expander Documentation 4 / 20" at bounding box center [140, 140] width 209 height 24
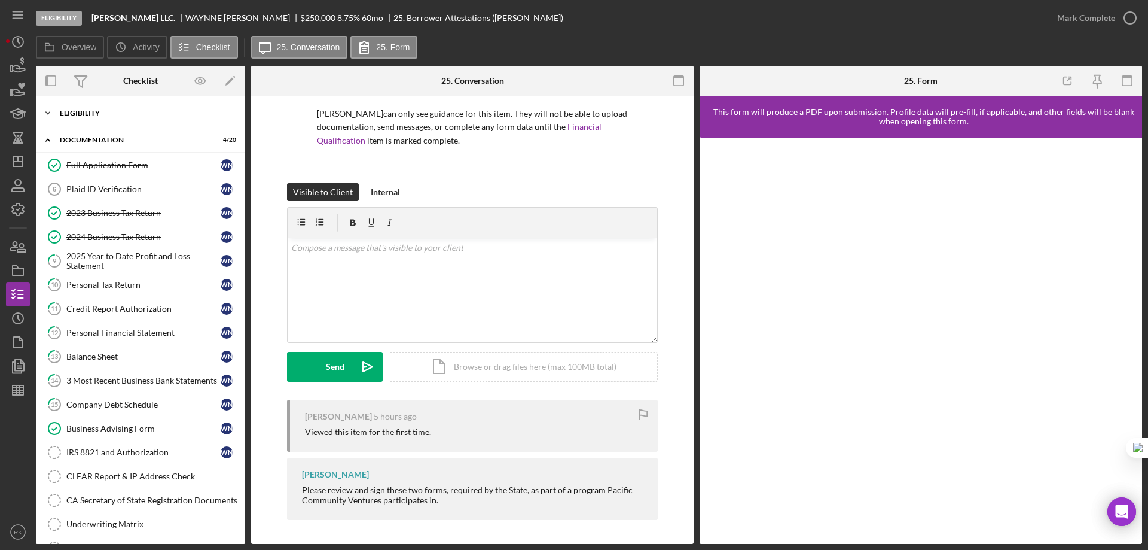
click at [87, 119] on div "Icon/Expander Eligibility 6 / 6" at bounding box center [140, 113] width 209 height 24
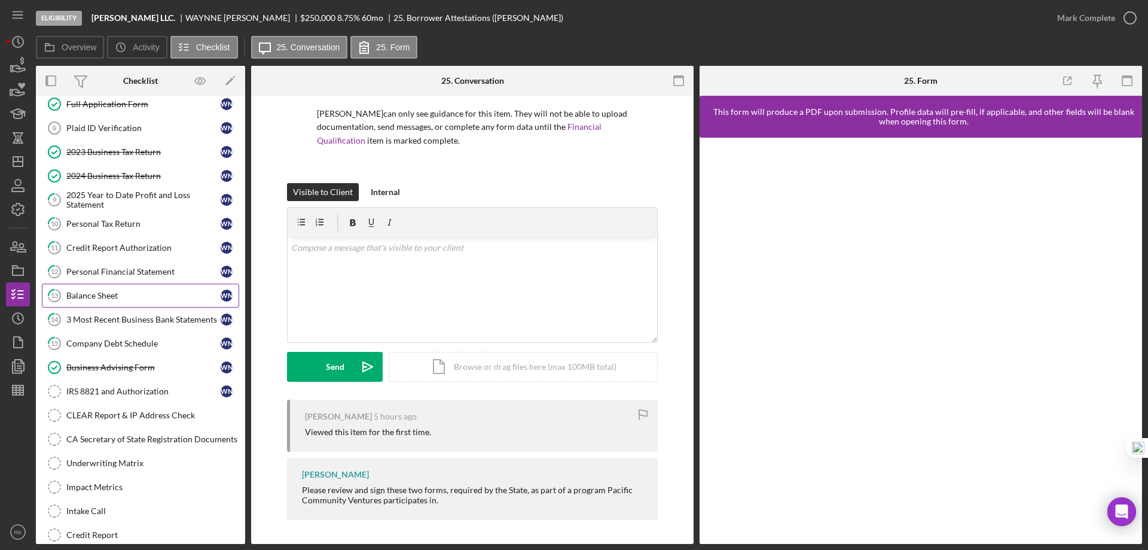
scroll to position [219, 0]
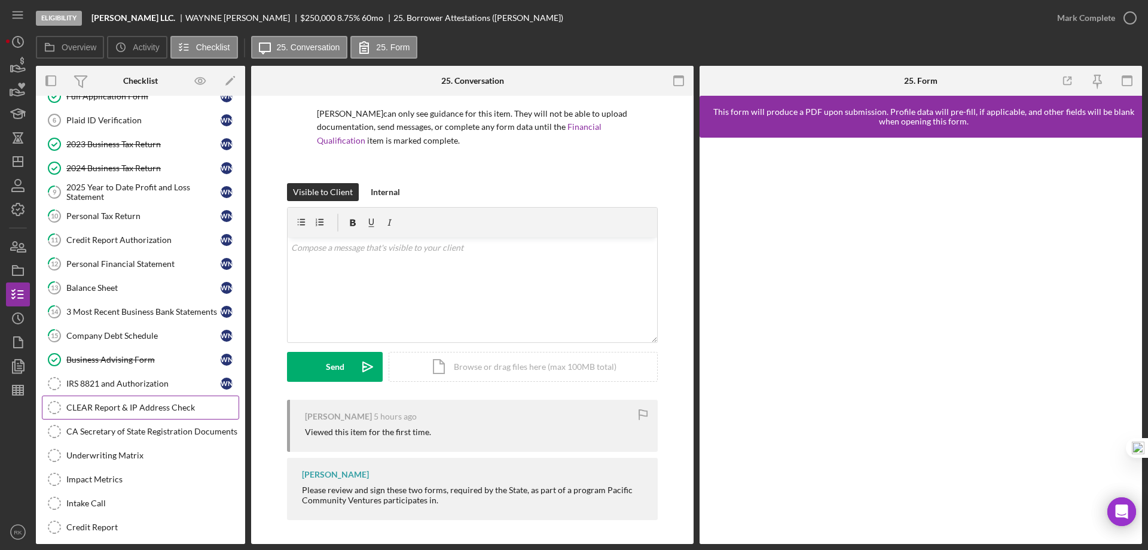
click at [122, 407] on div "CLEAR Report & IP Address Check" at bounding box center [152, 408] width 172 height 10
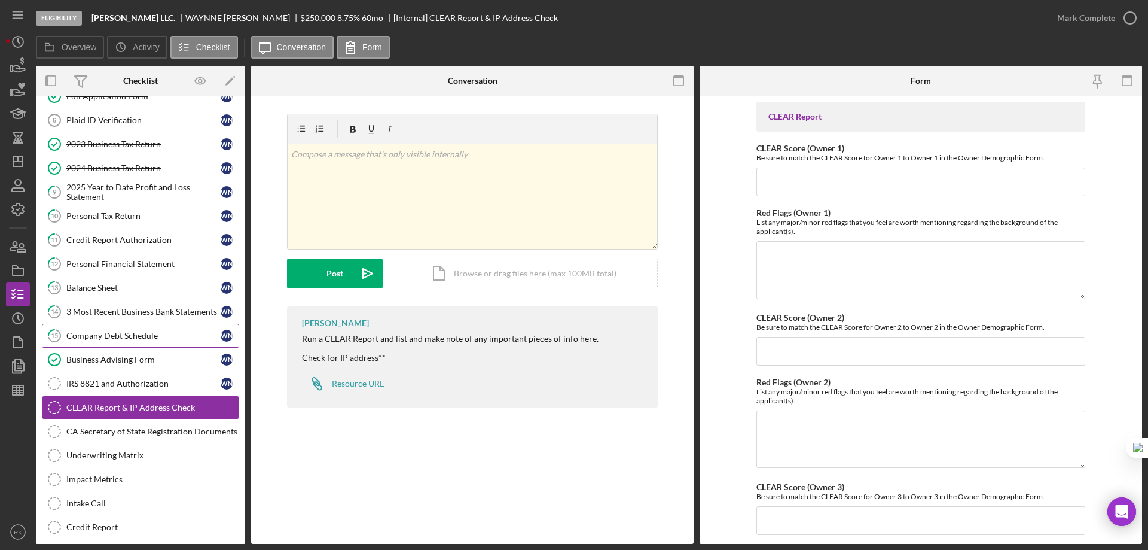
click at [139, 333] on div "Company Debt Schedule" at bounding box center [143, 336] width 154 height 10
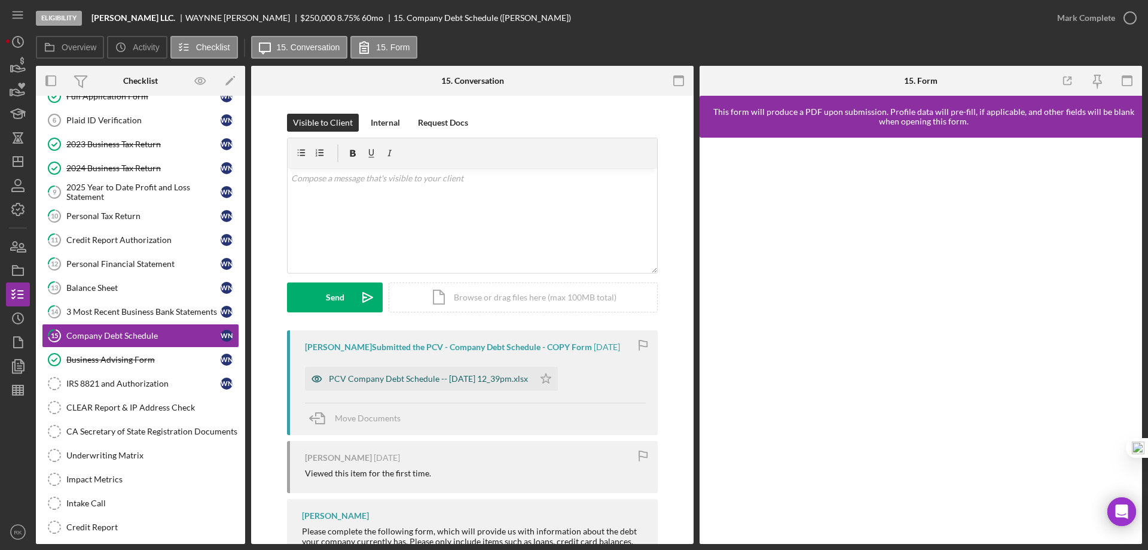
click at [443, 374] on div "PCV Company Debt Schedule -- 2025-09-18 12_39pm.xlsx" at bounding box center [428, 379] width 199 height 10
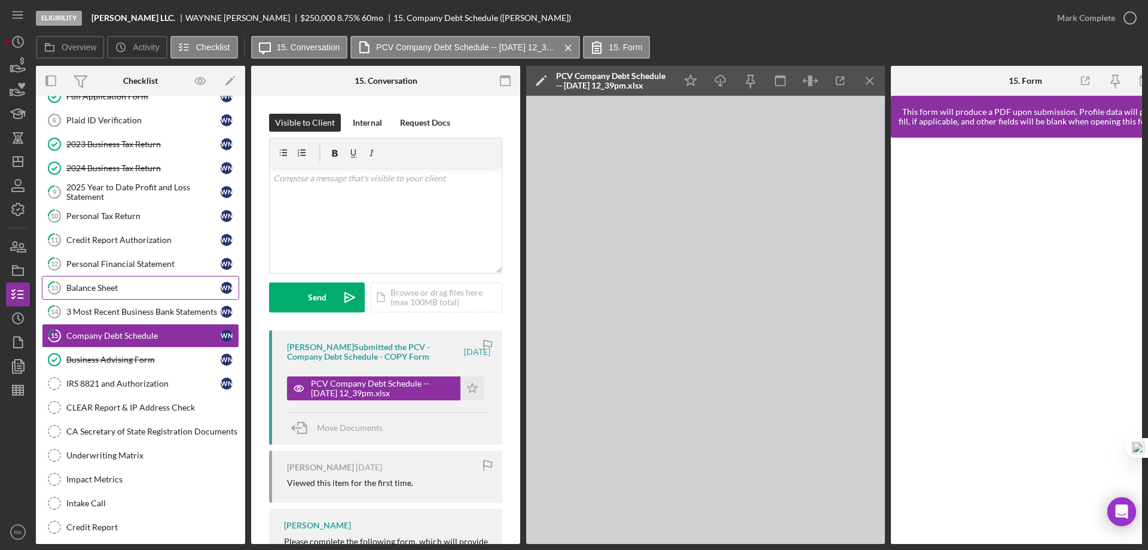
click at [83, 291] on div "Balance Sheet" at bounding box center [143, 288] width 154 height 10
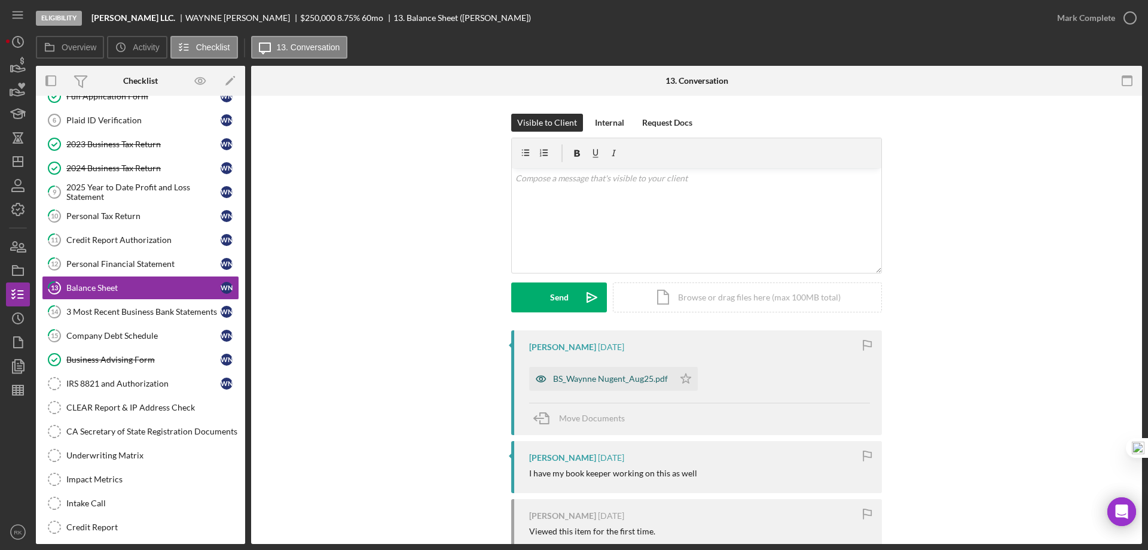
click at [583, 383] on div "BS_Waynne Nugent_Aug25.pdf" at bounding box center [610, 379] width 115 height 10
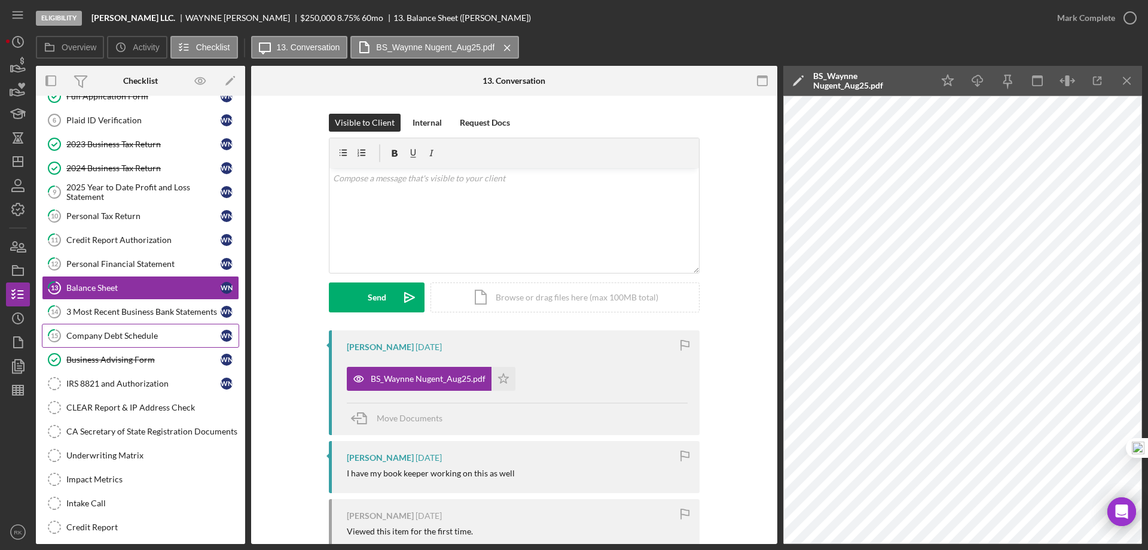
drag, startPoint x: 98, startPoint y: 333, endPoint x: 217, endPoint y: 337, distance: 119.1
click at [99, 333] on div "Company Debt Schedule" at bounding box center [143, 336] width 154 height 10
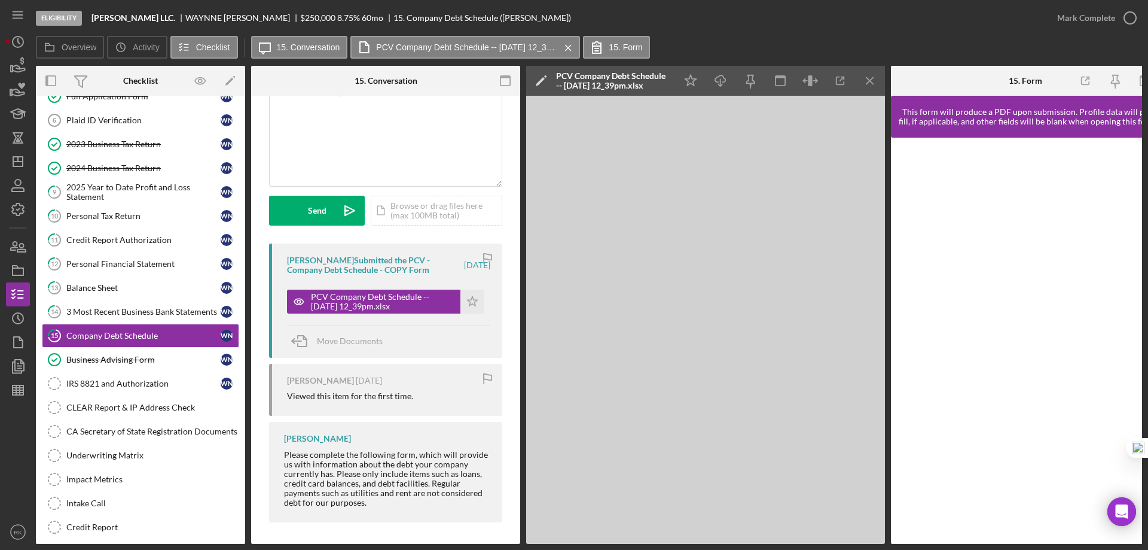
scroll to position [93, 0]
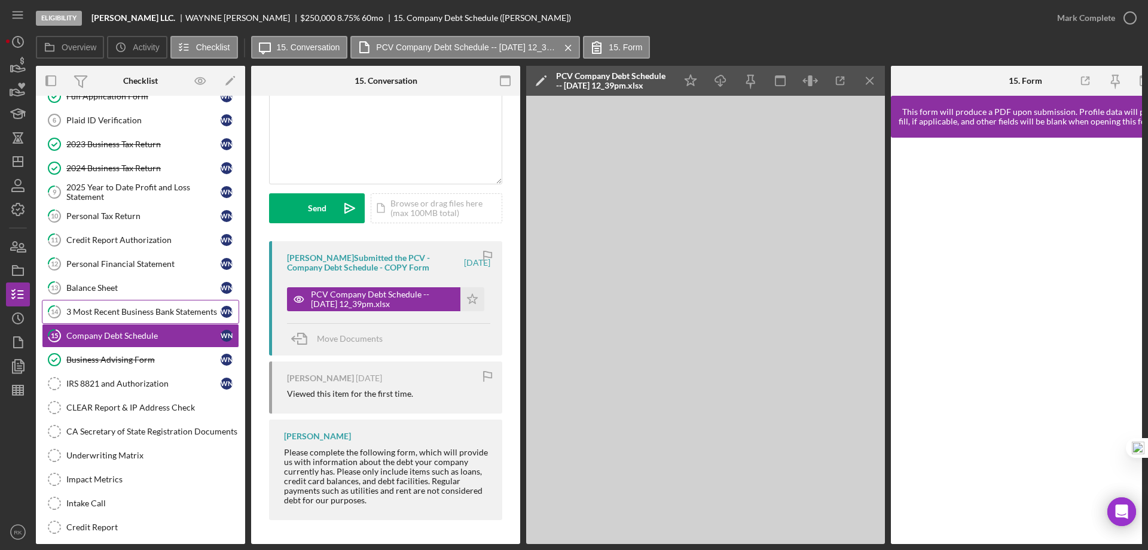
click at [114, 313] on div "3 Most Recent Business Bank Statements" at bounding box center [143, 312] width 154 height 10
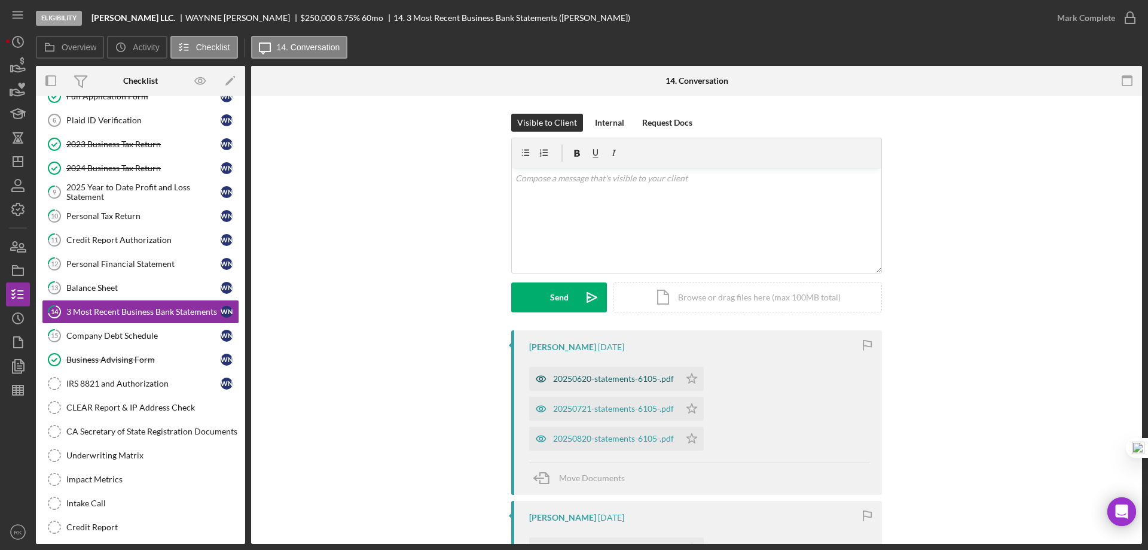
click at [594, 385] on div "20250620-statements-6105-.pdf" at bounding box center [604, 379] width 151 height 24
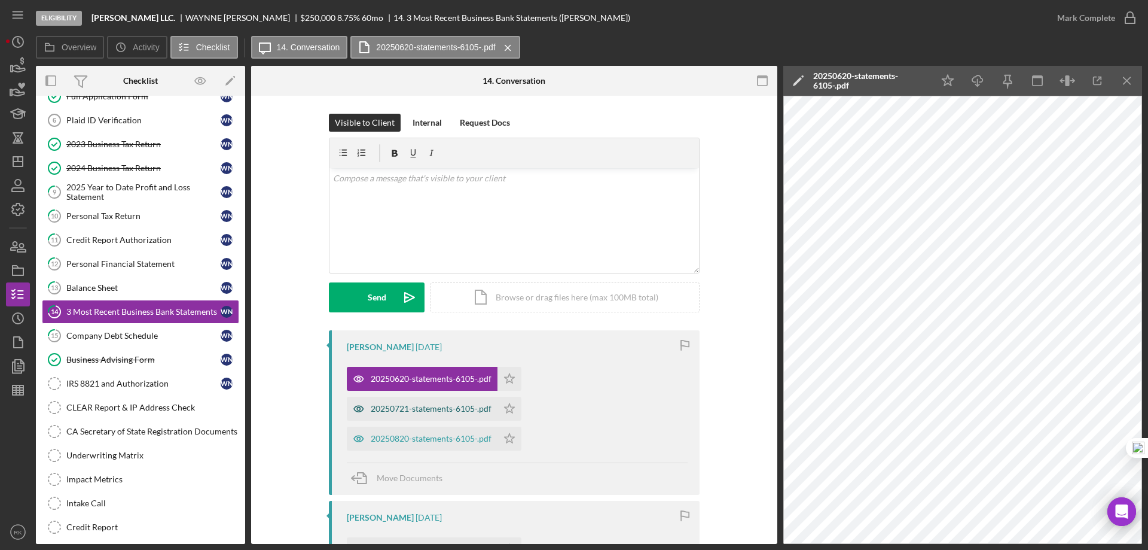
click at [396, 410] on div "20250721-statements-6105-.pdf" at bounding box center [431, 409] width 121 height 10
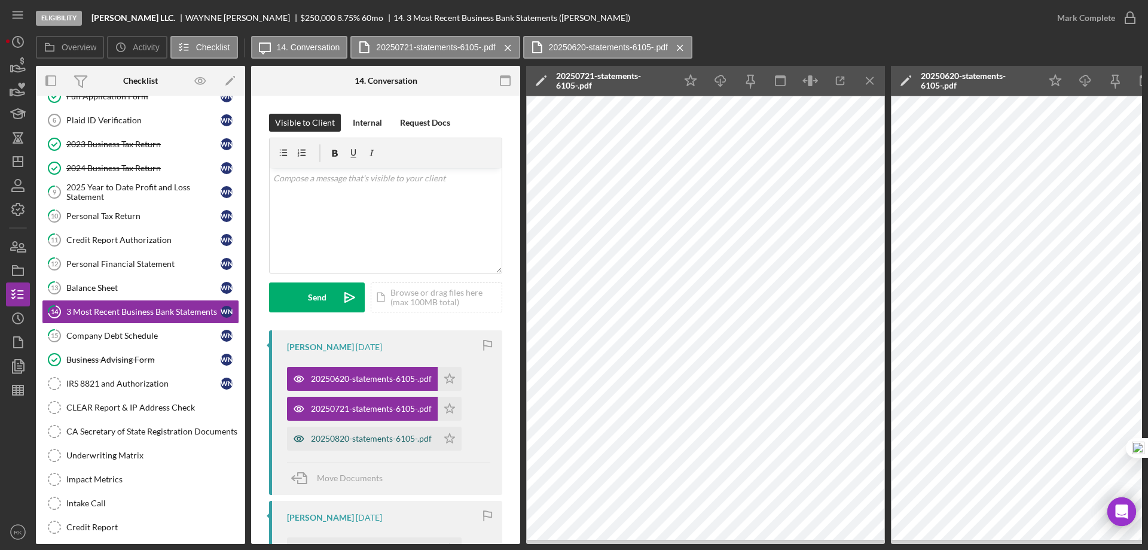
click at [398, 440] on div "20250820-statements-6105-.pdf" at bounding box center [371, 439] width 121 height 10
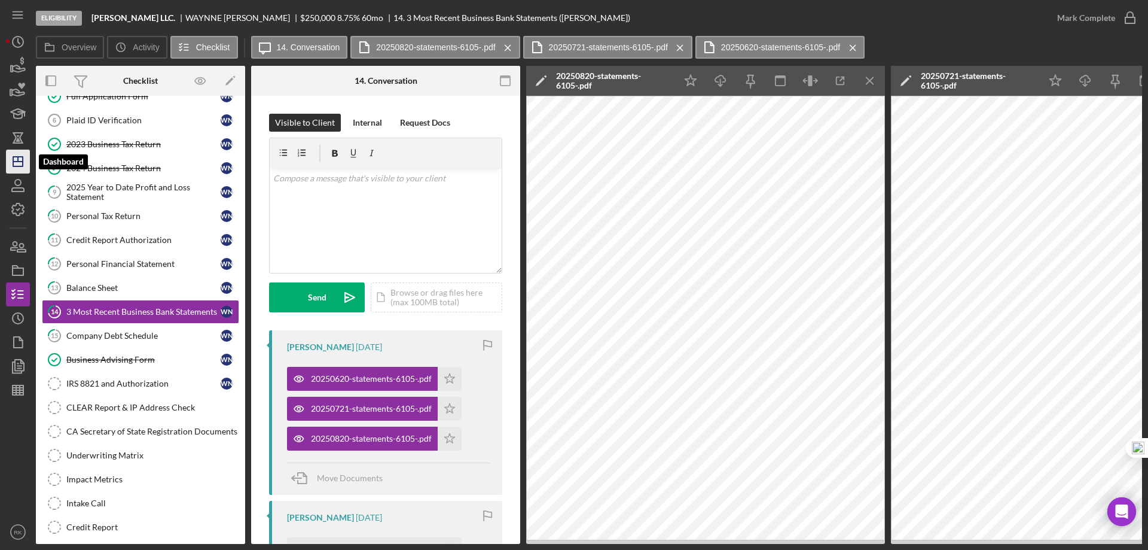
click at [13, 163] on polygon "button" at bounding box center [18, 162] width 10 height 10
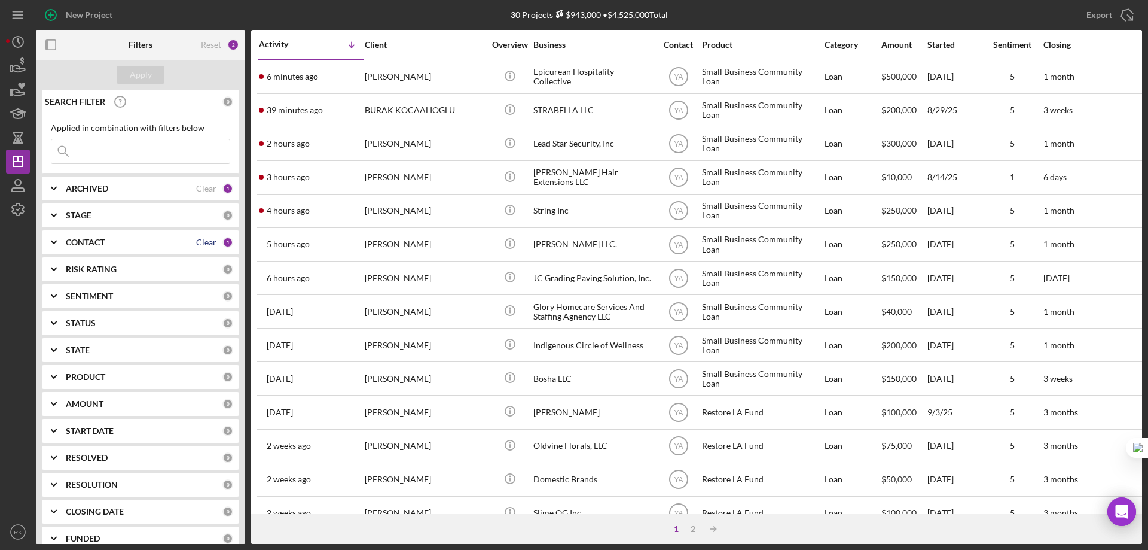
drag, startPoint x: 200, startPoint y: 244, endPoint x: 126, endPoint y: 242, distance: 74.2
click at [198, 242] on div "Clear" at bounding box center [206, 242] width 20 height 10
click at [107, 241] on div "CONTACT" at bounding box center [144, 242] width 157 height 10
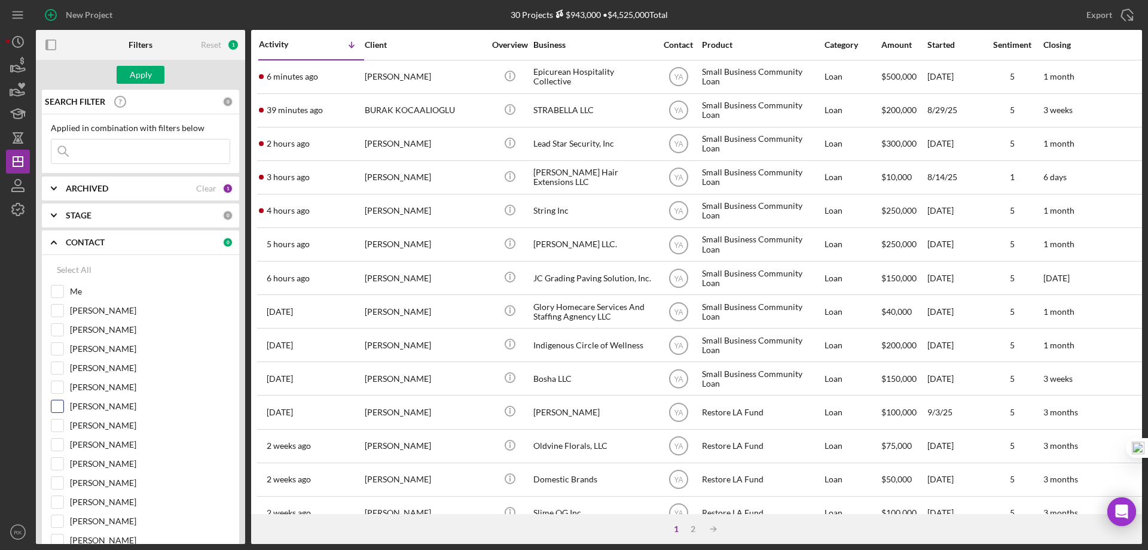
click at [60, 403] on input "Lameisha Williams" at bounding box center [57, 406] width 12 height 12
checkbox input "true"
click at [140, 77] on div "Apply" at bounding box center [141, 75] width 22 height 18
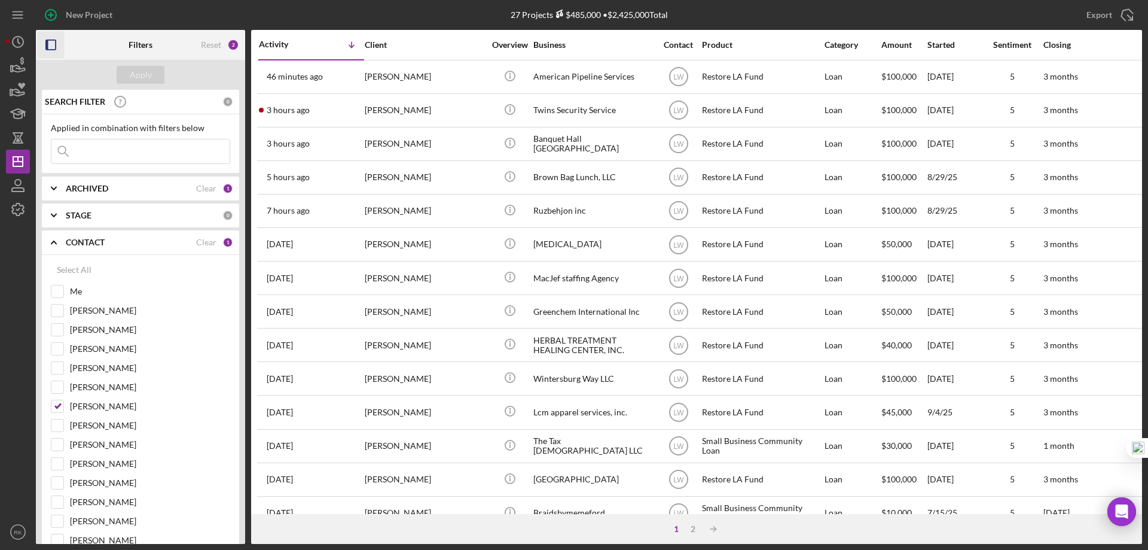
click at [48, 47] on icon "button" at bounding box center [51, 45] width 27 height 27
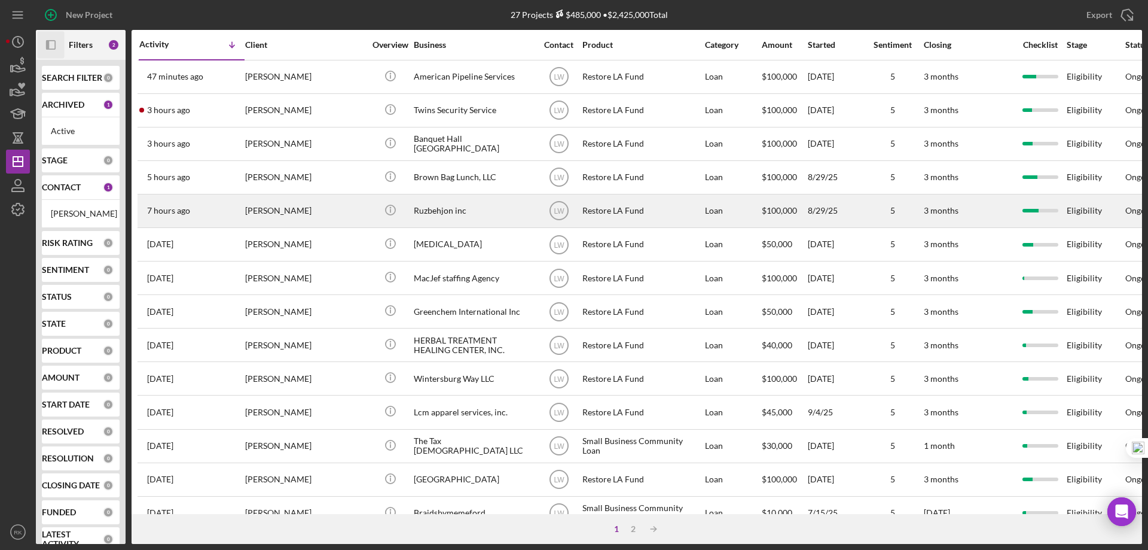
click at [419, 211] on div "Ruzbehjon inc" at bounding box center [474, 211] width 120 height 32
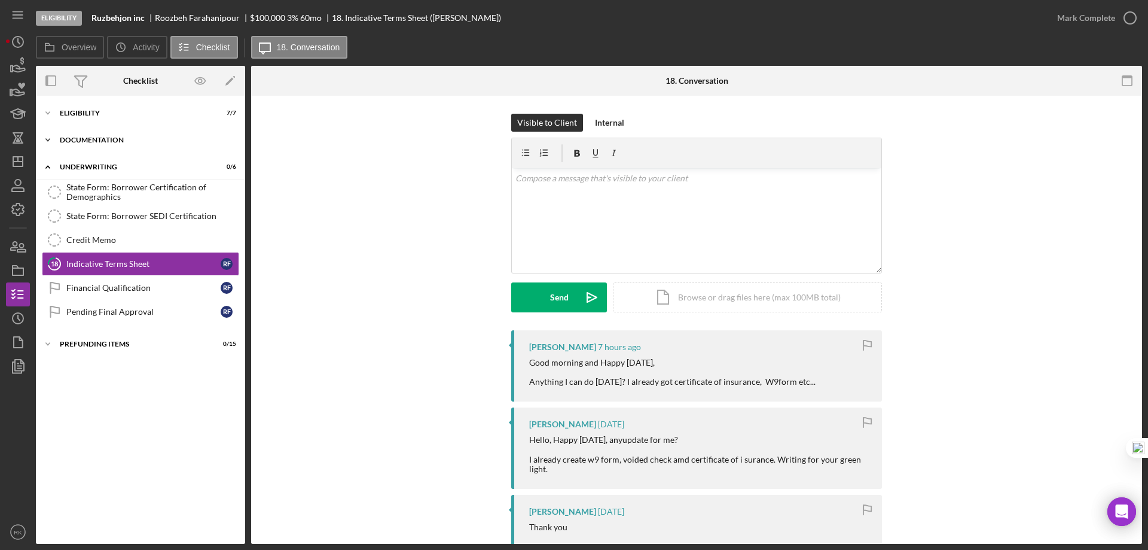
click at [79, 146] on div "Icon/Expander Documentation 15 / 20" at bounding box center [140, 140] width 209 height 24
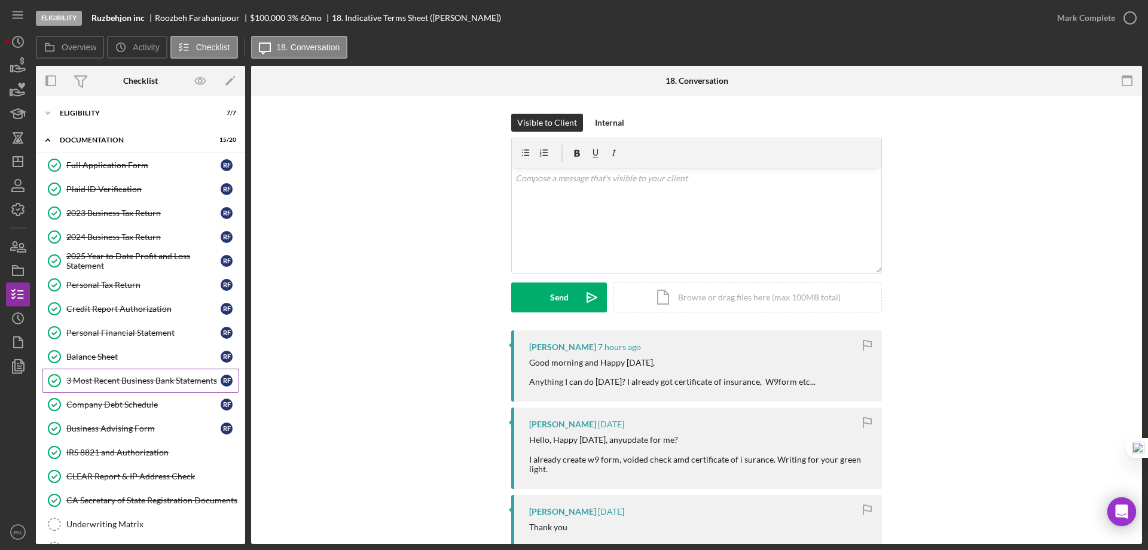
scroll to position [80, 0]
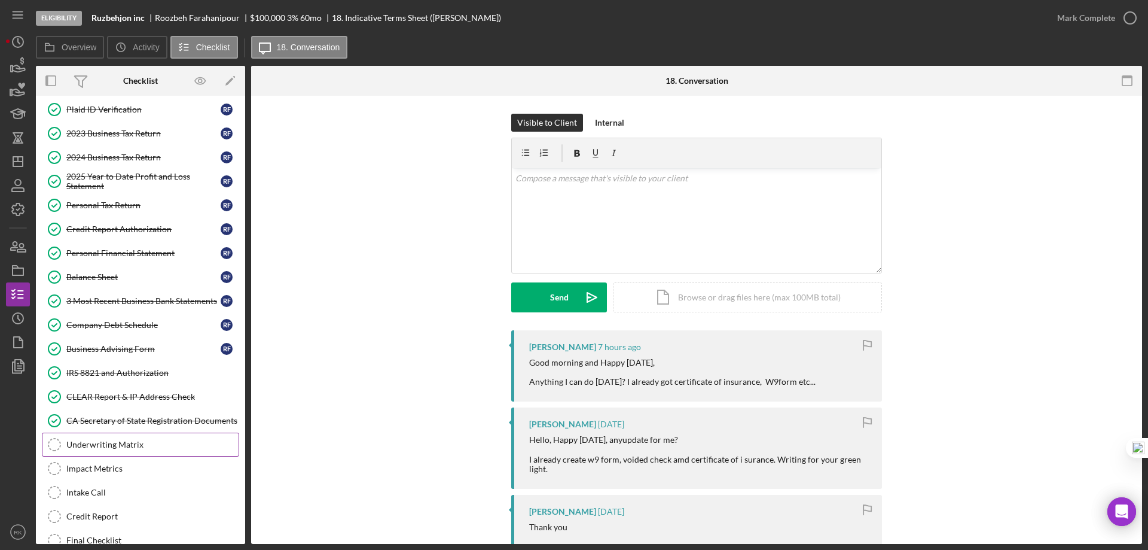
click at [106, 450] on link "Underwriting Matrix Underwriting Matrix" at bounding box center [140, 444] width 197 height 24
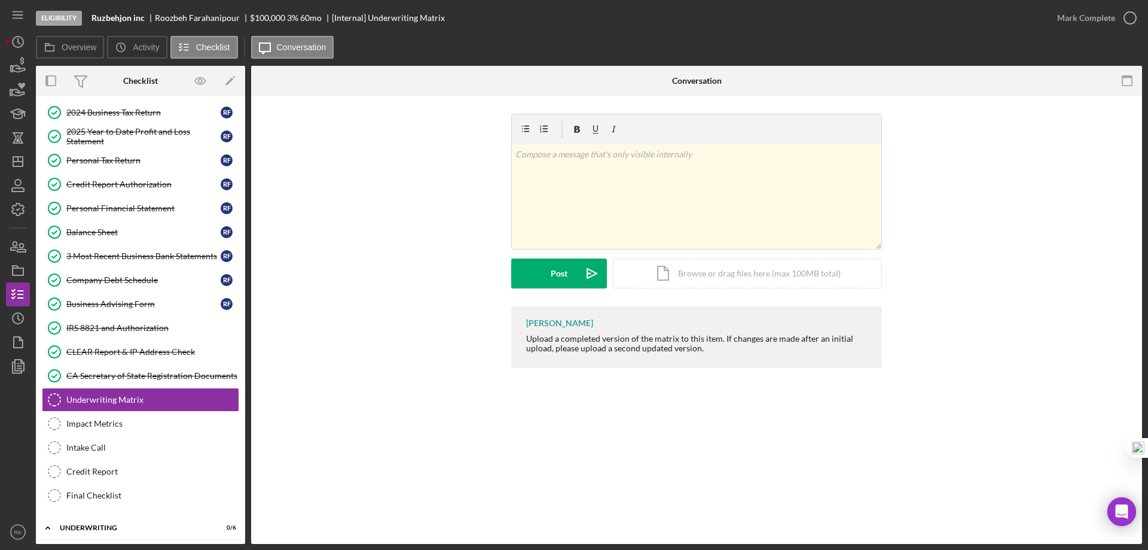
scroll to position [139, 0]
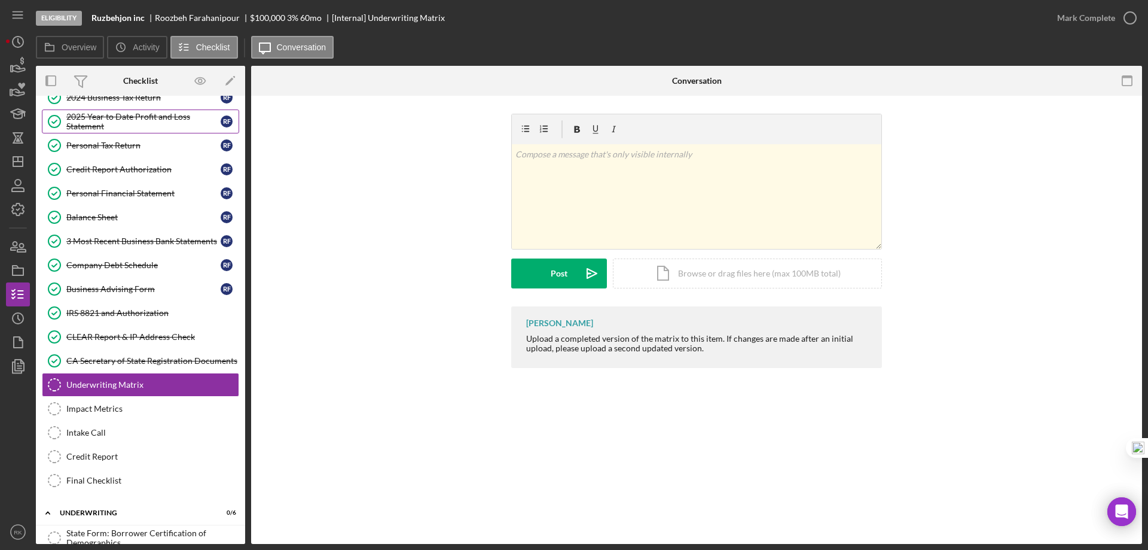
click at [94, 128] on div "2025 Year to Date Profit and Loss Statement" at bounding box center [143, 121] width 154 height 19
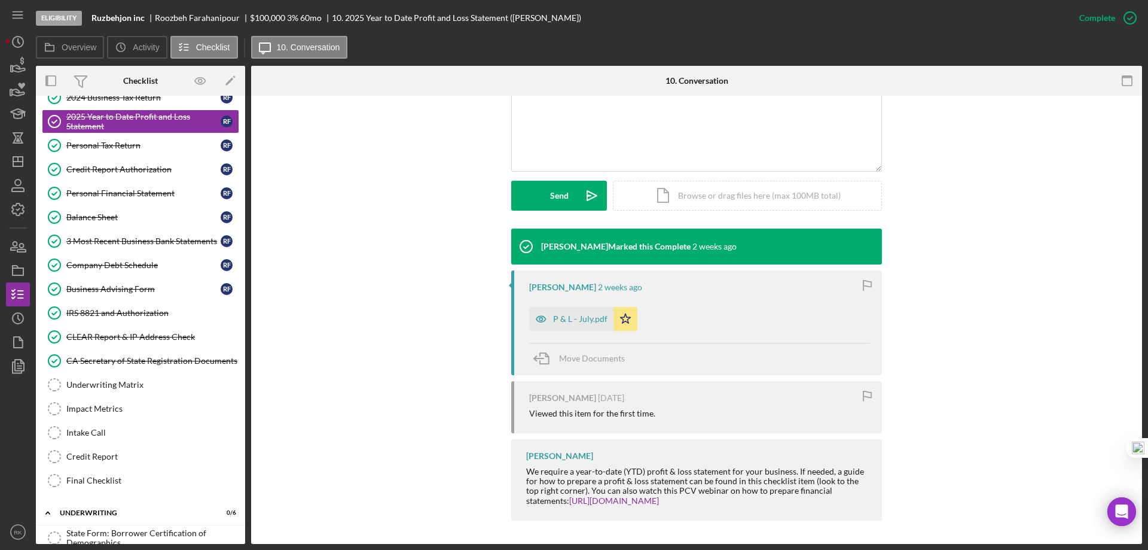
scroll to position [267, 0]
click at [559, 321] on div "P & L - July.pdf" at bounding box center [580, 318] width 54 height 10
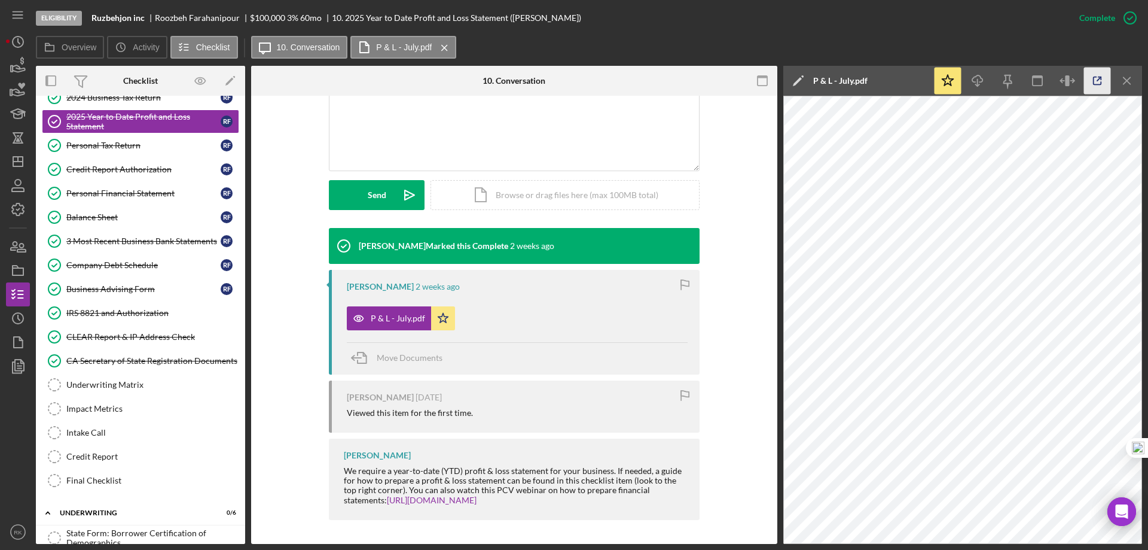
click at [1099, 77] on polyline "button" at bounding box center [1100, 78] width 3 height 3
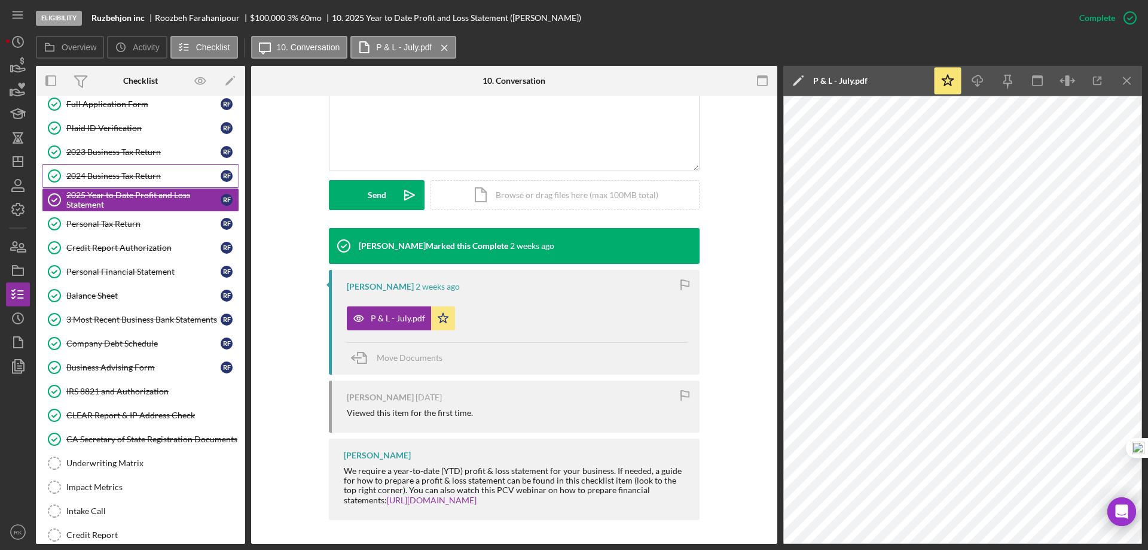
scroll to position [60, 0]
click at [129, 174] on div "2024 Business Tax Return" at bounding box center [143, 177] width 154 height 10
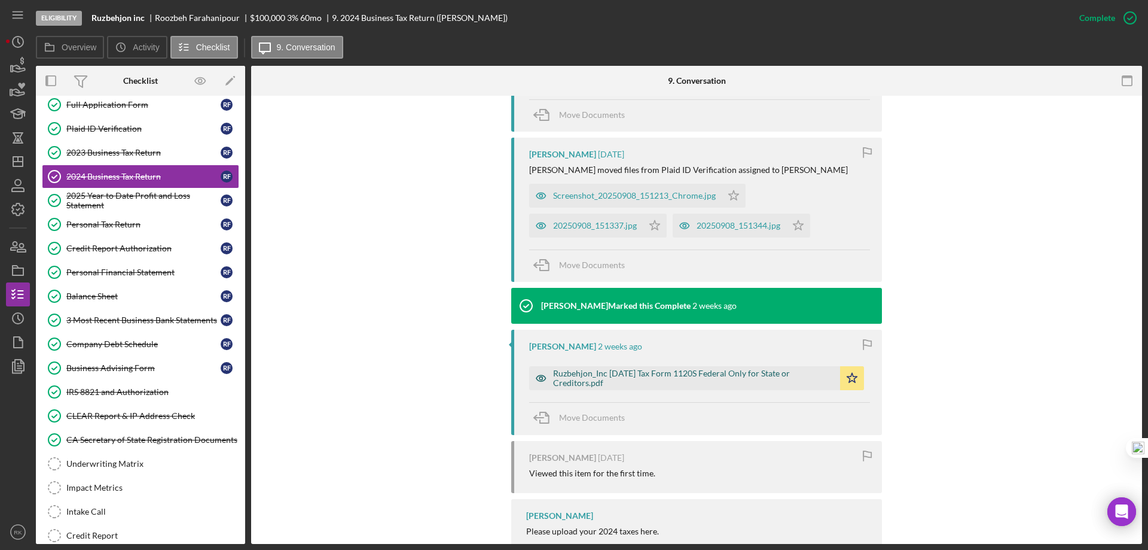
scroll to position [478, 0]
click at [688, 376] on div "Ruzbehjon_Inc 12 31 2024 Tax Form 1120S Federal Only for State or Creditors.pdf" at bounding box center [693, 377] width 281 height 19
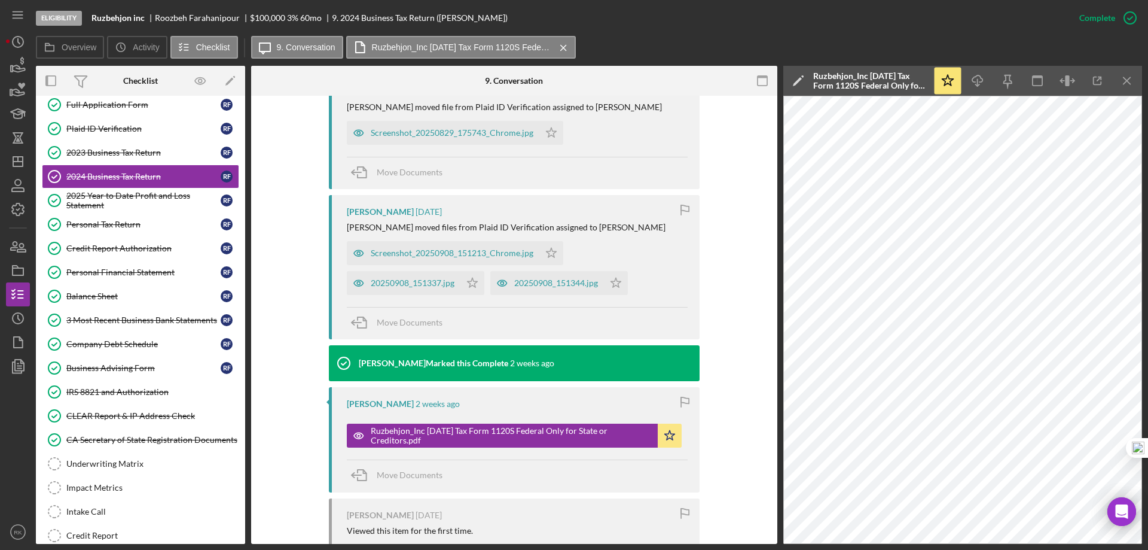
scroll to position [419, 0]
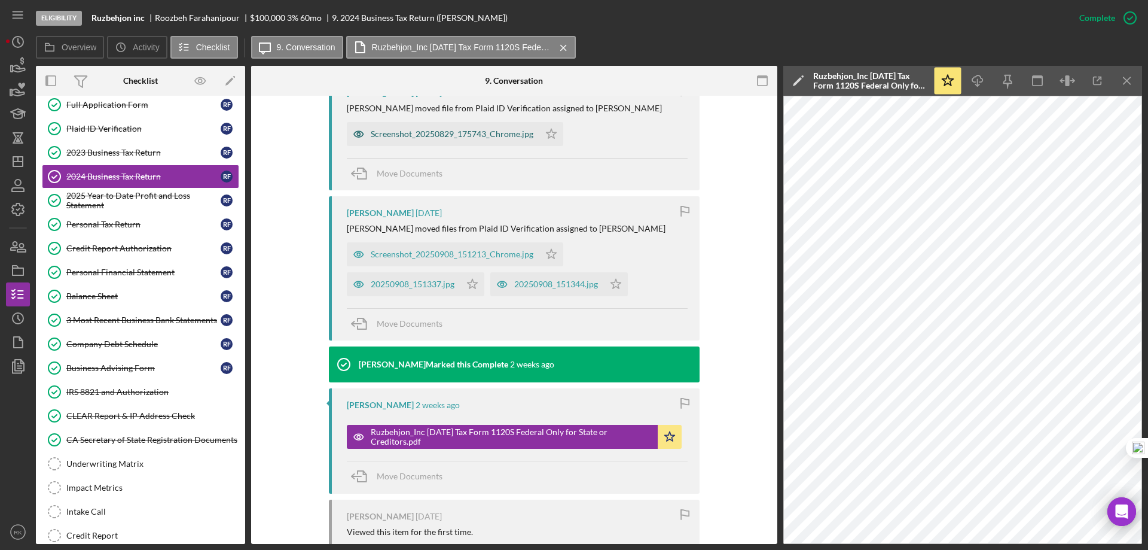
click at [438, 136] on div "Screenshot_20250829_175743_Chrome.jpg" at bounding box center [452, 134] width 163 height 10
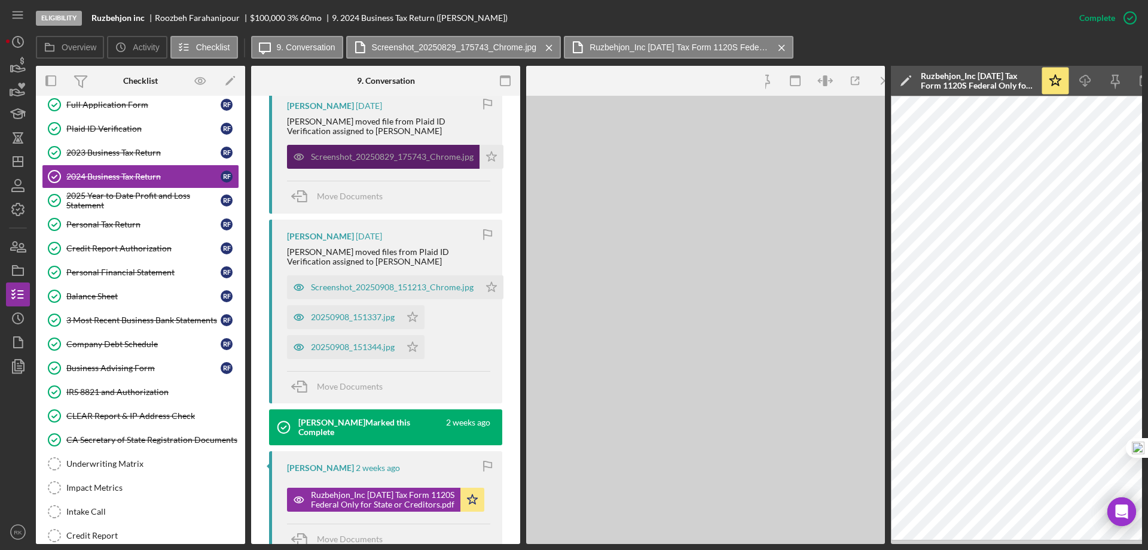
scroll to position [446, 0]
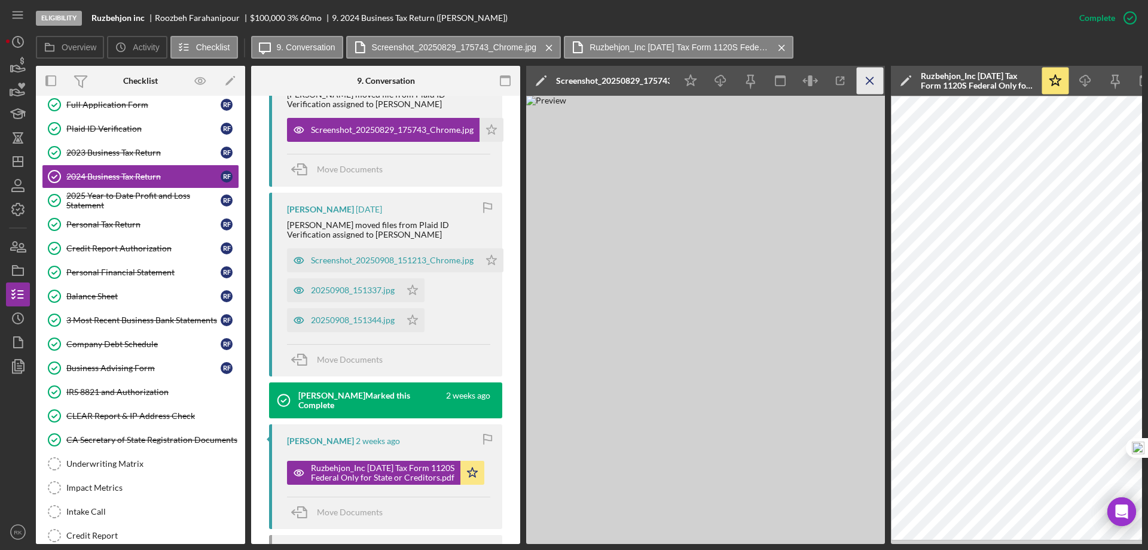
click at [865, 81] on icon "Icon/Menu Close" at bounding box center [870, 81] width 27 height 27
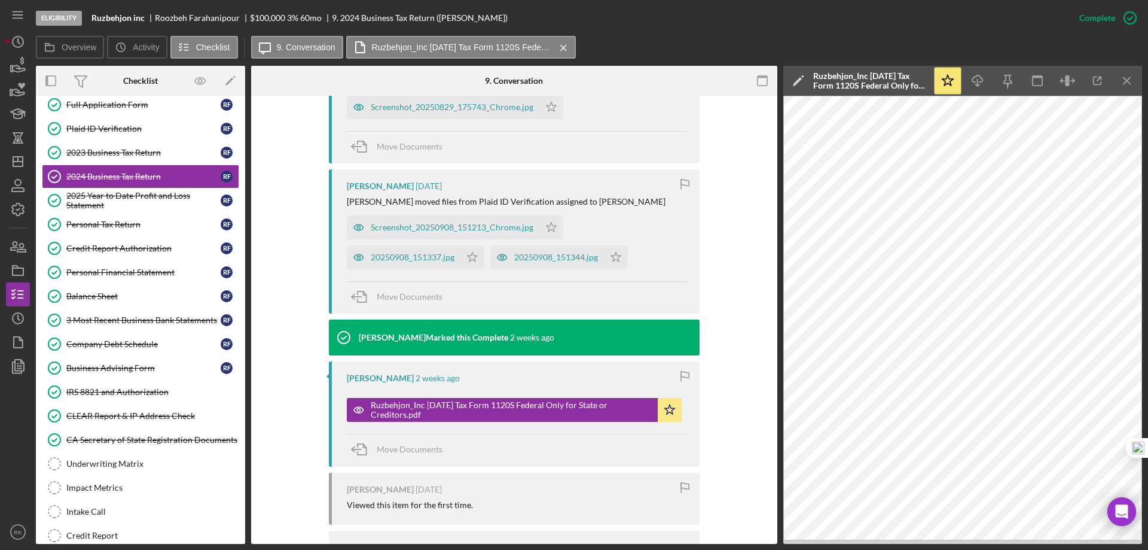
scroll to position [419, 0]
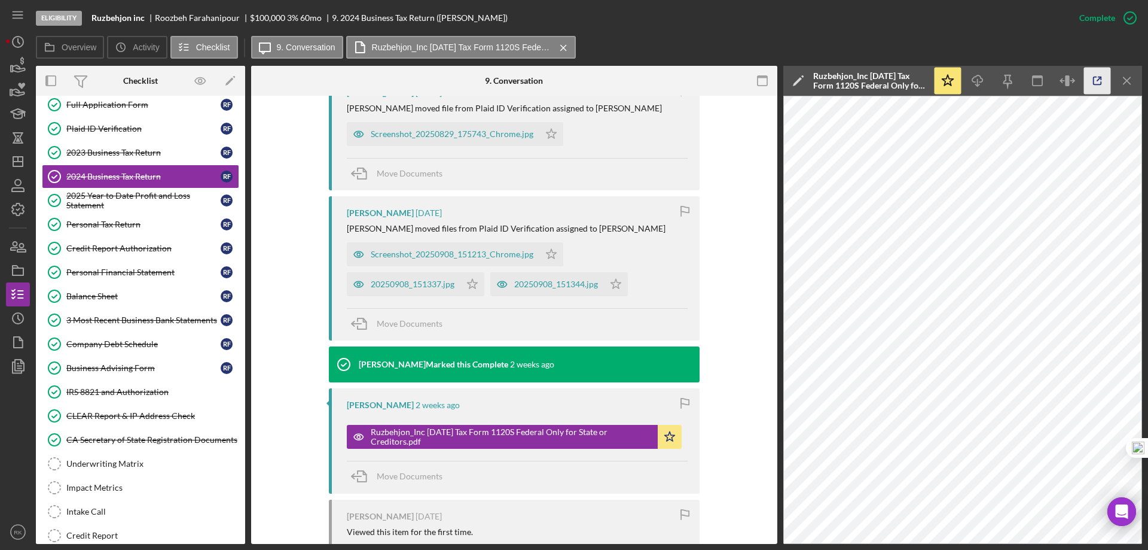
click at [1100, 81] on icon "button" at bounding box center [1097, 81] width 27 height 27
click at [118, 157] on div "2023 Business Tax Return" at bounding box center [143, 153] width 154 height 10
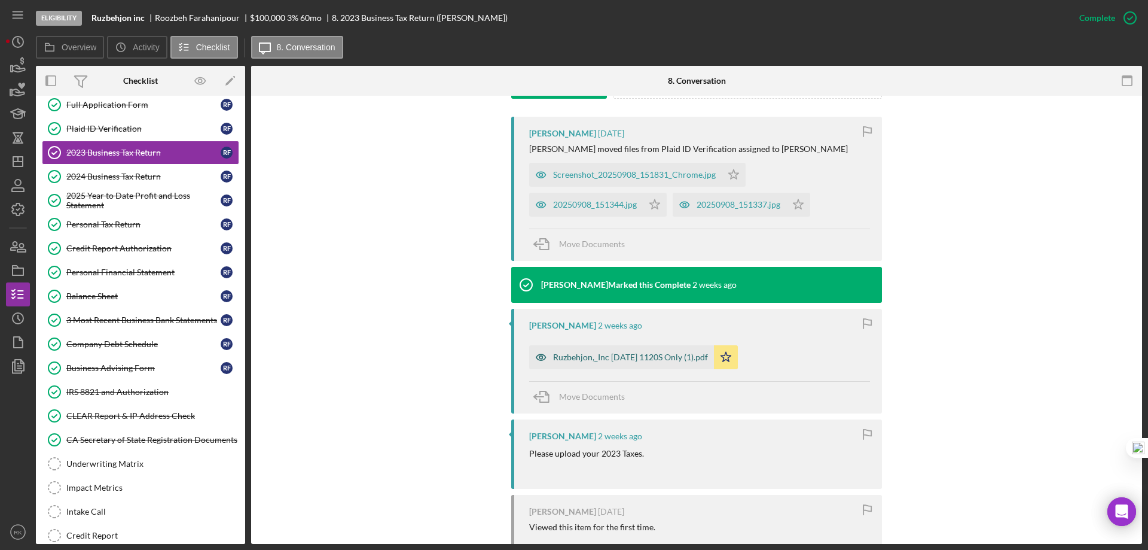
scroll to position [379, 0]
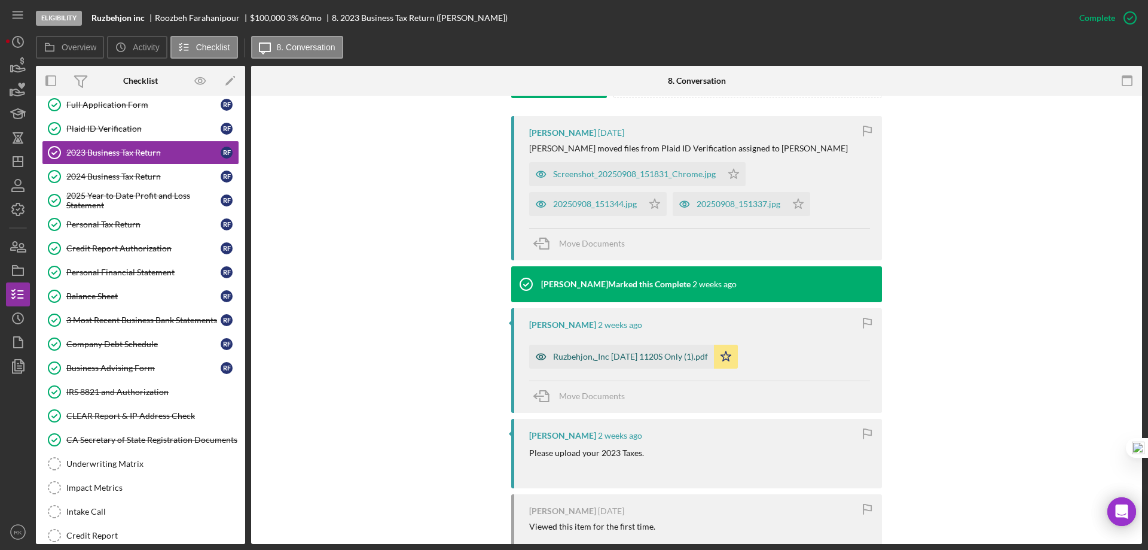
click at [644, 356] on div "Ruzbehjon,_Inc 12 31 2023 1120S Only (1).pdf" at bounding box center [630, 357] width 155 height 10
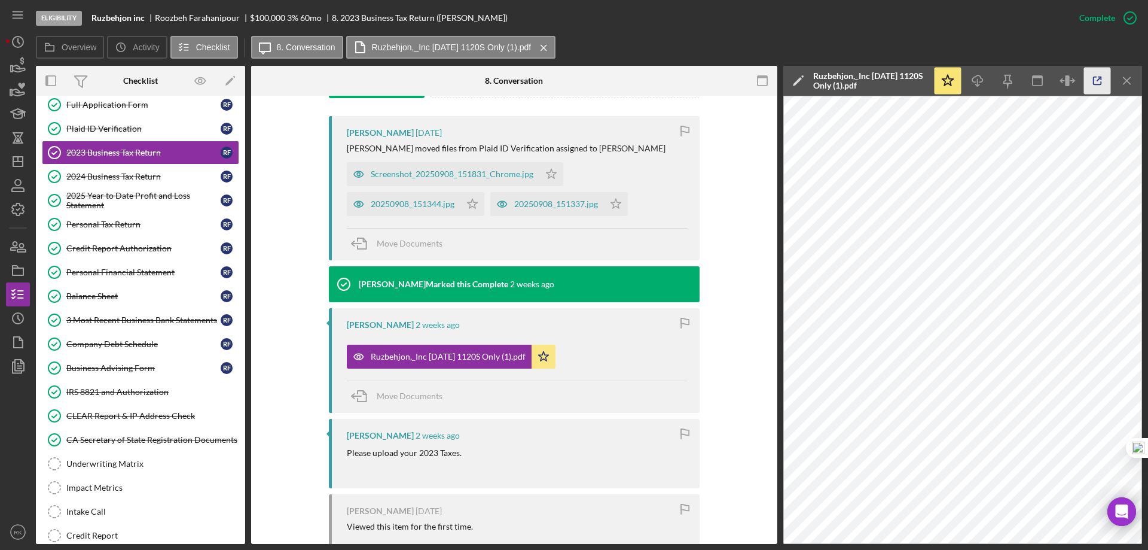
click at [1099, 78] on icon "button" at bounding box center [1097, 81] width 27 height 27
click at [116, 341] on div "Company Debt Schedule" at bounding box center [143, 344] width 154 height 10
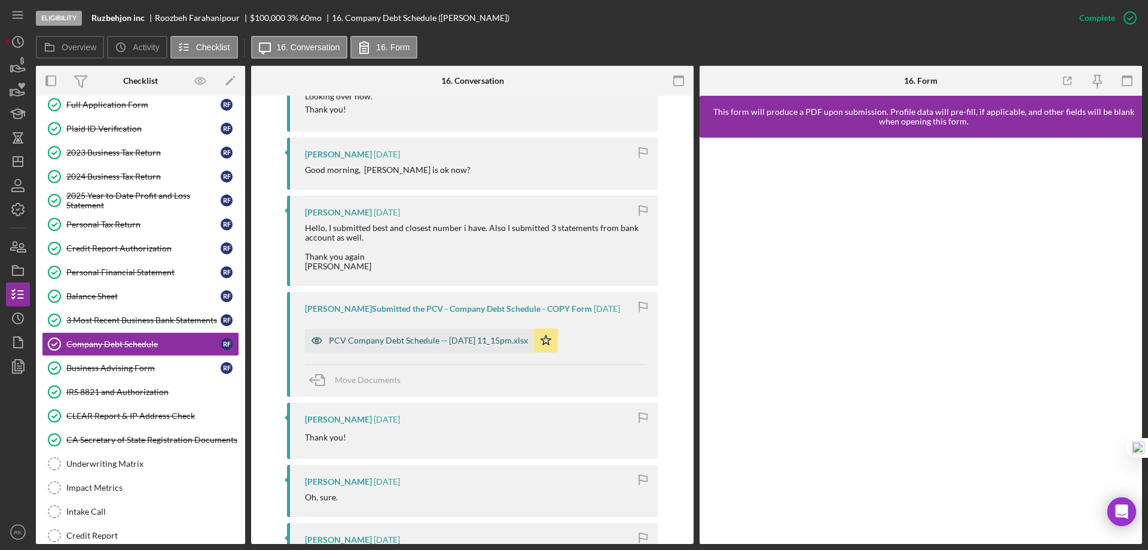
drag, startPoint x: 408, startPoint y: 352, endPoint x: 416, endPoint y: 350, distance: 8.1
click at [408, 345] on div "PCV Company Debt Schedule -- 2025-09-15 11_15pm.xlsx" at bounding box center [428, 341] width 199 height 10
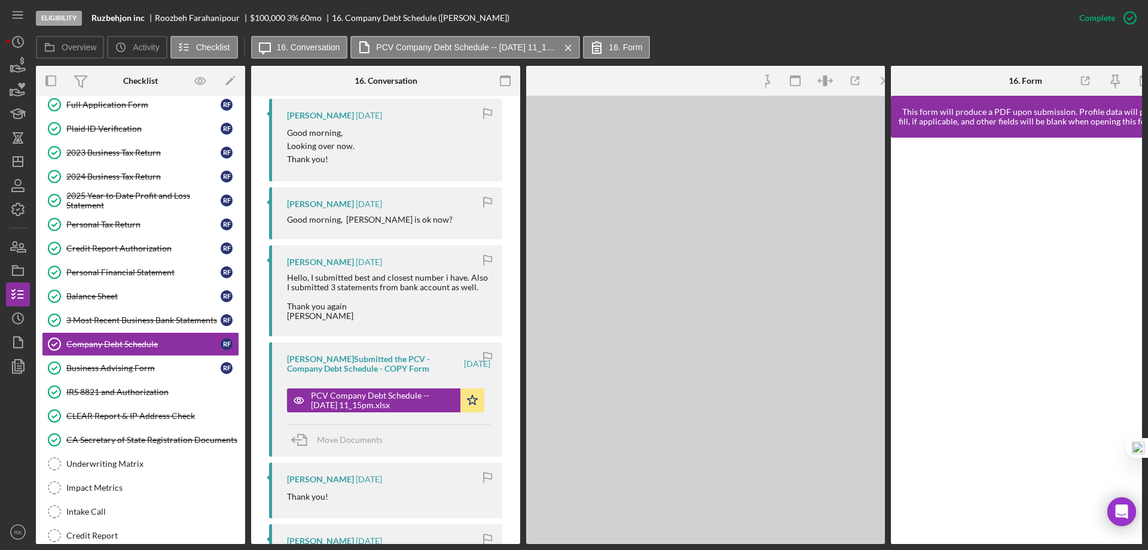
scroll to position [1379, 0]
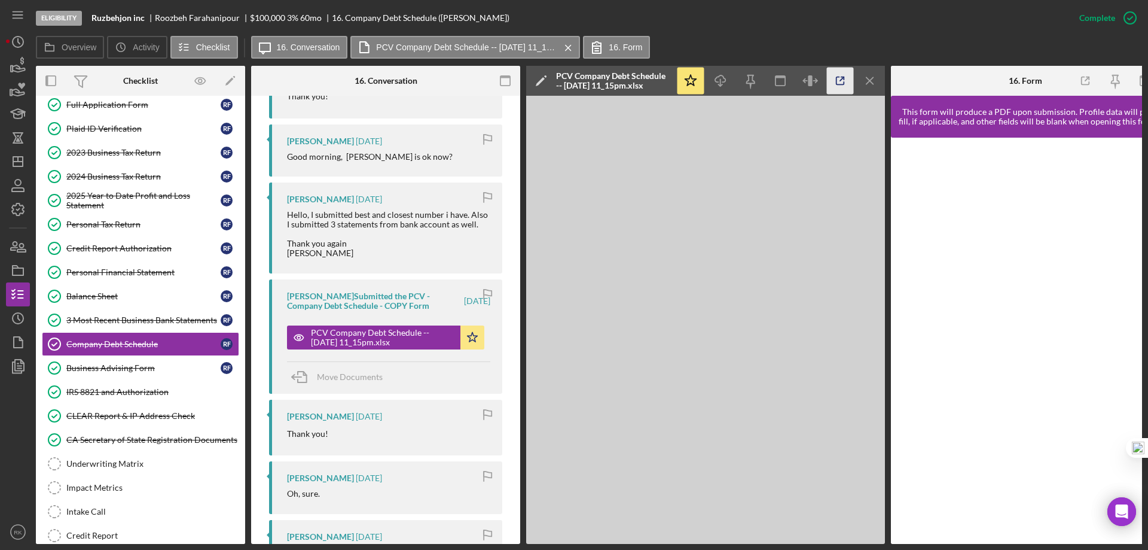
click at [834, 78] on icon "button" at bounding box center [840, 81] width 27 height 27
click at [870, 86] on icon "Icon/Menu Close" at bounding box center [870, 81] width 27 height 27
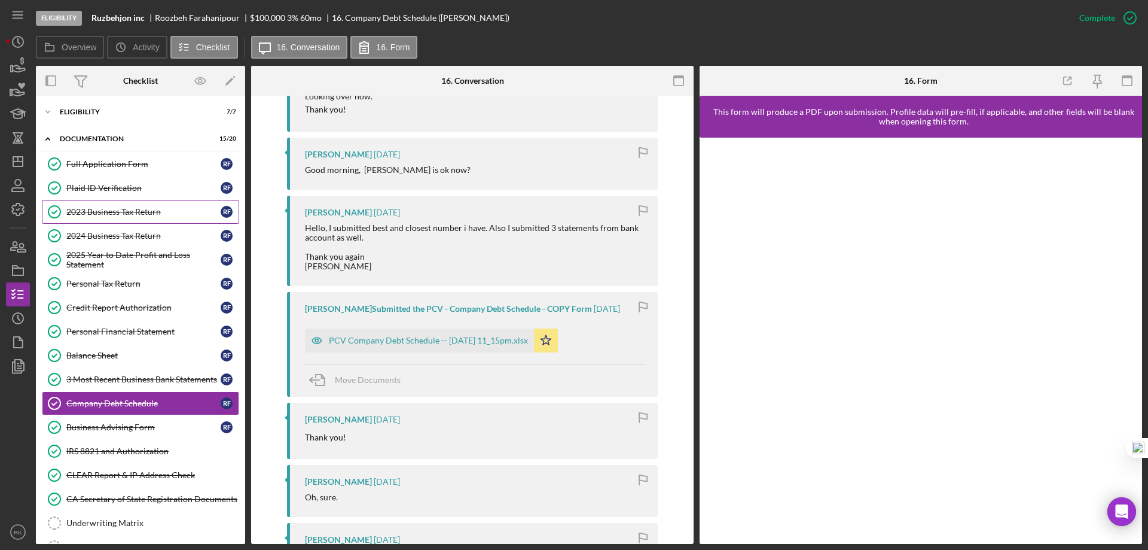
scroll to position [1, 0]
click at [130, 208] on div "2023 Business Tax Return" at bounding box center [143, 213] width 154 height 10
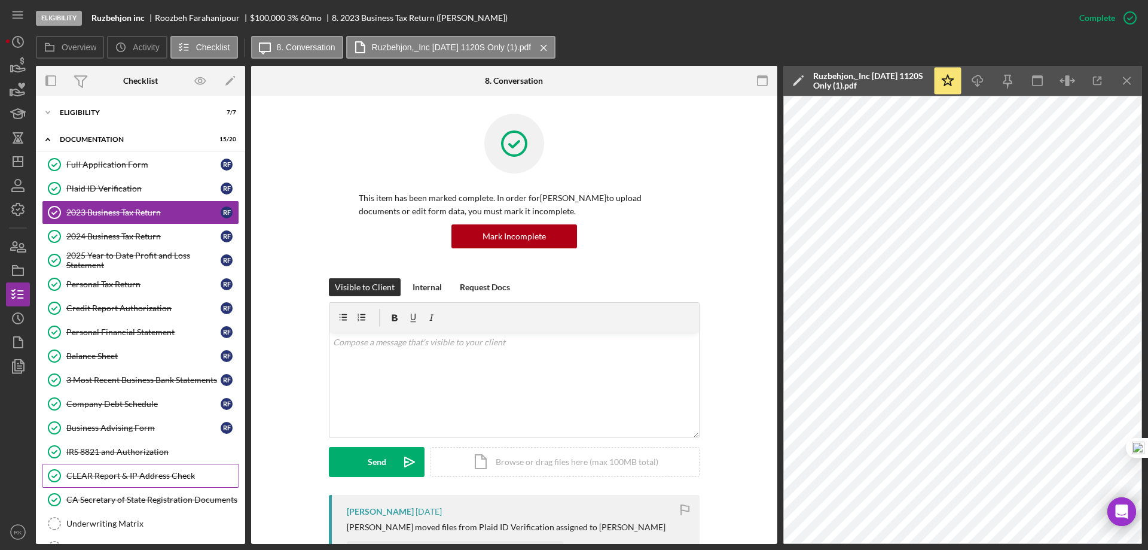
click at [109, 480] on div "CLEAR Report & IP Address Check" at bounding box center [152, 476] width 172 height 10
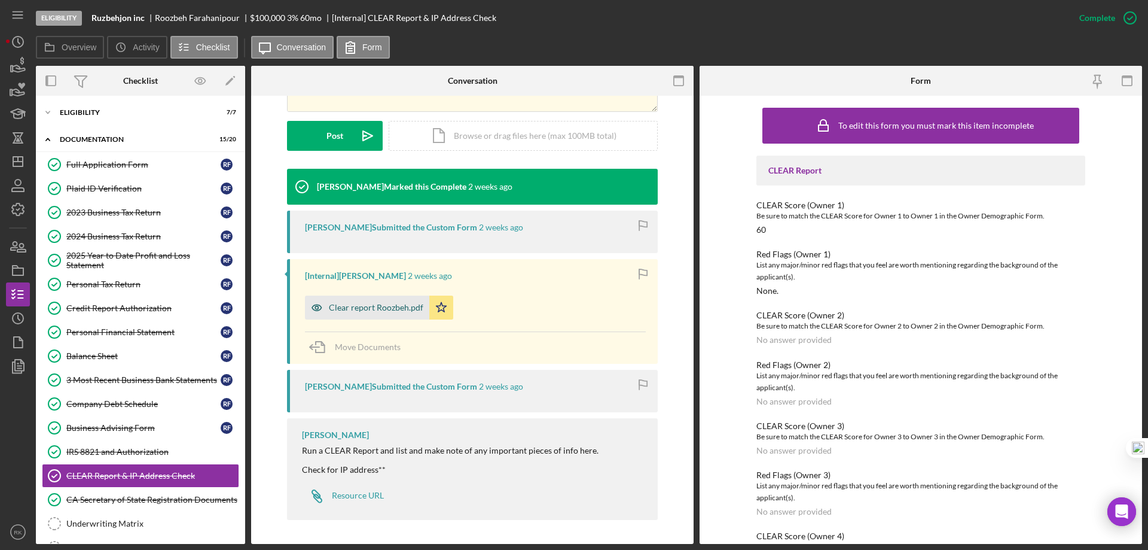
click at [392, 303] on div "Clear report Roozbeh.pdf" at bounding box center [376, 308] width 94 height 10
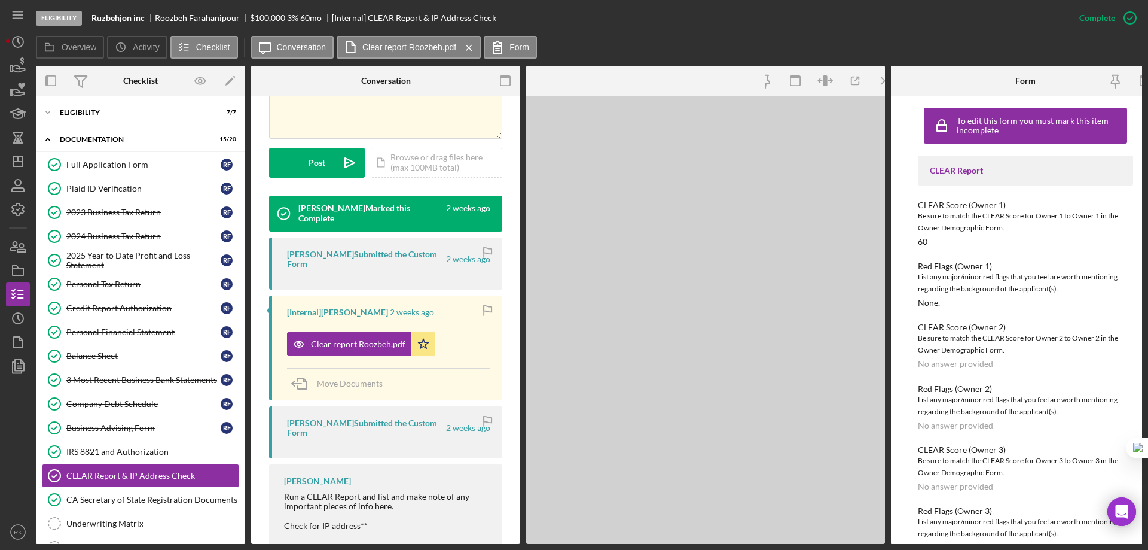
scroll to position [315, 0]
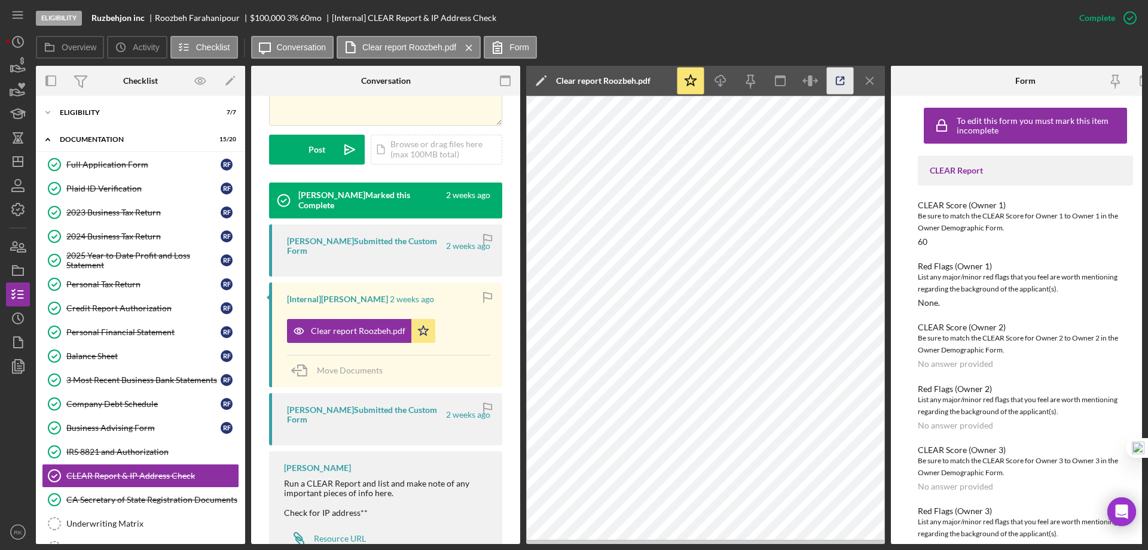
click at [842, 81] on icon "button" at bounding box center [840, 81] width 27 height 27
click at [863, 75] on icon "Icon/Menu Close" at bounding box center [870, 81] width 27 height 27
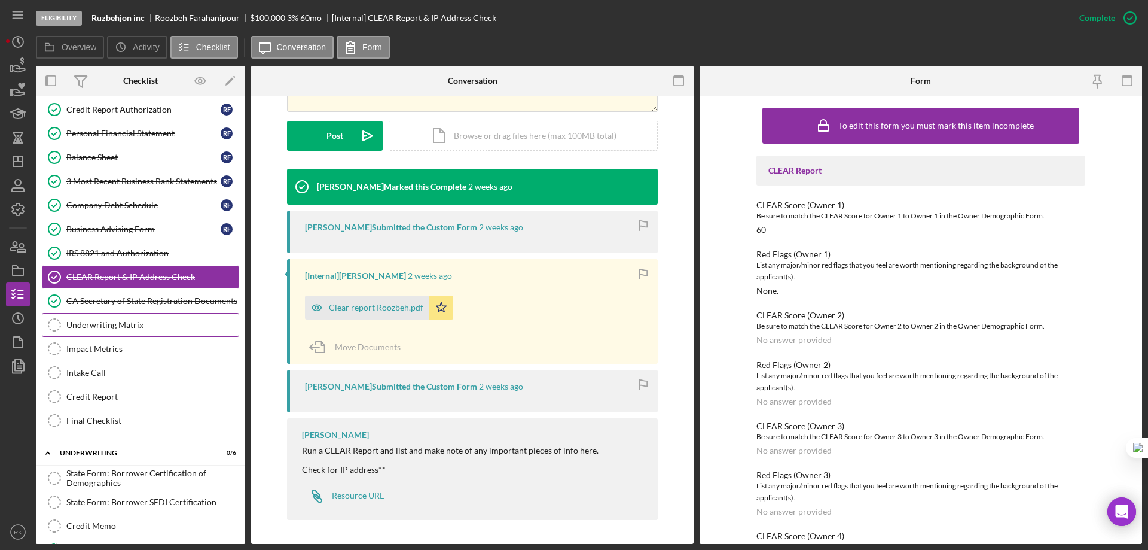
scroll to position [200, 0]
click at [81, 324] on div "Underwriting Matrix" at bounding box center [152, 324] width 172 height 10
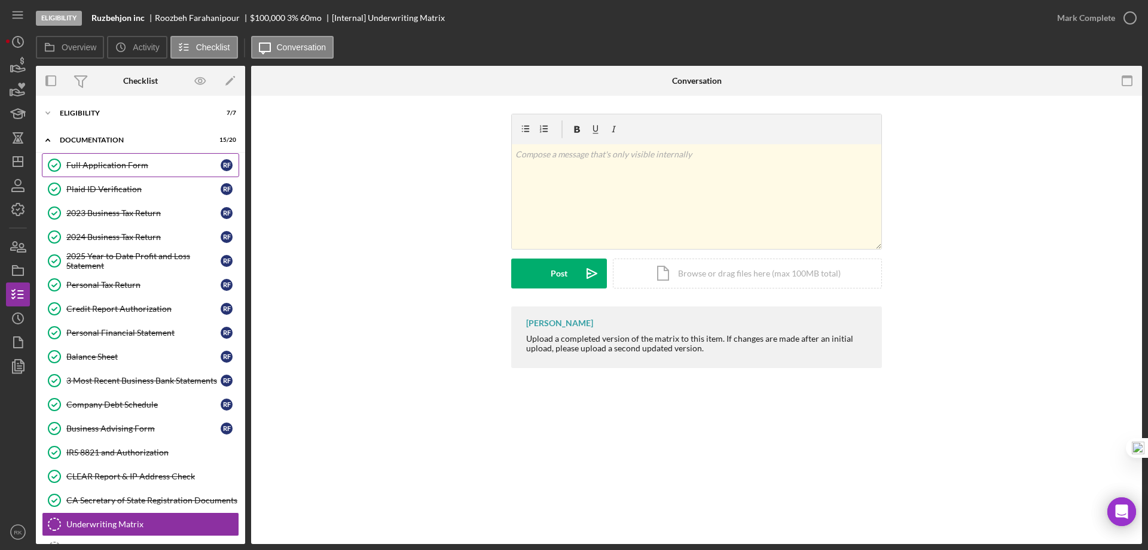
drag, startPoint x: 107, startPoint y: 164, endPoint x: 118, endPoint y: 163, distance: 10.8
click at [111, 164] on div "Full Application Form" at bounding box center [143, 165] width 154 height 10
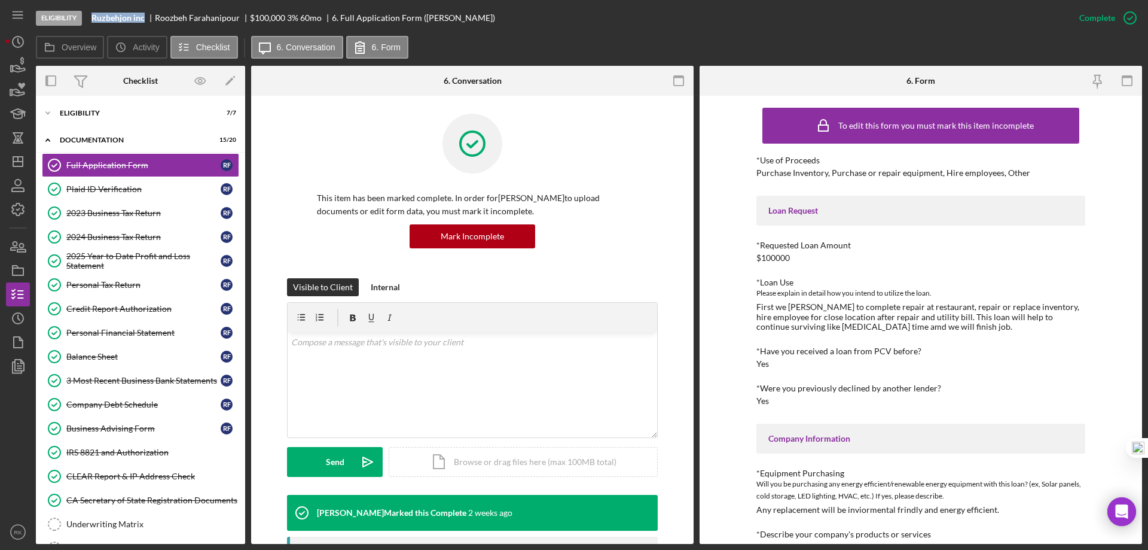
drag, startPoint x: 92, startPoint y: 17, endPoint x: 145, endPoint y: 16, distance: 53.2
click at [145, 16] on div "Ruzbehjon inc" at bounding box center [123, 18] width 63 height 10
copy b "Ruzbehjon inc"
click at [19, 163] on icon "Icon/Dashboard" at bounding box center [18, 162] width 30 height 30
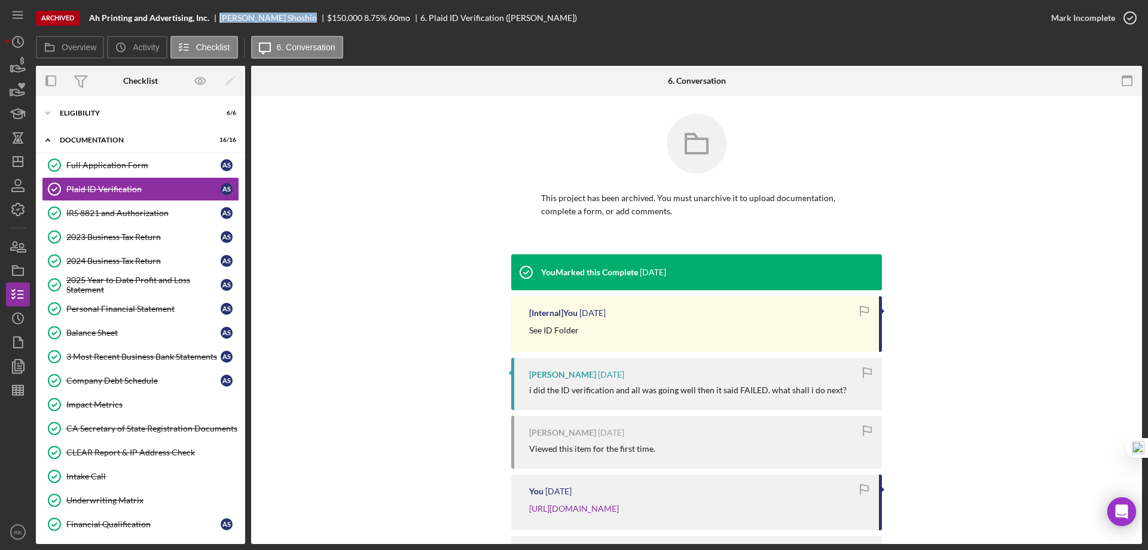
drag, startPoint x: 220, startPoint y: 17, endPoint x: 286, endPoint y: 17, distance: 66.4
click at [286, 17] on div "Aleksandr Shoshin" at bounding box center [273, 18] width 108 height 10
copy div "Aleksandr Shoshin"
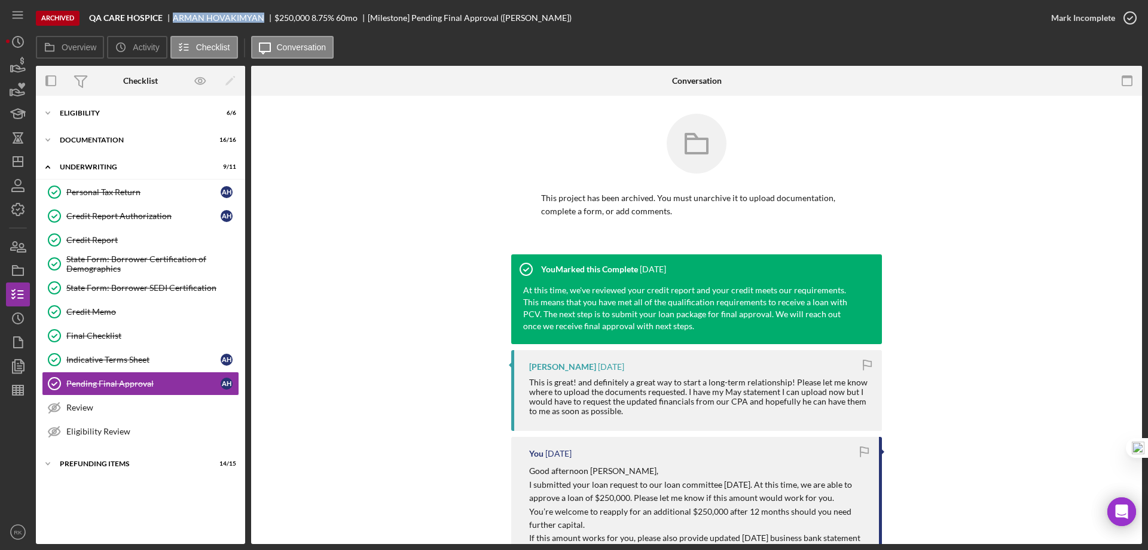
drag, startPoint x: 173, startPoint y: 16, endPoint x: 255, endPoint y: 17, distance: 81.4
click at [260, 17] on div "[PERSON_NAME]" at bounding box center [224, 18] width 102 height 10
copy div "[PERSON_NAME]"
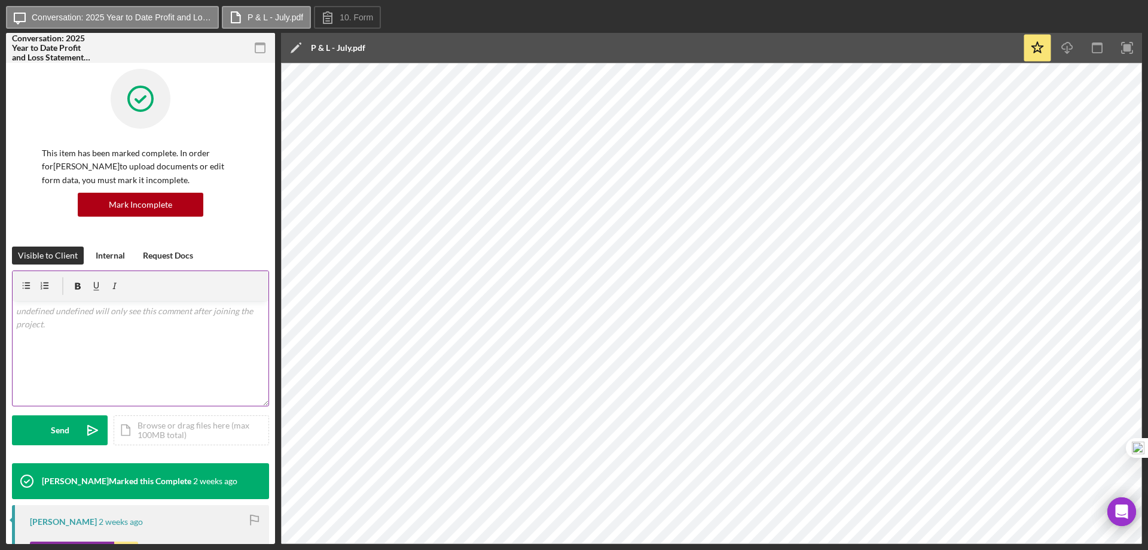
scroll to position [1, 0]
